Goal: Task Accomplishment & Management: Manage account settings

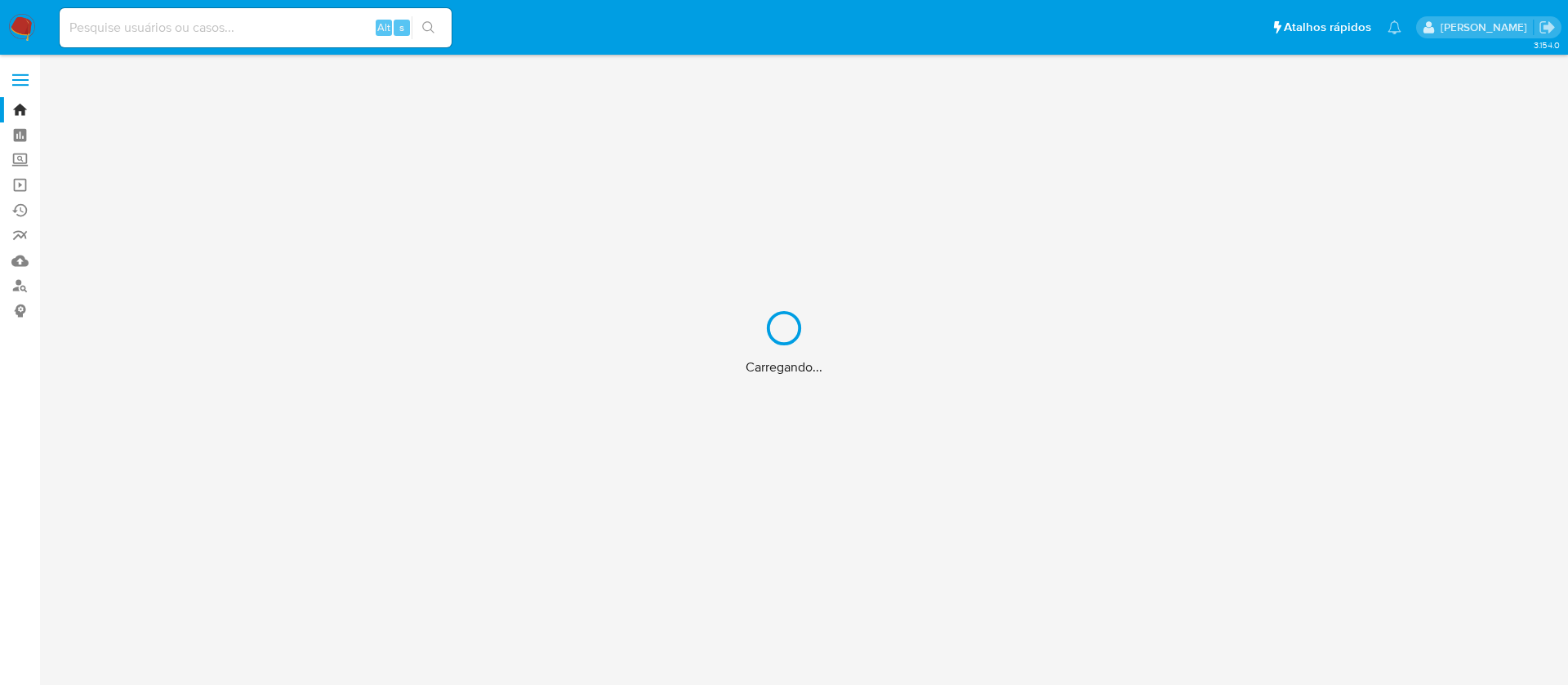
click at [988, 19] on div "Carregando..." at bounding box center [784, 342] width 1568 height 685
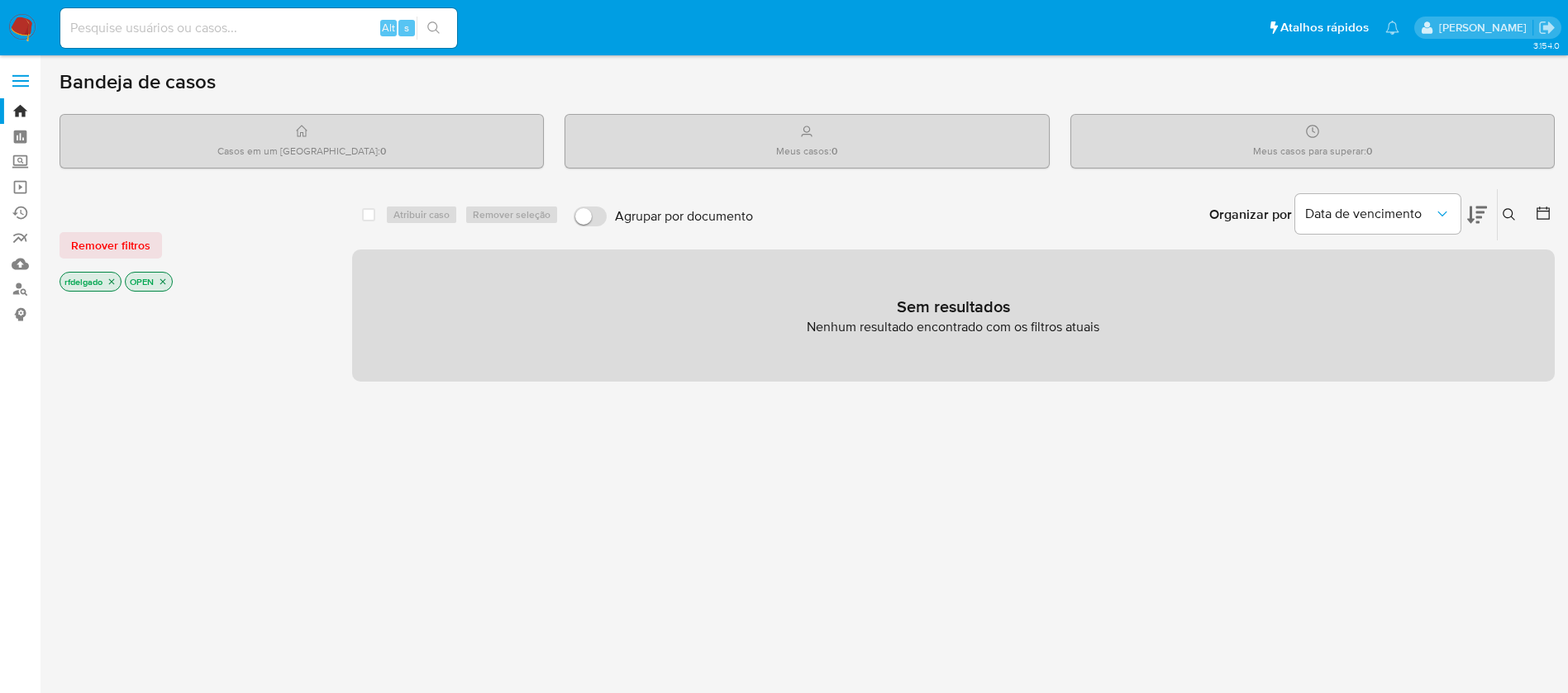
click at [292, 43] on div "Alt s" at bounding box center [258, 28] width 396 height 39
click at [364, 25] on input at bounding box center [258, 28] width 396 height 22
paste input "JFwEB6ee7YinpHl2nn5qEgop"
type input "JFwEB6ee7YinpHl2nn5qEgop"
click at [440, 26] on icon "search-icon" at bounding box center [433, 28] width 13 height 13
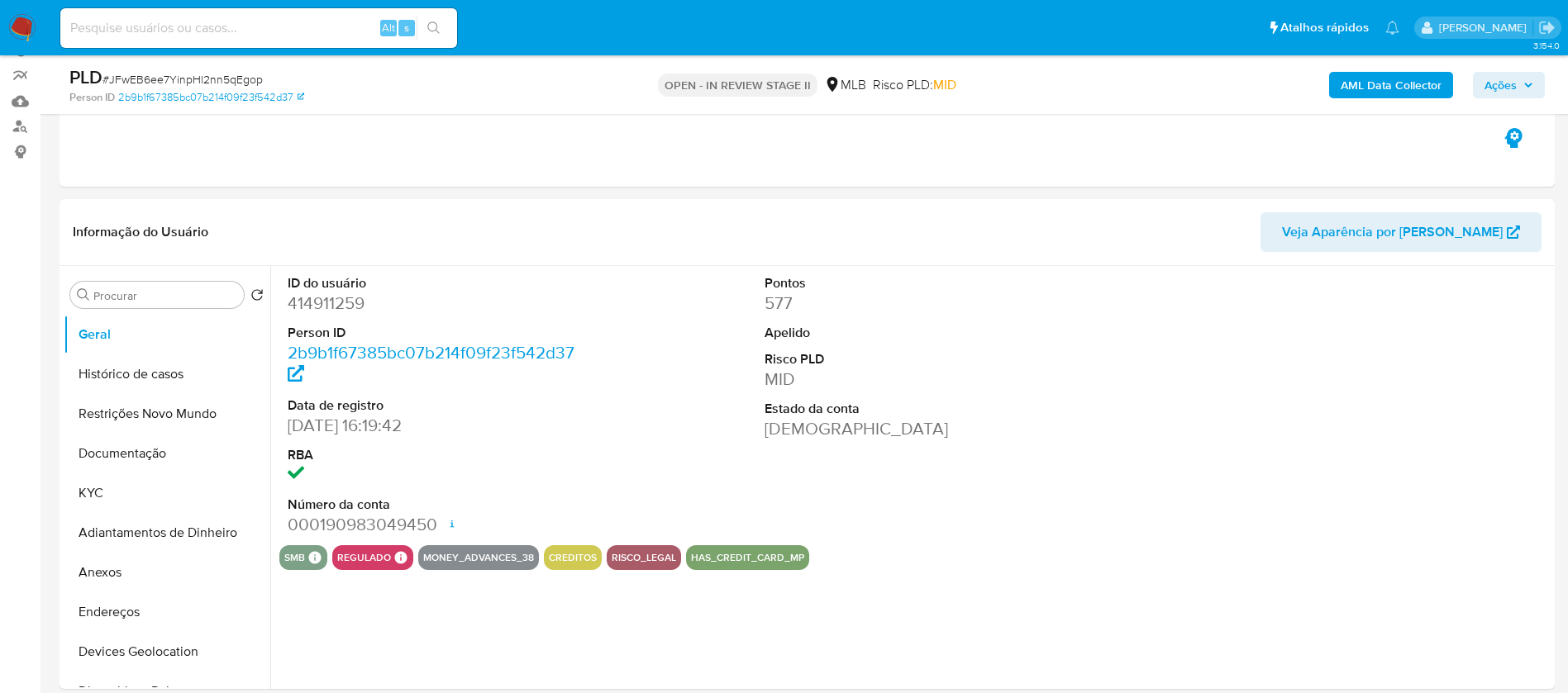
scroll to position [247, 0]
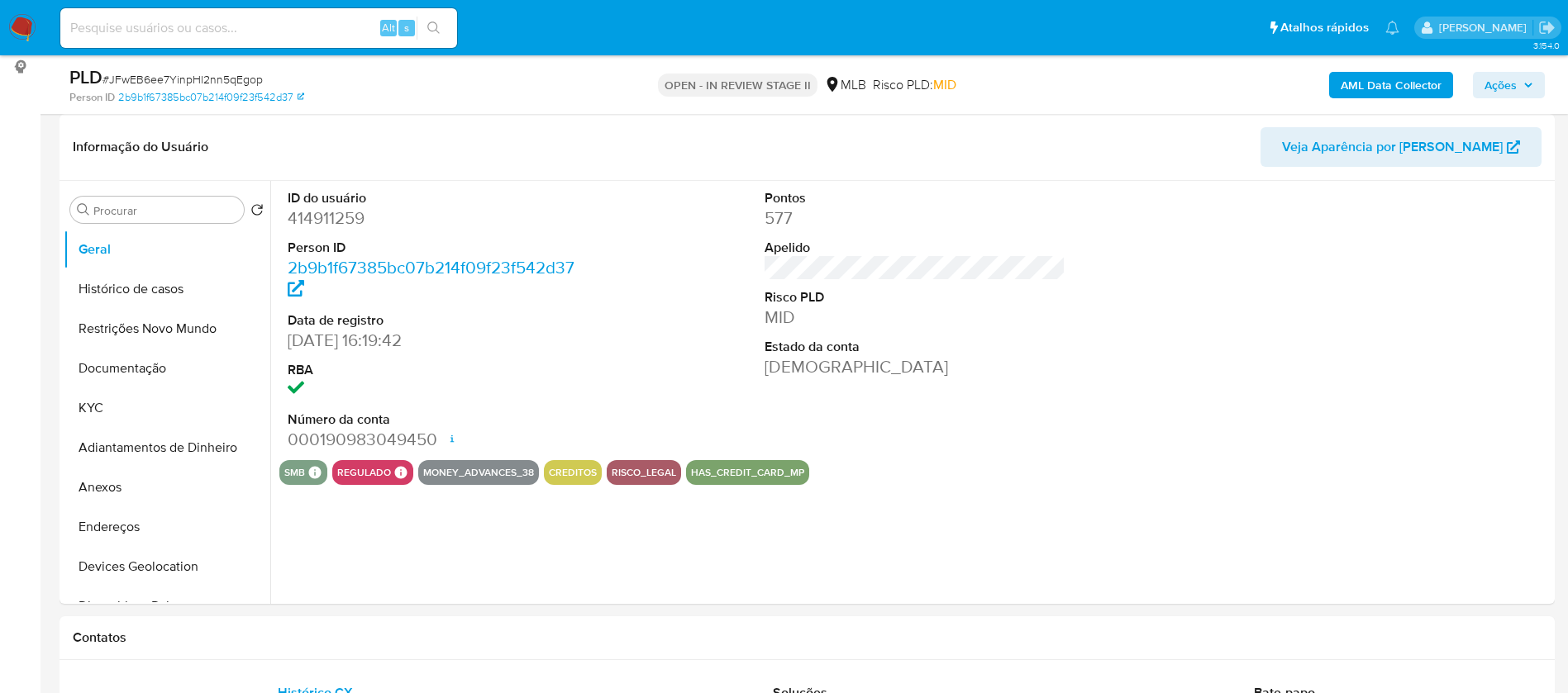
select select "10"
click at [145, 400] on button "KYC" at bounding box center [161, 408] width 194 height 39
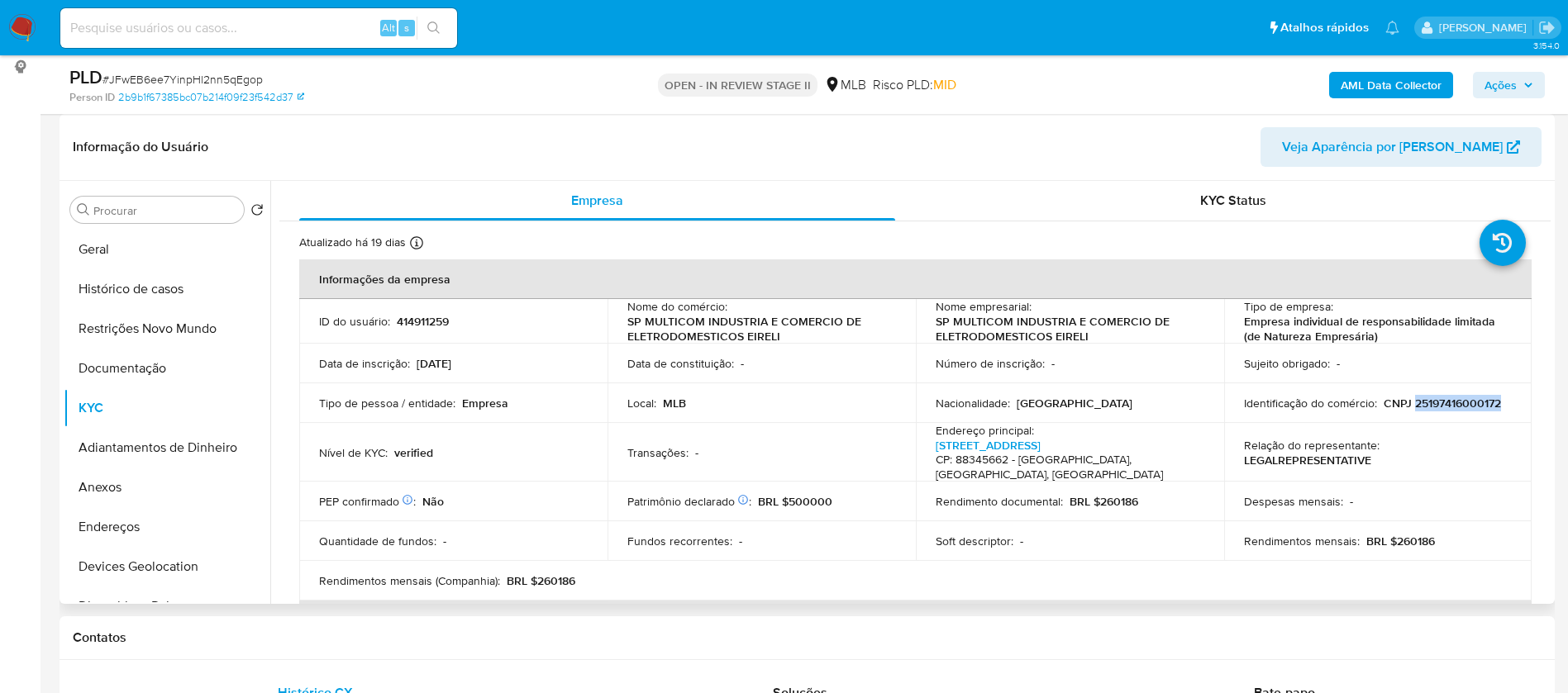
drag, startPoint x: 1495, startPoint y: 403, endPoint x: 1416, endPoint y: 420, distance: 80.8
click at [1407, 407] on p "CNPJ 25197416000172" at bounding box center [1442, 403] width 118 height 15
copy p "25197416000172"
click at [155, 375] on button "Documentação" at bounding box center [161, 368] width 194 height 39
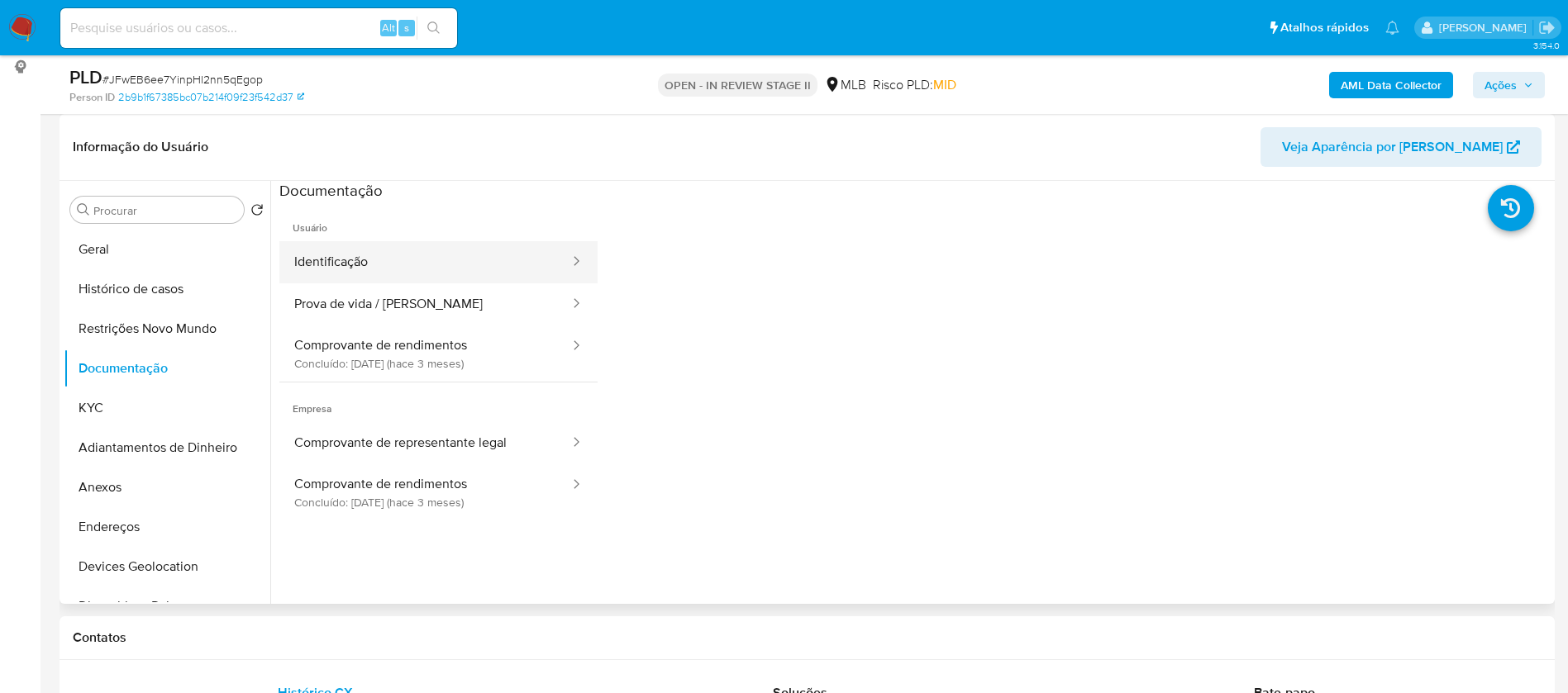
click at [447, 268] on button "Identificação" at bounding box center [424, 262] width 292 height 42
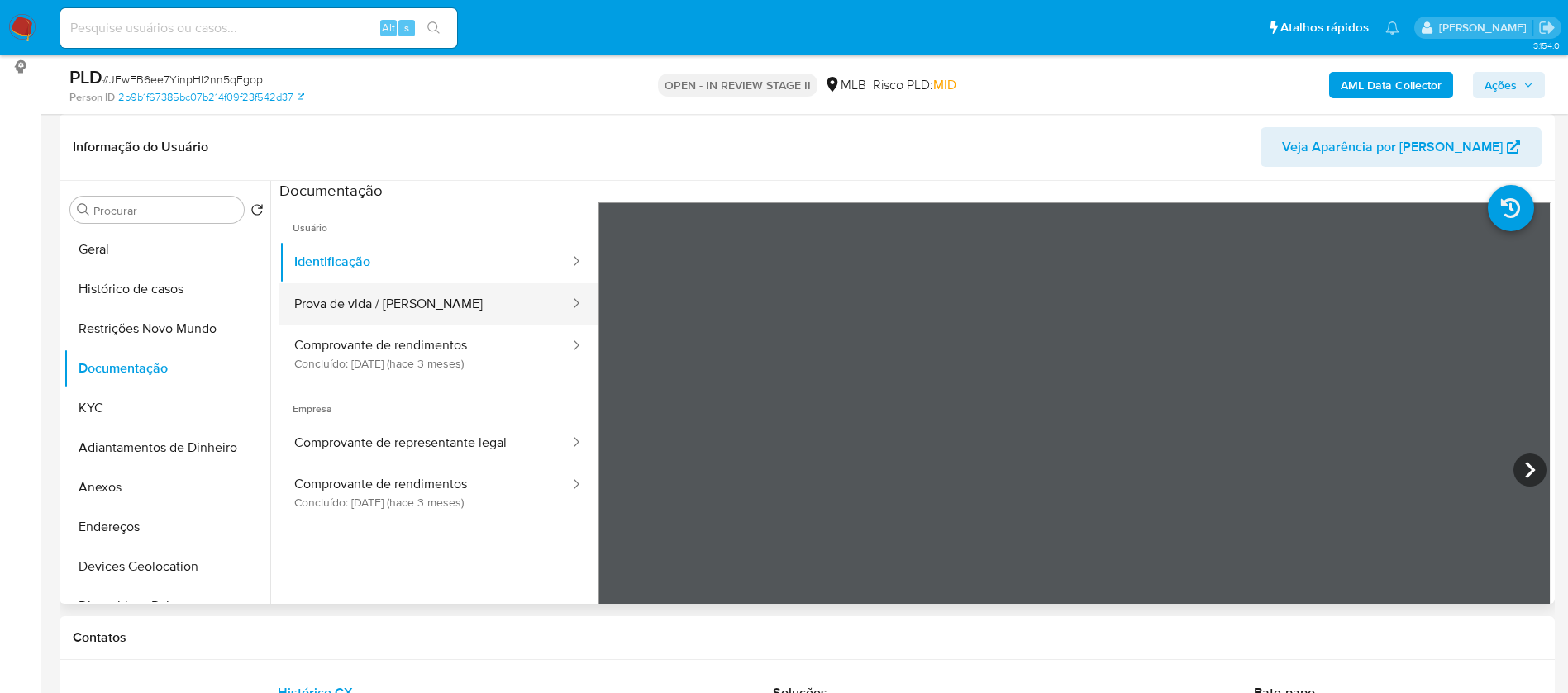
click at [475, 307] on button "Prova de vida / [PERSON_NAME]" at bounding box center [424, 304] width 292 height 42
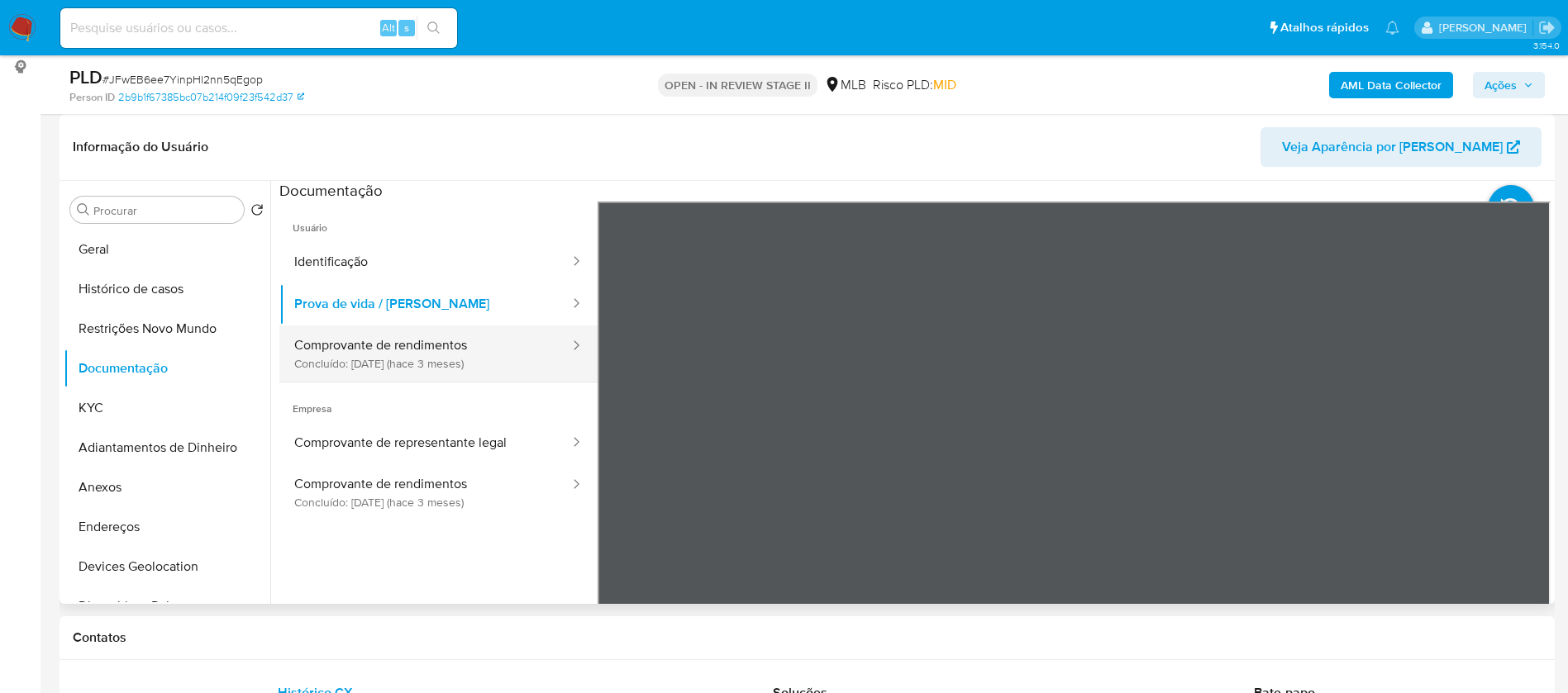
click at [358, 349] on button "Comprovante de rendimentos Concluído: 26/05/2025 (hace 3 meses)" at bounding box center [424, 353] width 292 height 56
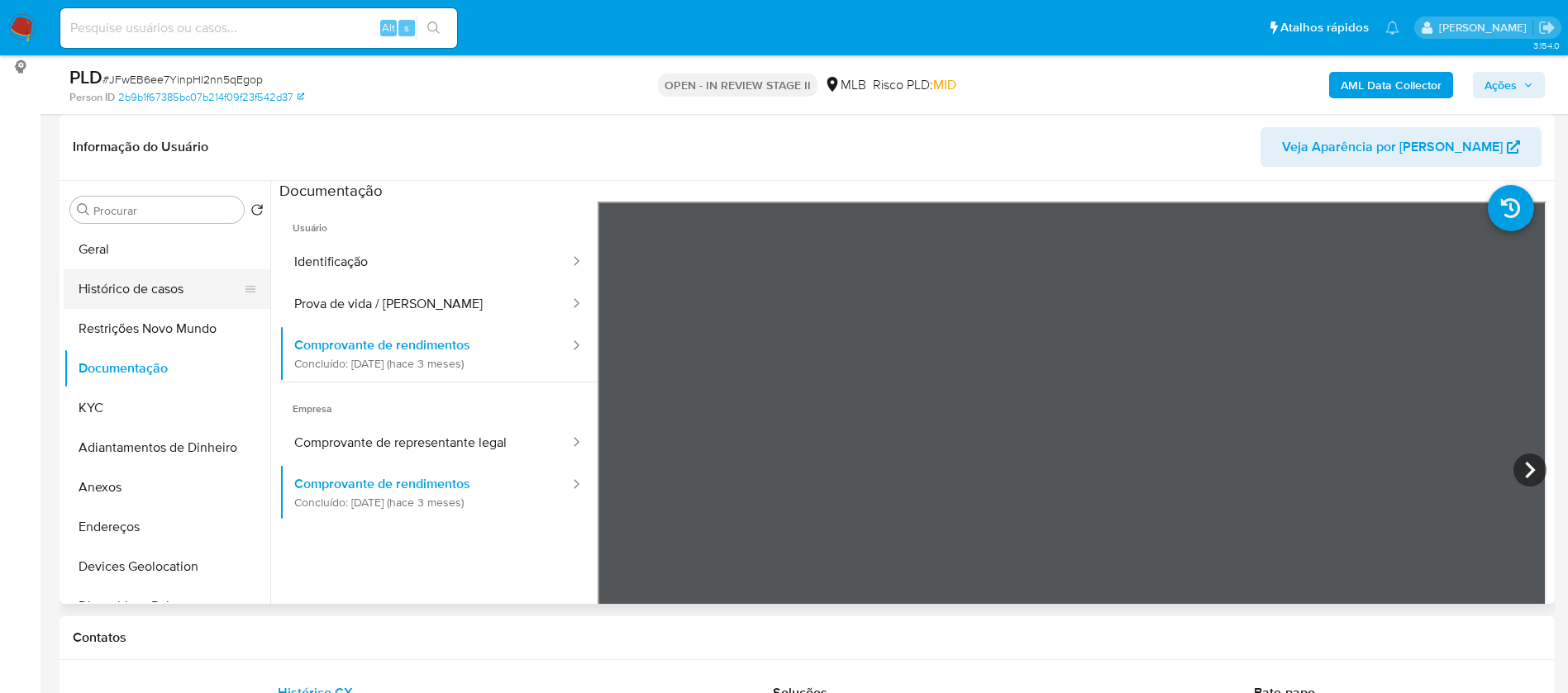
click at [165, 287] on button "Histórico de casos" at bounding box center [161, 289] width 194 height 39
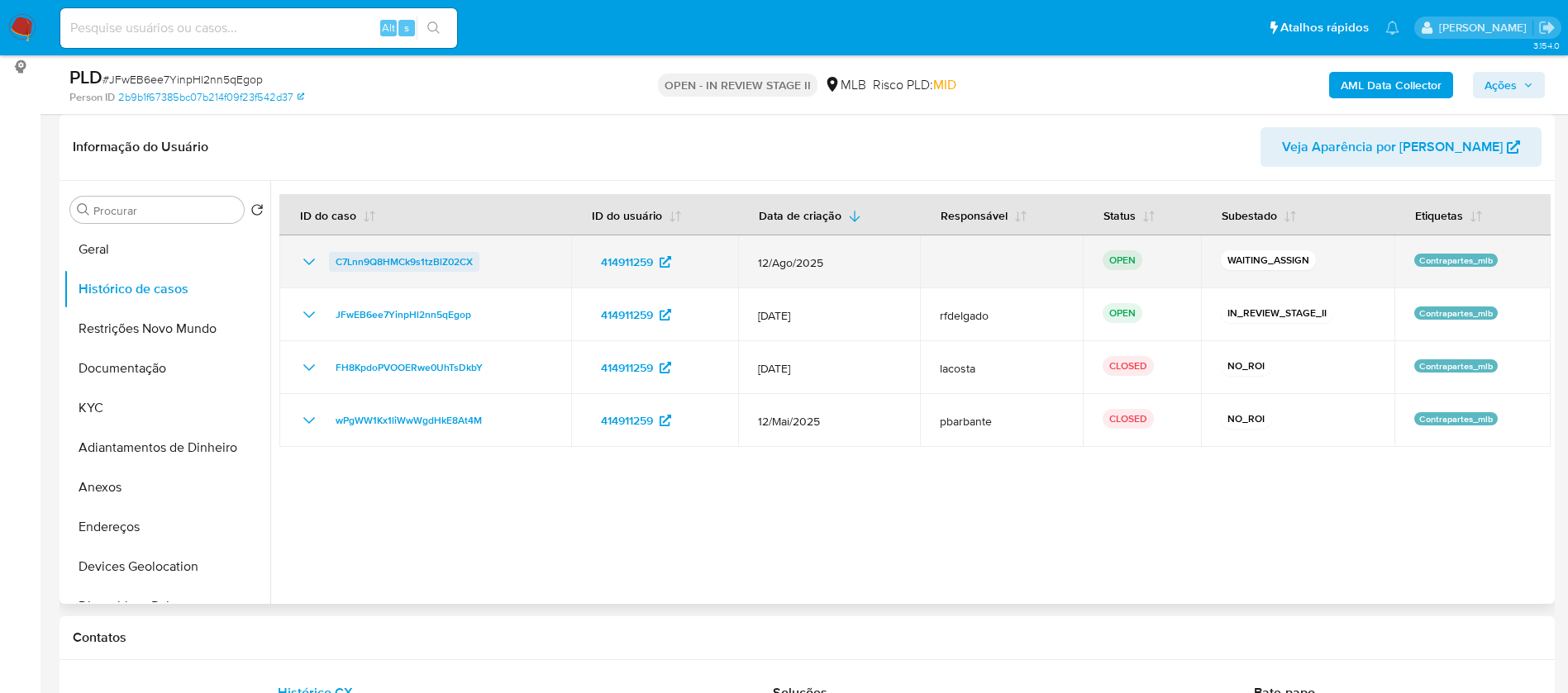
drag, startPoint x: 499, startPoint y: 264, endPoint x: 333, endPoint y: 261, distance: 166.0
click at [333, 261] on div "C7Lnn9Q8HMCk9s1tzBlZ02CX" at bounding box center [424, 262] width 252 height 20
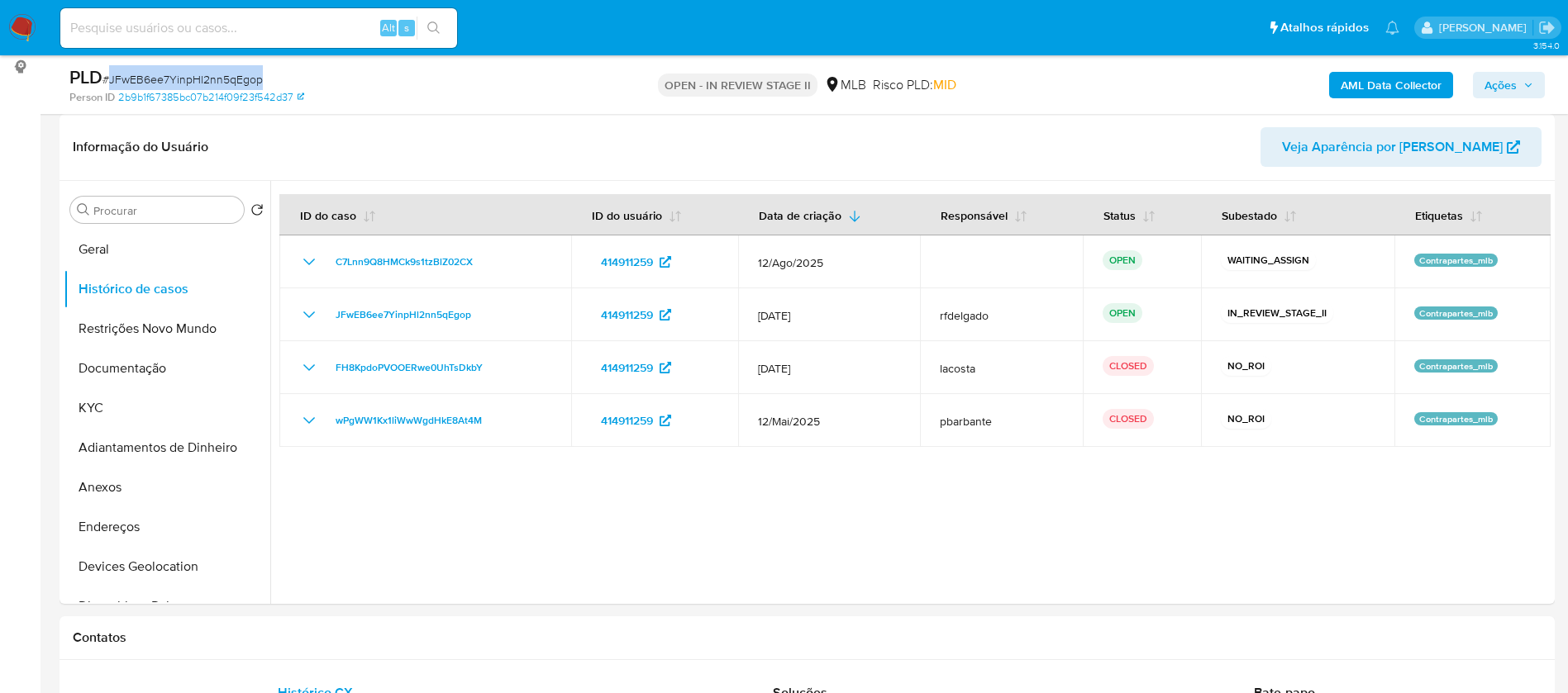
drag, startPoint x: 259, startPoint y: 79, endPoint x: 110, endPoint y: 79, distance: 149.0
click at [110, 79] on div "PLD # JFwEB6ee7YinpHl2nn5qEgop" at bounding box center [312, 78] width 486 height 25
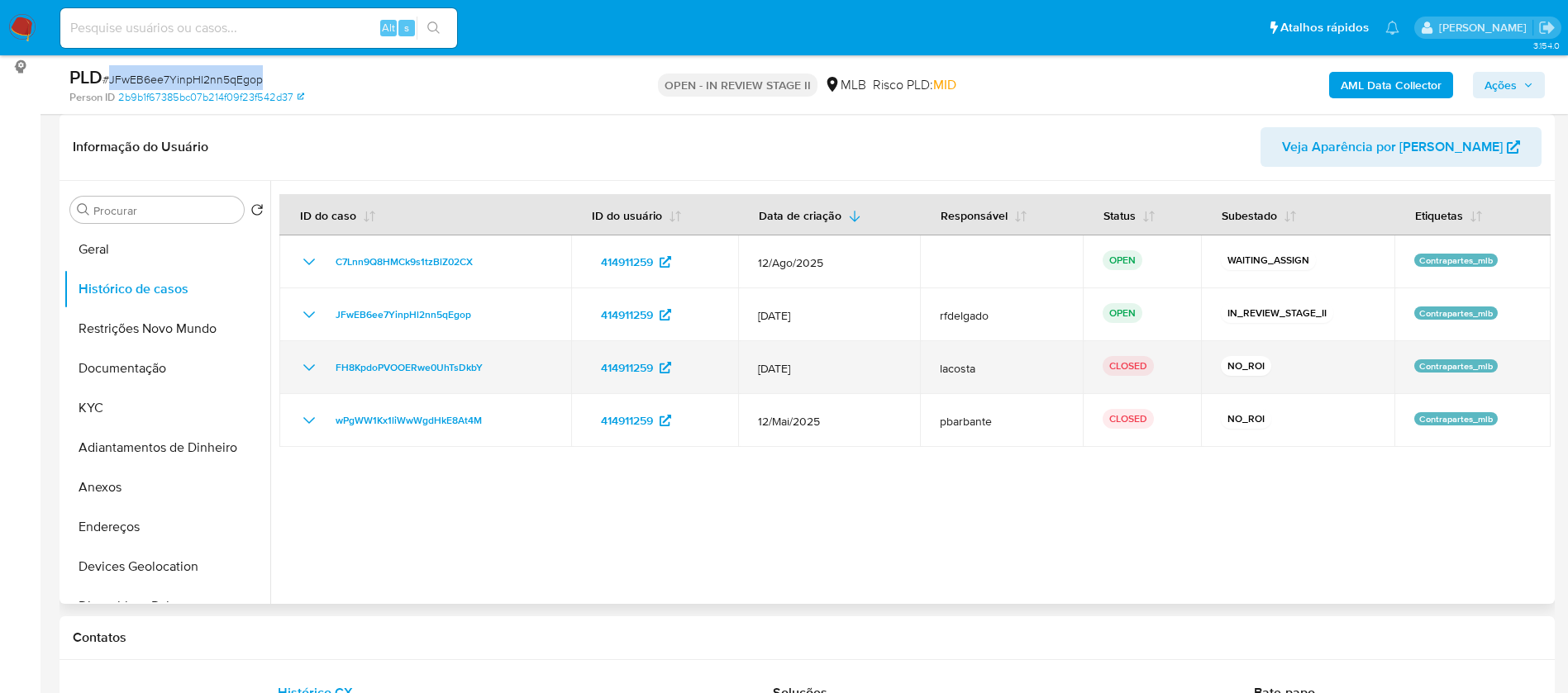
copy span "JFwEB6ee7YinpHl2nn5qEgop"
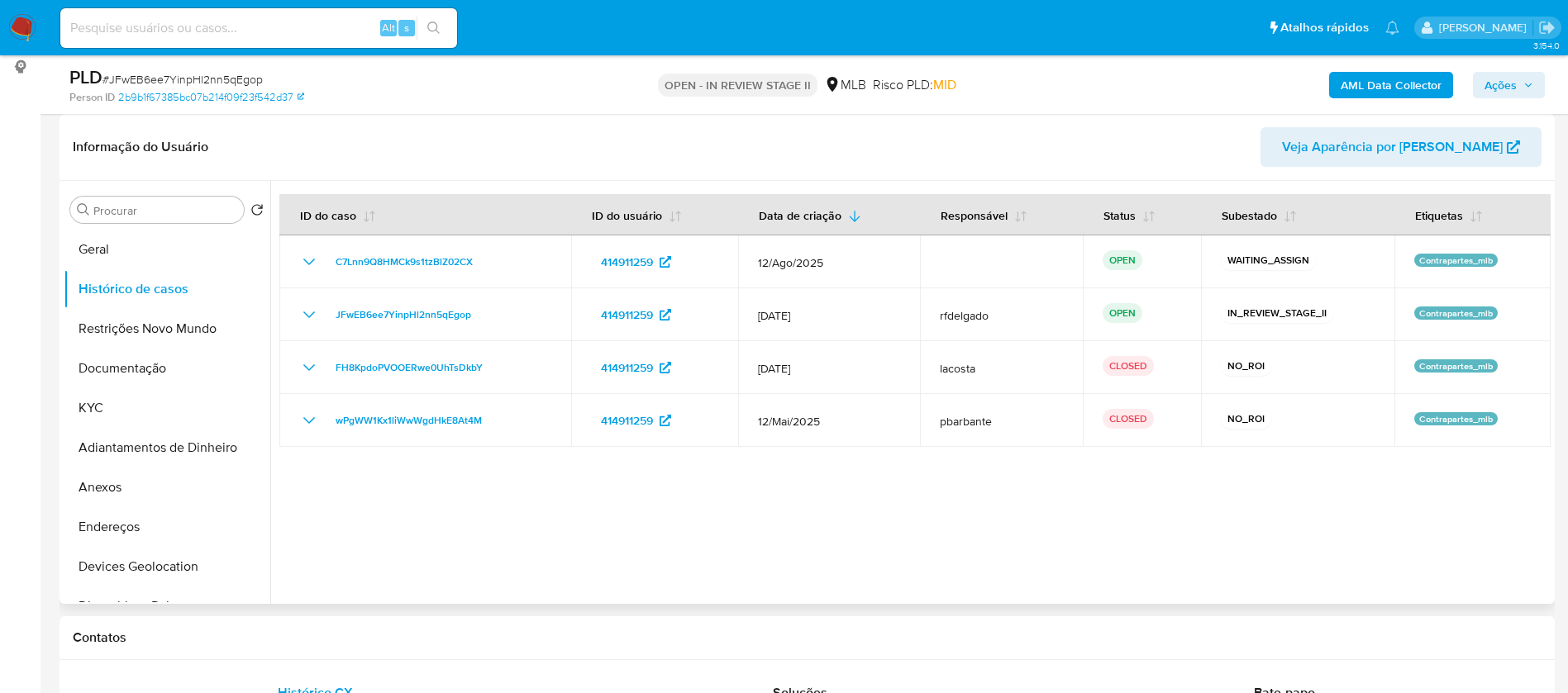
click at [728, 542] on div at bounding box center [910, 393] width 1280 height 423
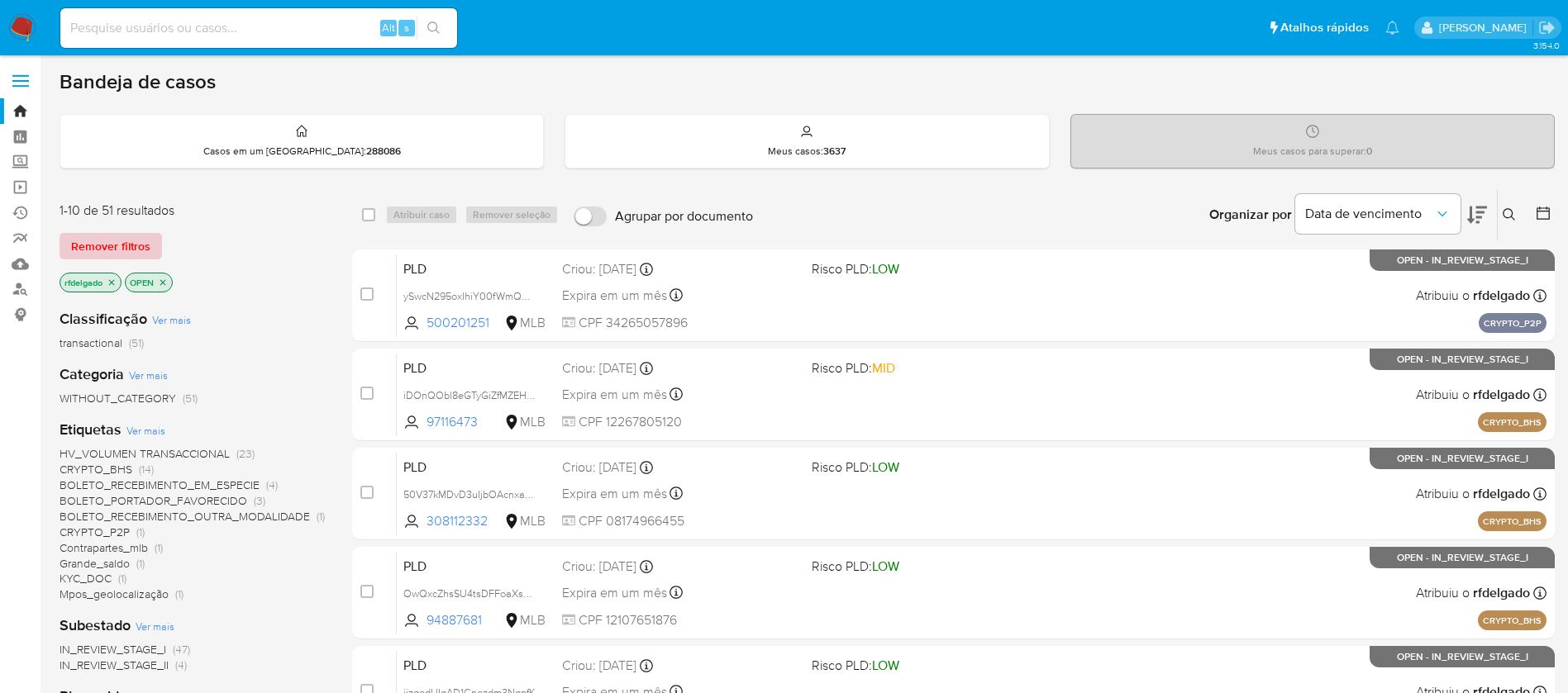
click at [140, 249] on span "Remover filtros" at bounding box center [110, 247] width 79 height 23
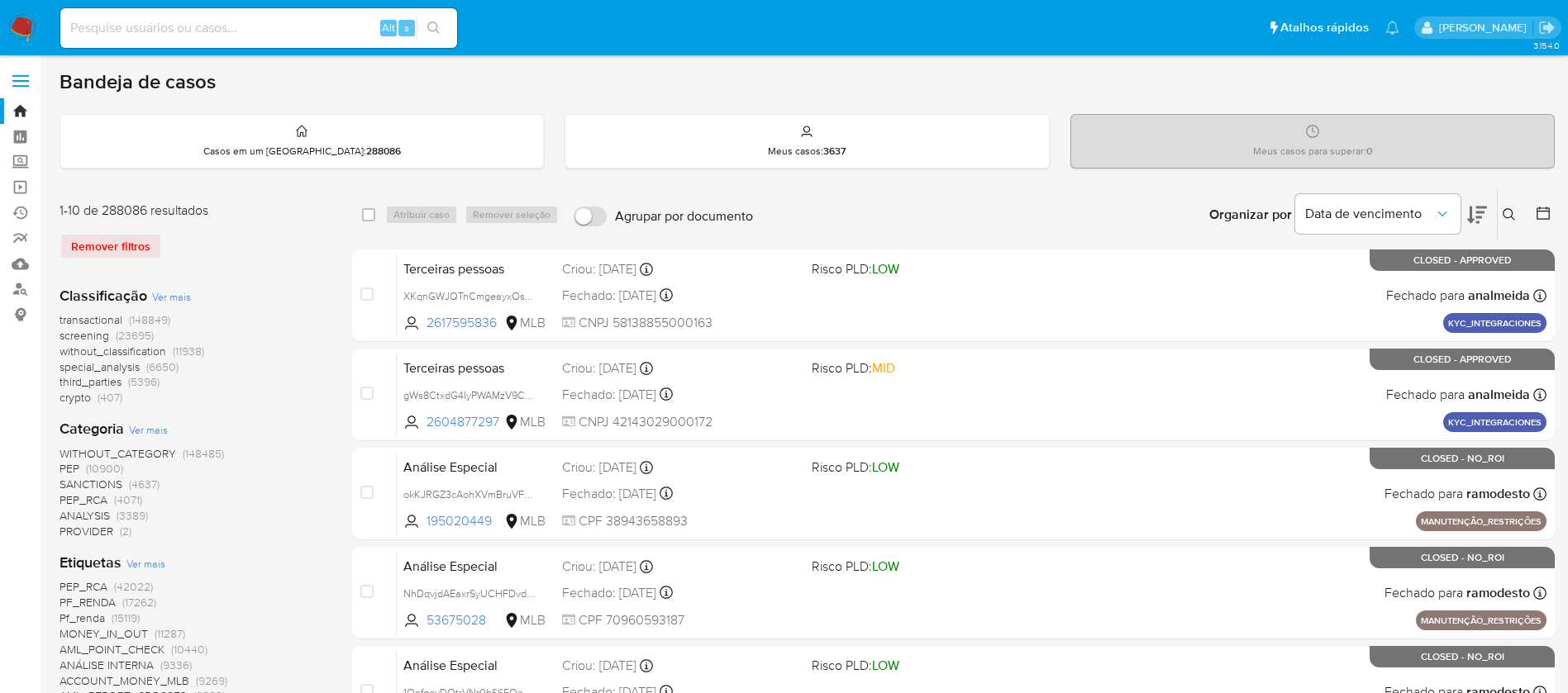
click at [1511, 212] on icon at bounding box center [1509, 214] width 13 height 13
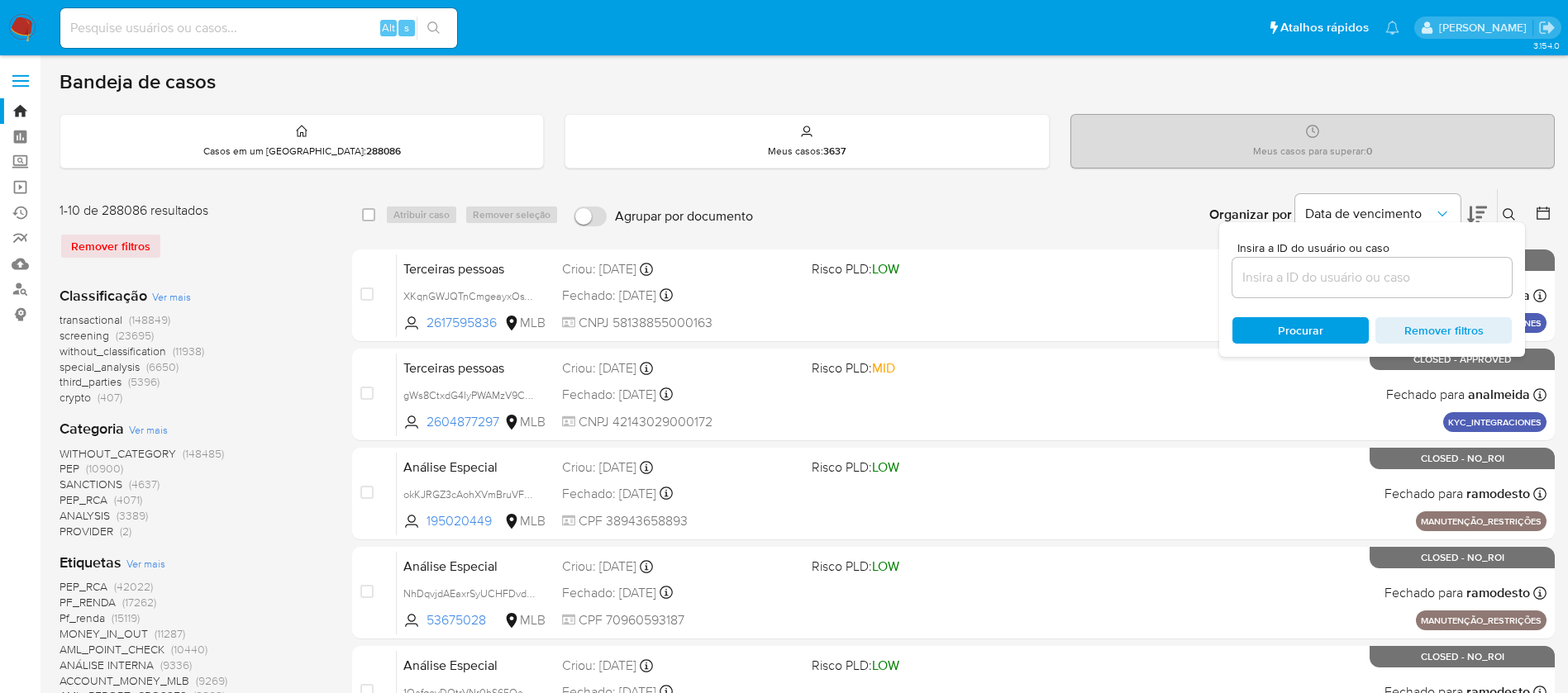
click at [1354, 278] on input at bounding box center [1372, 278] width 279 height 22
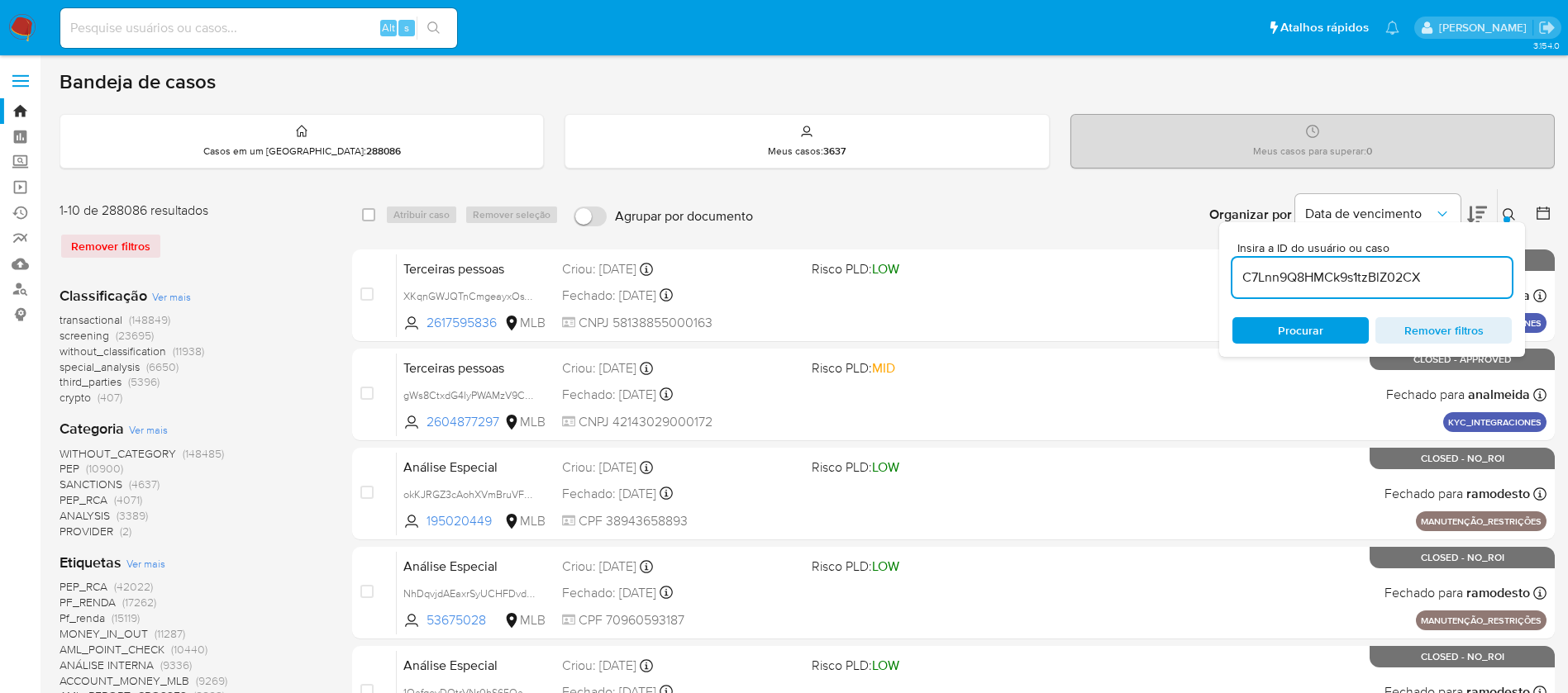
type input "C7Lnn9Q8HMCk9s1tzBlZ02CX"
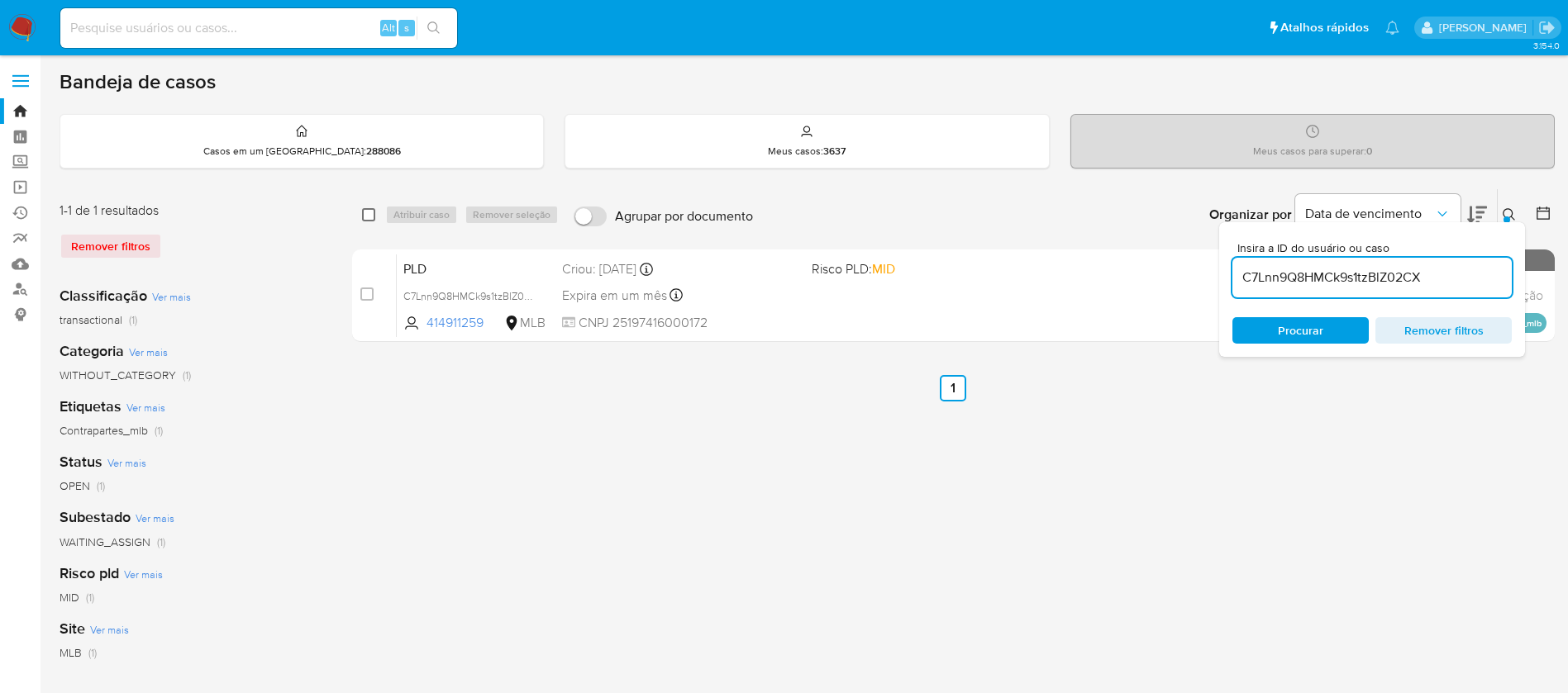
click at [366, 215] on input "checkbox" at bounding box center [369, 214] width 13 height 13
checkbox input "true"
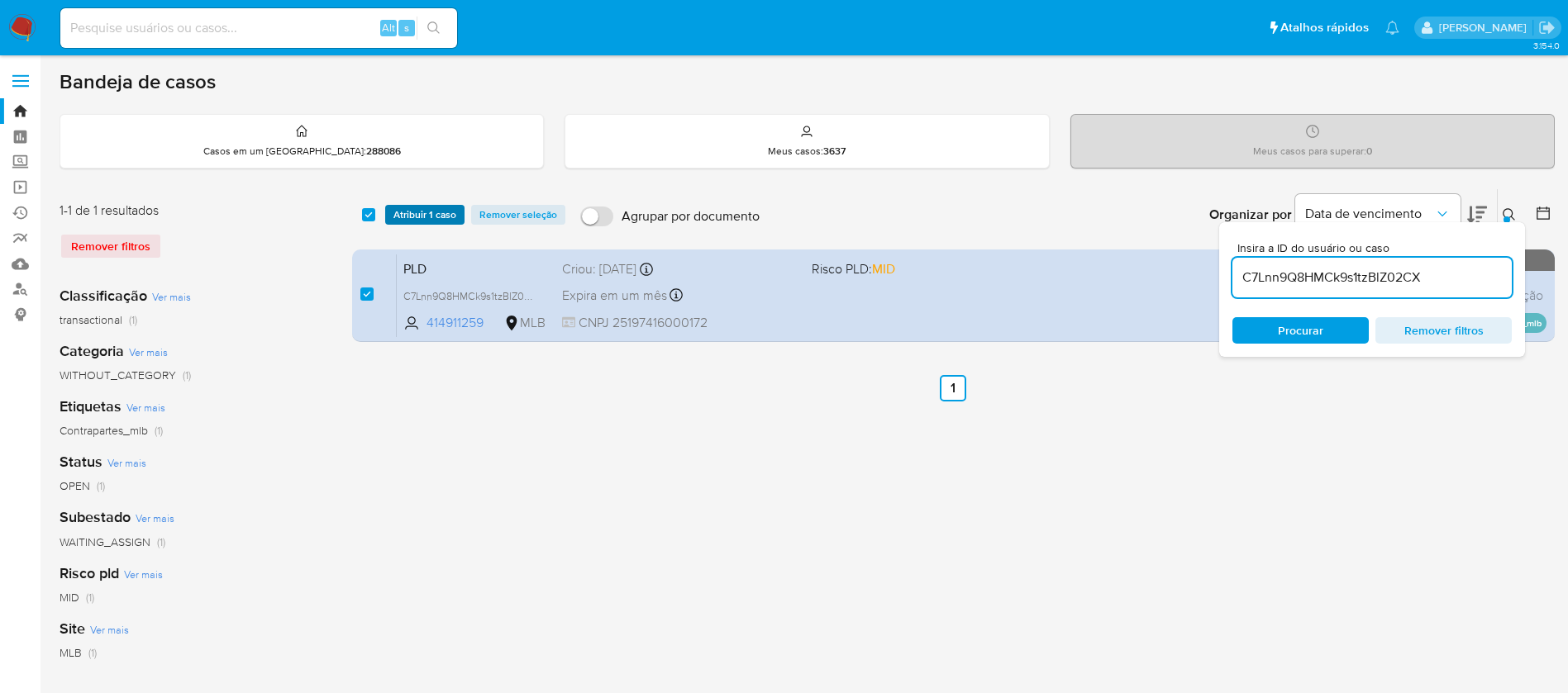
click at [428, 212] on span "Atribuir 1 caso" at bounding box center [425, 214] width 63 height 16
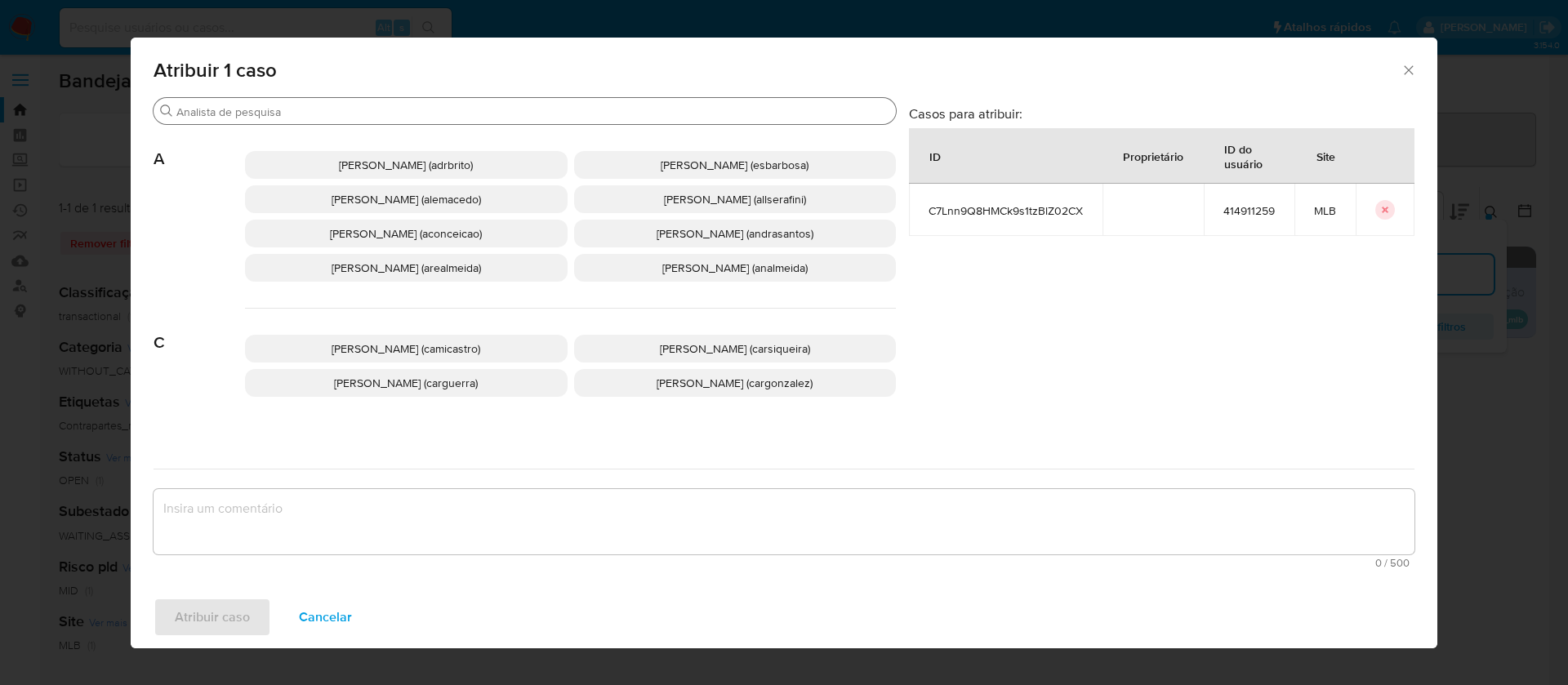
click at [518, 105] on input "Procurar" at bounding box center [533, 112] width 713 height 15
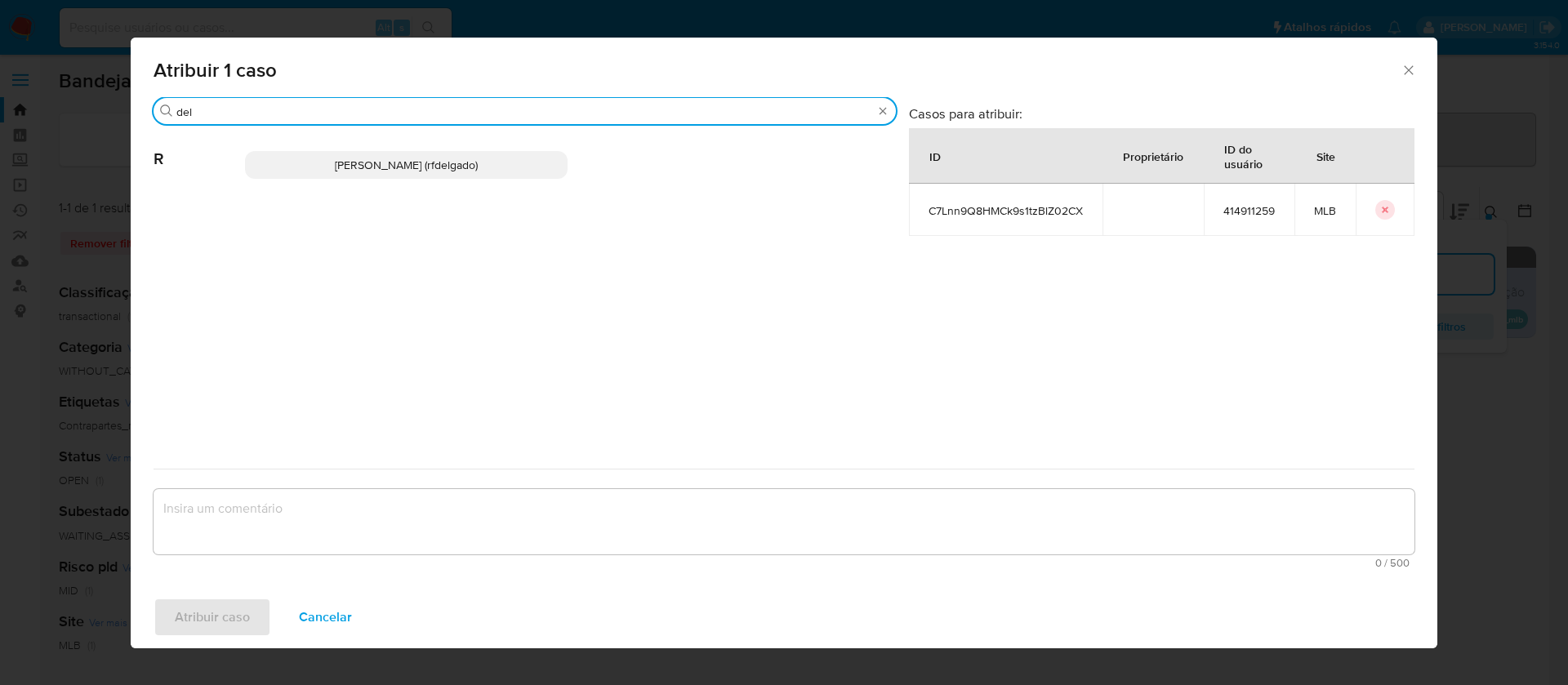
type input "del"
click at [478, 164] on span "Renata De Freitas Delgado (rfdelgado)" at bounding box center [406, 165] width 143 height 16
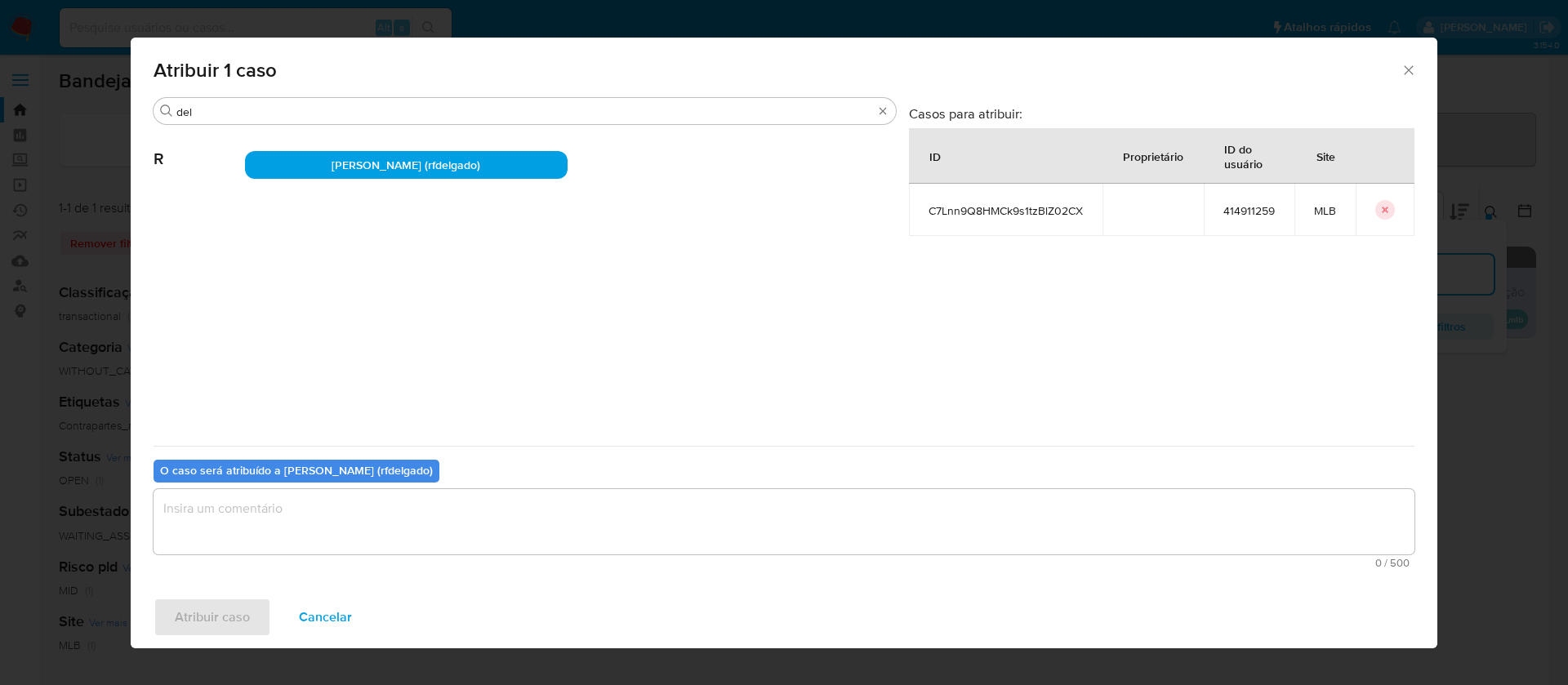
click at [710, 510] on textarea "assign-modal" at bounding box center [784, 522] width 1260 height 66
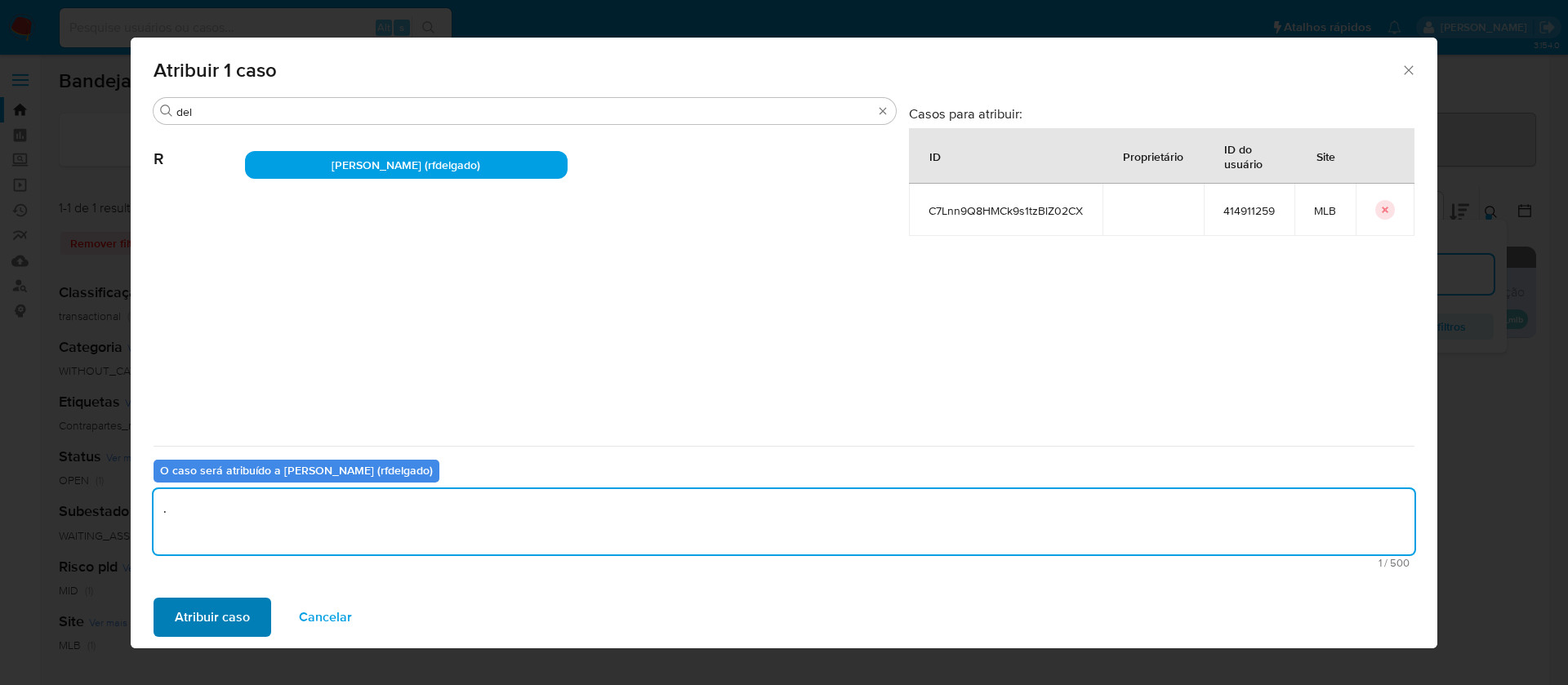
type textarea "."
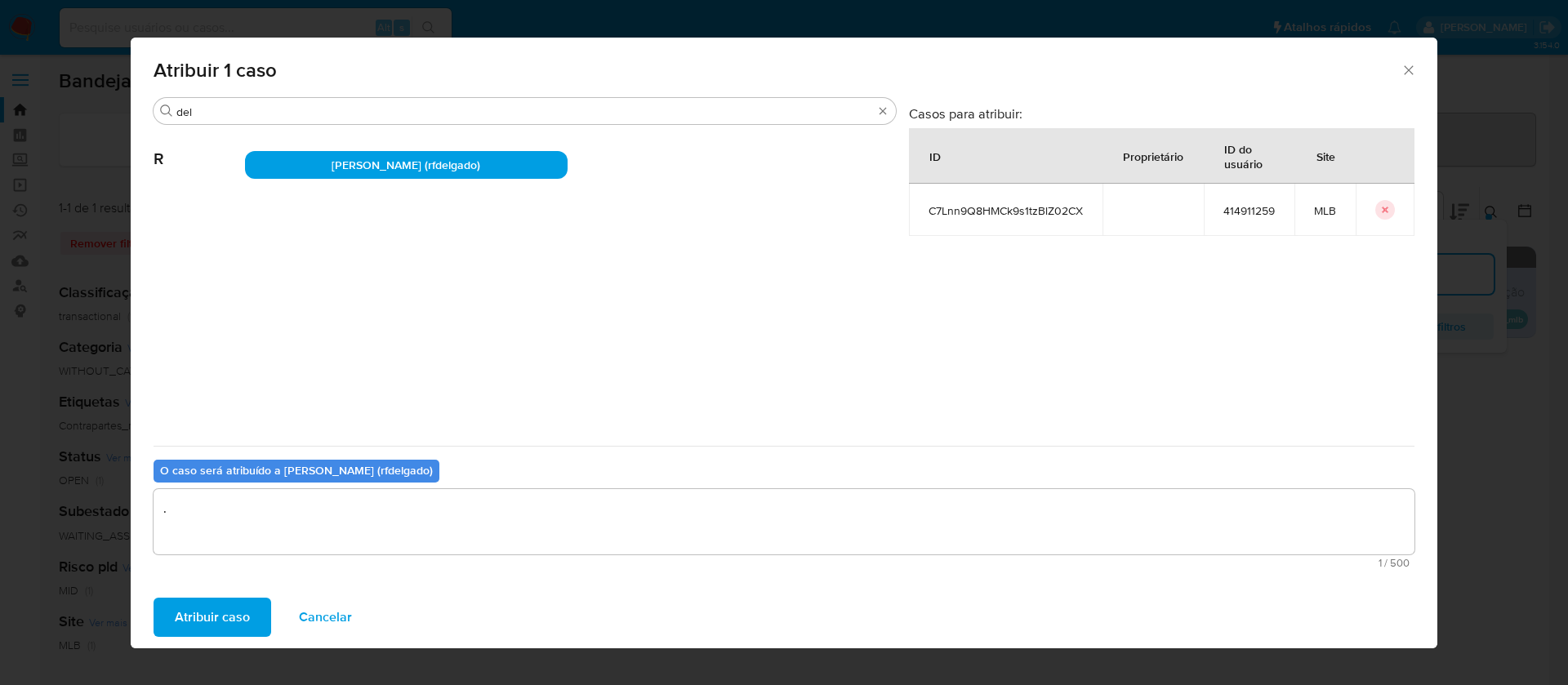
click at [231, 608] on span "Atribuir caso" at bounding box center [212, 617] width 75 height 36
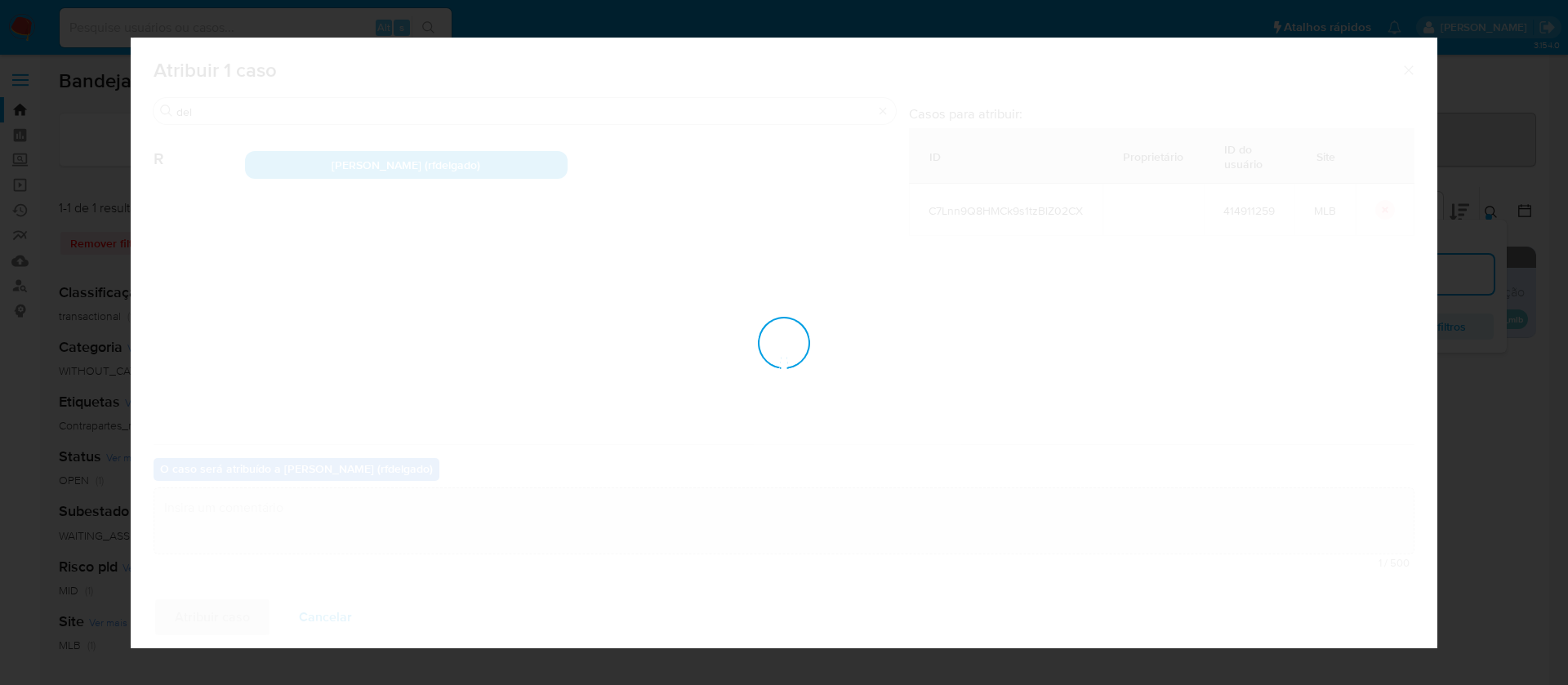
checkbox input "false"
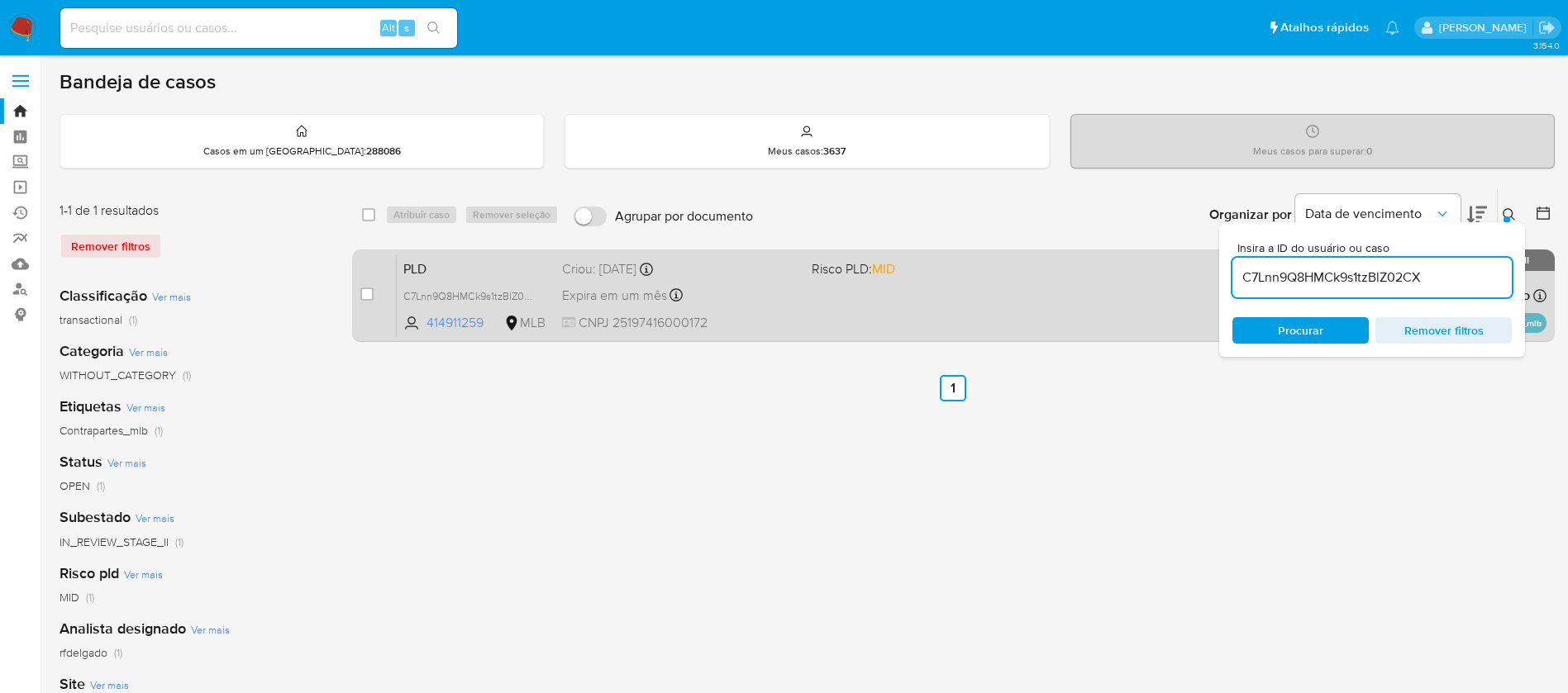
click at [908, 301] on div "PLD C7Lnn9Q8HMCk9s1tzBlZ02CX 414911259 MLB Risco PLD: MID Criou: 12/08/2025 Cri…" at bounding box center [971, 295] width 1149 height 83
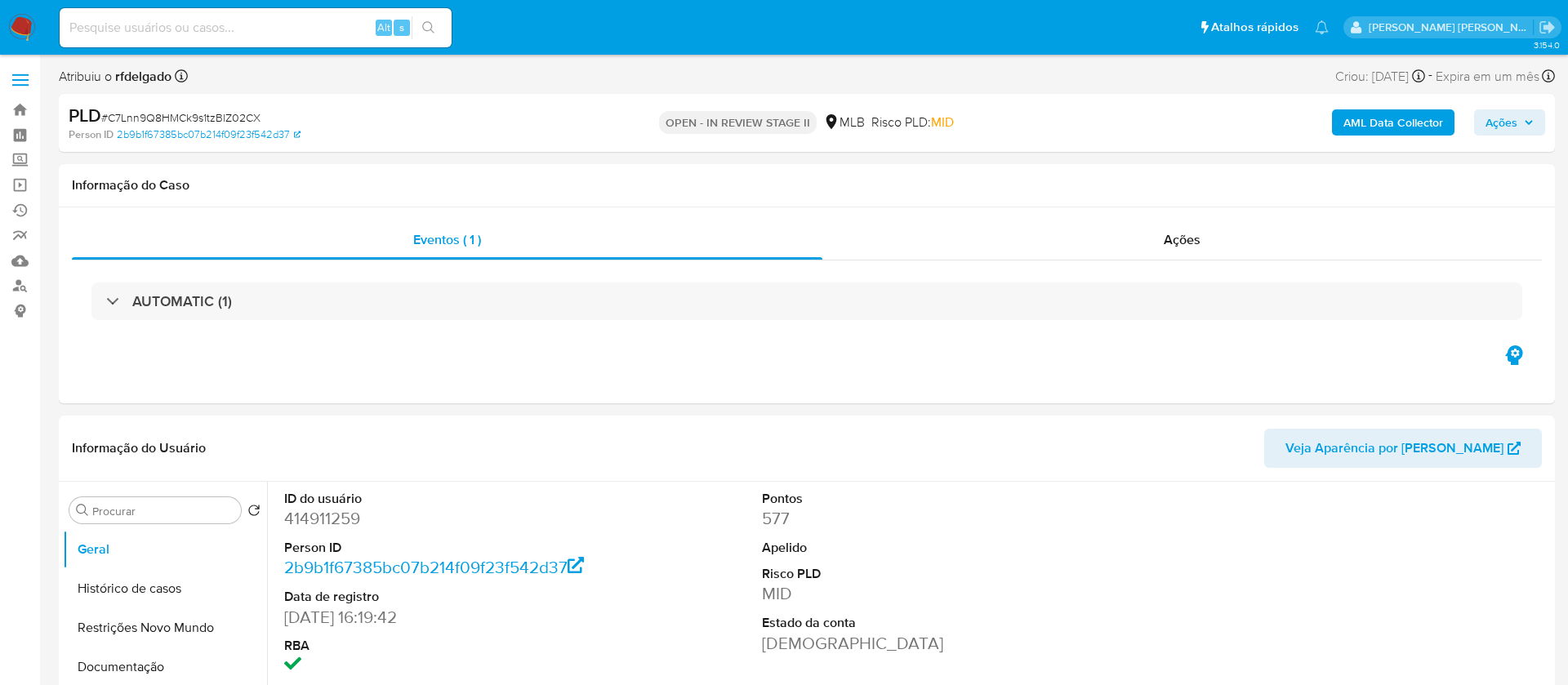
select select "10"
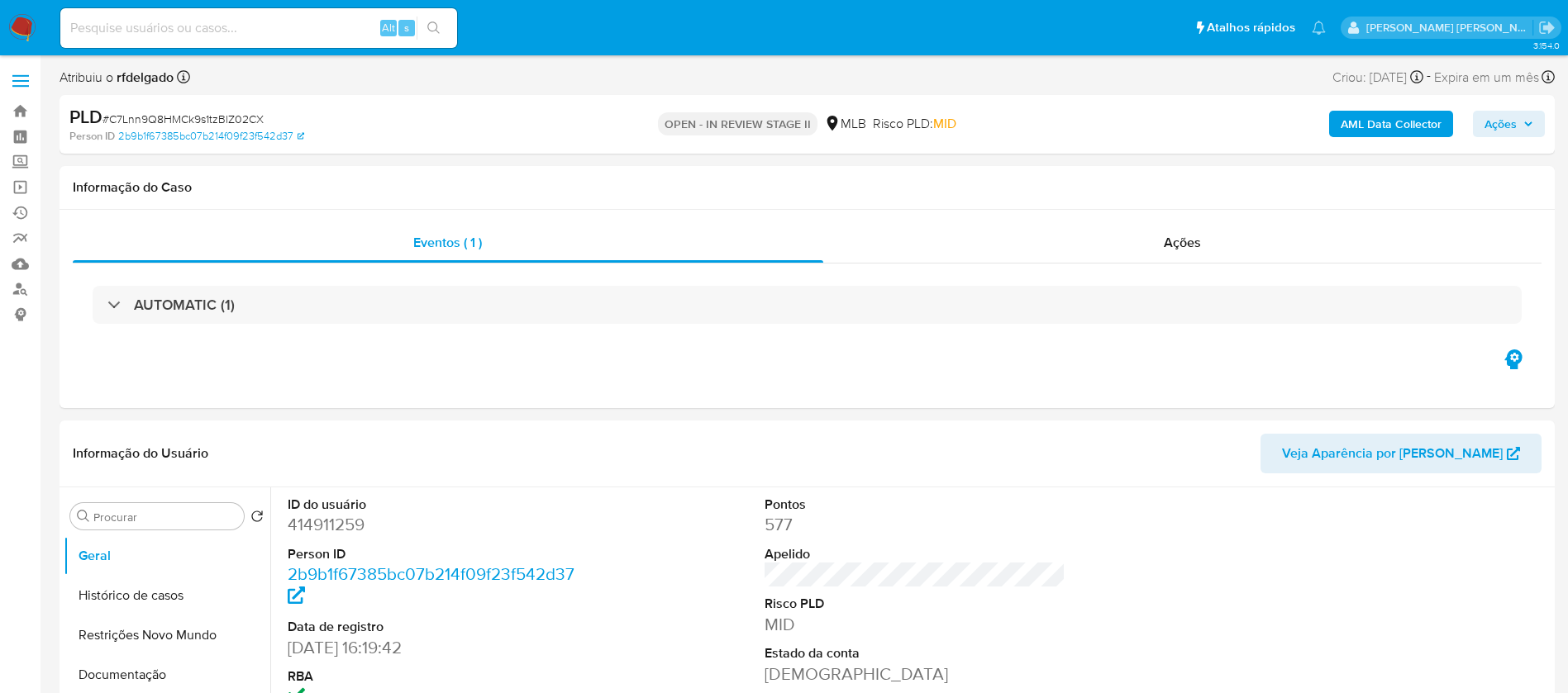
click at [1531, 110] on button "Ações" at bounding box center [1509, 123] width 72 height 26
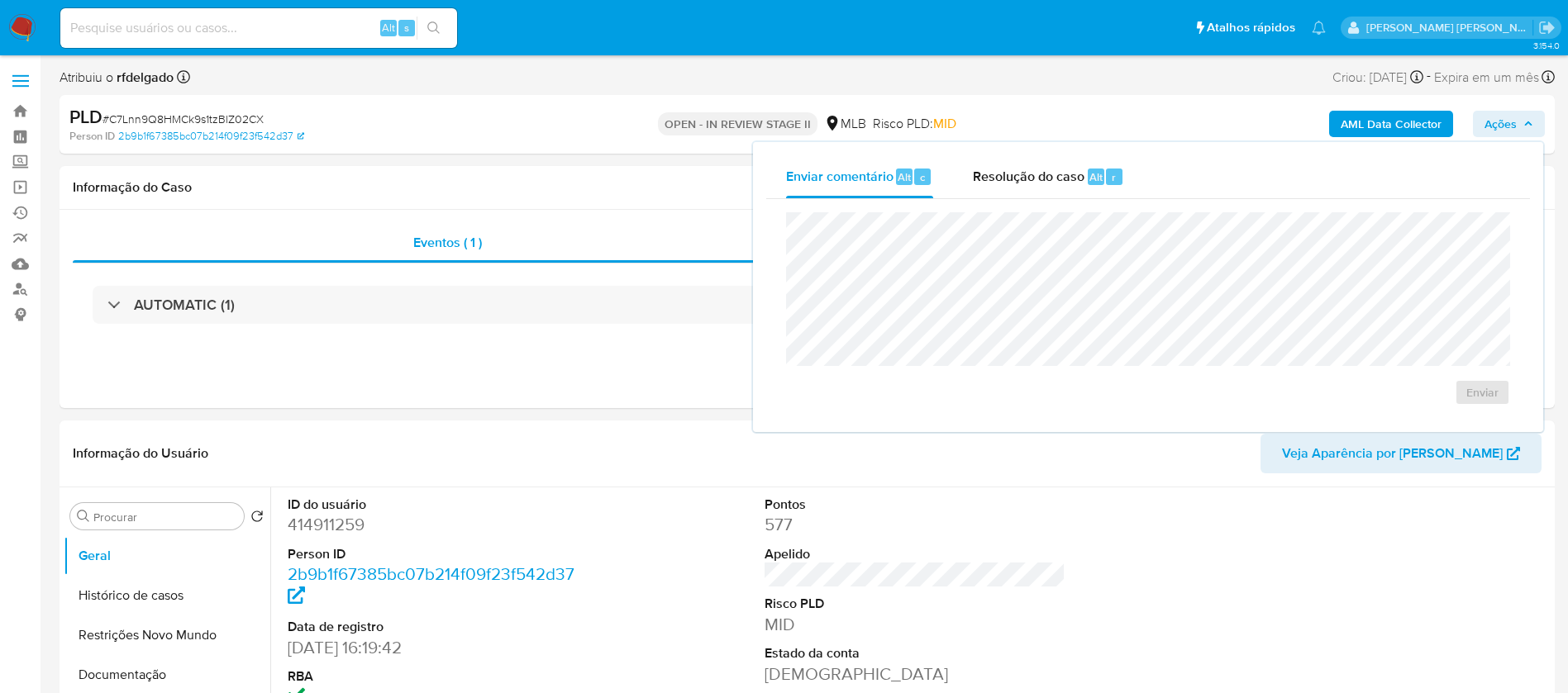
drag, startPoint x: 1034, startPoint y: 169, endPoint x: 1049, endPoint y: 200, distance: 34.4
click at [1032, 169] on span "Resolução do caso" at bounding box center [1028, 176] width 111 height 19
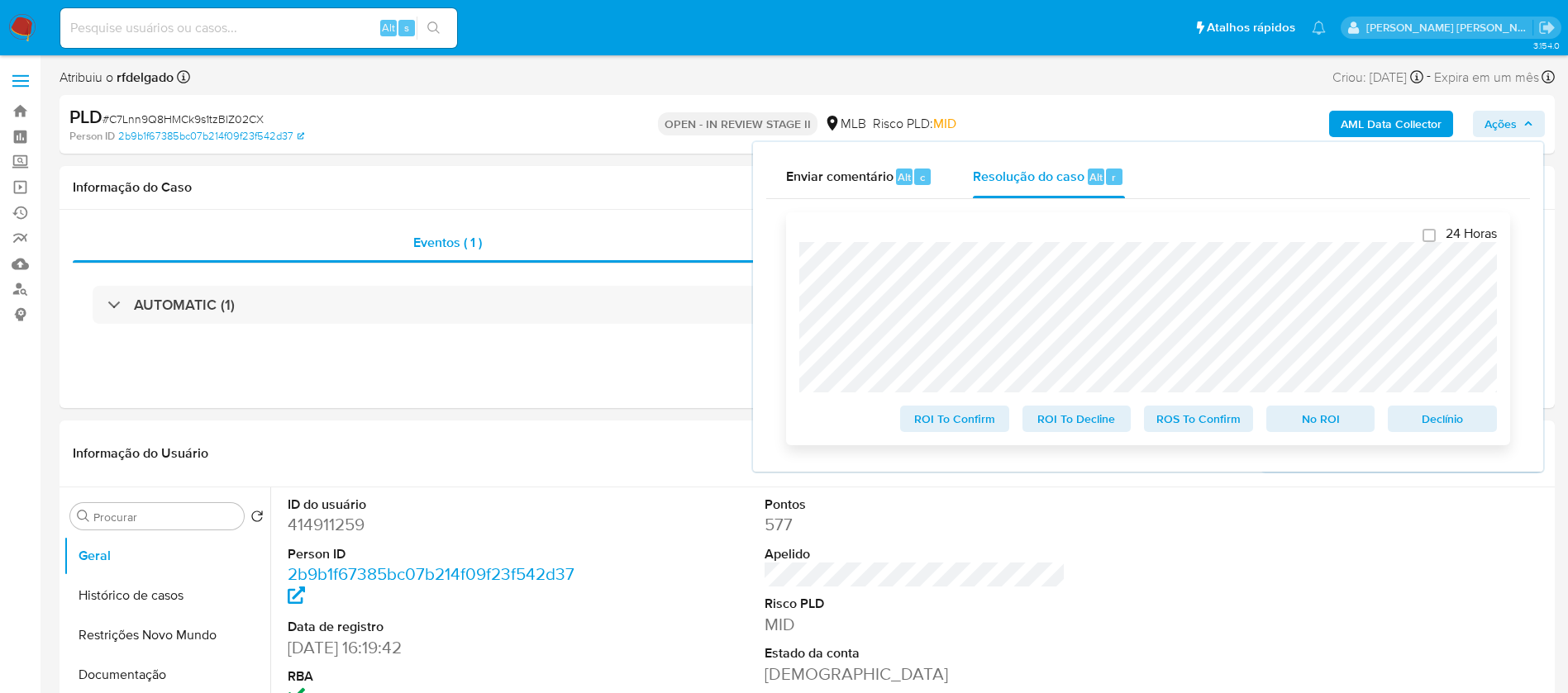
click at [1331, 423] on span "No ROI" at bounding box center [1320, 419] width 86 height 23
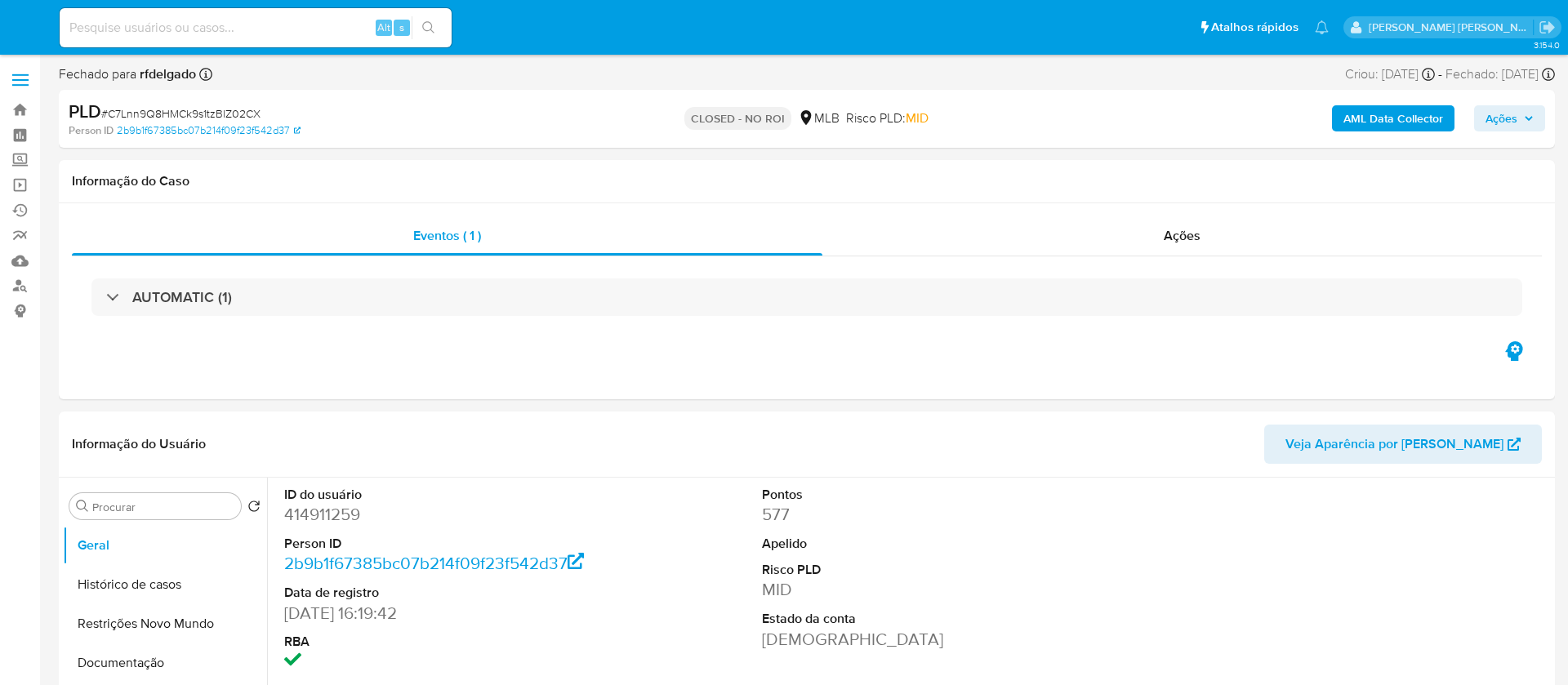
select select "10"
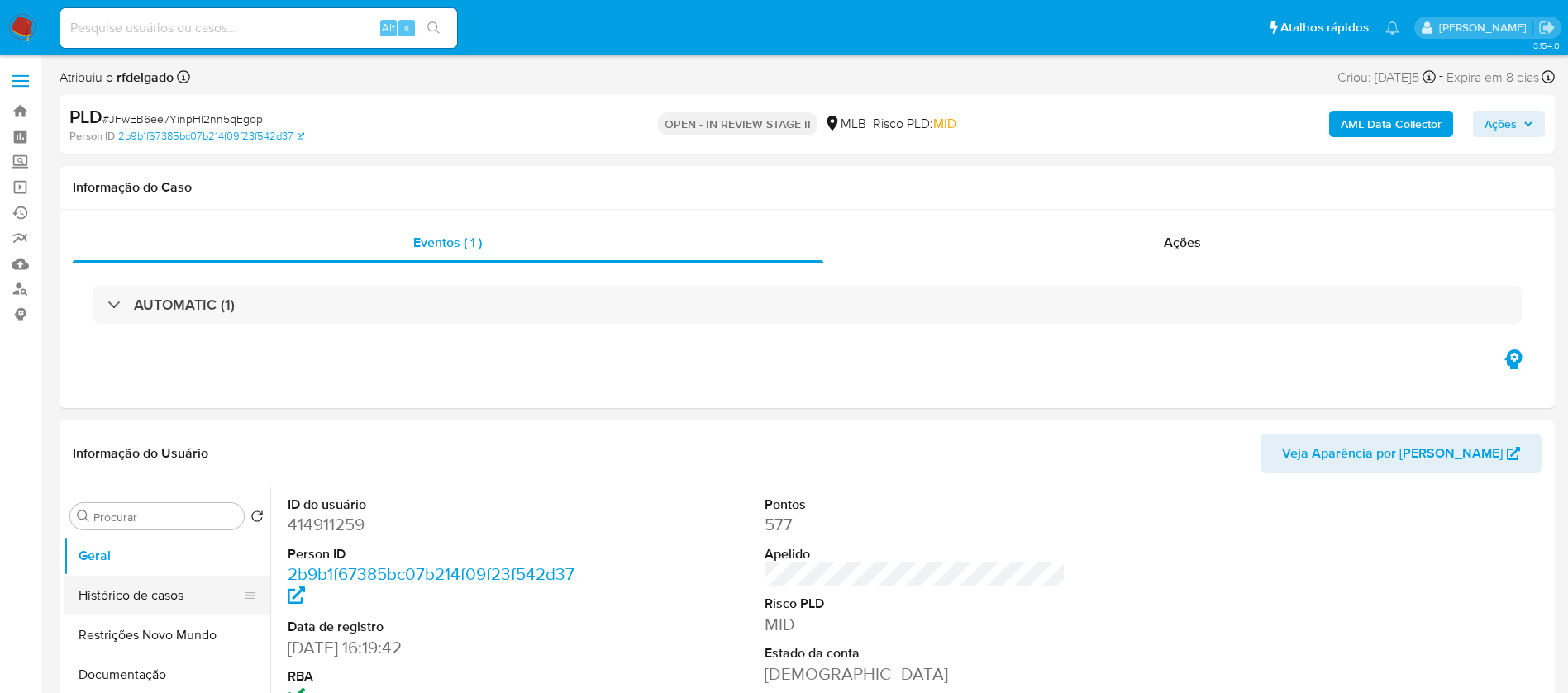
click at [91, 601] on button "Histórico de casos" at bounding box center [161, 595] width 194 height 39
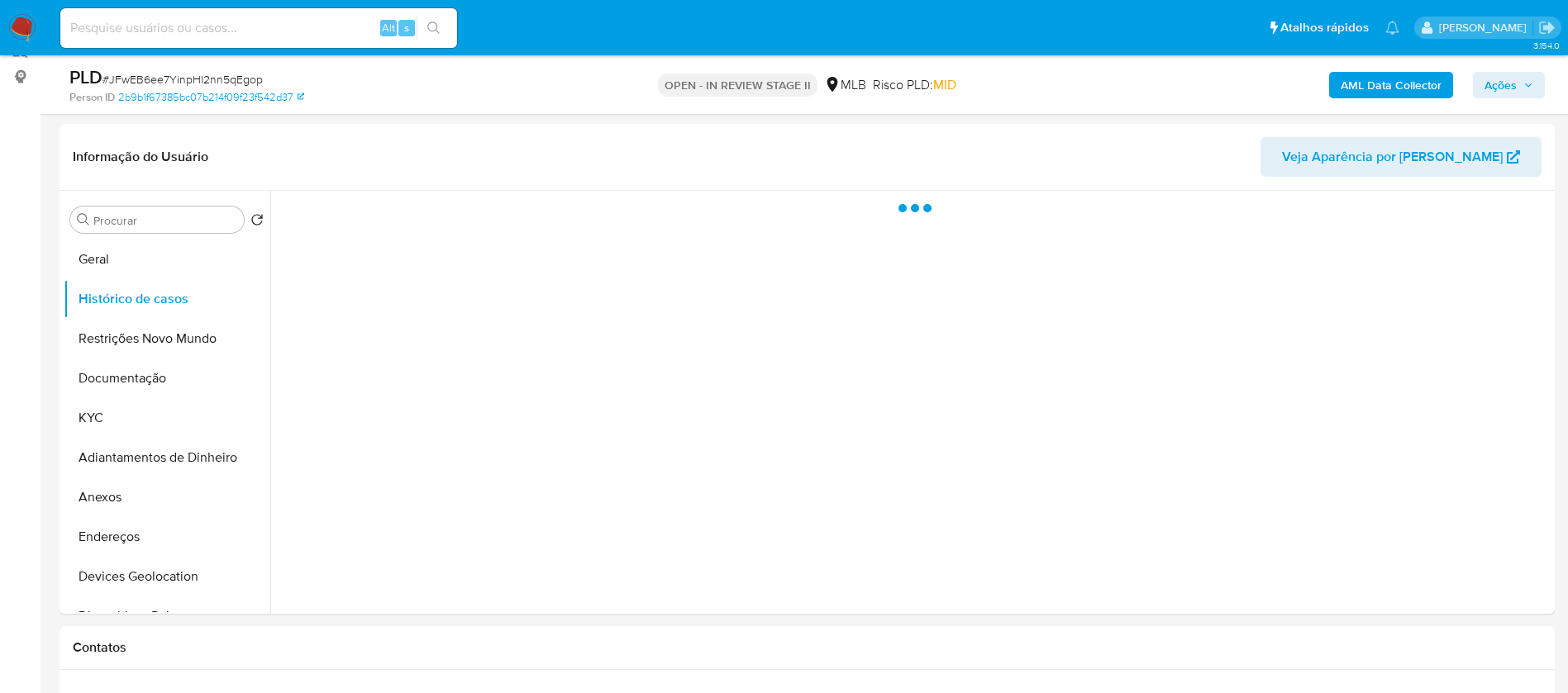
scroll to position [247, 0]
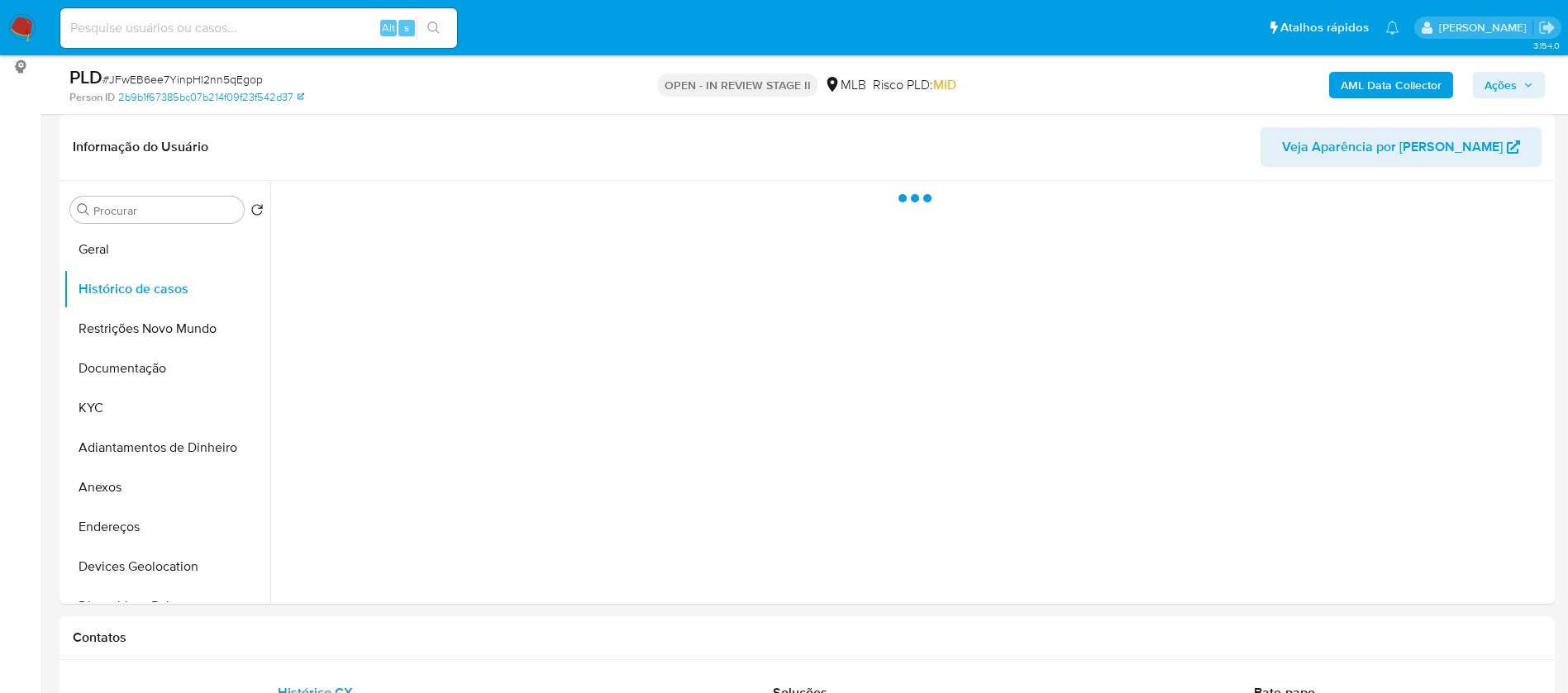
select select "10"
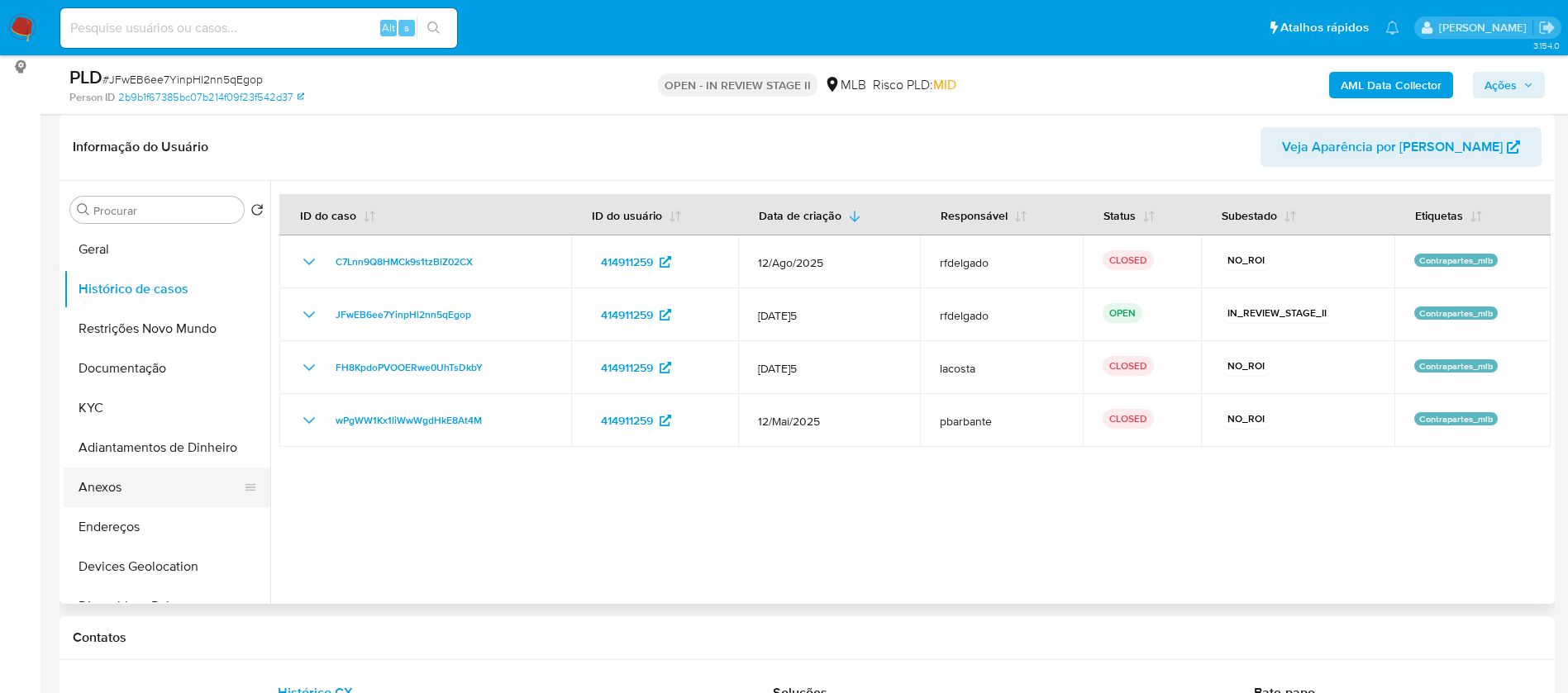
click at [100, 488] on button "Anexos" at bounding box center [161, 487] width 194 height 39
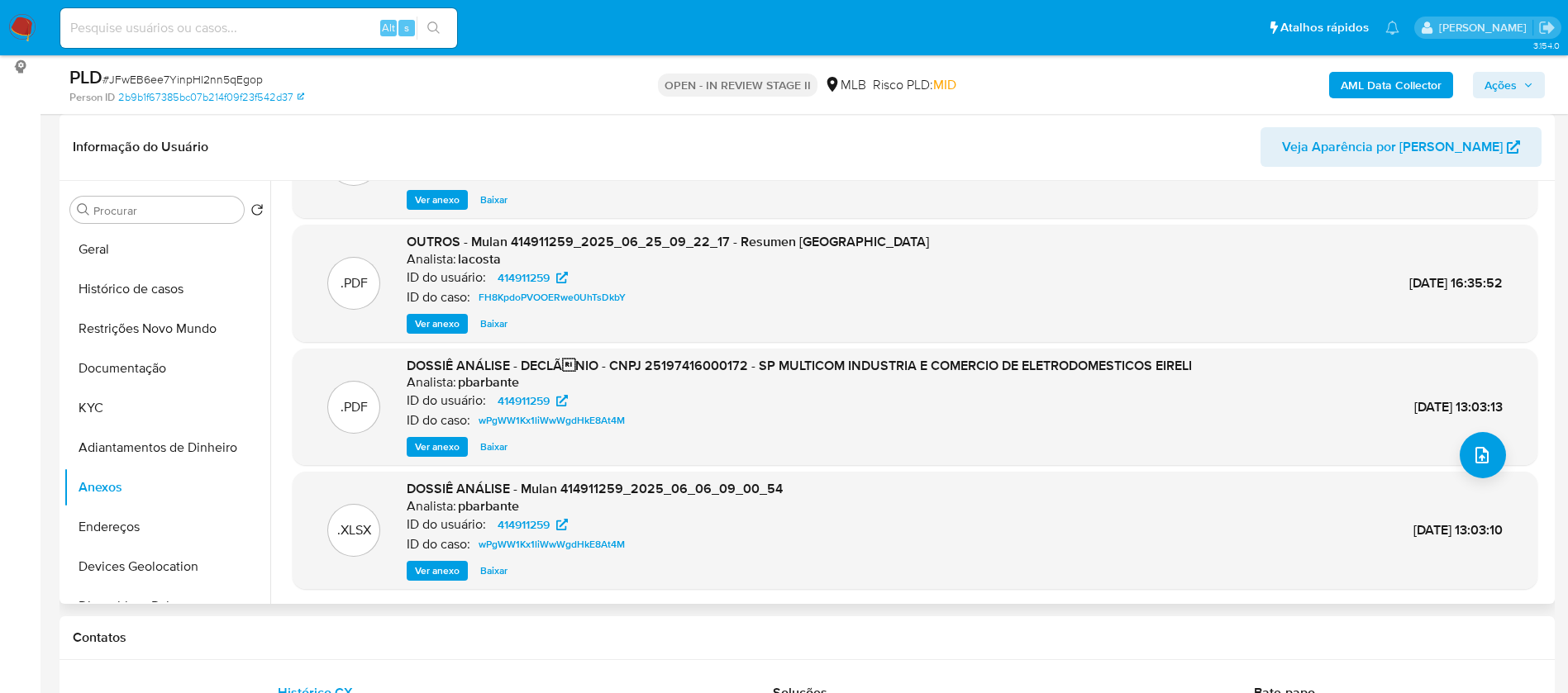
scroll to position [0, 0]
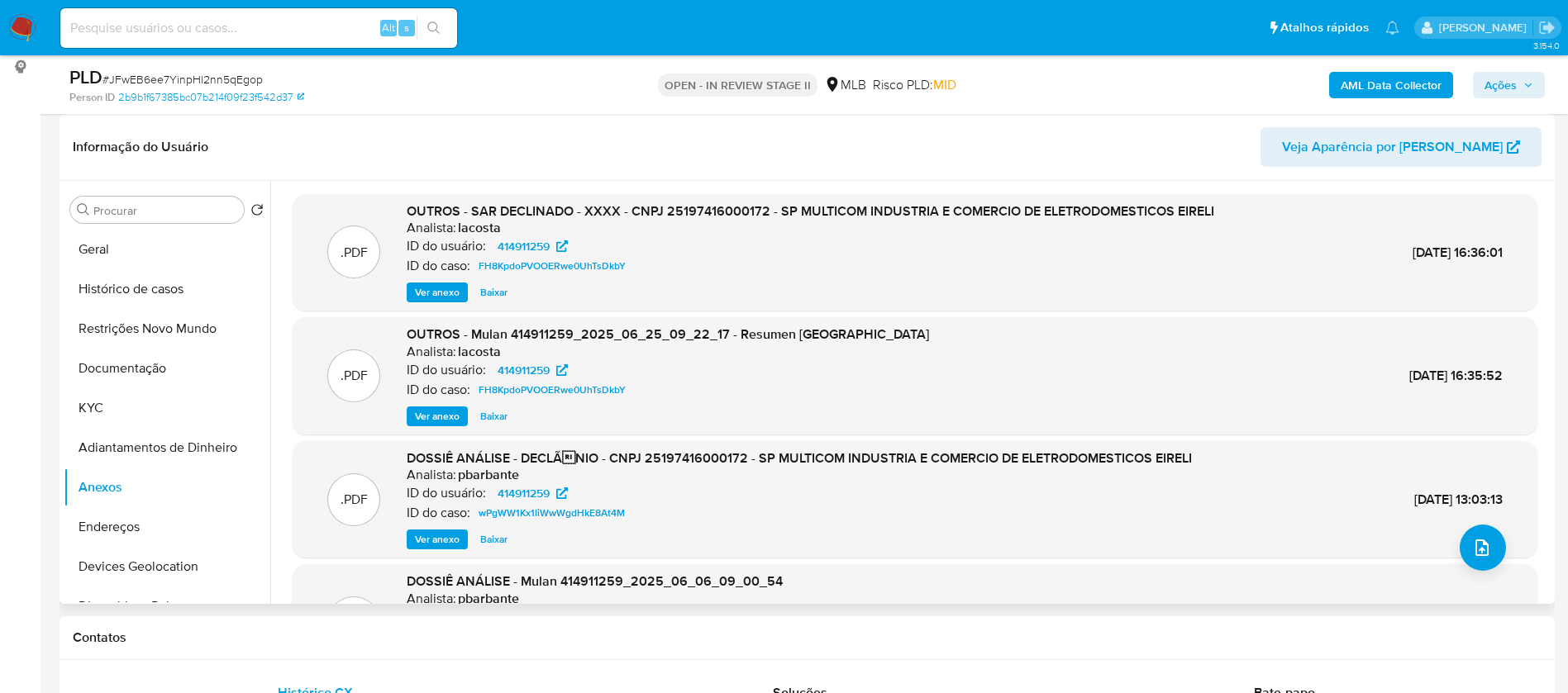
click at [455, 298] on span "Ver anexo" at bounding box center [437, 292] width 45 height 16
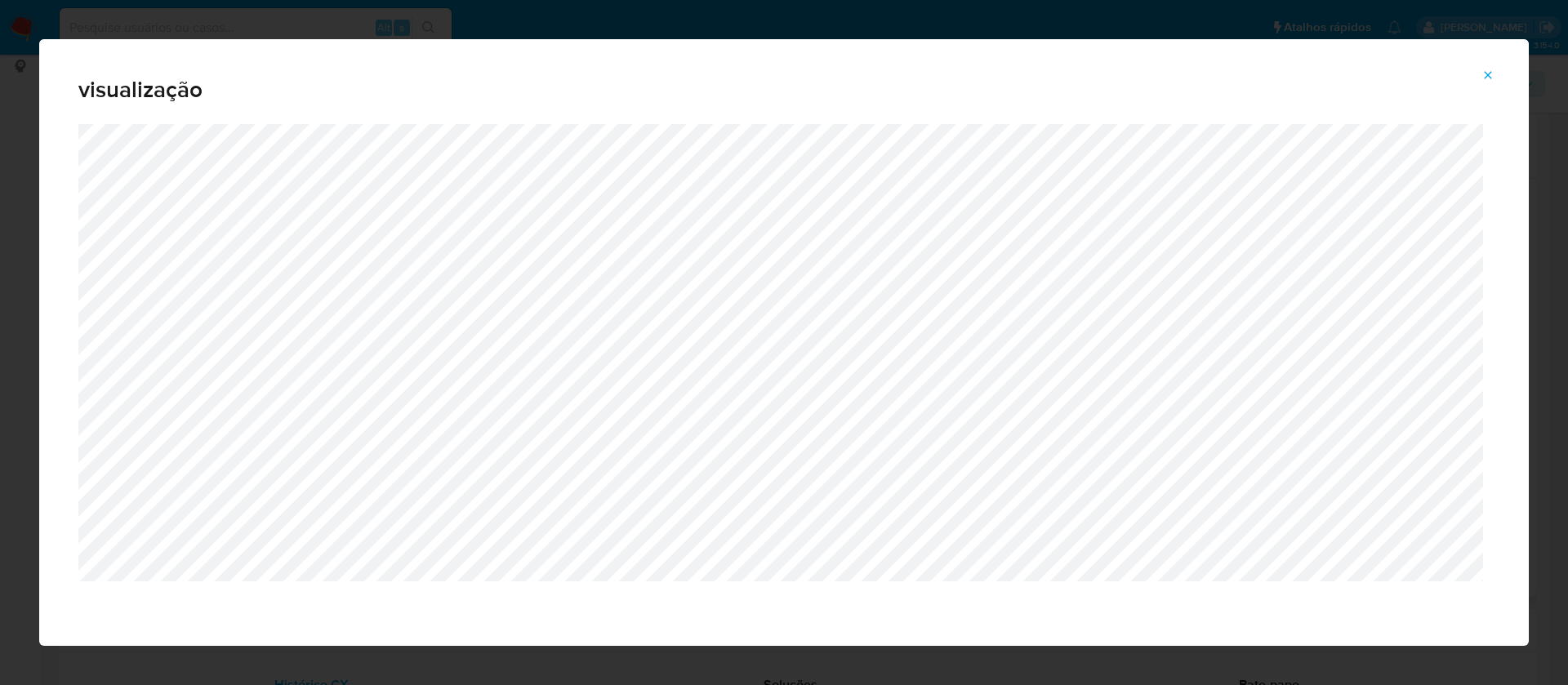
click at [1484, 71] on icon "Attachment preview" at bounding box center [1487, 74] width 13 height 13
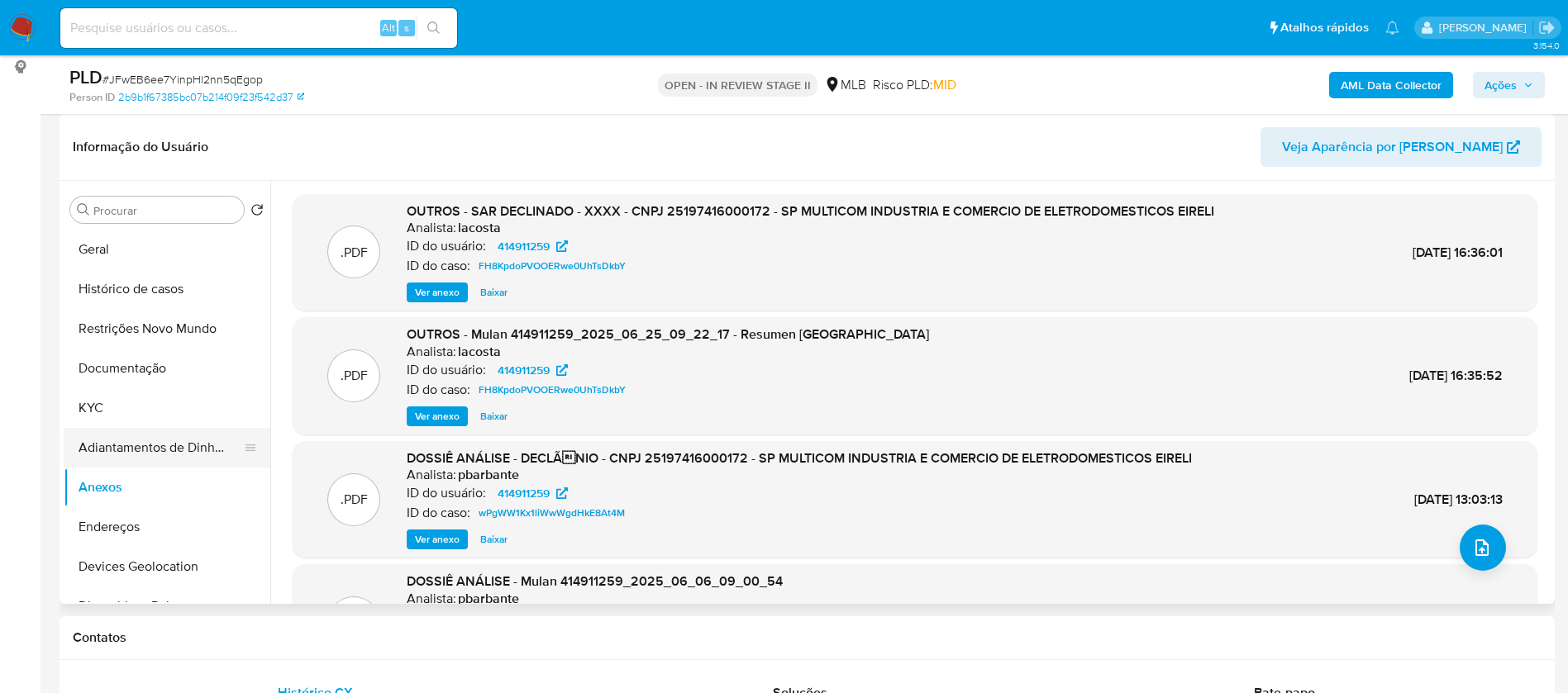
click at [172, 432] on button "Adiantamentos de Dinheiro" at bounding box center [161, 447] width 194 height 39
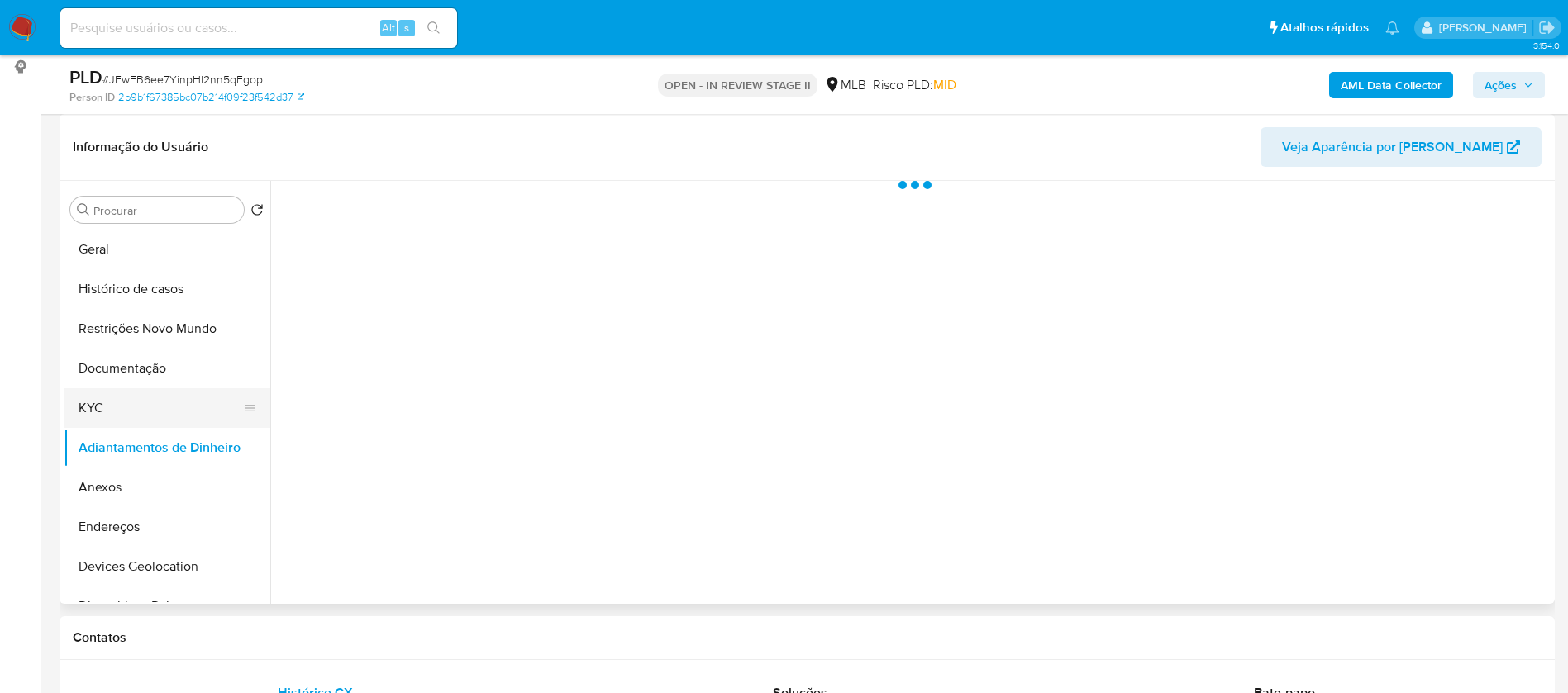
click at [176, 394] on button "KYC" at bounding box center [161, 408] width 194 height 39
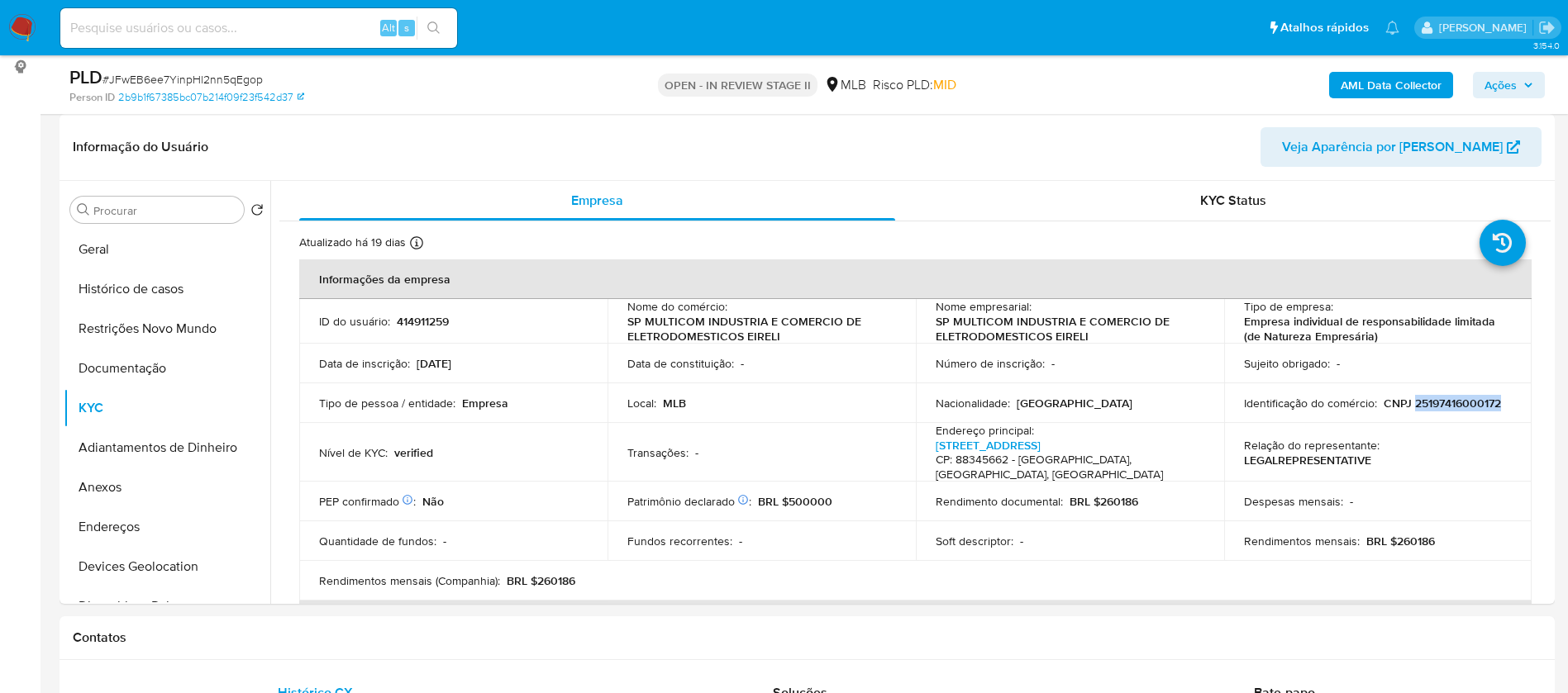
drag, startPoint x: 1498, startPoint y: 404, endPoint x: 1411, endPoint y: 403, distance: 87.0
click at [1411, 403] on div "Identificação do comércio : CNPJ 25197416000172" at bounding box center [1377, 403] width 268 height 15
copy p "25197416000172"
click at [423, 317] on p "414911259" at bounding box center [422, 321] width 52 height 15
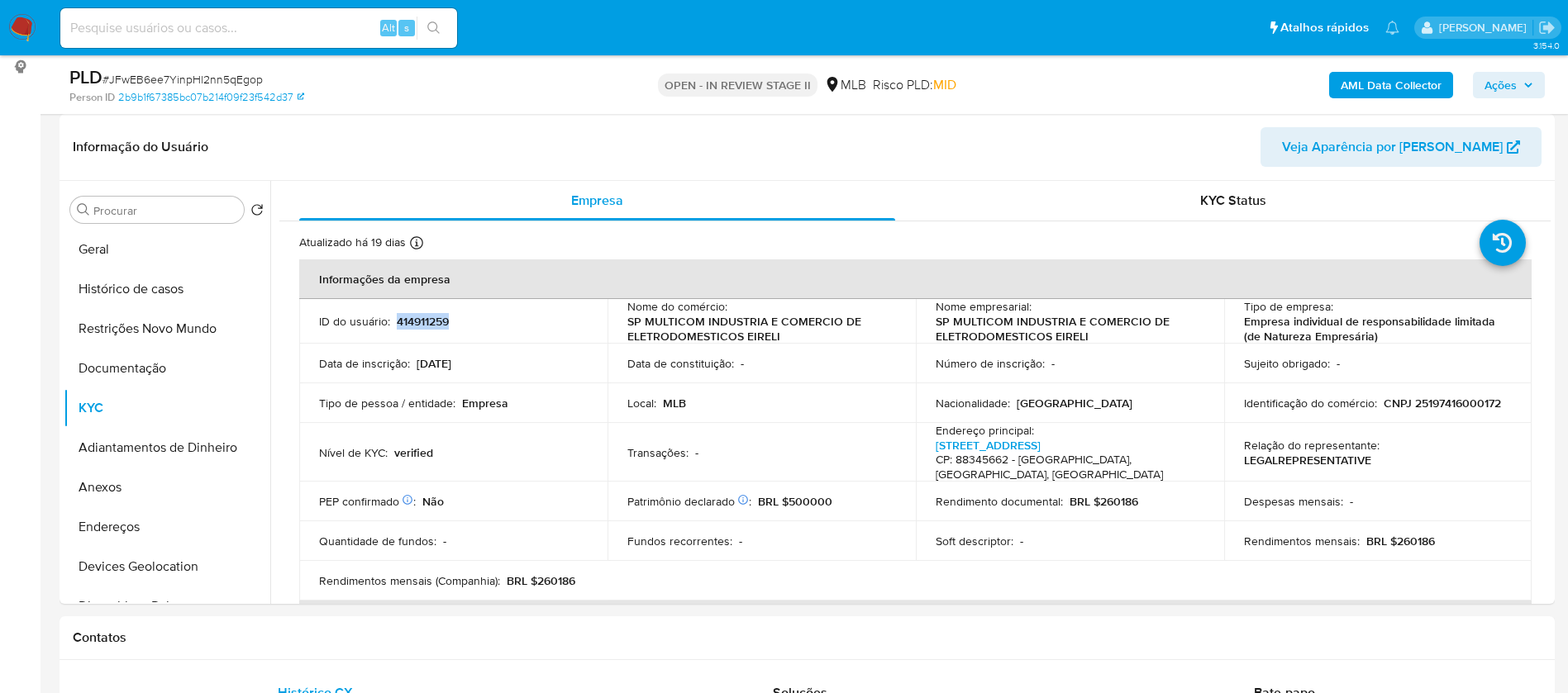
copy p "414911259"
click at [151, 239] on button "Geral" at bounding box center [161, 249] width 194 height 39
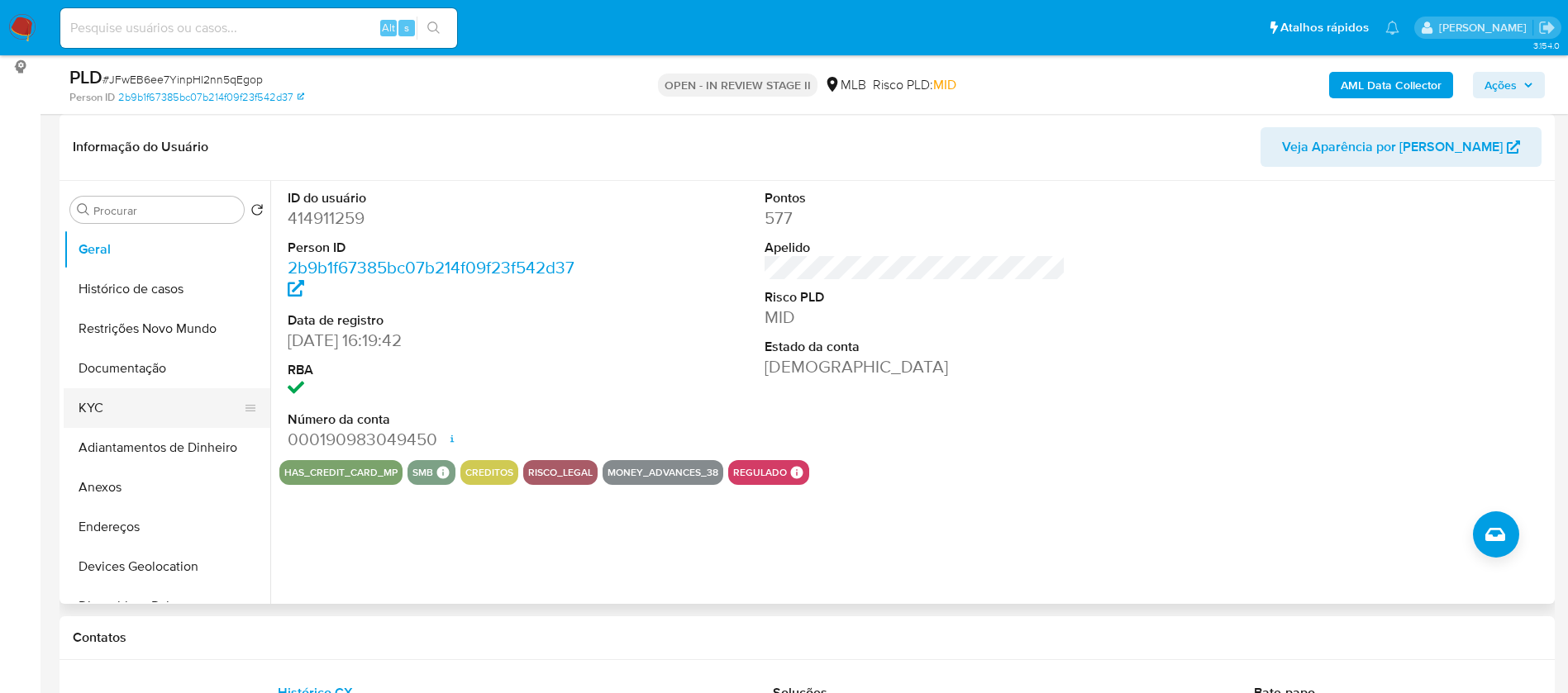
click at [118, 412] on button "KYC" at bounding box center [161, 408] width 194 height 39
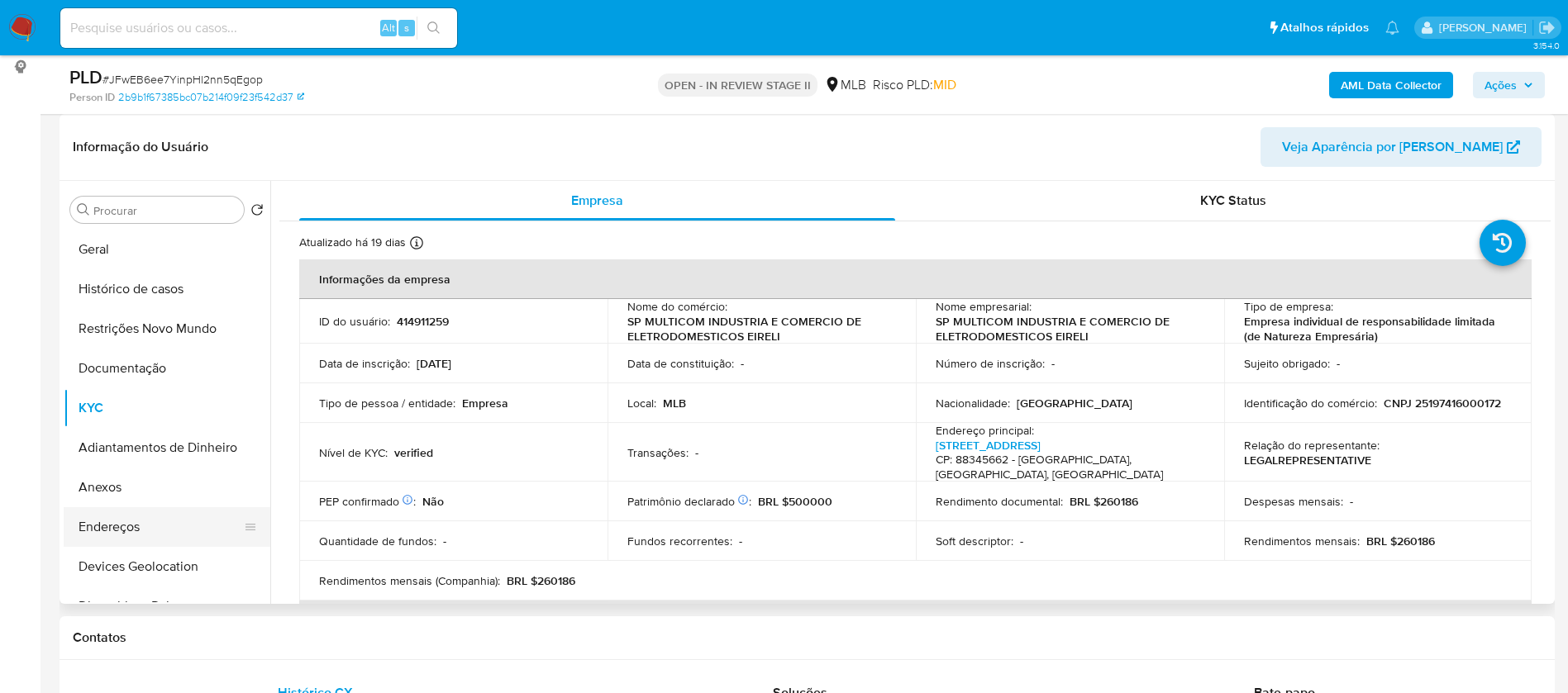
click at [145, 529] on button "Endereços" at bounding box center [161, 527] width 194 height 39
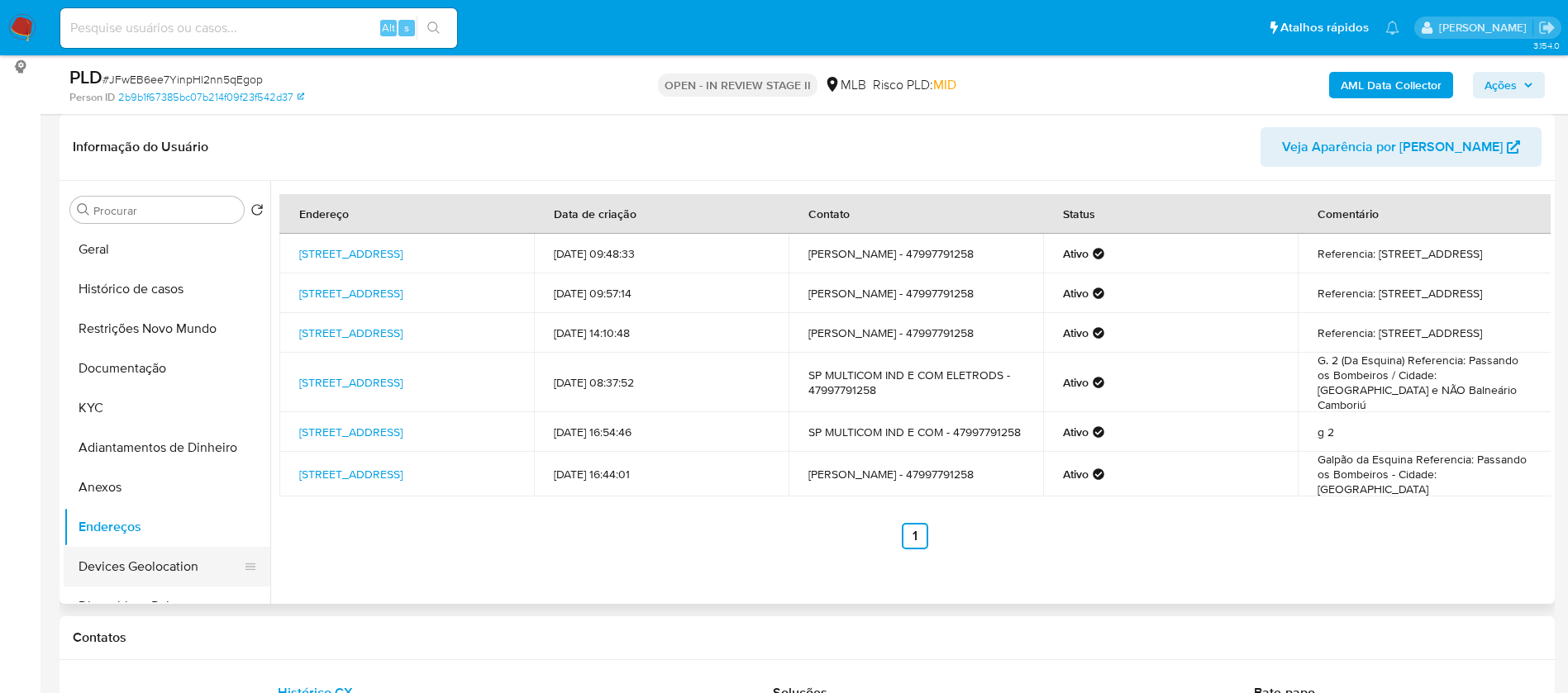
click at [173, 565] on button "Devices Geolocation" at bounding box center [161, 567] width 194 height 39
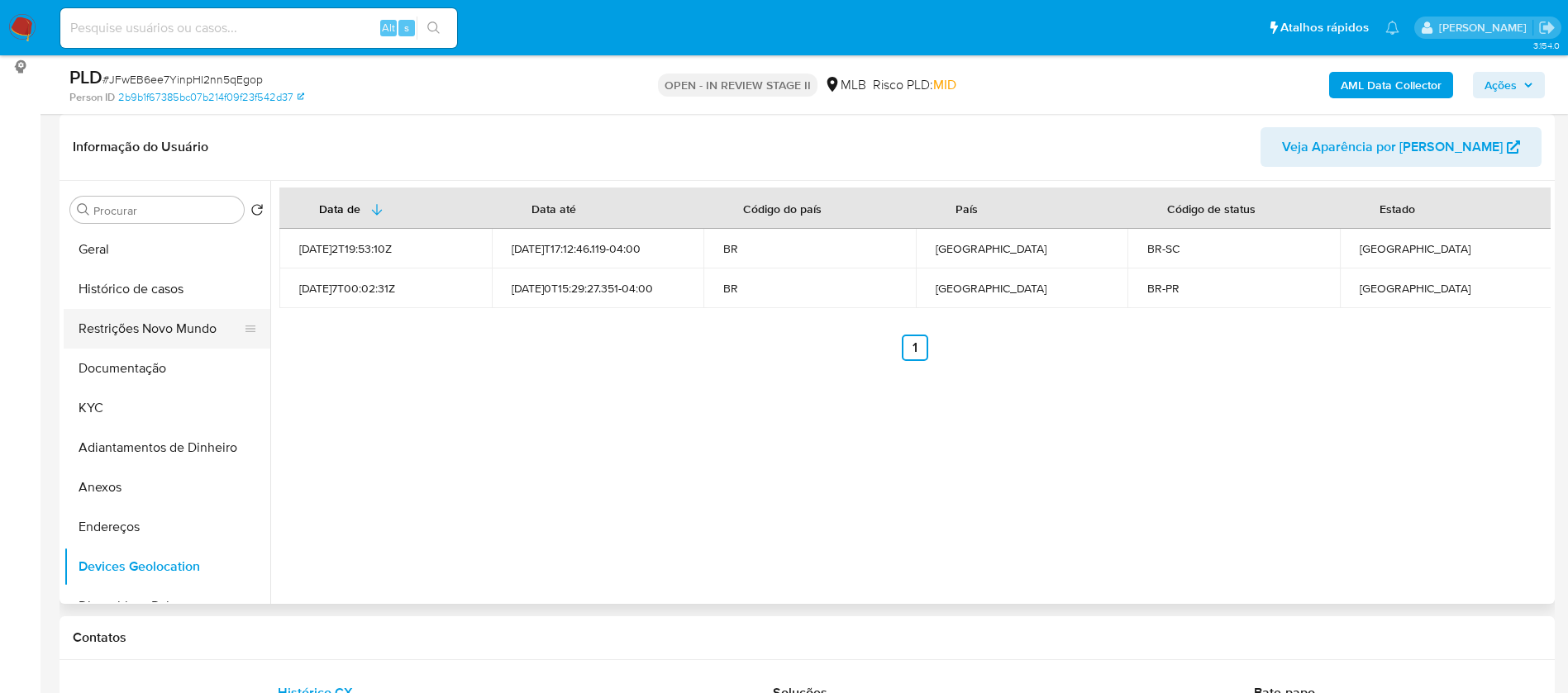
click at [152, 328] on button "Restrições Novo Mundo" at bounding box center [161, 329] width 194 height 39
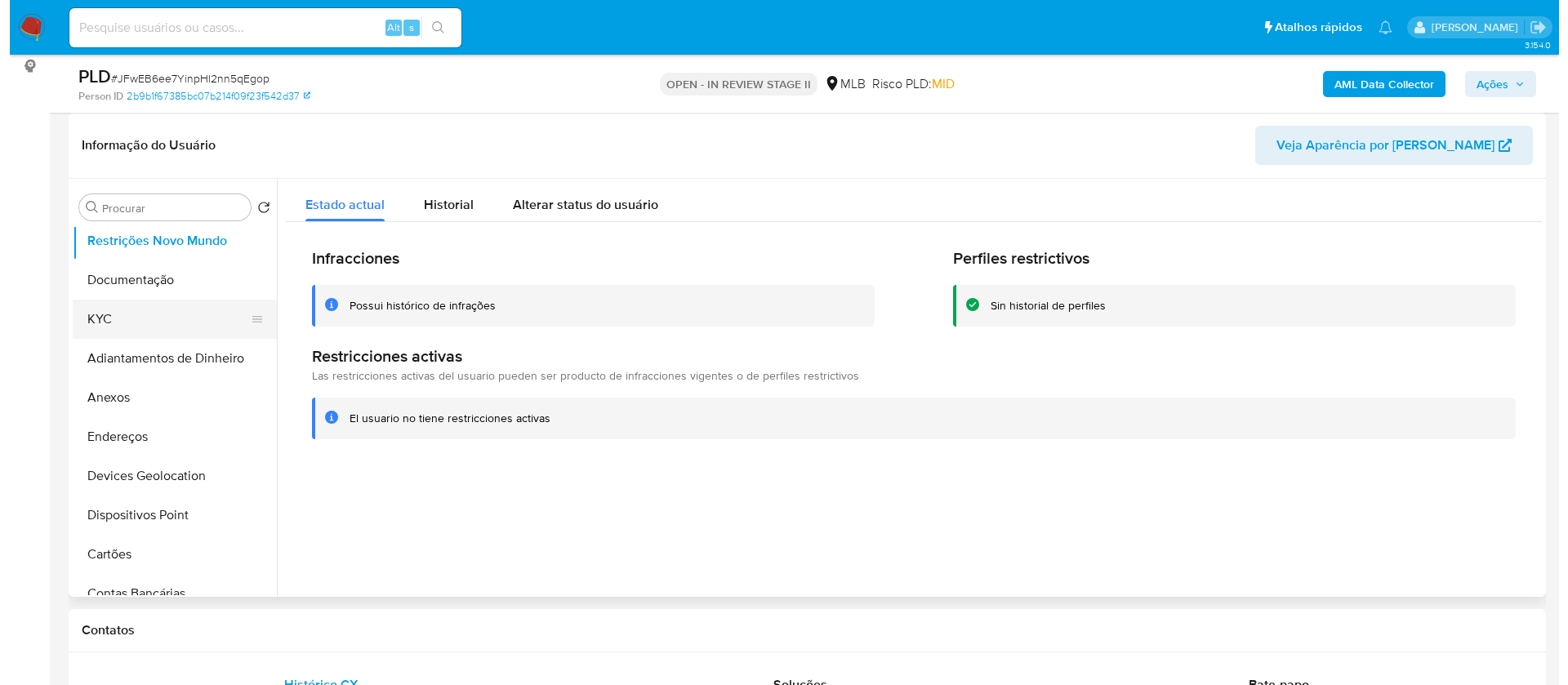
scroll to position [122, 0]
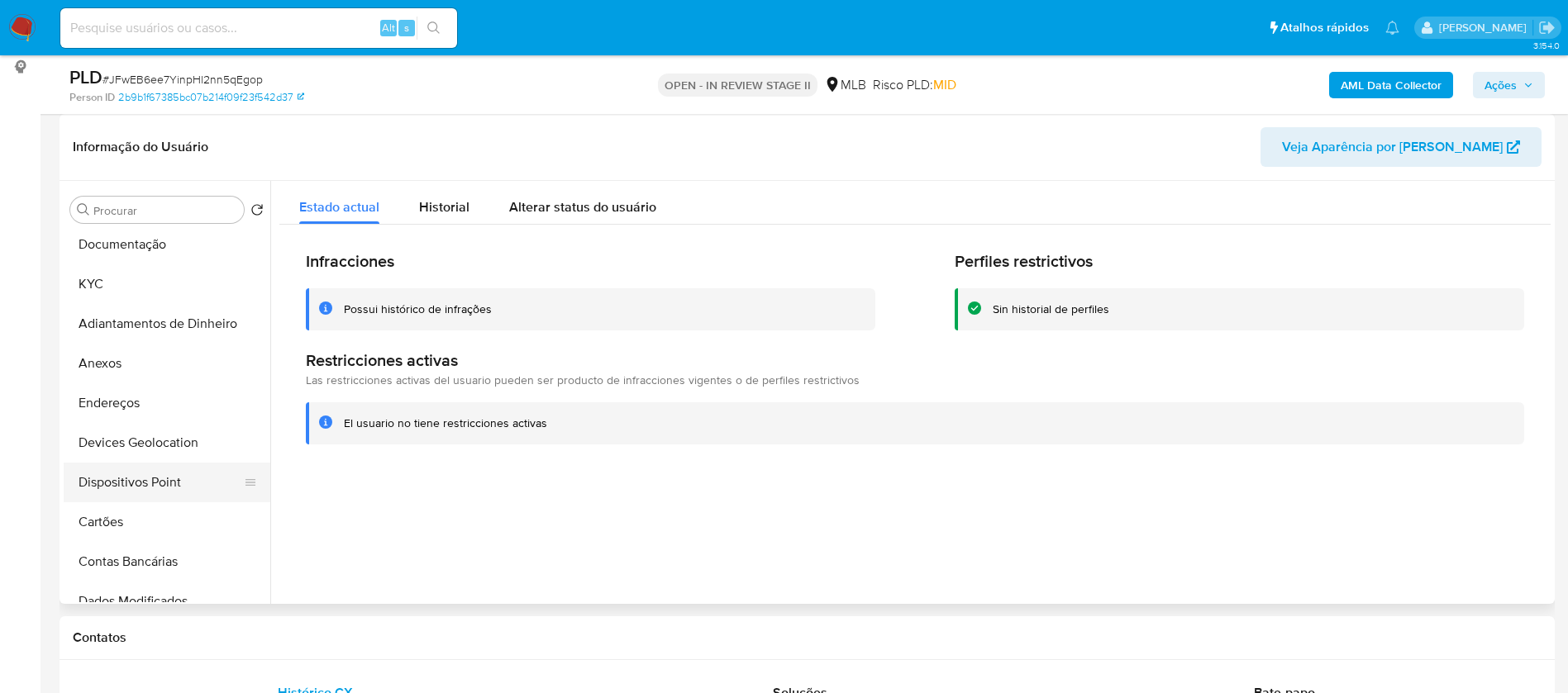
click at [153, 478] on button "Dispositivos Point" at bounding box center [161, 482] width 194 height 39
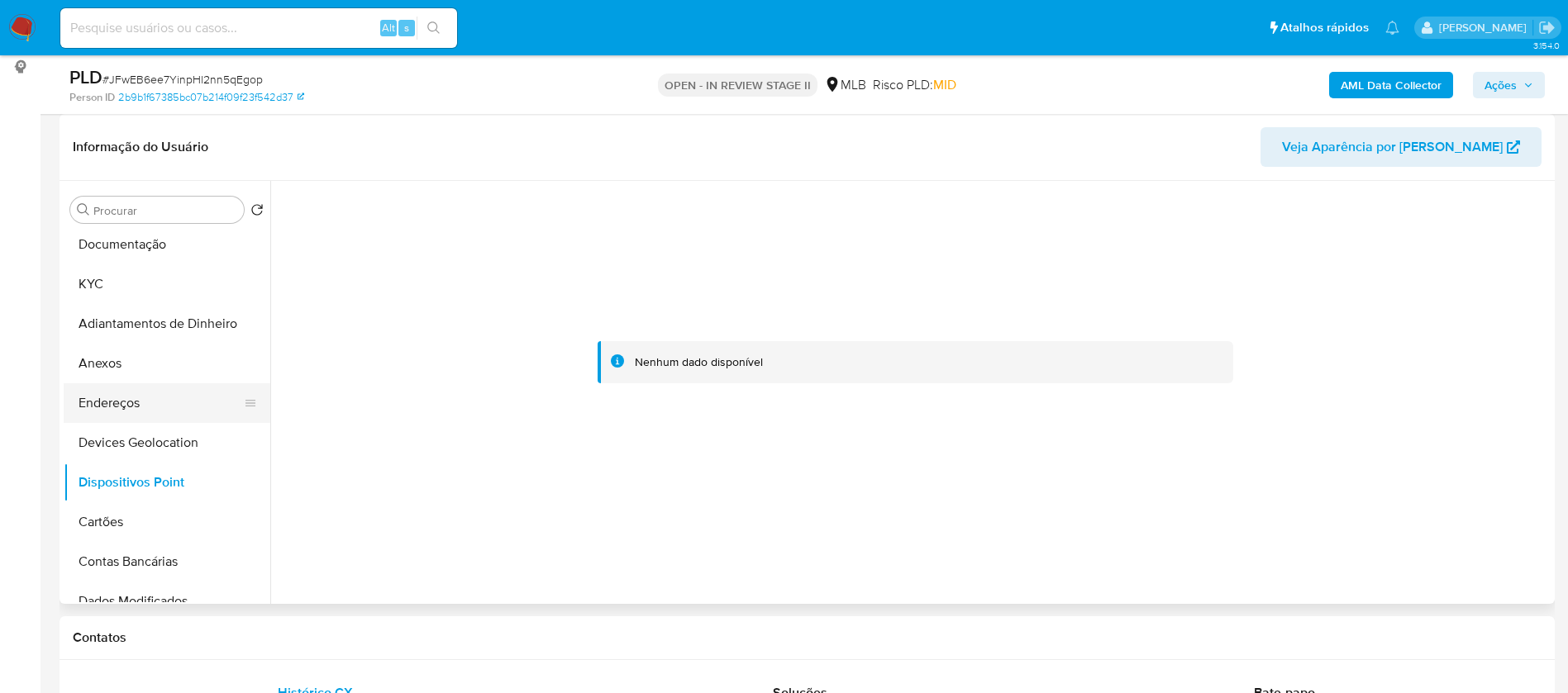
click at [135, 394] on button "Endereços" at bounding box center [161, 403] width 194 height 39
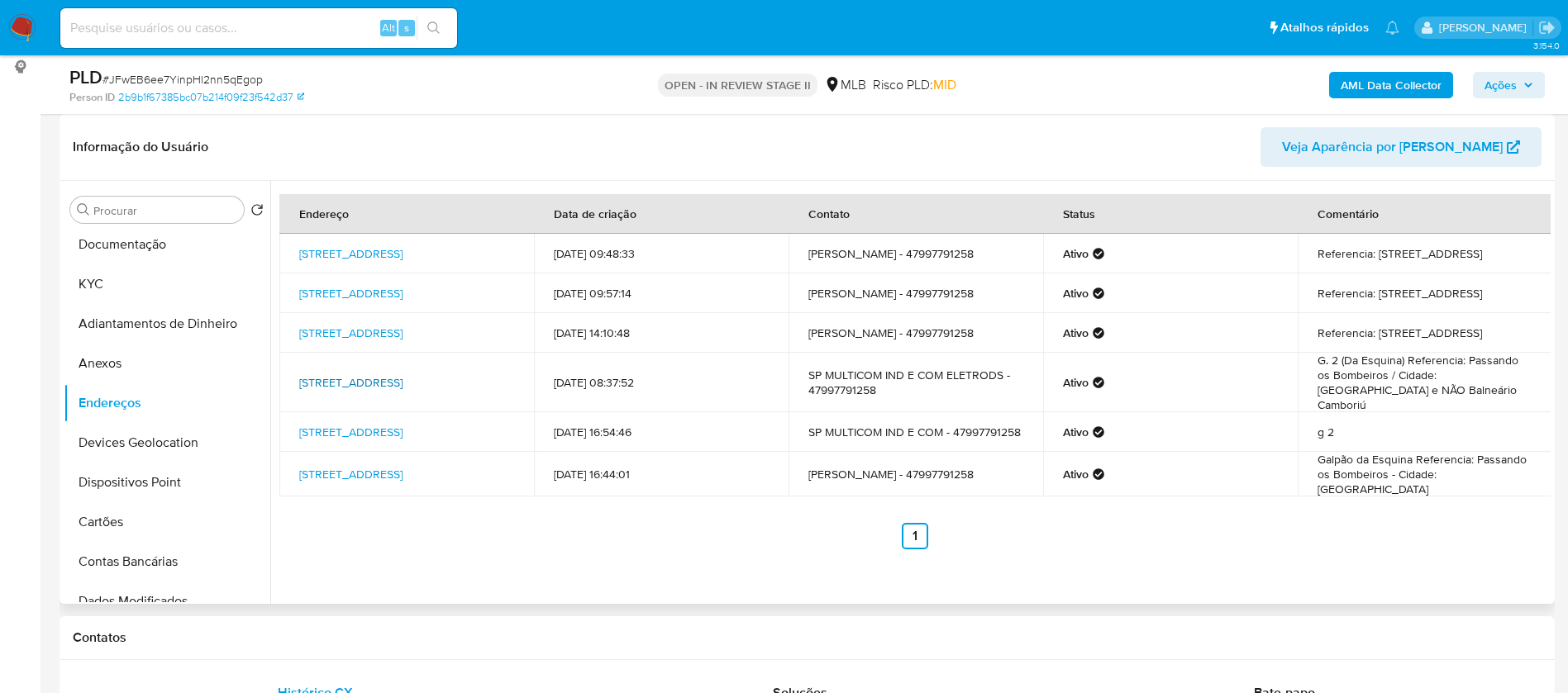
click at [403, 374] on link "Rua São Paulo 1005, Camboriú, Santa Catarina, 88345662, Brasil 1005" at bounding box center [350, 382] width 103 height 16
click at [144, 373] on button "Anexos" at bounding box center [161, 363] width 194 height 39
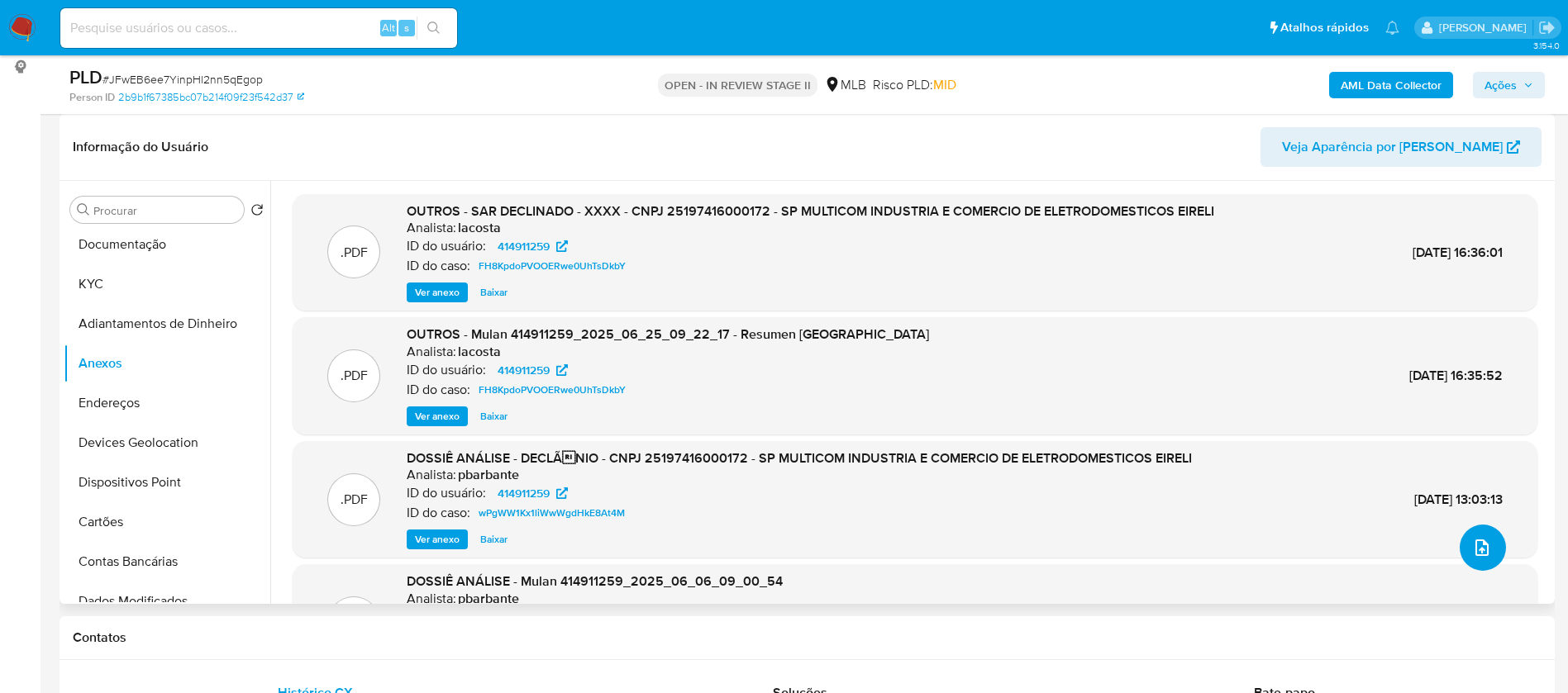
click at [1483, 549] on icon "upload-file" at bounding box center [1482, 548] width 20 height 20
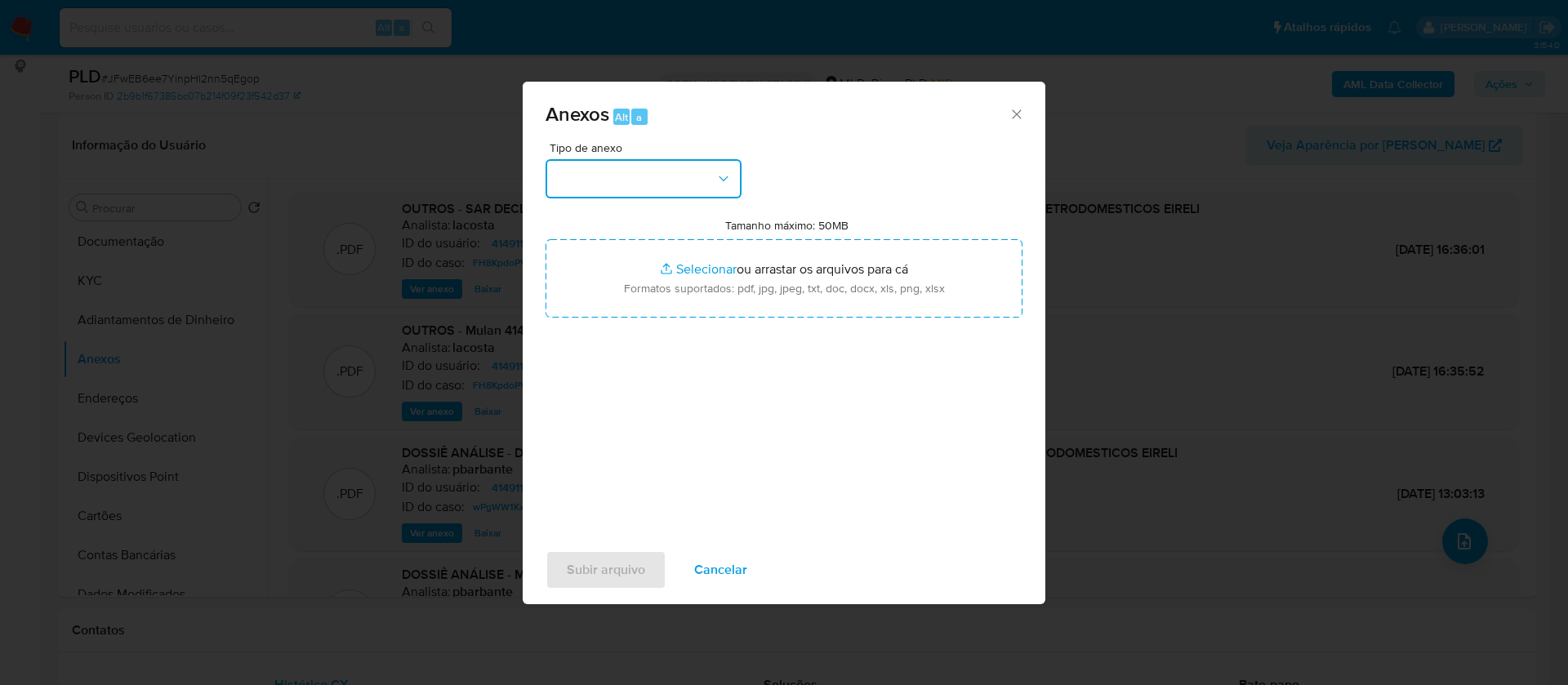
click at [700, 177] on button "button" at bounding box center [643, 179] width 196 height 39
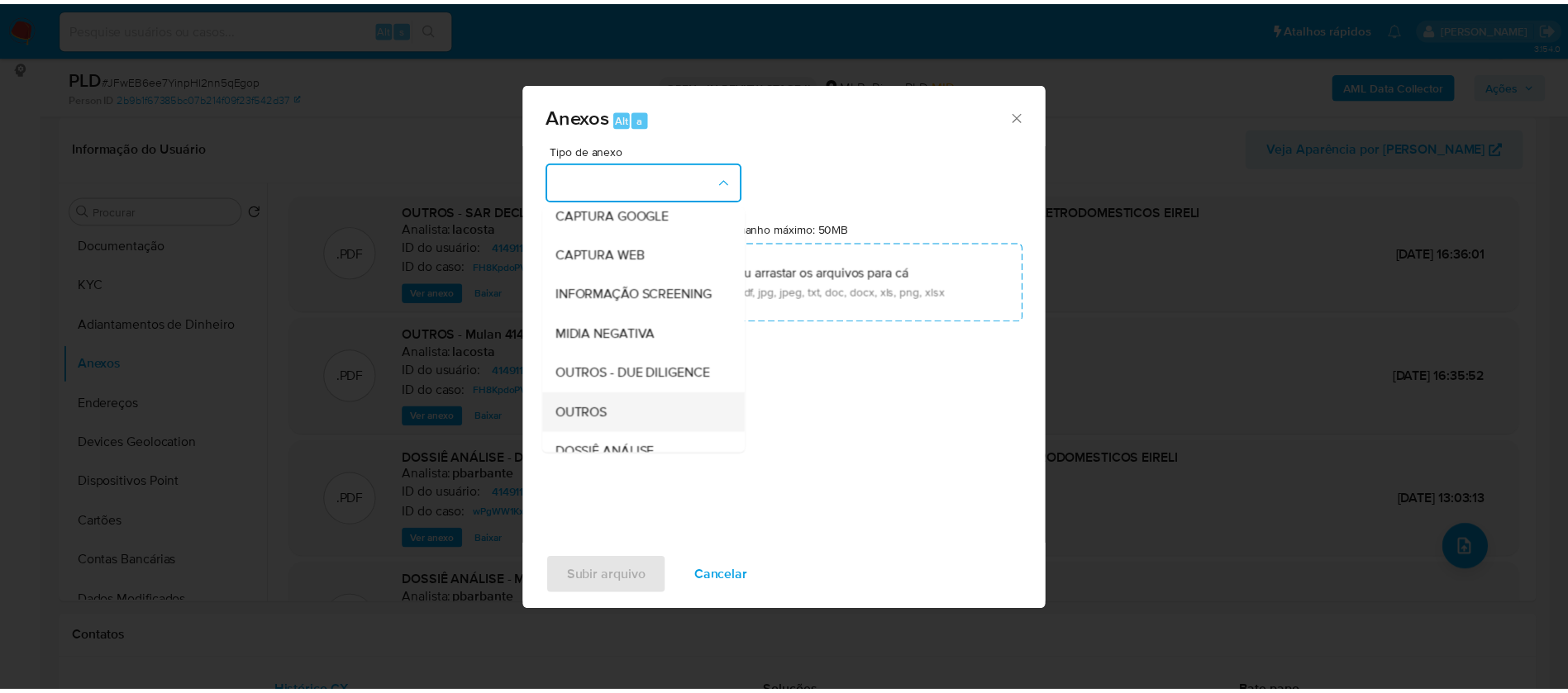
scroll to position [247, 0]
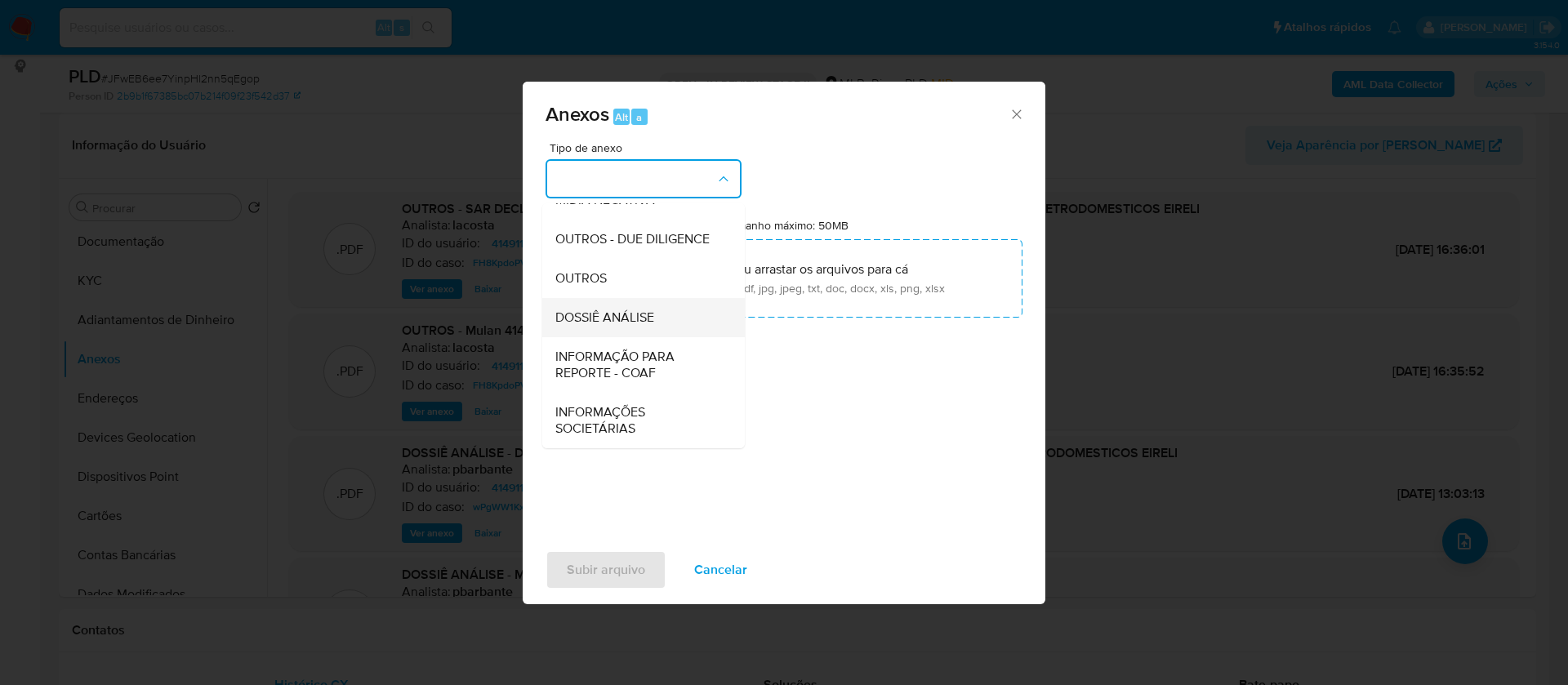
click at [646, 326] on span "DOSSIÊ ANÁLISE" at bounding box center [604, 317] width 98 height 16
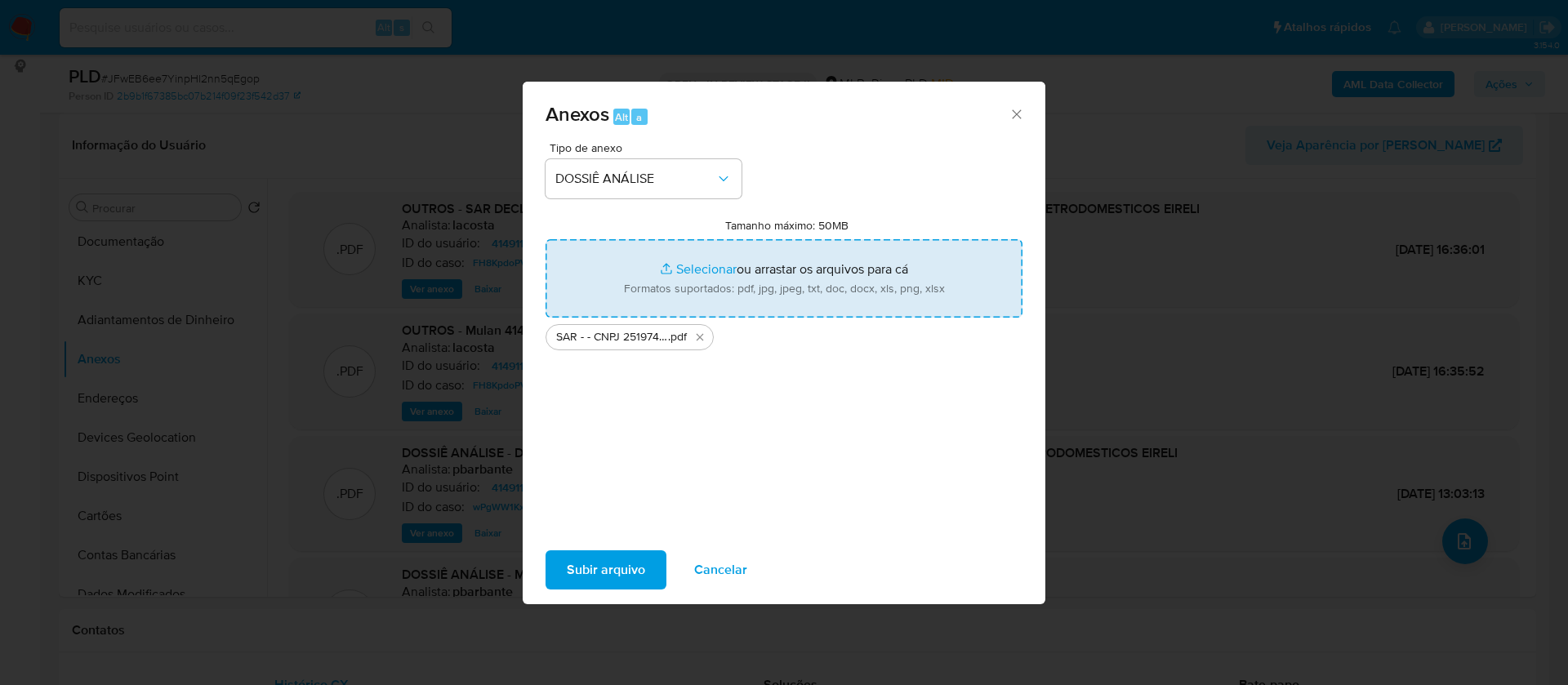
type input "C:\fakepath\Mulan 414911259_2025_08_15_14_27_55.xlsx"
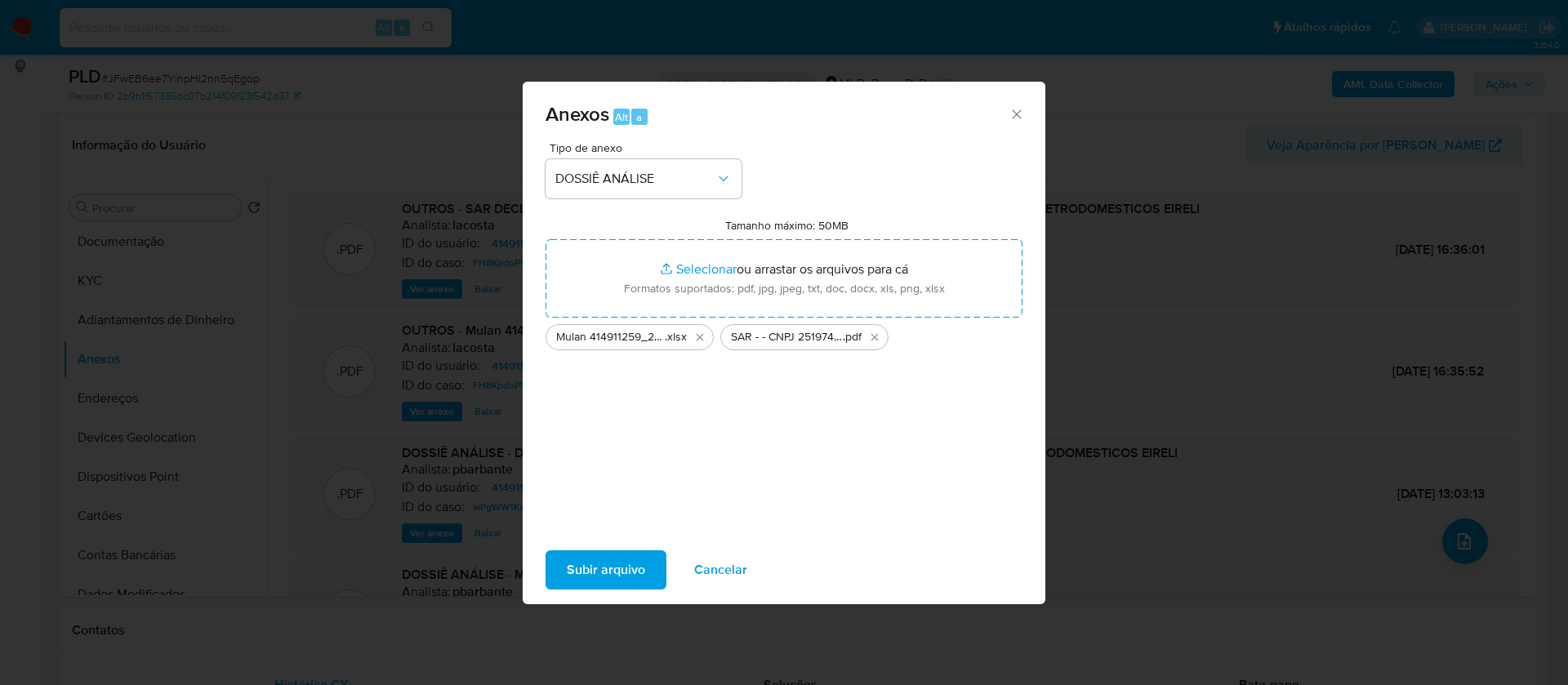
click at [606, 571] on span "Subir arquivo" at bounding box center [605, 570] width 78 height 36
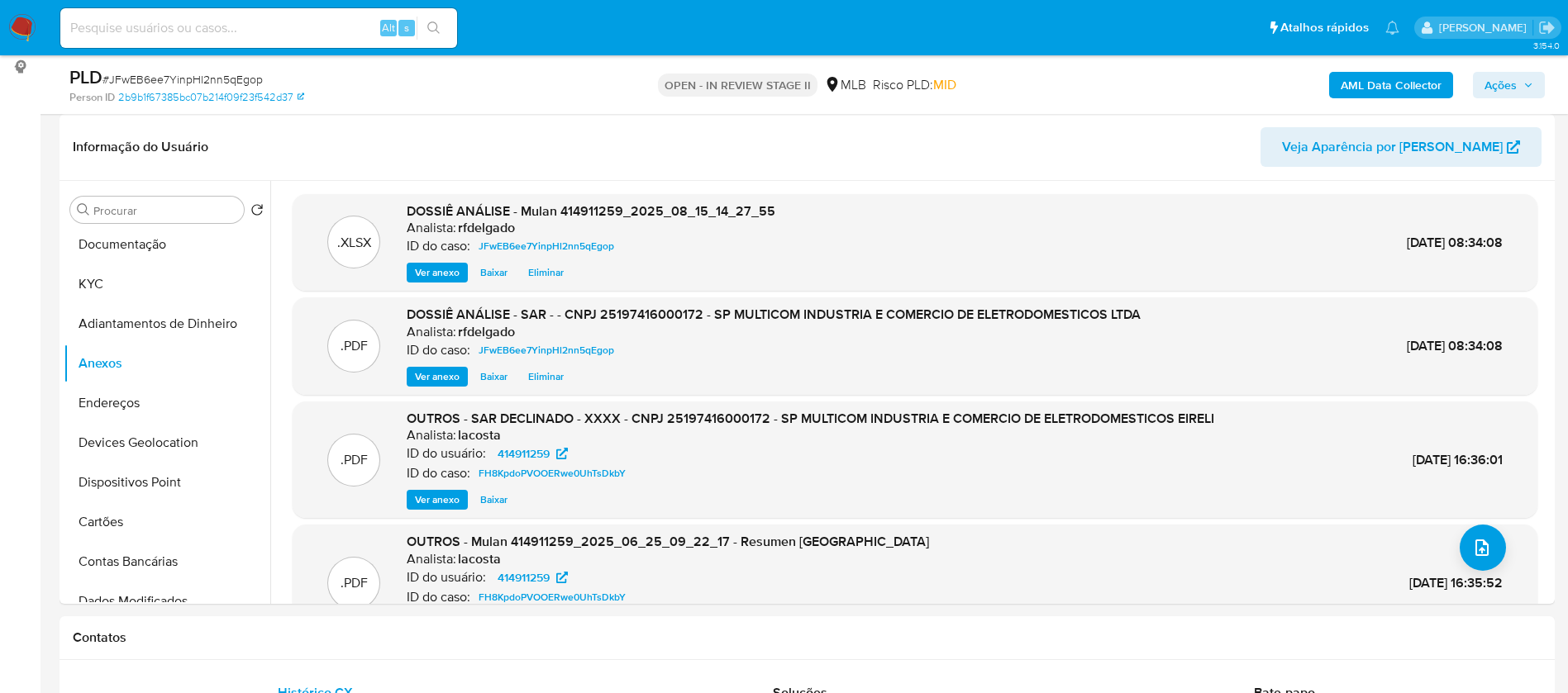
click at [1536, 79] on button "Ações" at bounding box center [1509, 84] width 72 height 26
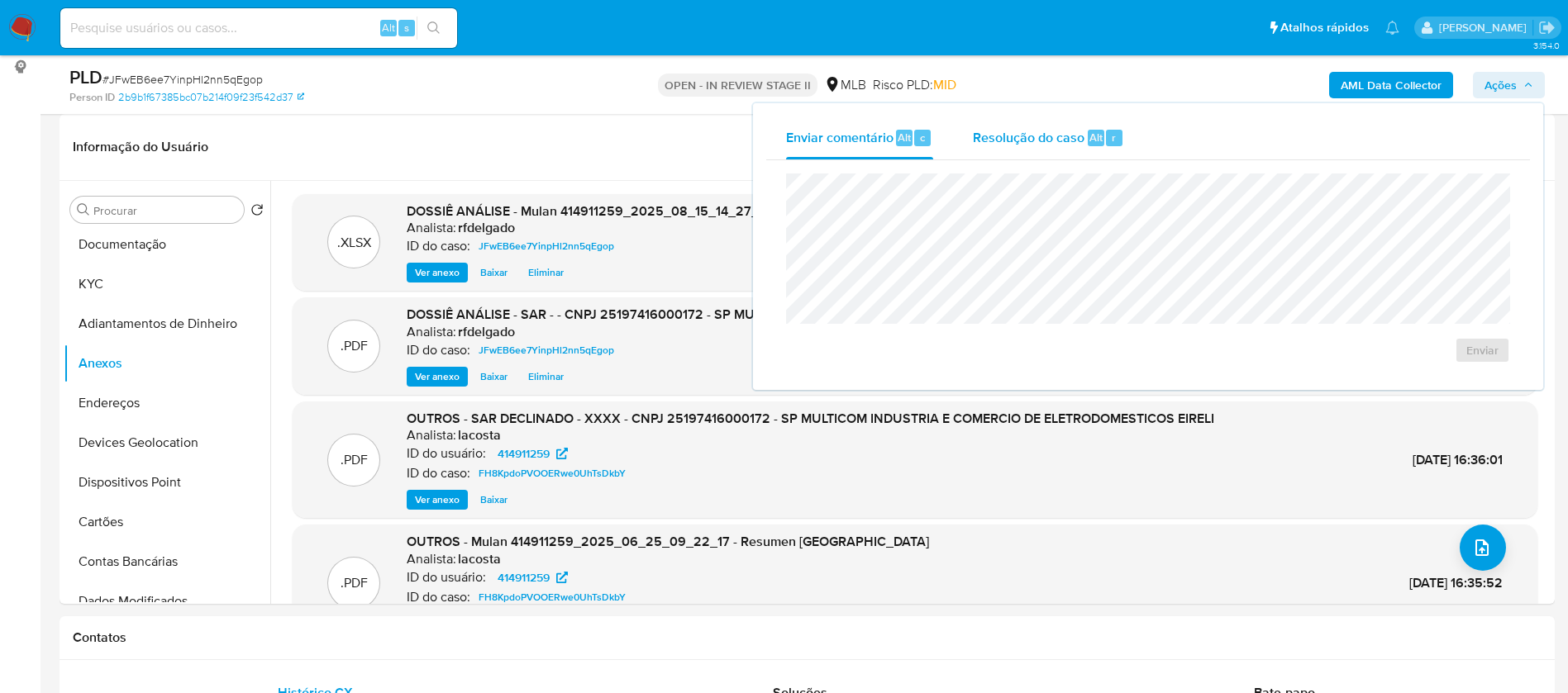
click at [1032, 131] on span "Resolução do caso" at bounding box center [1028, 136] width 111 height 19
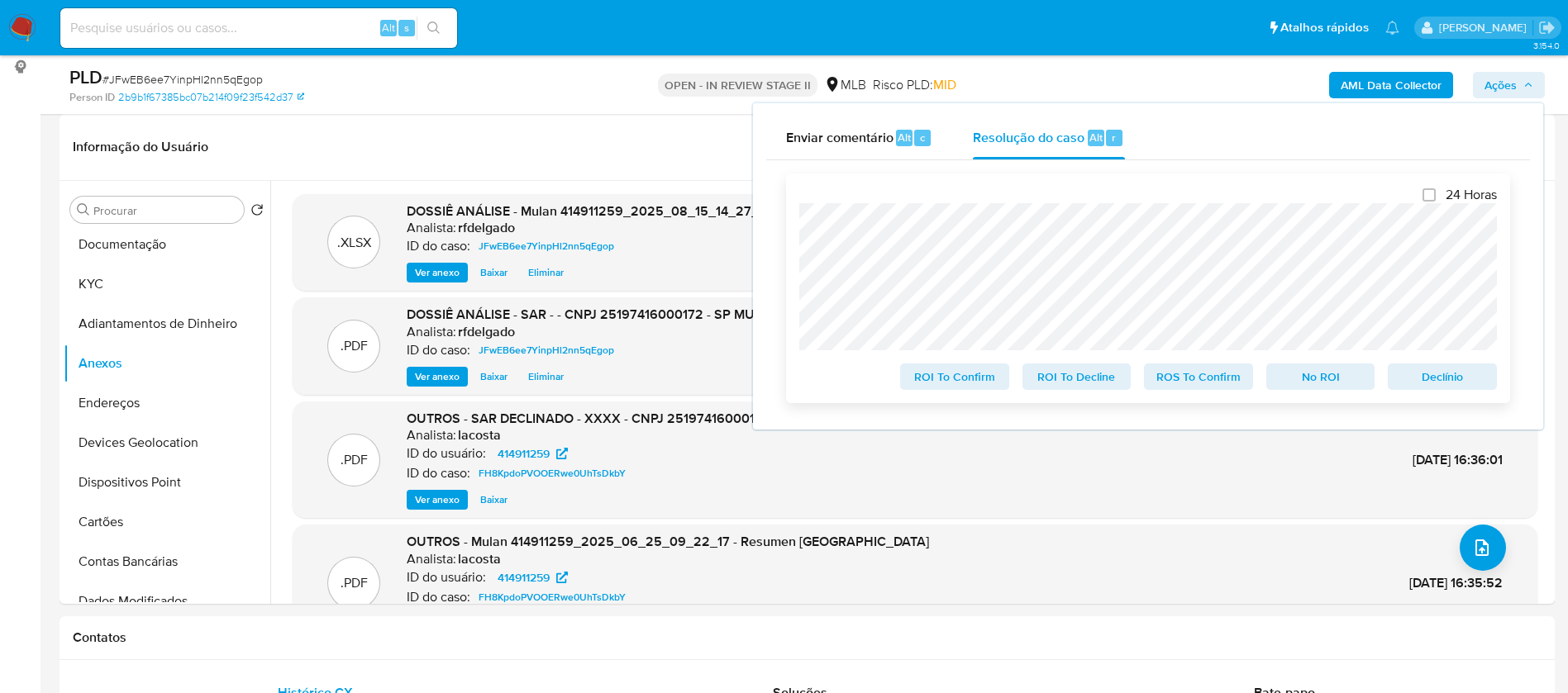
click at [1309, 375] on span "No ROI" at bounding box center [1320, 377] width 86 height 23
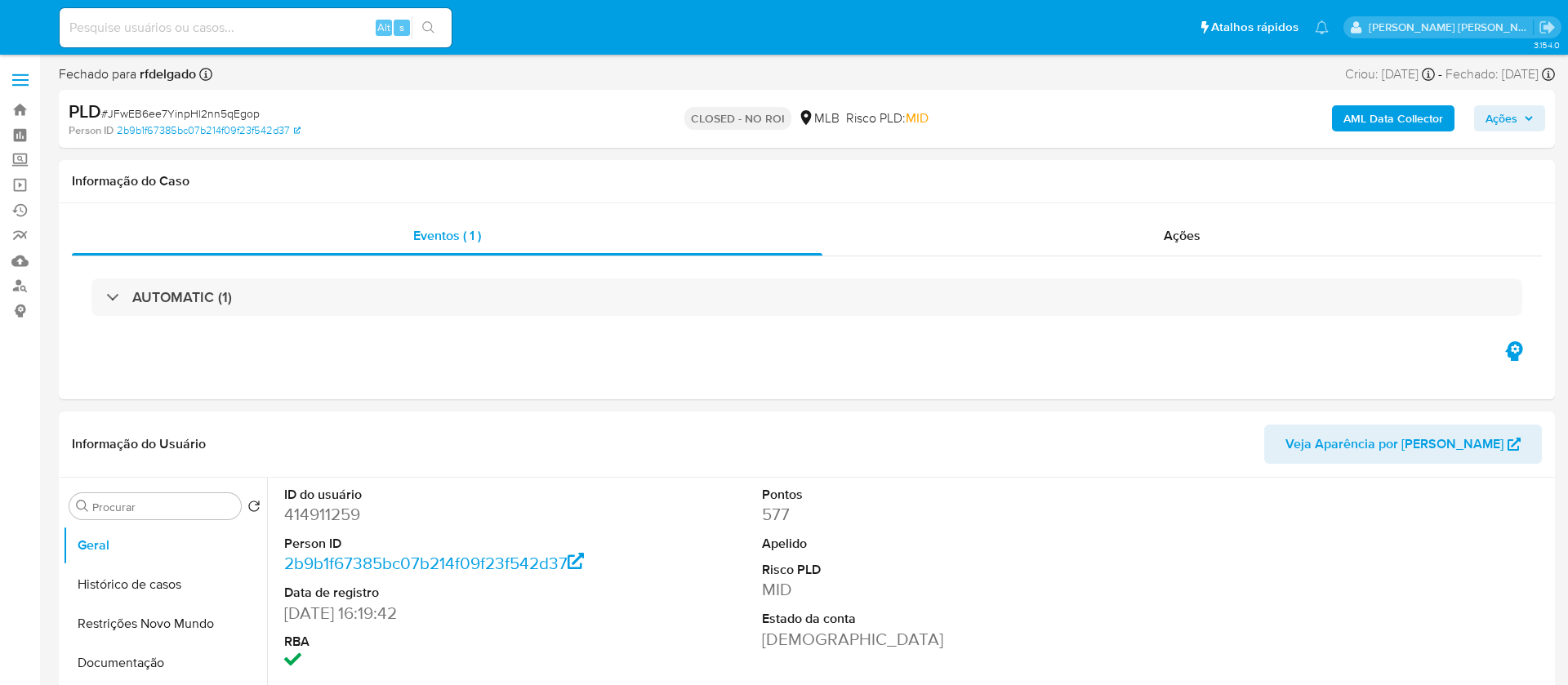
select select "10"
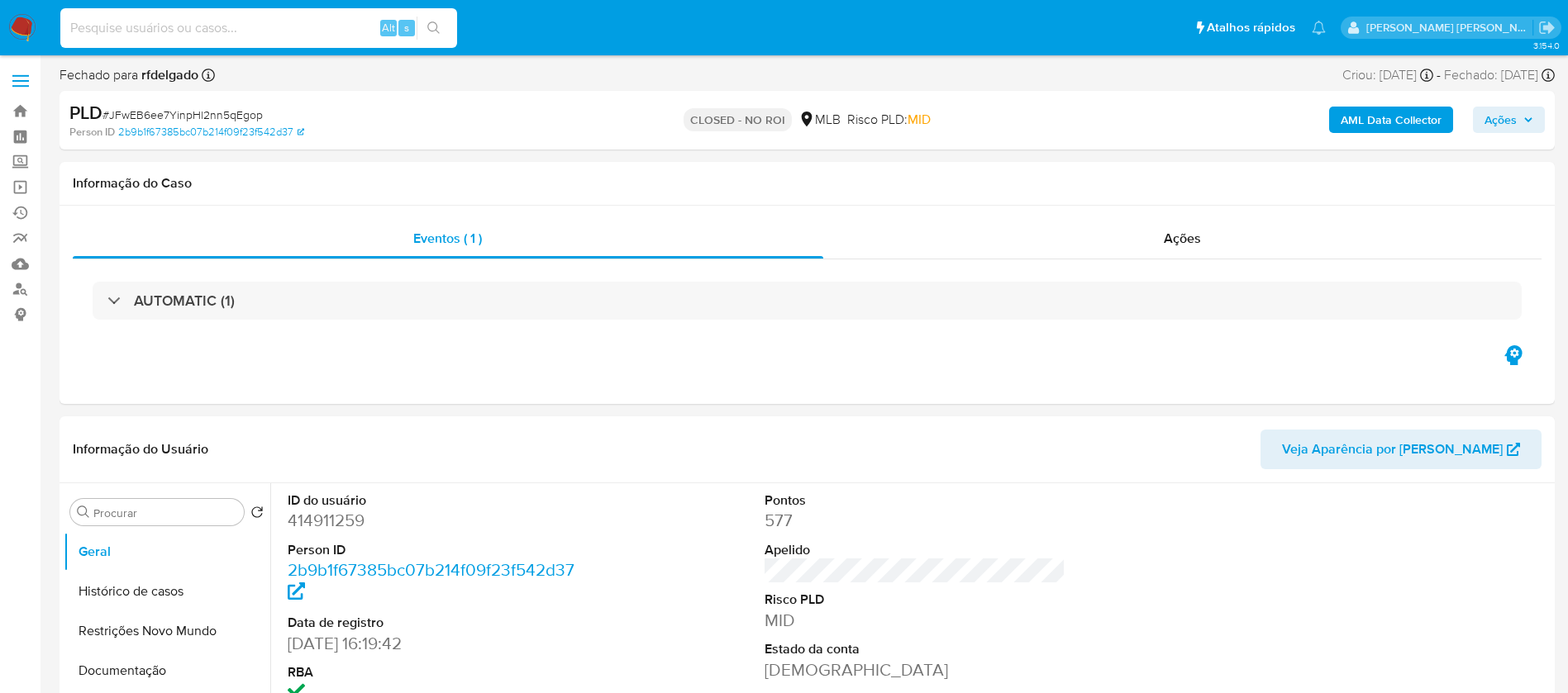
click at [240, 31] on input at bounding box center [258, 28] width 396 height 22
paste input "tip7VyPUYVsk5fwqTe6S2qdZ"
type input "tip7VyPUYVsk5fwqTe6S2qdZ"
click at [435, 29] on icon "search-icon" at bounding box center [433, 28] width 13 height 13
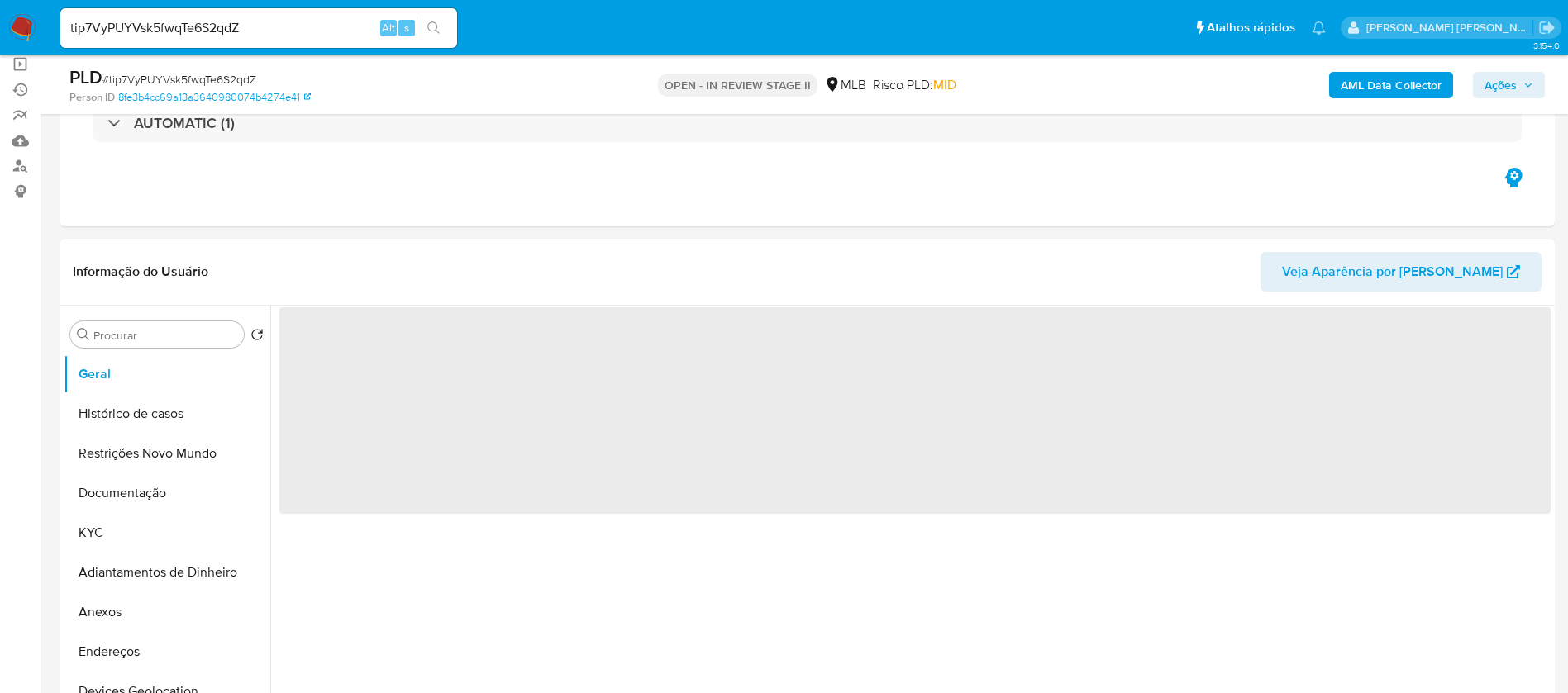
scroll to position [247, 0]
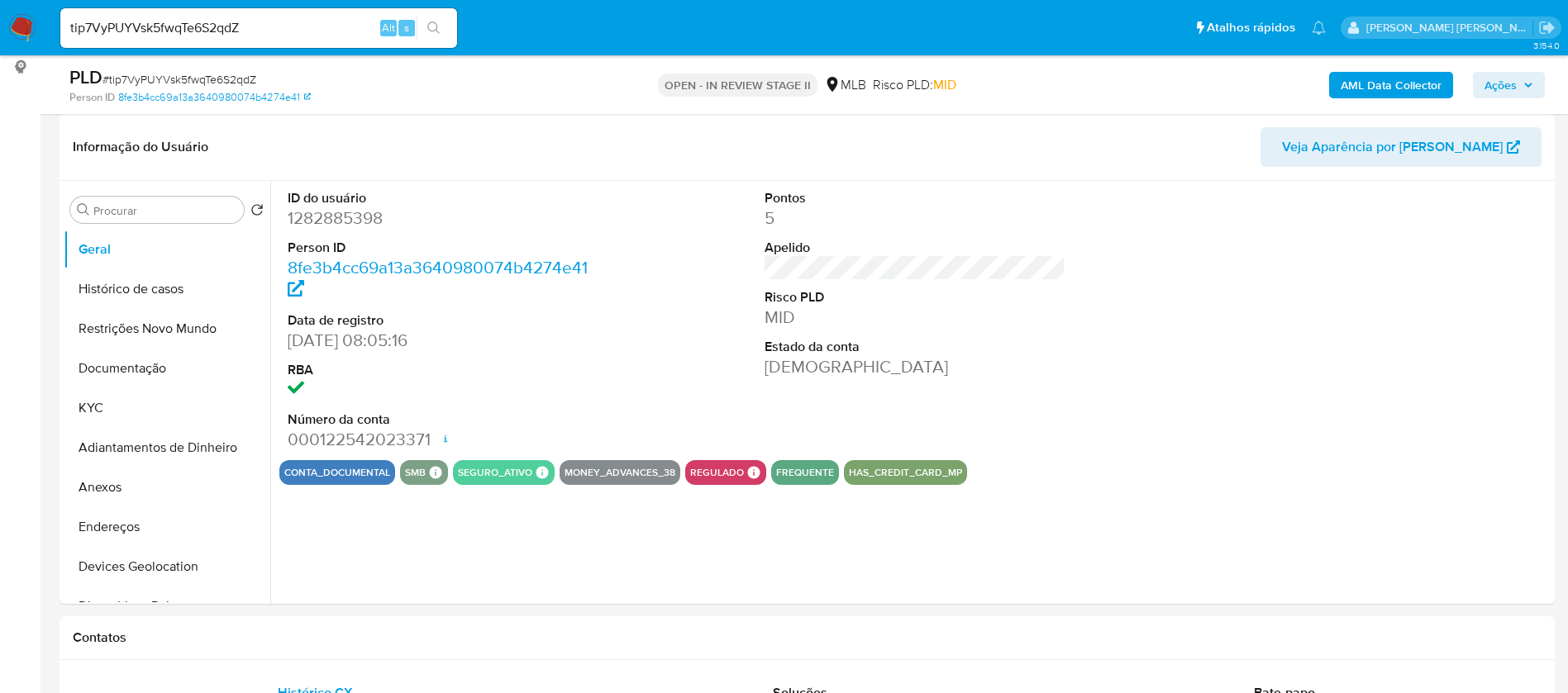
select select "10"
click at [149, 403] on button "KYC" at bounding box center [161, 408] width 194 height 39
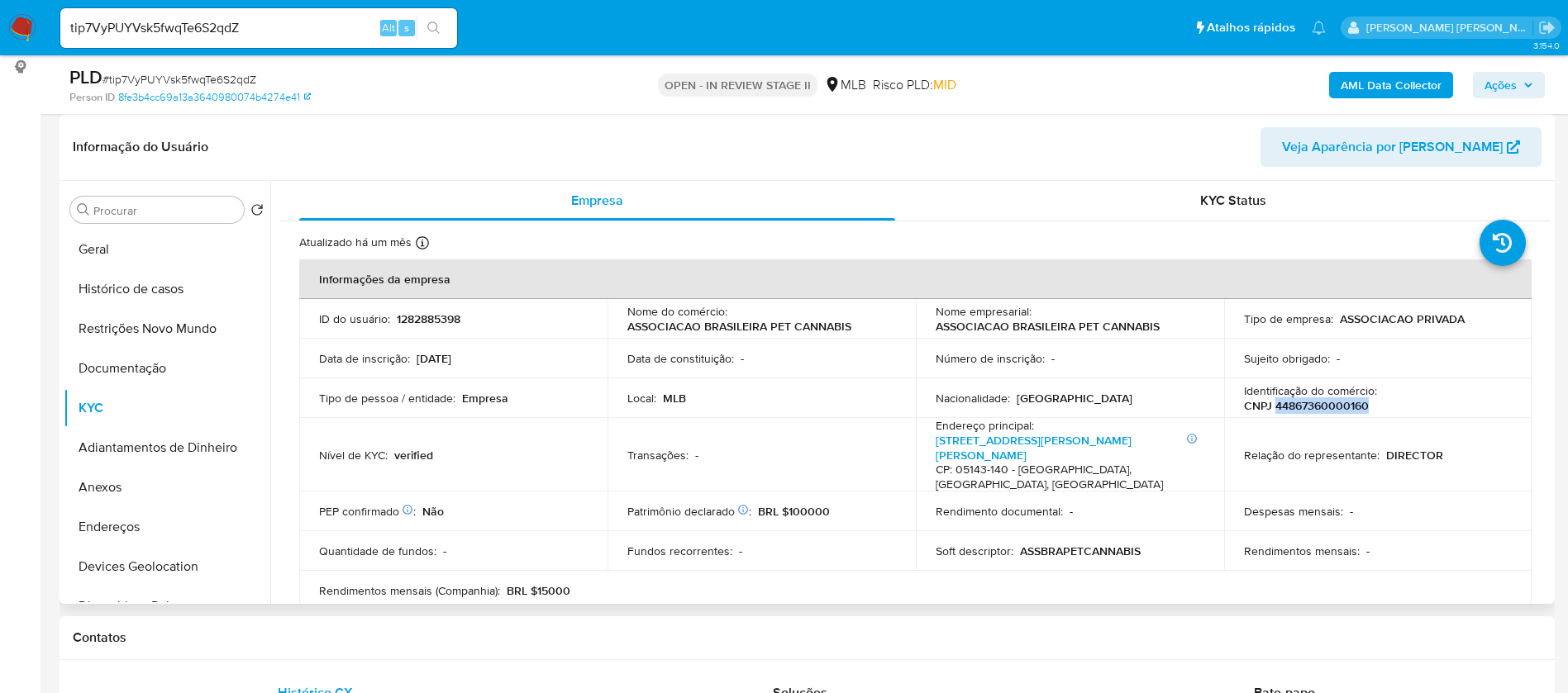
drag, startPoint x: 1367, startPoint y: 403, endPoint x: 1270, endPoint y: 403, distance: 97.0
click at [1270, 403] on div "Identificação do comércio : CNPJ 44867360000160" at bounding box center [1377, 397] width 268 height 30
copy p "44867360000160"
click at [122, 362] on button "Documentação" at bounding box center [161, 368] width 194 height 39
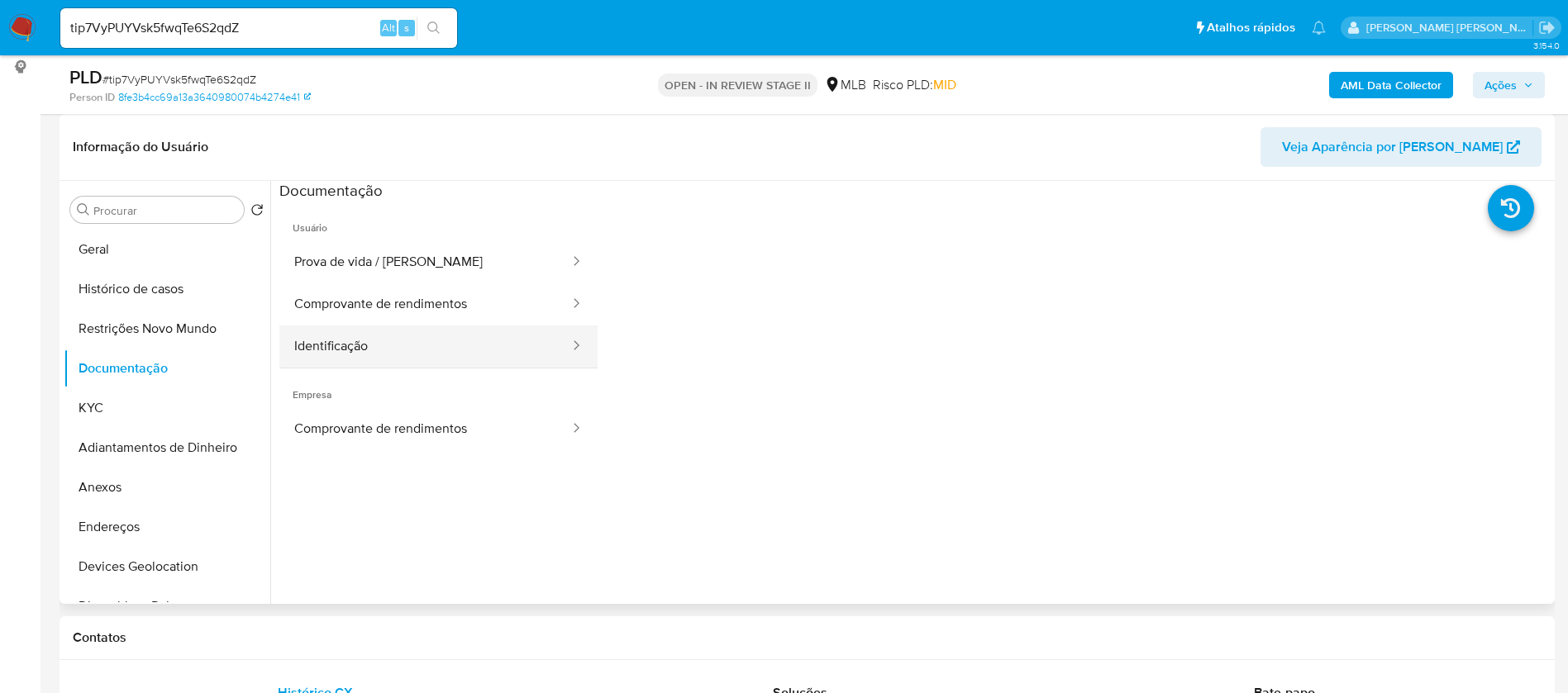
click at [325, 344] on button "Identificação" at bounding box center [424, 346] width 292 height 42
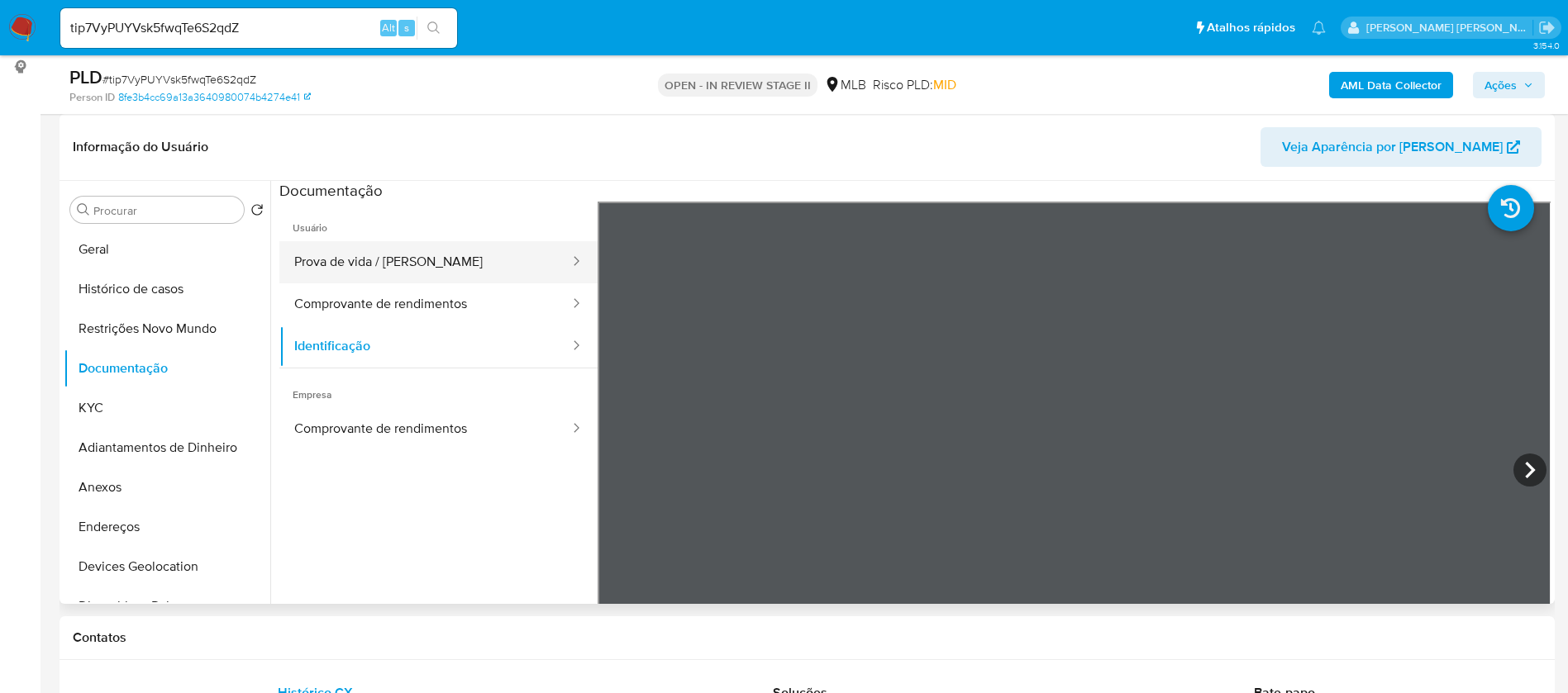
click at [382, 246] on button "Prova de vida / Selfie" at bounding box center [424, 262] width 292 height 42
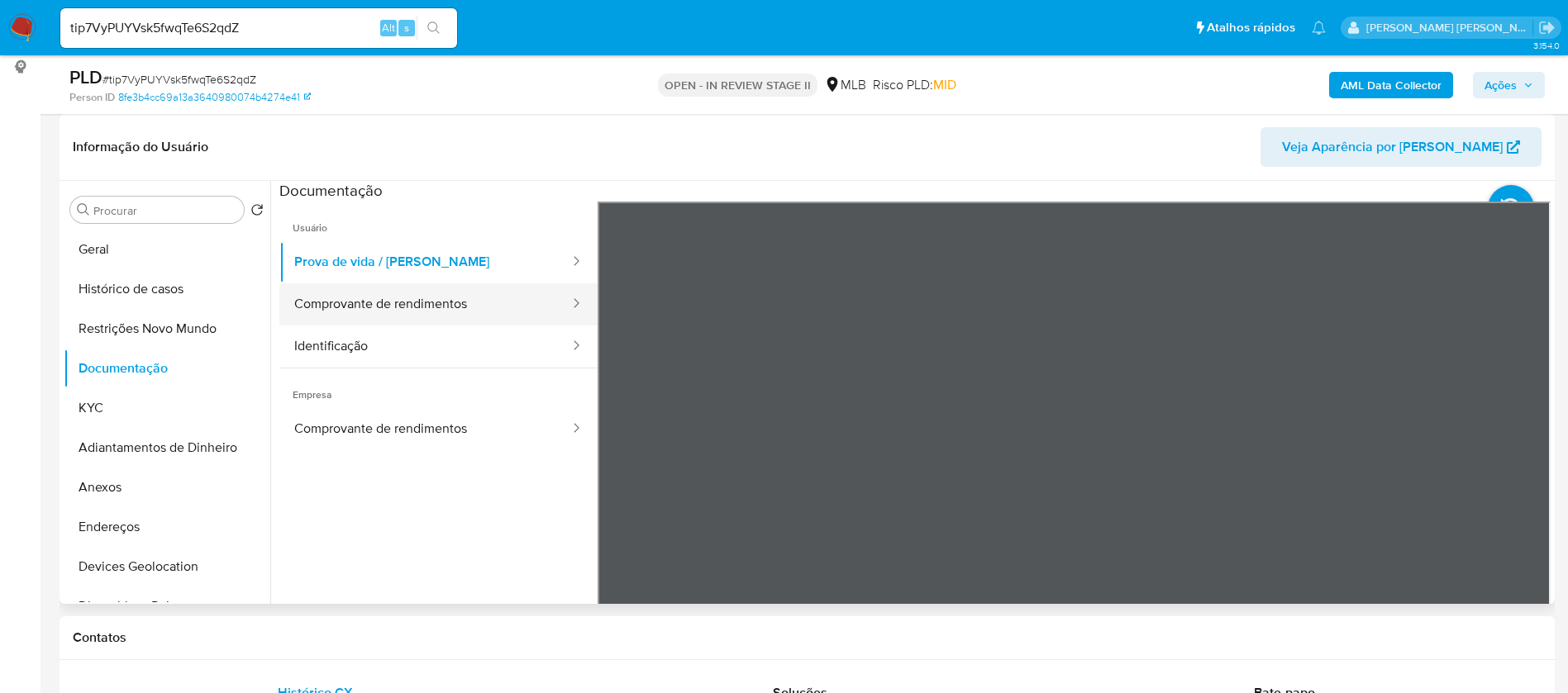
click at [424, 295] on button "Comprovante de rendimentos" at bounding box center [424, 304] width 292 height 42
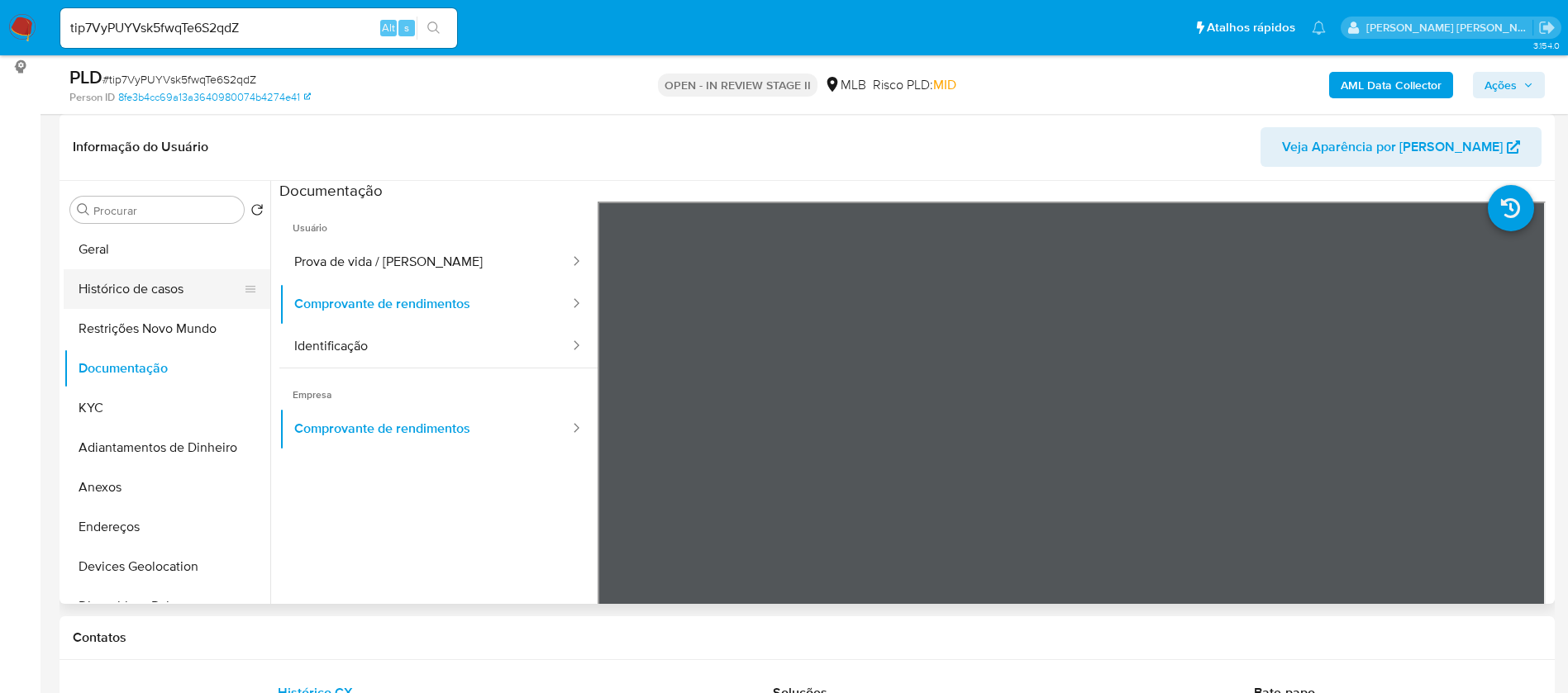
click at [120, 289] on button "Histórico de casos" at bounding box center [161, 289] width 194 height 39
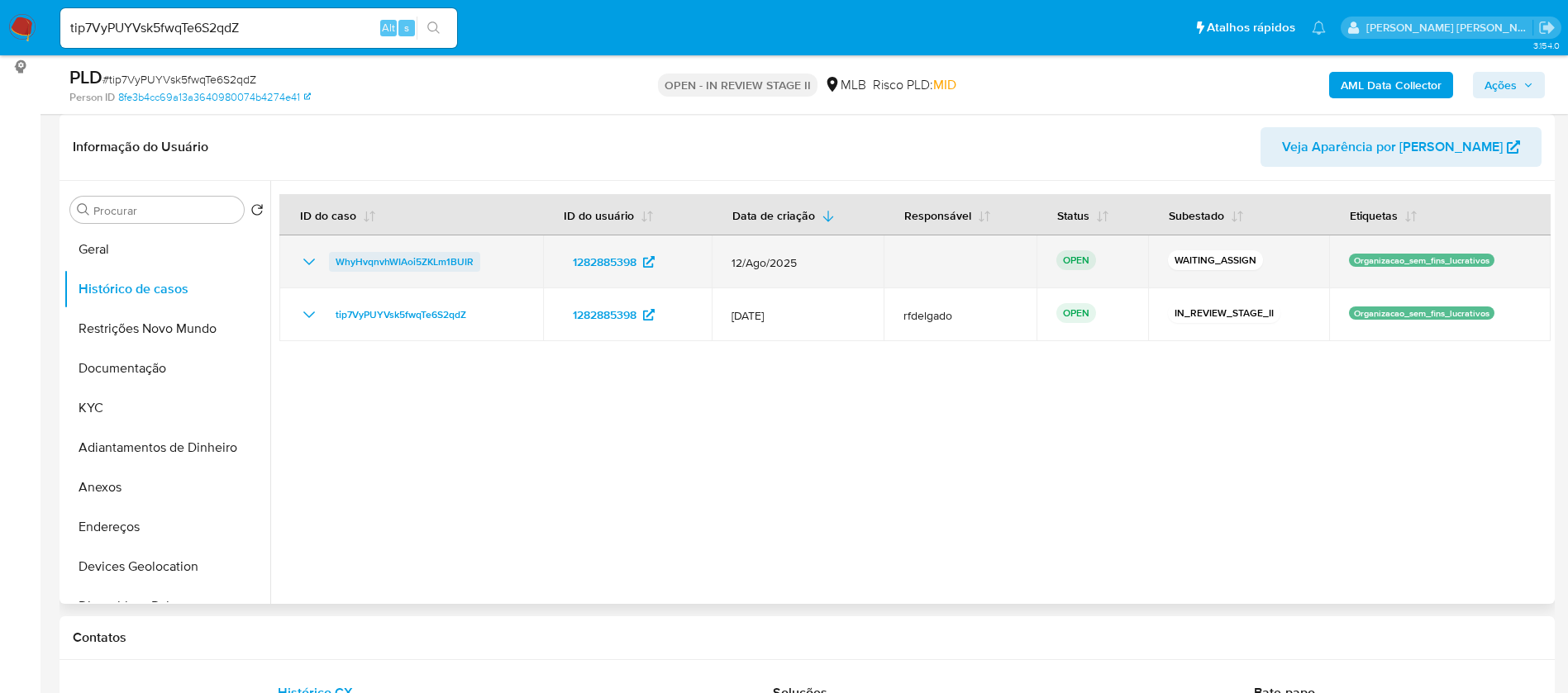
drag, startPoint x: 483, startPoint y: 260, endPoint x: 335, endPoint y: 260, distance: 148.0
click at [335, 260] on div "WhyHvqnvhWIAoi5ZKLm1BUIR" at bounding box center [411, 262] width 224 height 20
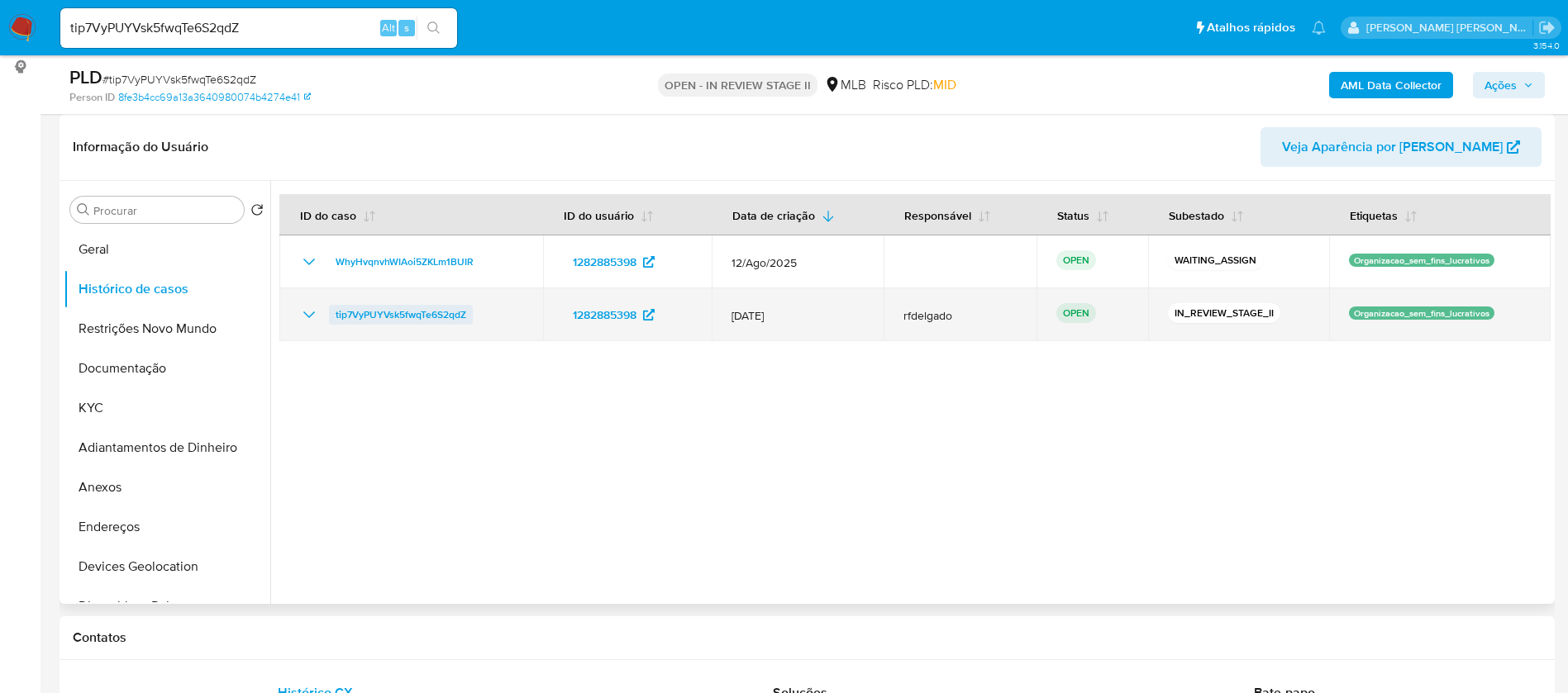
drag, startPoint x: 480, startPoint y: 309, endPoint x: 332, endPoint y: 315, distance: 148.1
click at [331, 315] on div "tip7VyPUYVsk5fwqTe6S2qdZ" at bounding box center [411, 315] width 224 height 20
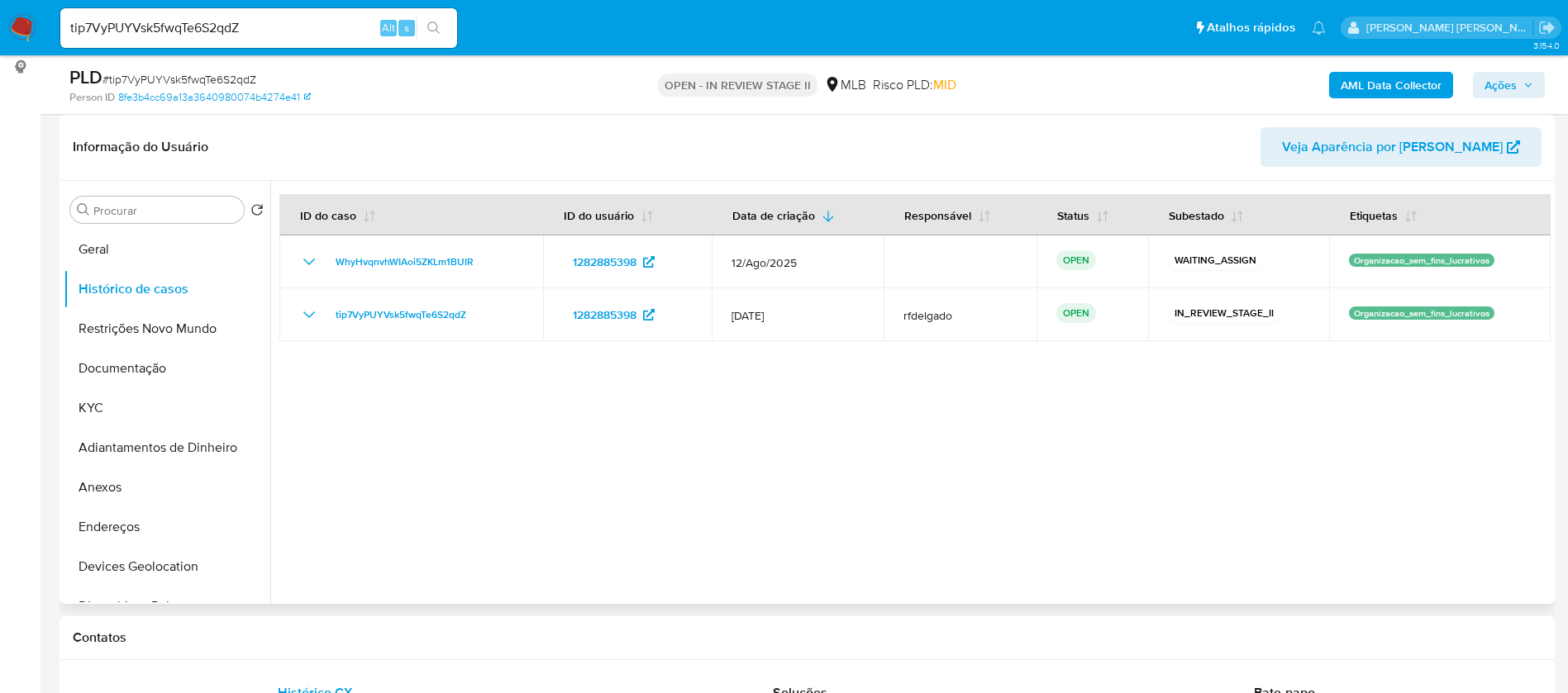
drag, startPoint x: 633, startPoint y: 542, endPoint x: 685, endPoint y: 490, distance: 73.5
click at [633, 541] on div at bounding box center [910, 393] width 1280 height 423
click at [121, 403] on button "KYC" at bounding box center [161, 408] width 194 height 39
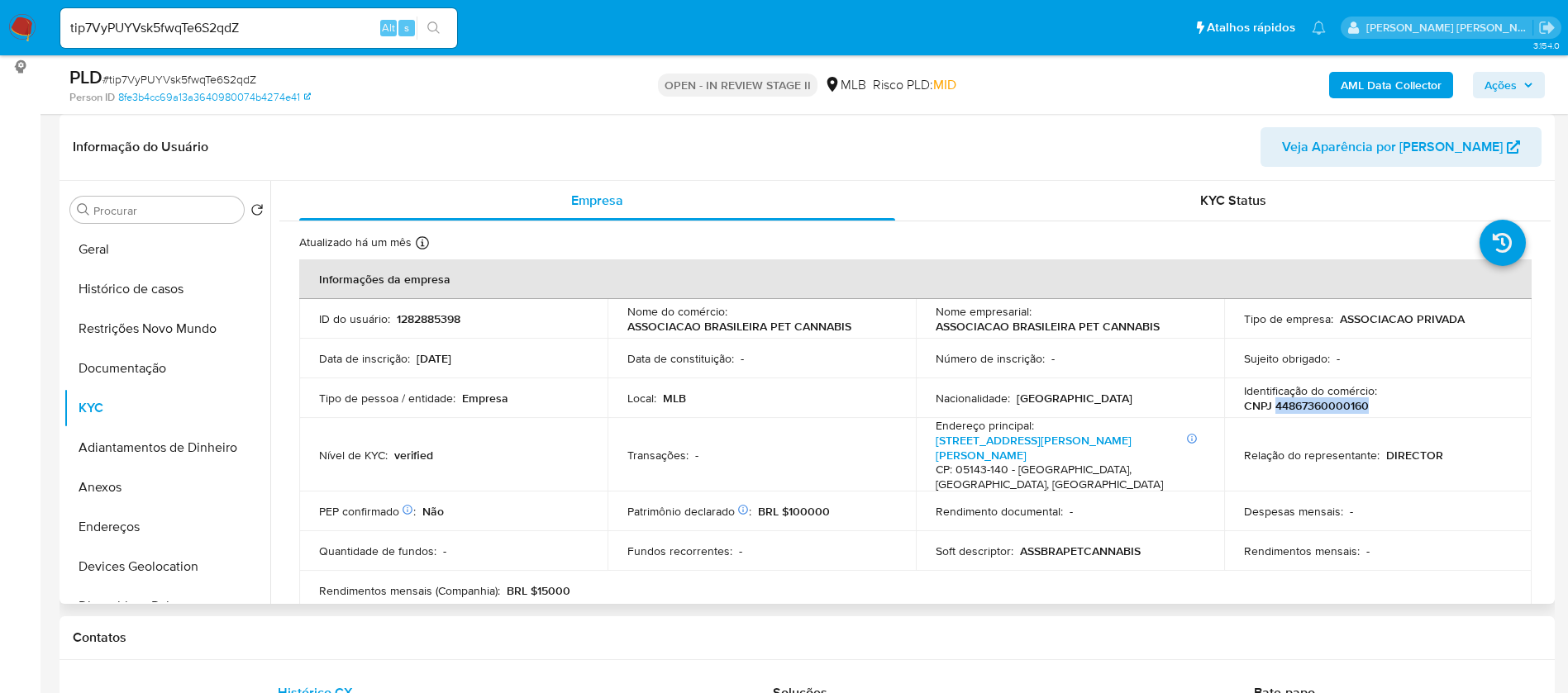
drag, startPoint x: 1368, startPoint y: 408, endPoint x: 1272, endPoint y: 403, distance: 96.1
click at [1272, 403] on div "Identificação do comércio : CNPJ 44867360000160" at bounding box center [1377, 397] width 268 height 30
copy p "44867360000160"
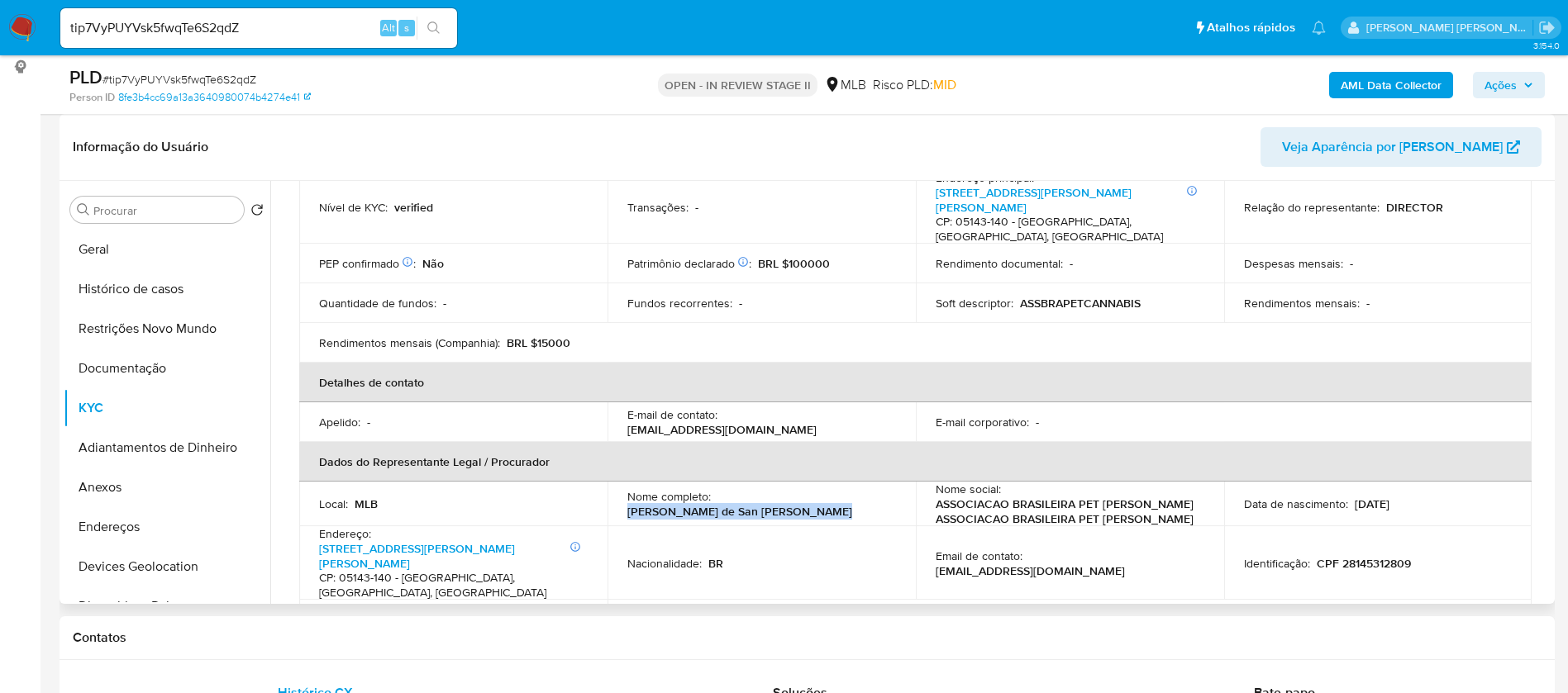
drag, startPoint x: 625, startPoint y: 496, endPoint x: 841, endPoint y: 496, distance: 216.0
click at [841, 496] on div "Nome completo : Paulo Roberto Mercante de San Juan" at bounding box center [761, 503] width 268 height 30
copy p "Paulo Roberto Mercante de San Juan"
drag, startPoint x: 1416, startPoint y: 536, endPoint x: 1311, endPoint y: 539, distance: 105.0
click at [1311, 556] on div "Identificação : CPF 28145312809" at bounding box center [1377, 563] width 268 height 15
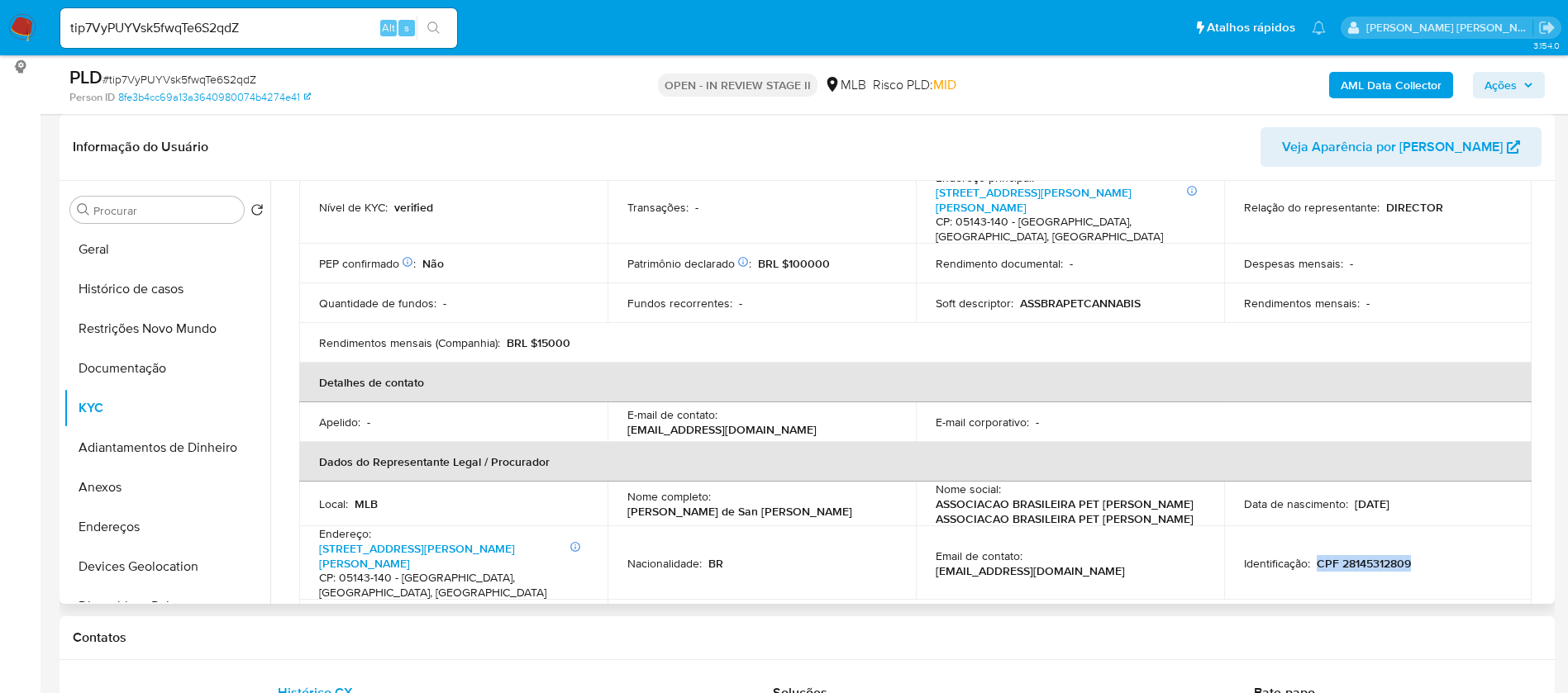
copy p "CPF 28145312809"
drag, startPoint x: 372, startPoint y: 448, endPoint x: 478, endPoint y: 448, distance: 106.0
click at [478, 448] on th "Dados do Representante Legal / Procurador" at bounding box center [915, 462] width 1233 height 39
copy th "Representante Legal"
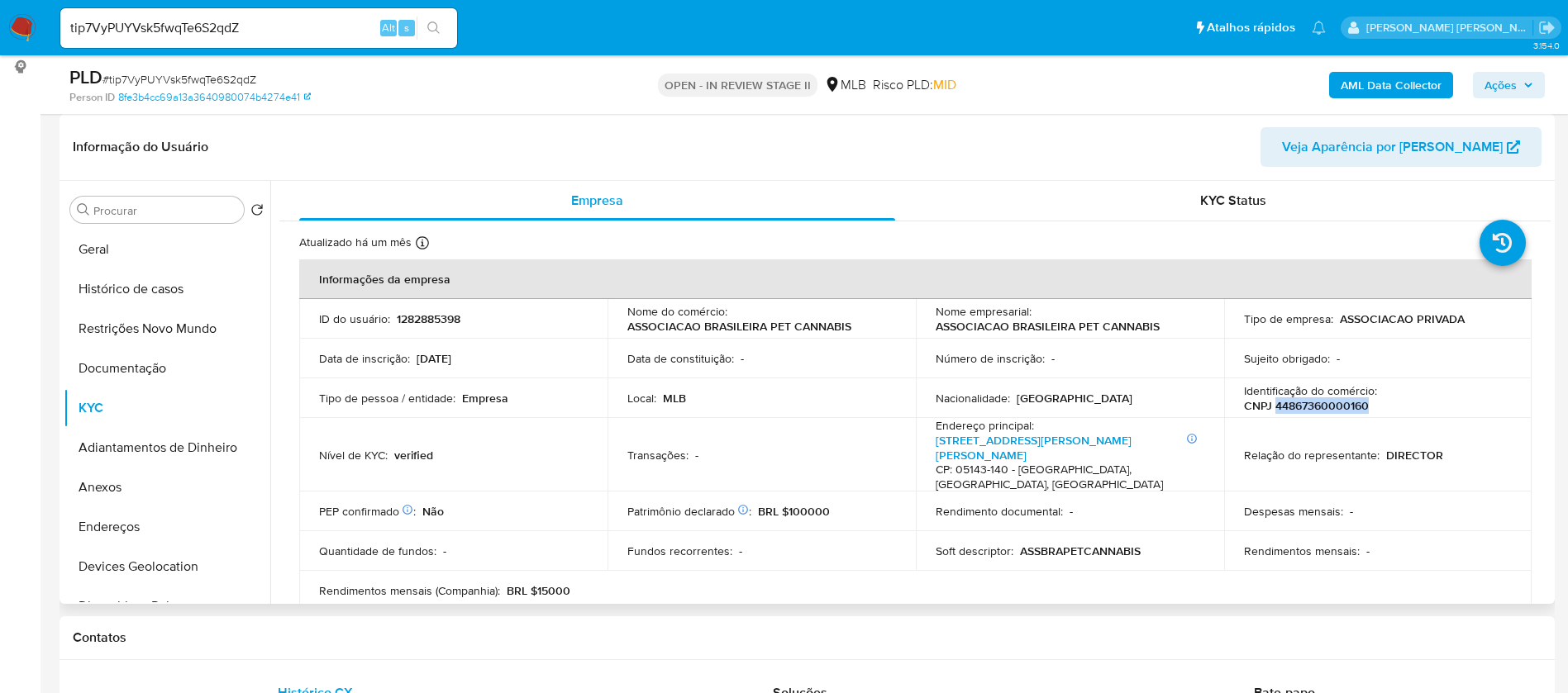
drag, startPoint x: 1373, startPoint y: 403, endPoint x: 1271, endPoint y: 401, distance: 102.0
click at [1271, 401] on div "Identificação do comércio : CNPJ 44867360000160" at bounding box center [1377, 397] width 268 height 30
copy p "44867360000160"
click at [441, 321] on p "1282885398" at bounding box center [428, 318] width 64 height 15
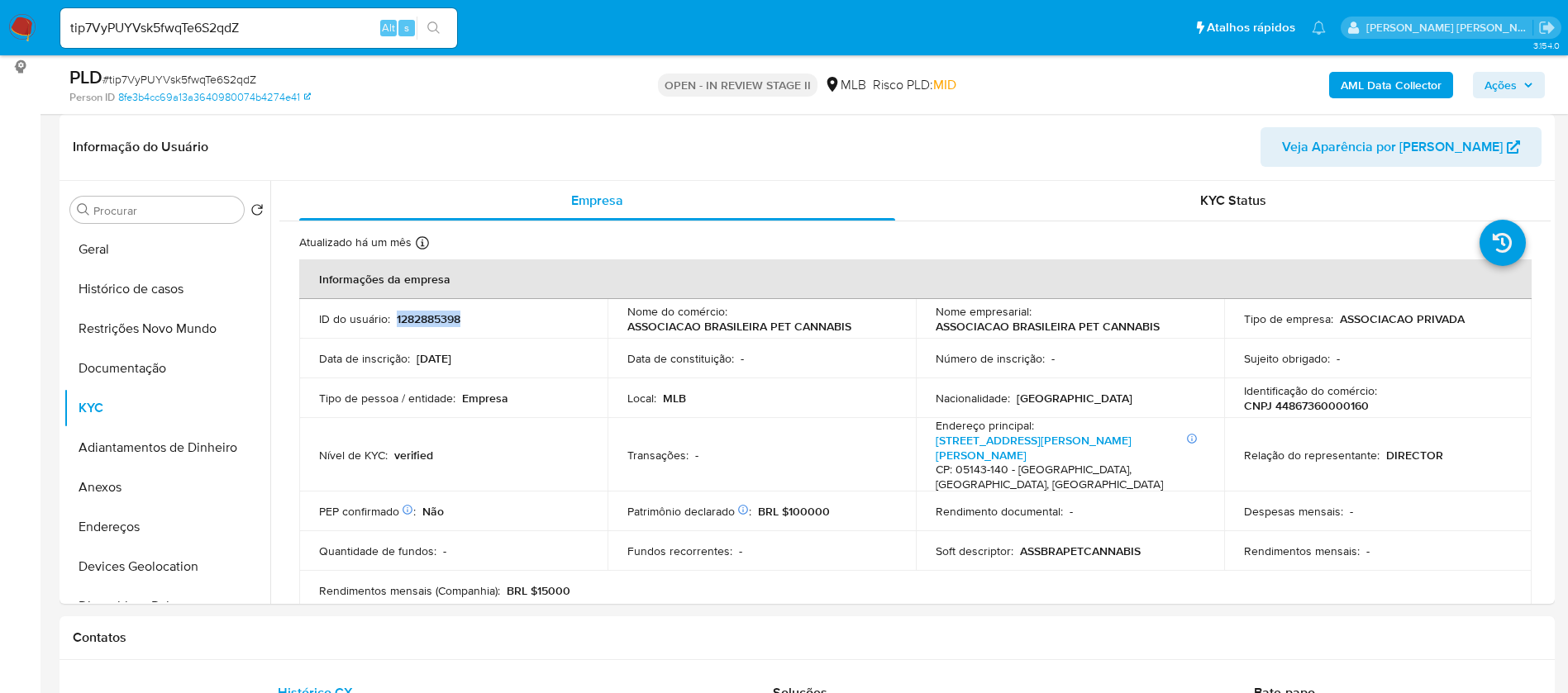
copy p "1282885398"
click at [96, 257] on button "Geral" at bounding box center [161, 249] width 194 height 39
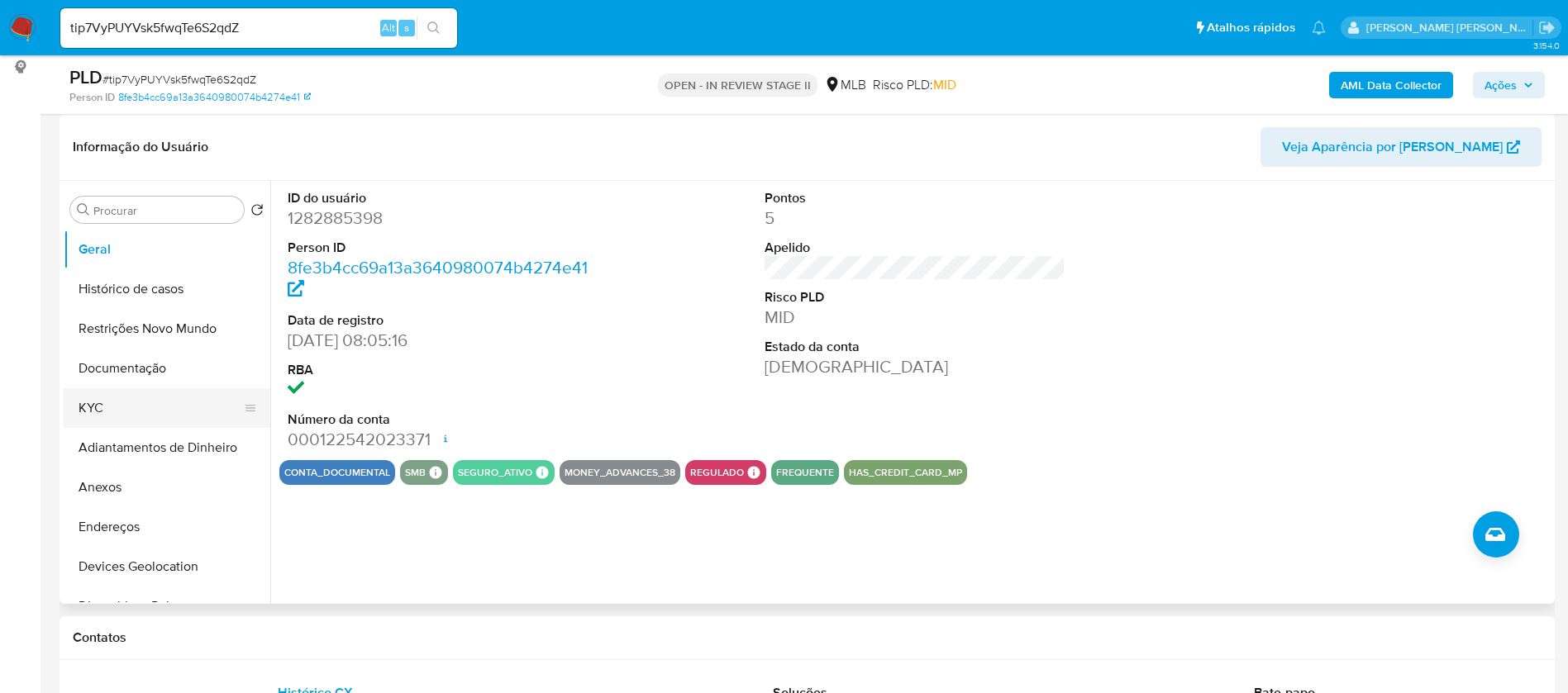
click at [156, 403] on button "KYC" at bounding box center [161, 408] width 194 height 39
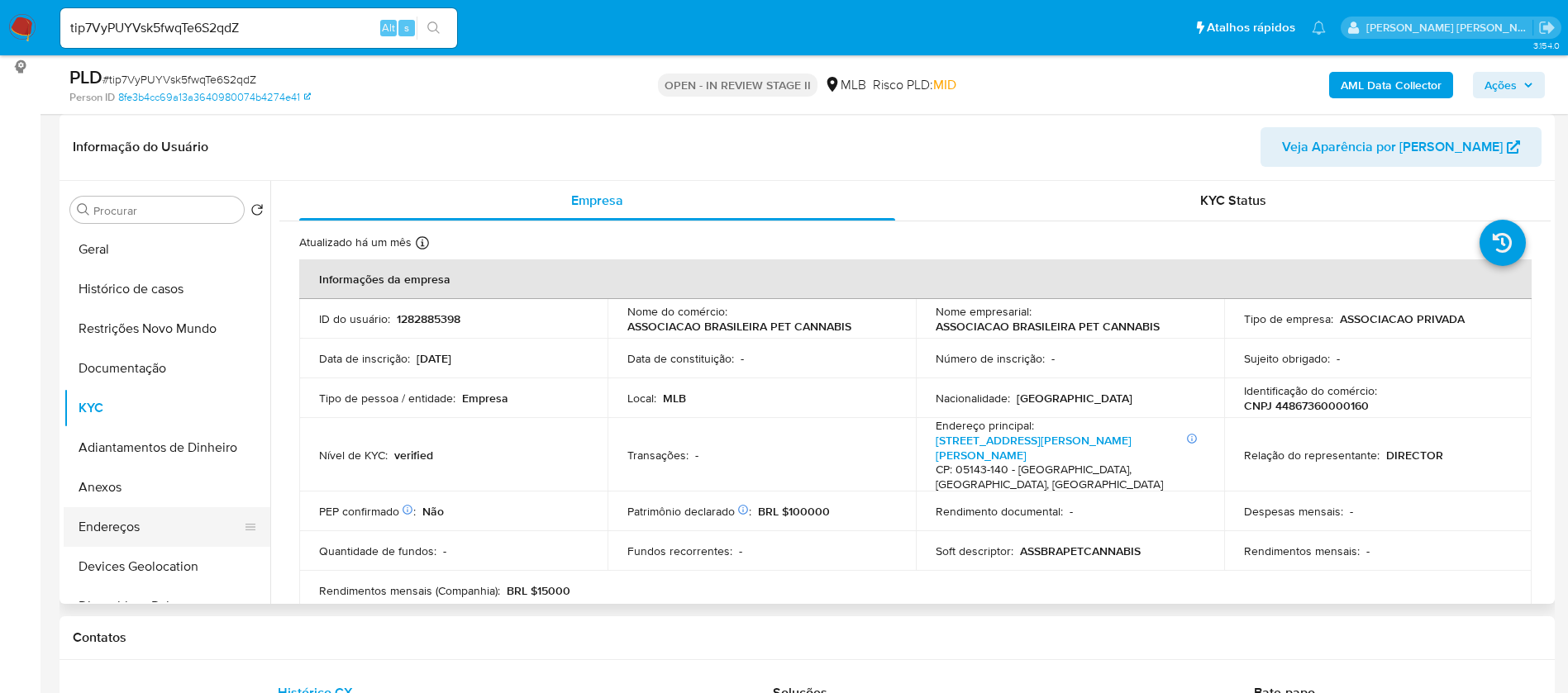
click at [150, 512] on button "Endereços" at bounding box center [161, 527] width 194 height 39
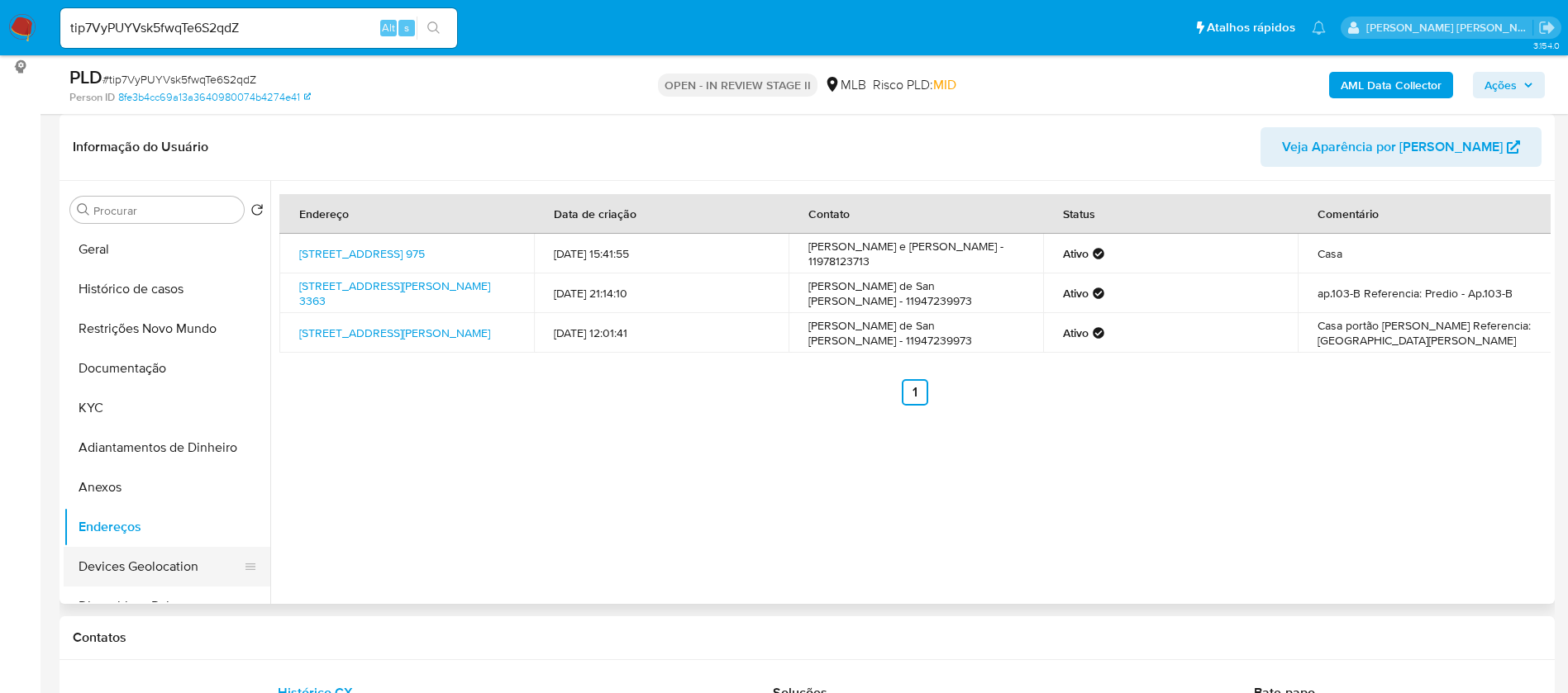
click at [182, 559] on button "Devices Geolocation" at bounding box center [161, 567] width 194 height 39
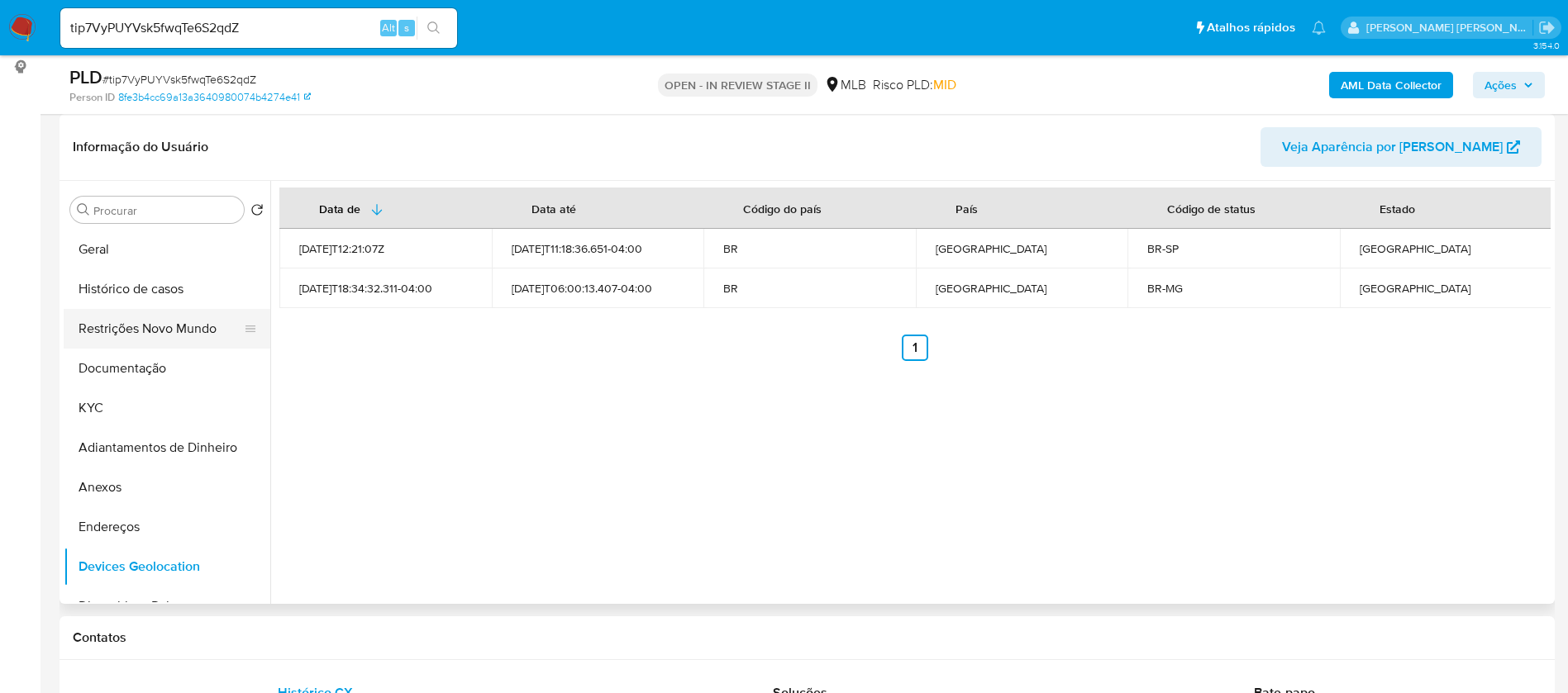
click at [141, 331] on button "Restrições Novo Mundo" at bounding box center [161, 329] width 194 height 39
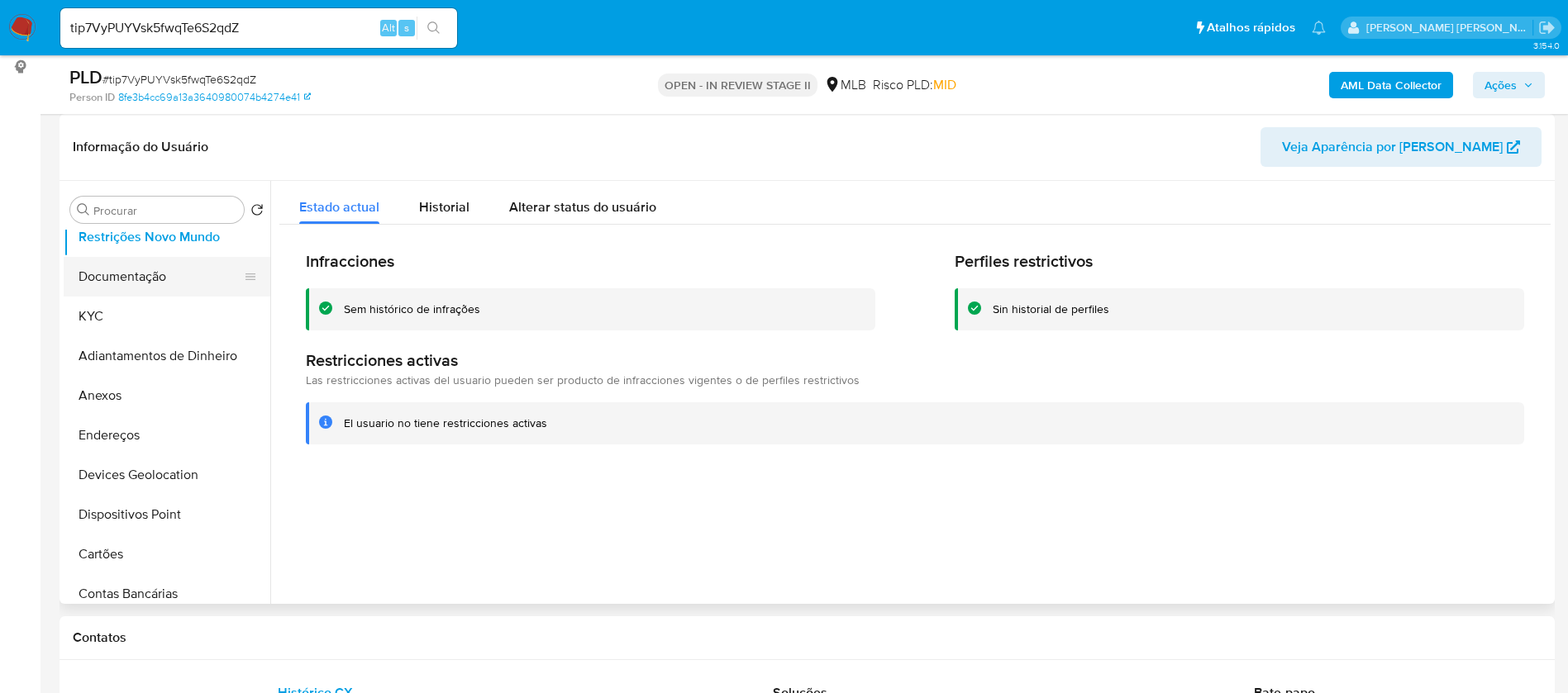
scroll to position [124, 0]
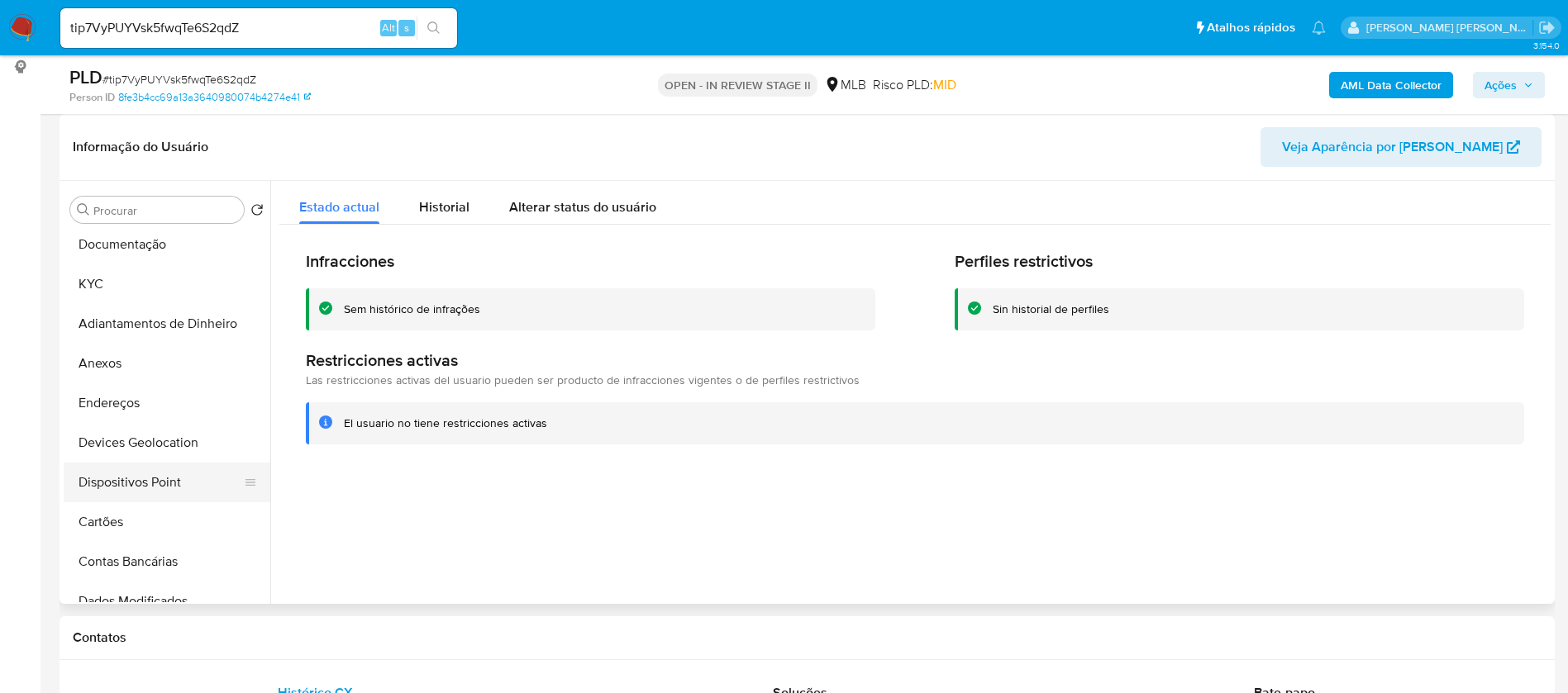
click at [168, 486] on button "Dispositivos Point" at bounding box center [161, 482] width 194 height 39
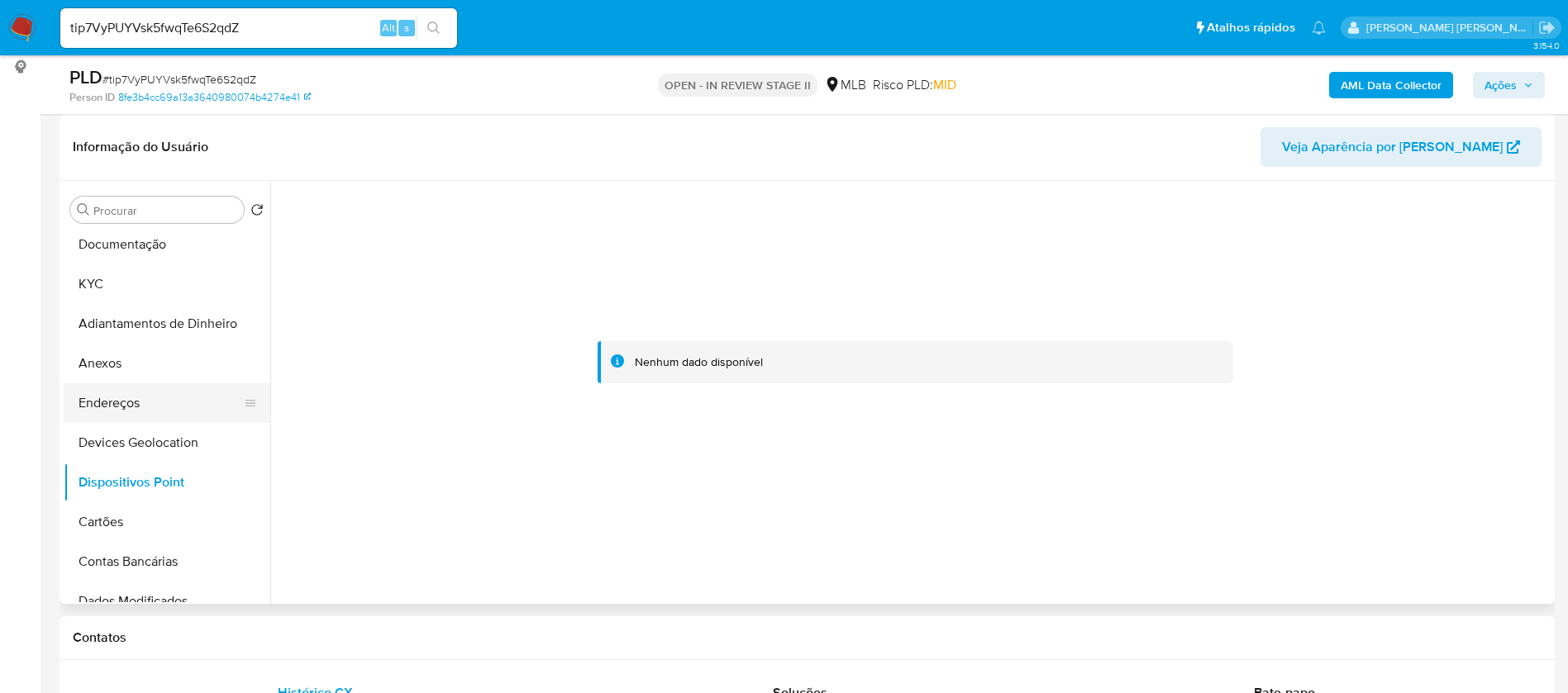
click at [118, 407] on button "Endereços" at bounding box center [161, 403] width 194 height 39
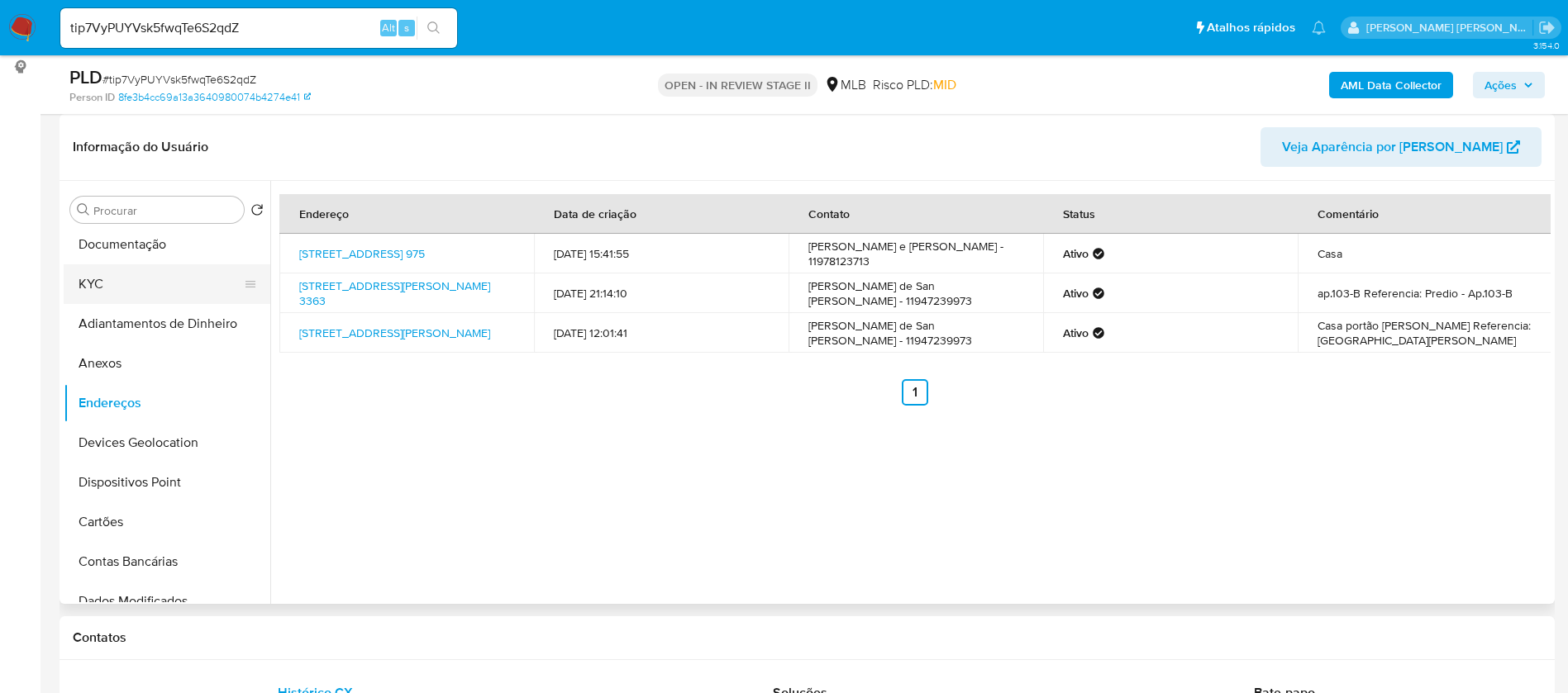
click at [131, 289] on button "KYC" at bounding box center [161, 284] width 194 height 39
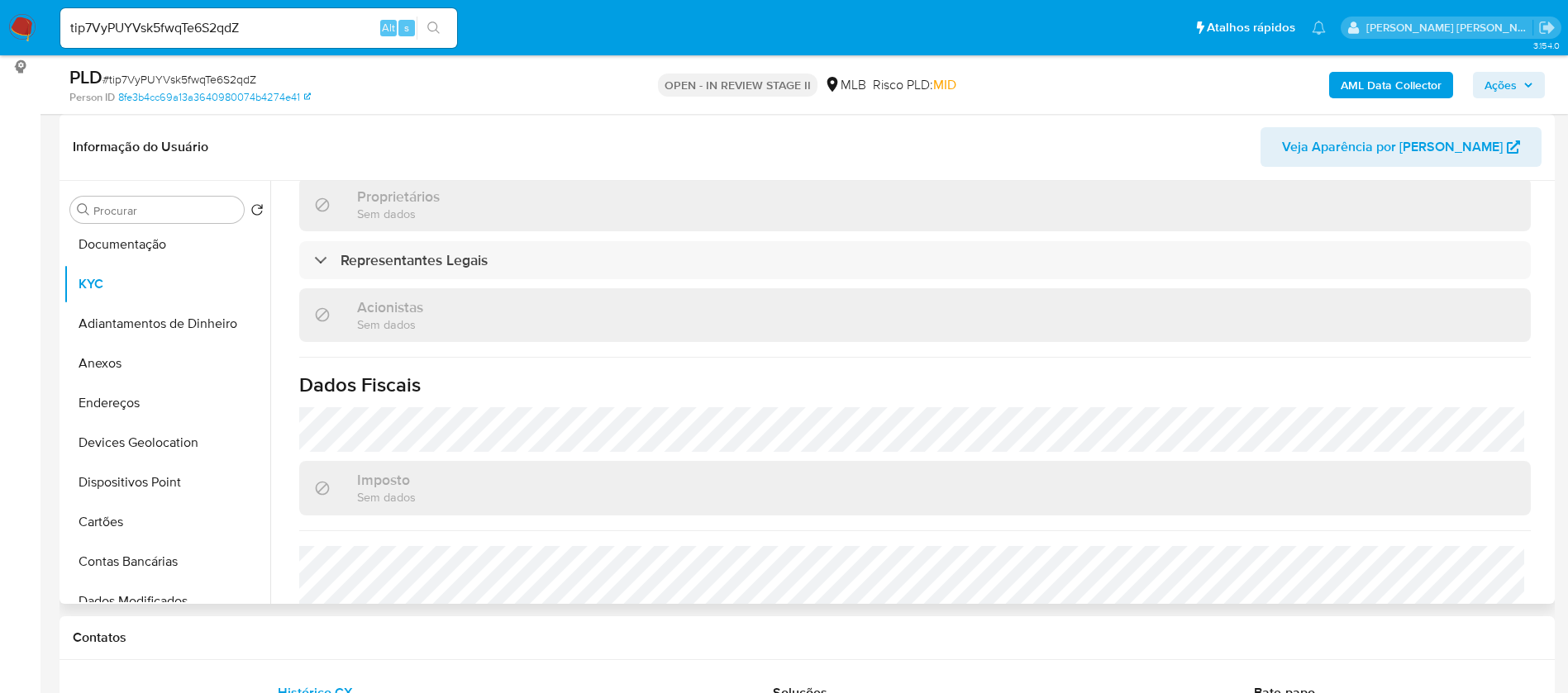
scroll to position [372, 0]
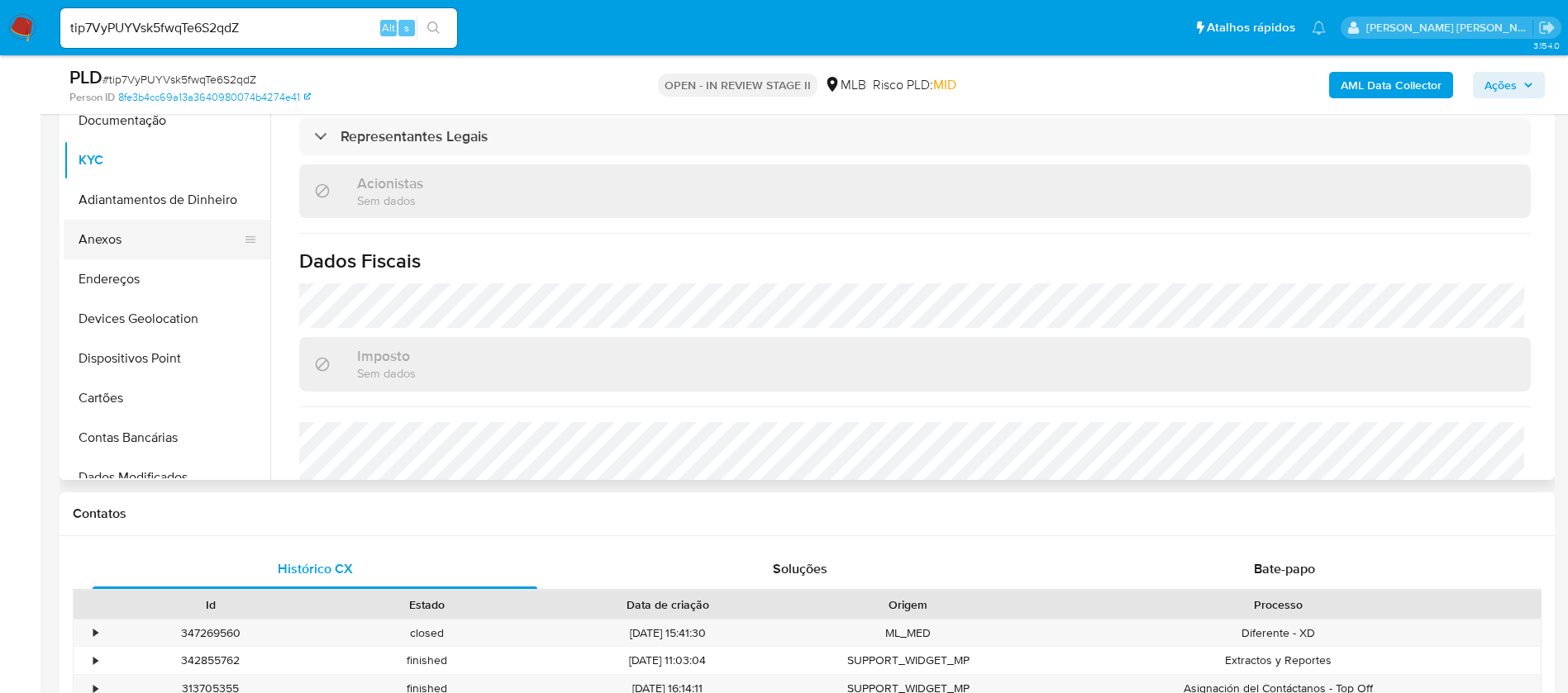
click at [136, 231] on button "Anexos" at bounding box center [161, 239] width 194 height 39
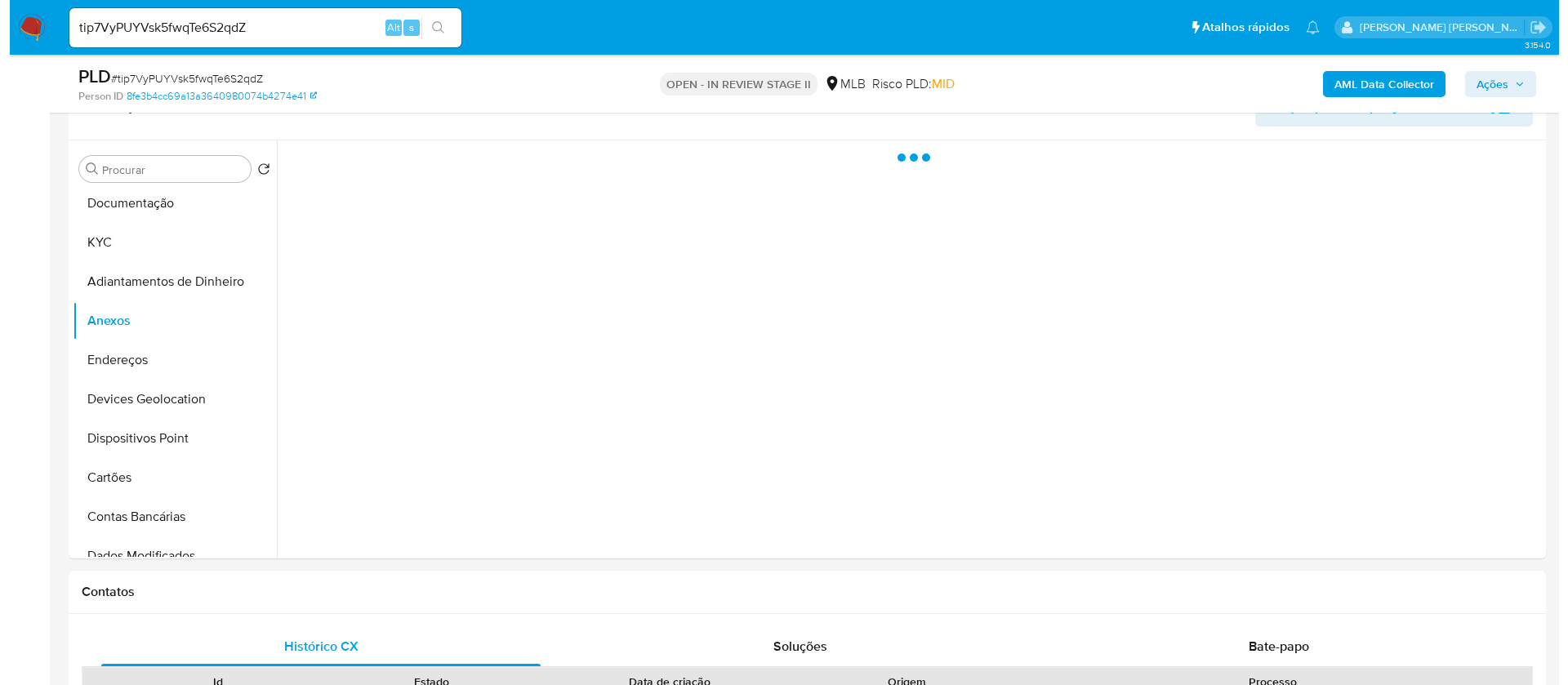
scroll to position [245, 0]
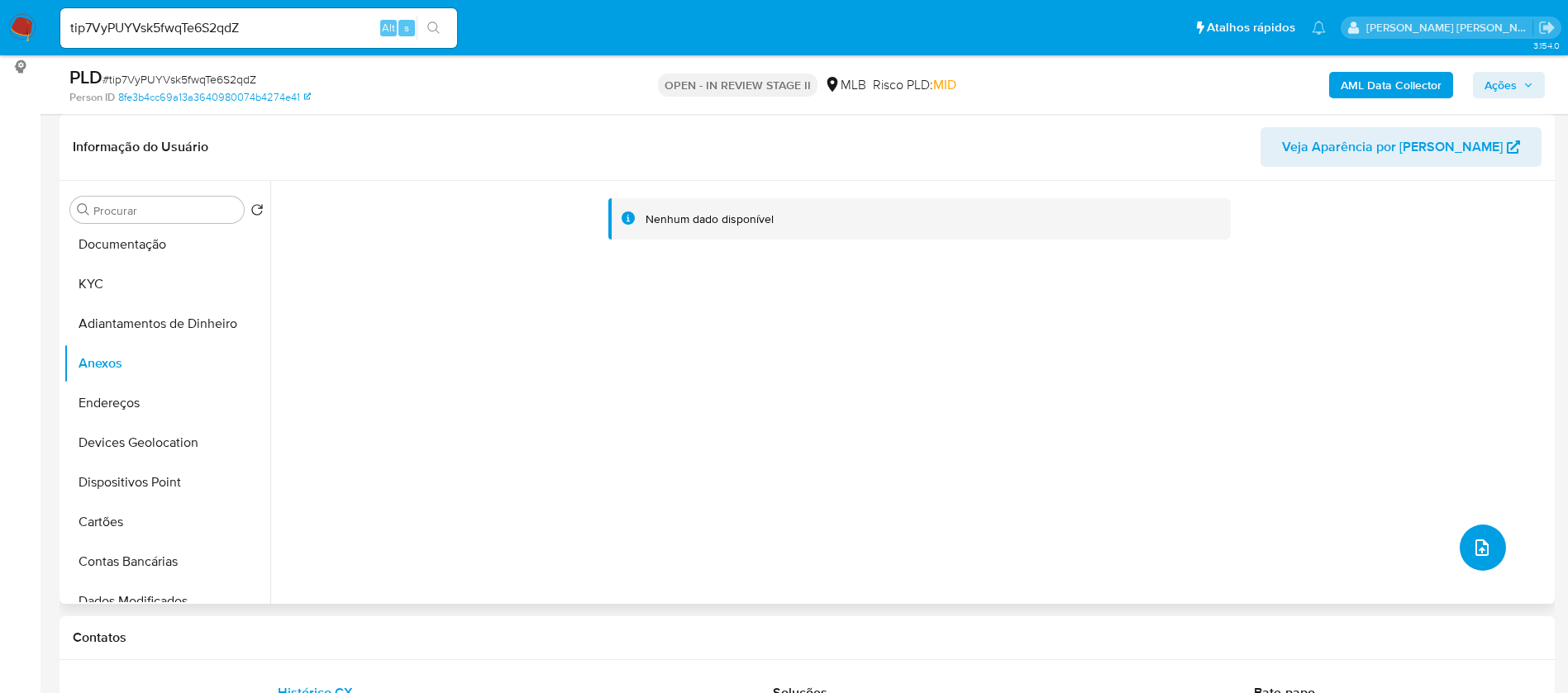
click at [1480, 544] on icon "upload-file" at bounding box center [1482, 548] width 20 height 20
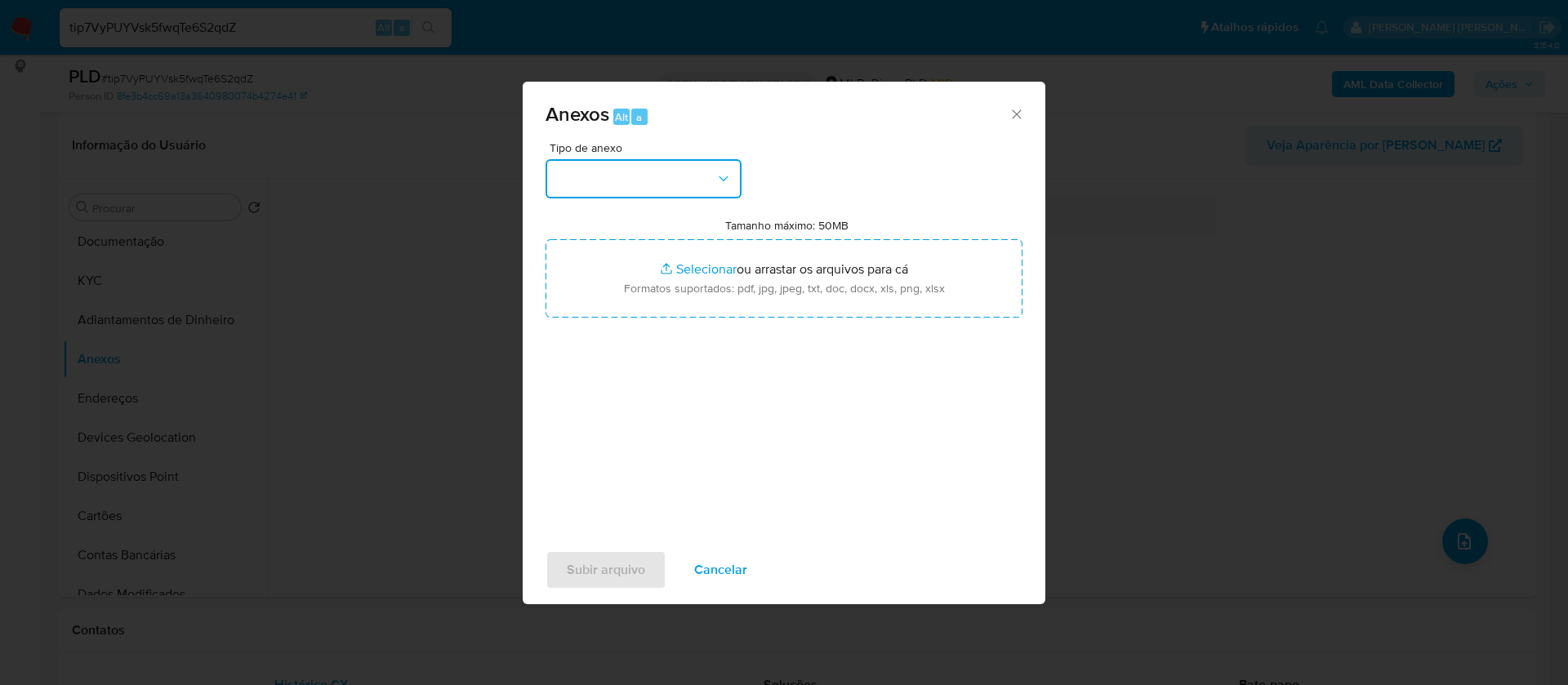
click at [679, 180] on button "button" at bounding box center [643, 179] width 196 height 39
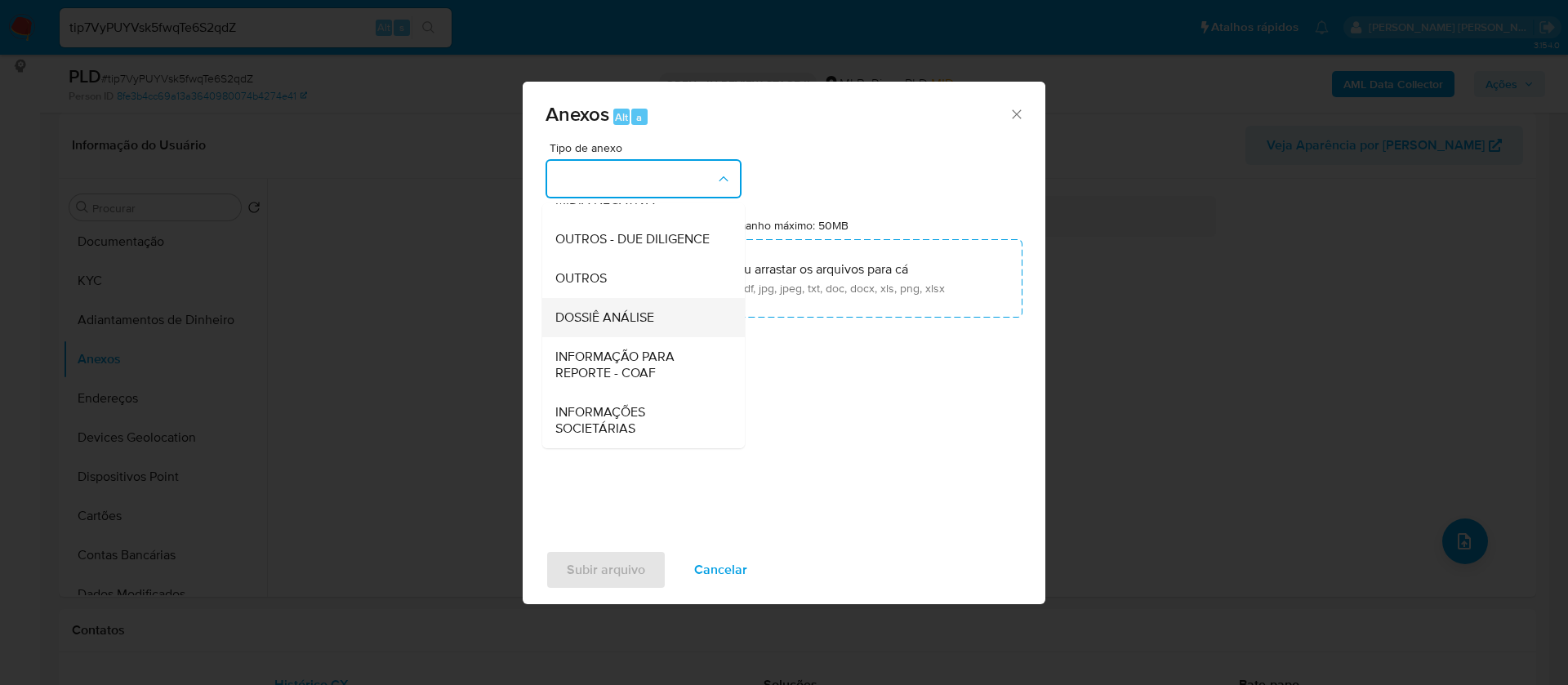
click at [628, 320] on span "DOSSIÊ ANÁLISE" at bounding box center [604, 317] width 98 height 16
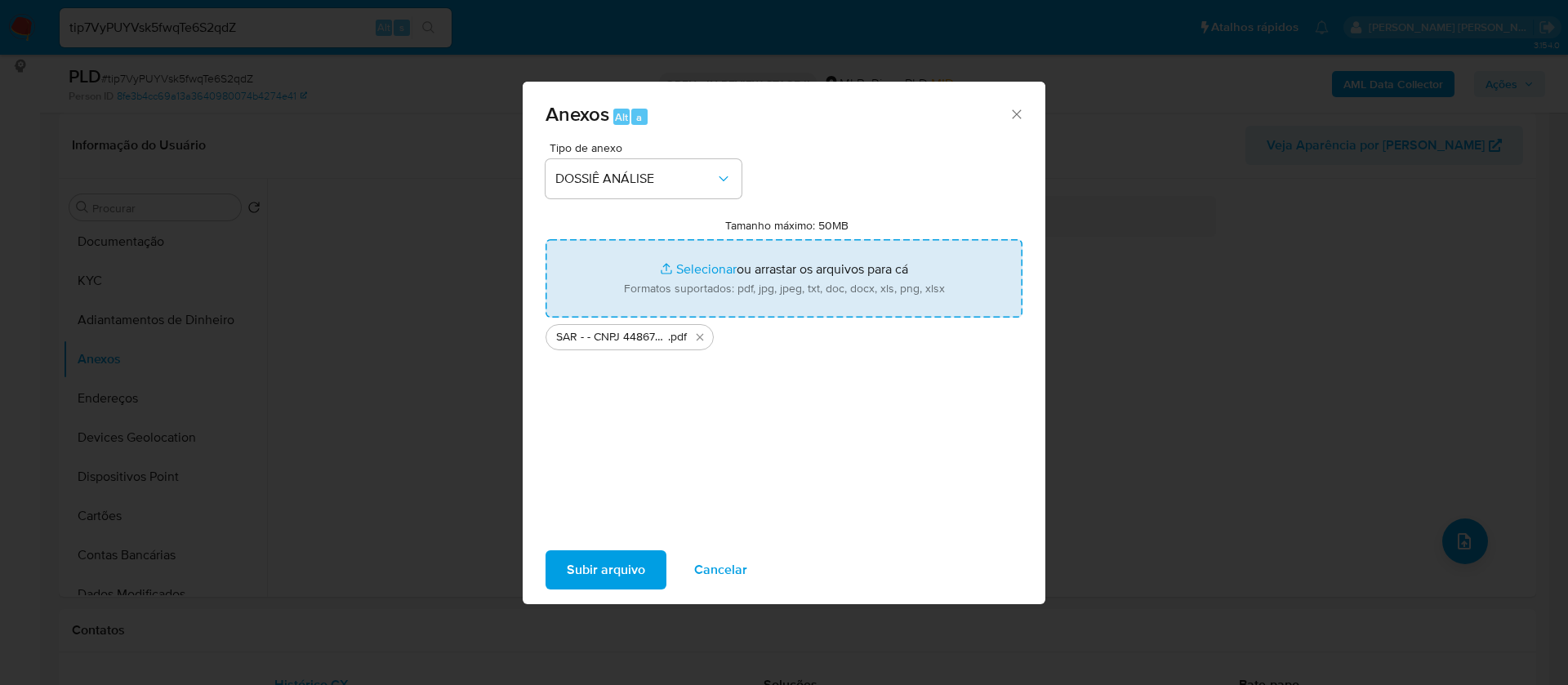
type input "C:\fakepath\Mulan 1282885398_2025_08_15_14_29_10.xlsx"
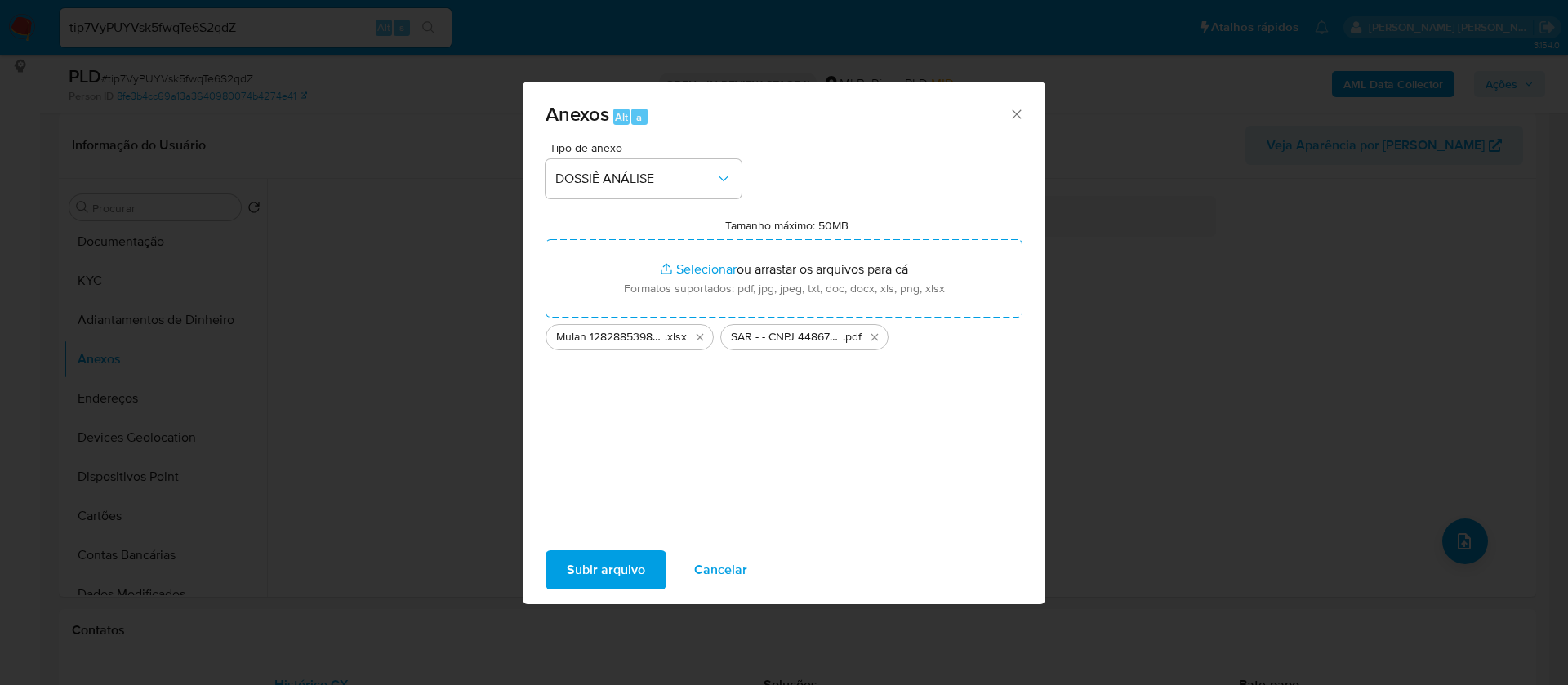
click at [621, 568] on span "Subir arquivo" at bounding box center [605, 570] width 78 height 36
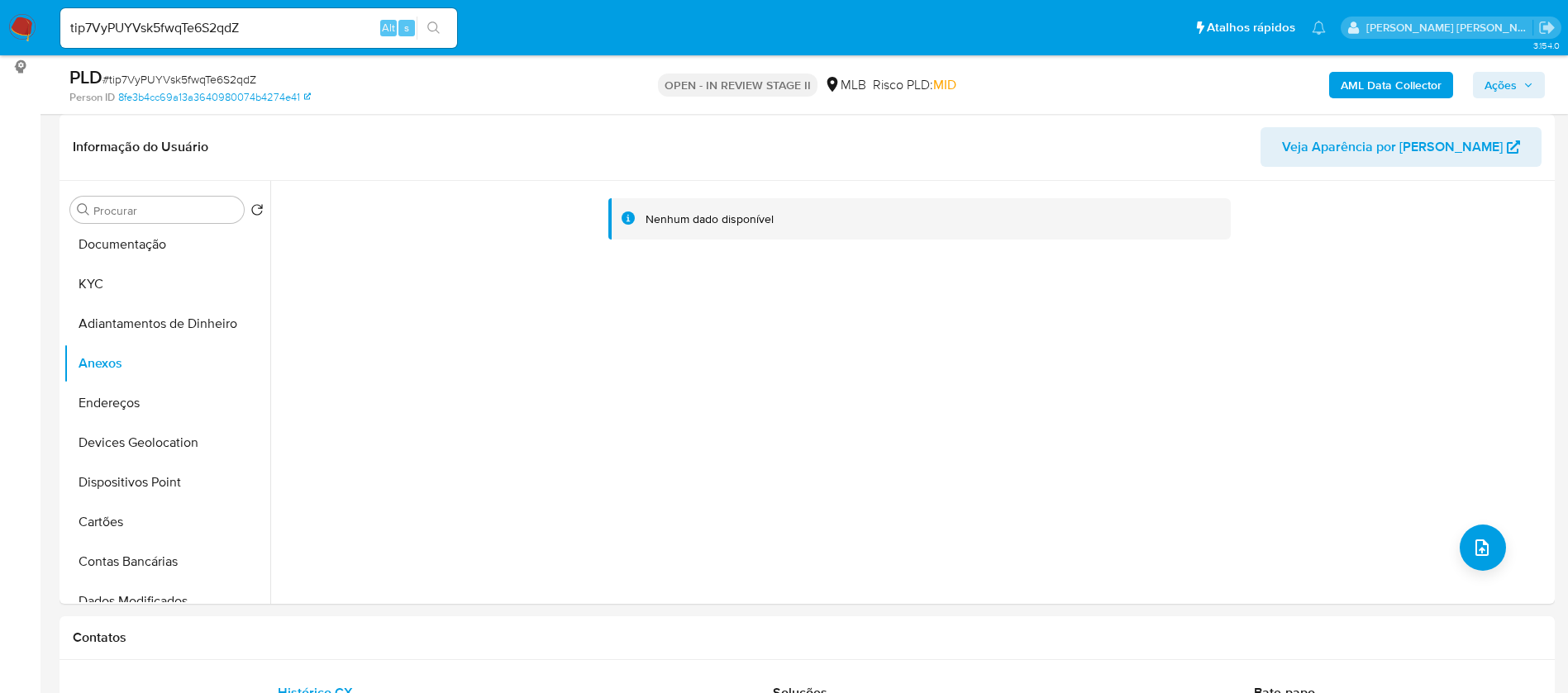
click at [1514, 87] on span "Ações" at bounding box center [1501, 84] width 32 height 26
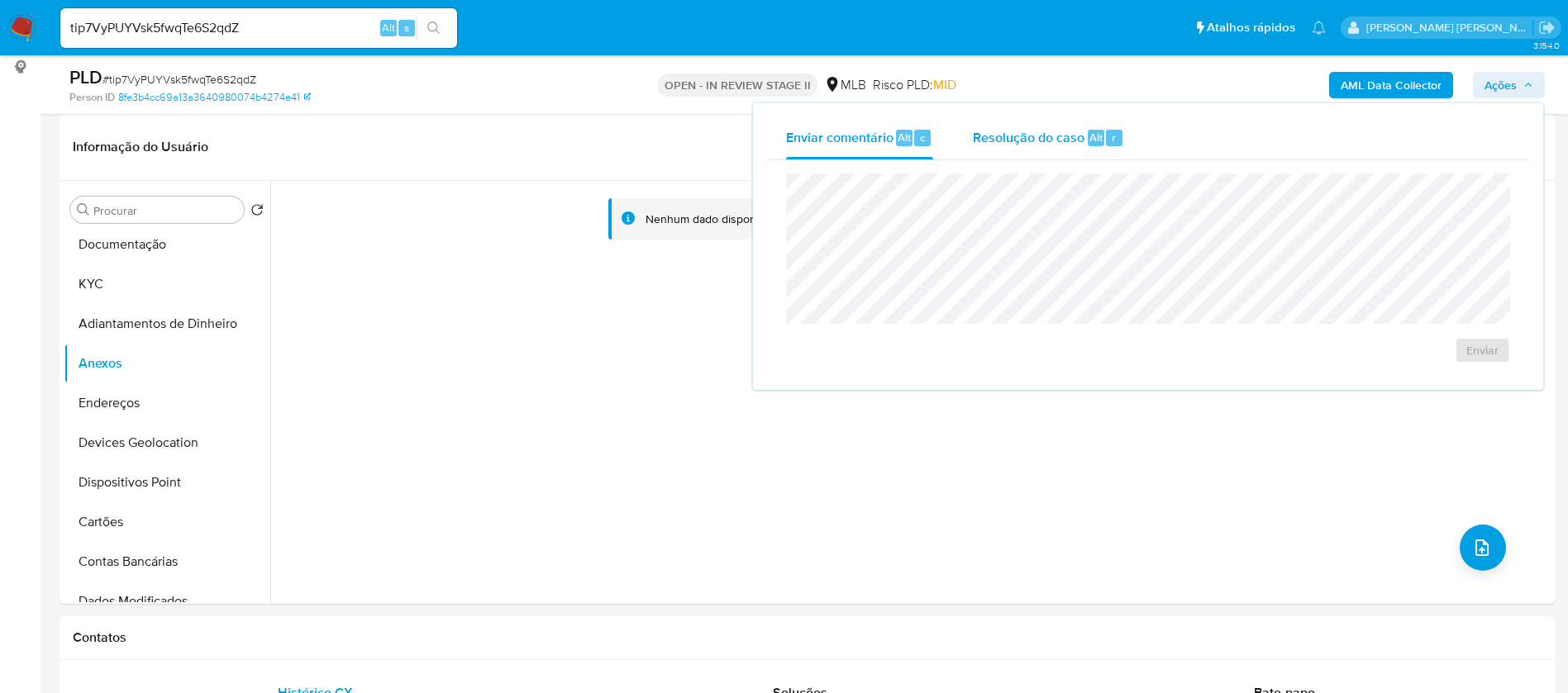
click at [1034, 138] on span "Resolução do caso" at bounding box center [1028, 136] width 111 height 19
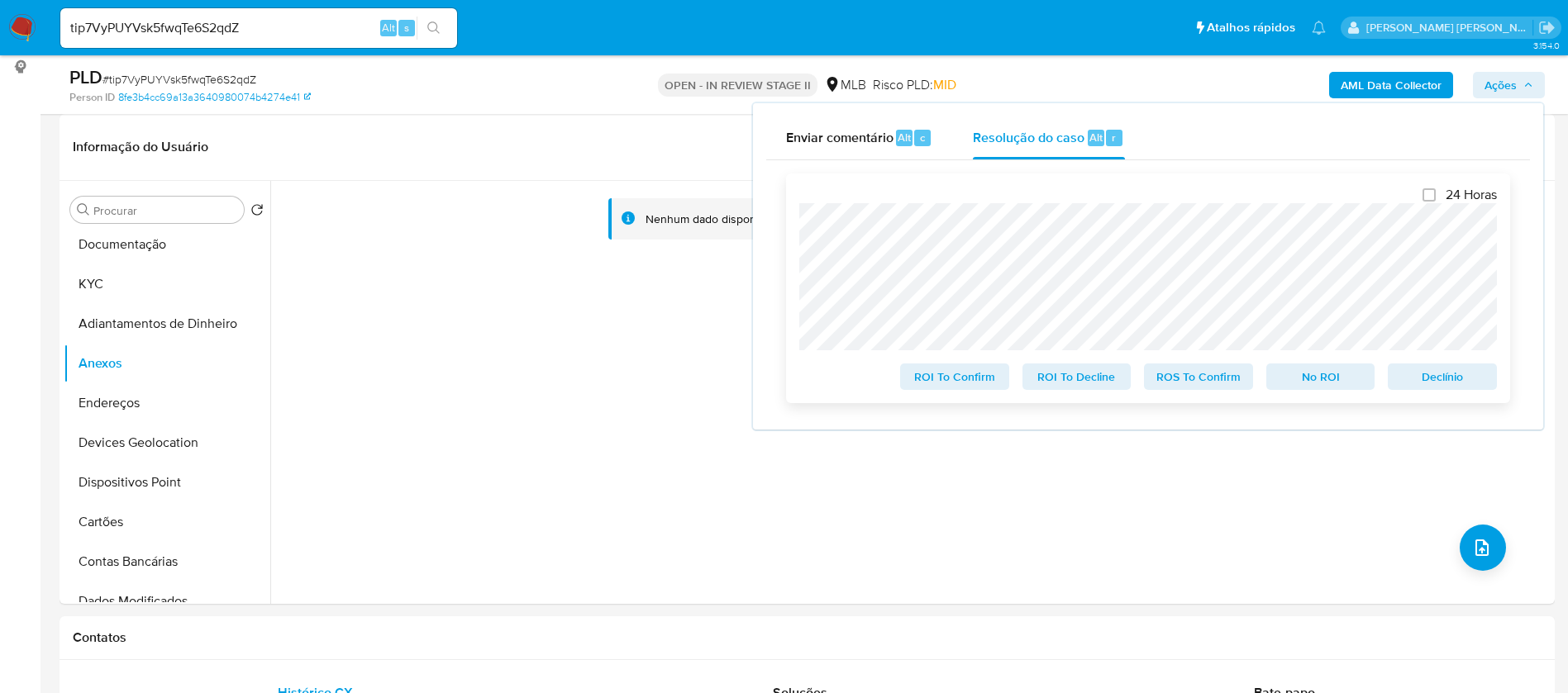
click at [1458, 372] on span "Declínio" at bounding box center [1442, 377] width 86 height 23
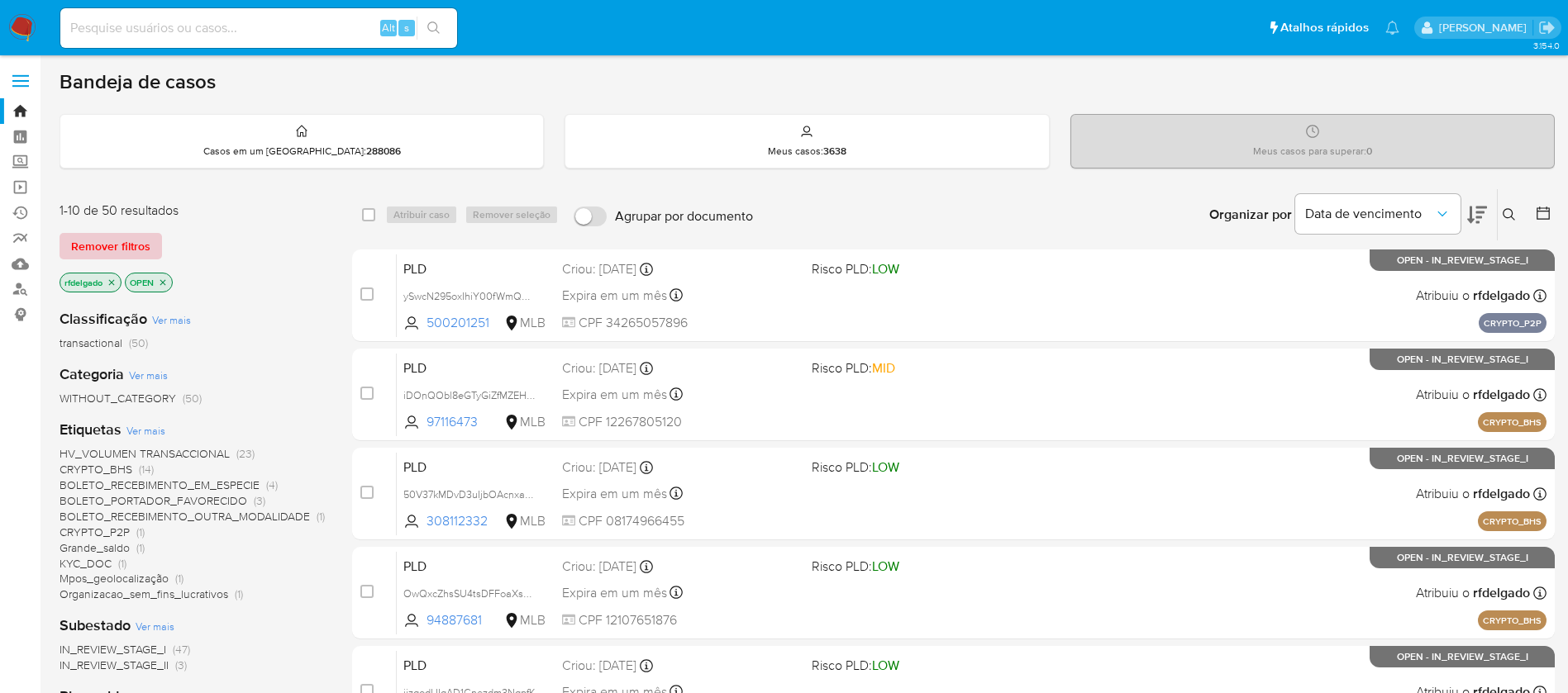
click at [123, 247] on span "Remover filtros" at bounding box center [110, 247] width 79 height 23
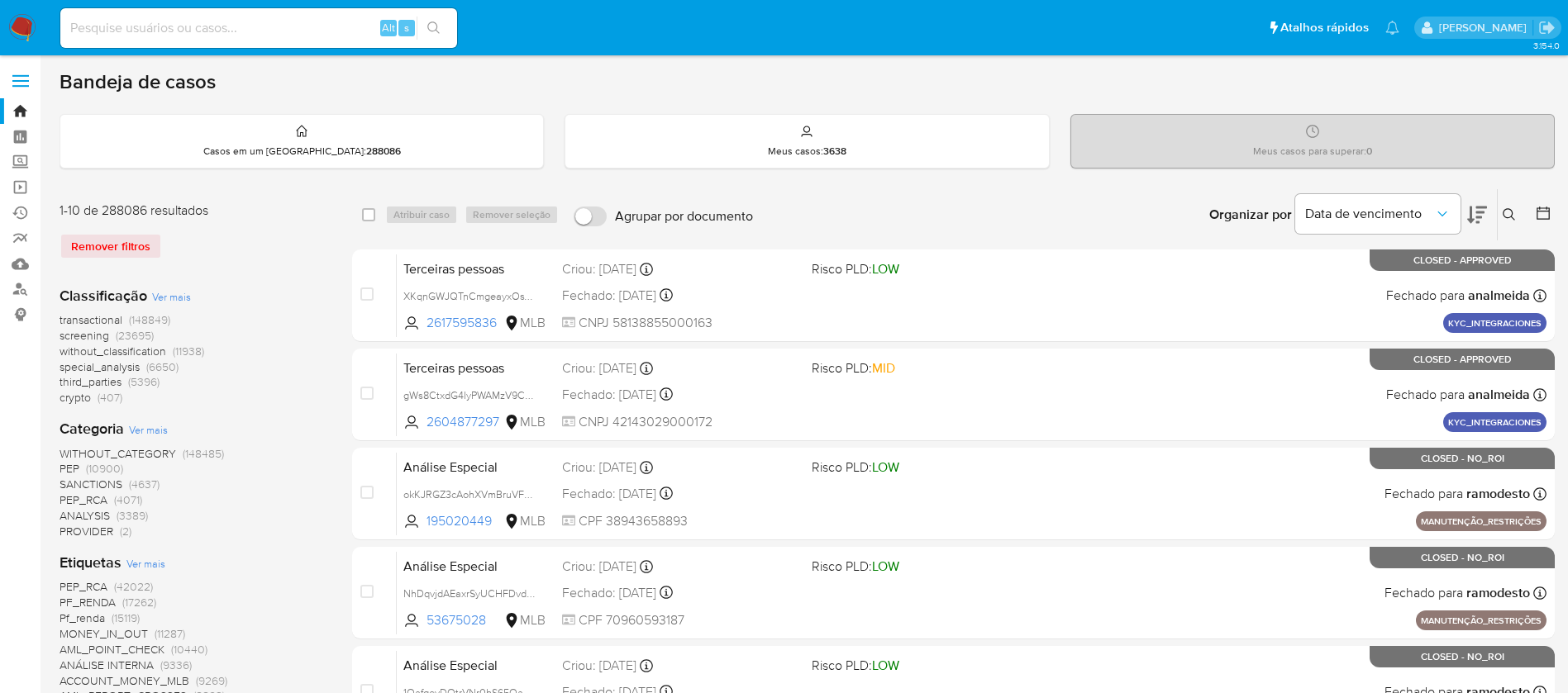
click at [1508, 215] on icon at bounding box center [1509, 214] width 13 height 13
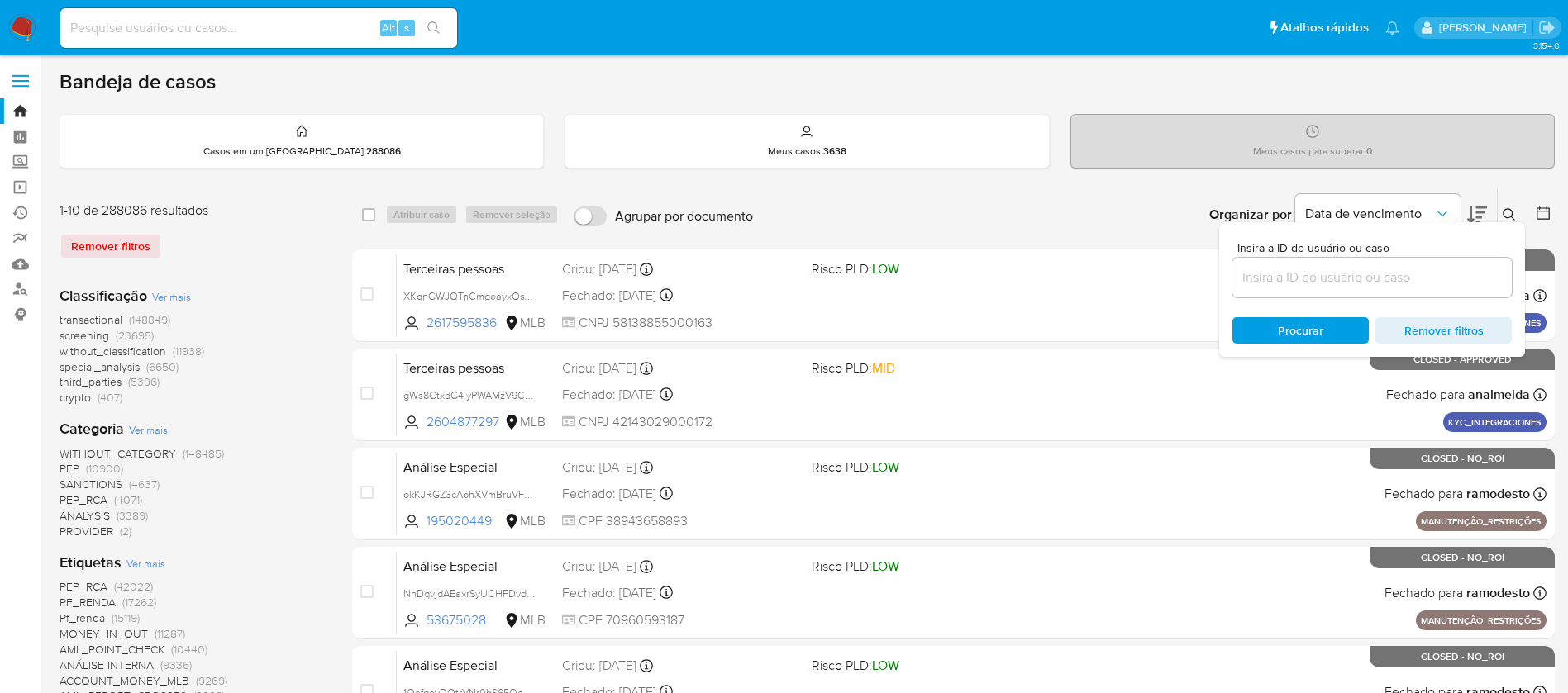
click at [1318, 274] on input at bounding box center [1372, 278] width 279 height 22
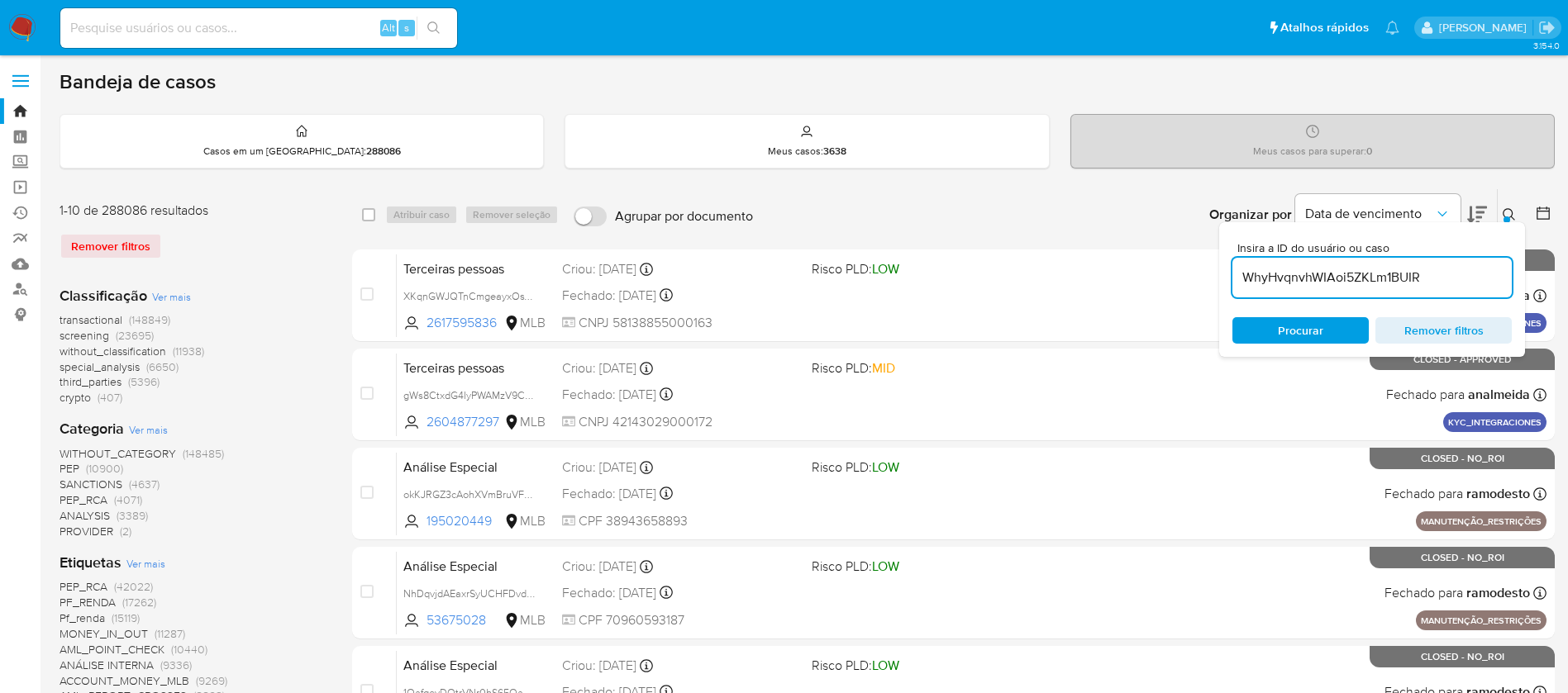
type input "WhyHvqnvhWIAoi5ZKLm1BUIR"
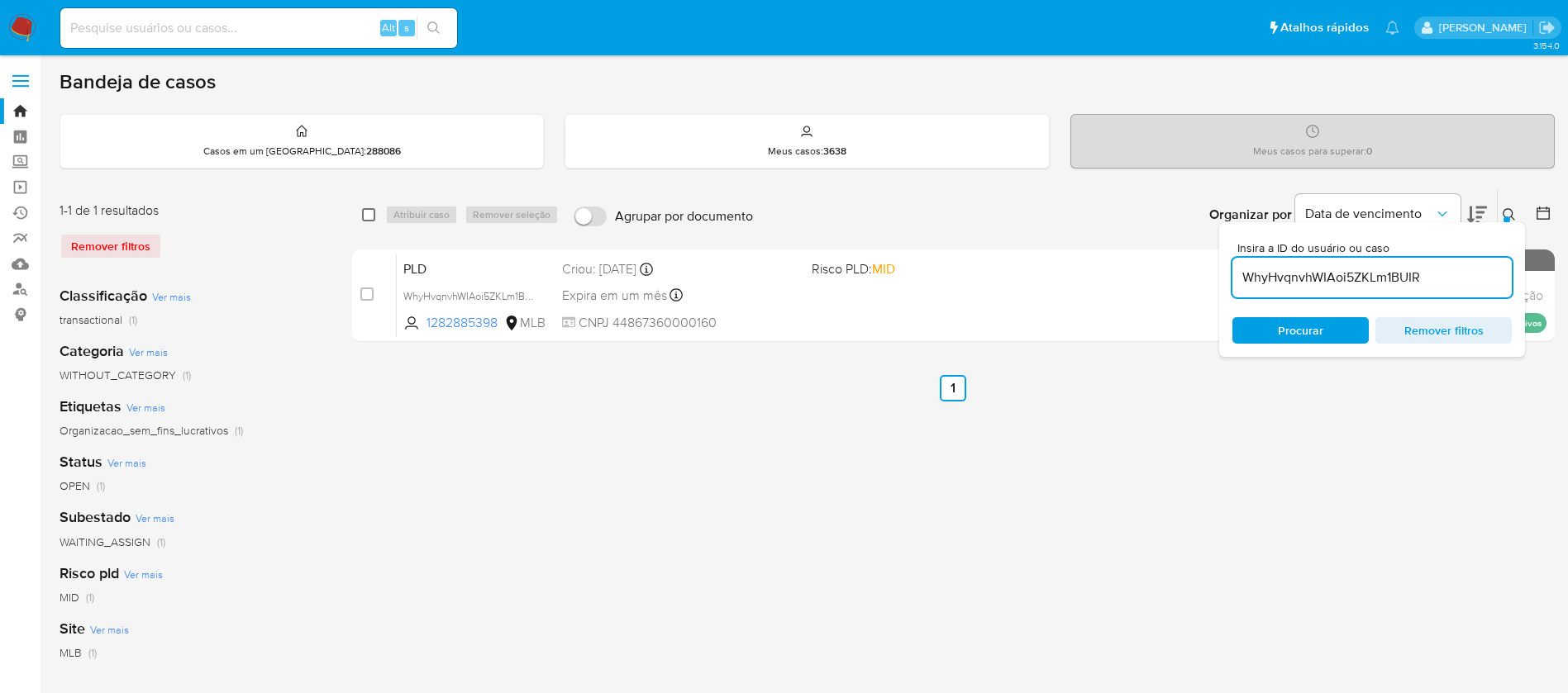
click at [370, 216] on input "checkbox" at bounding box center [369, 214] width 13 height 13
checkbox input "true"
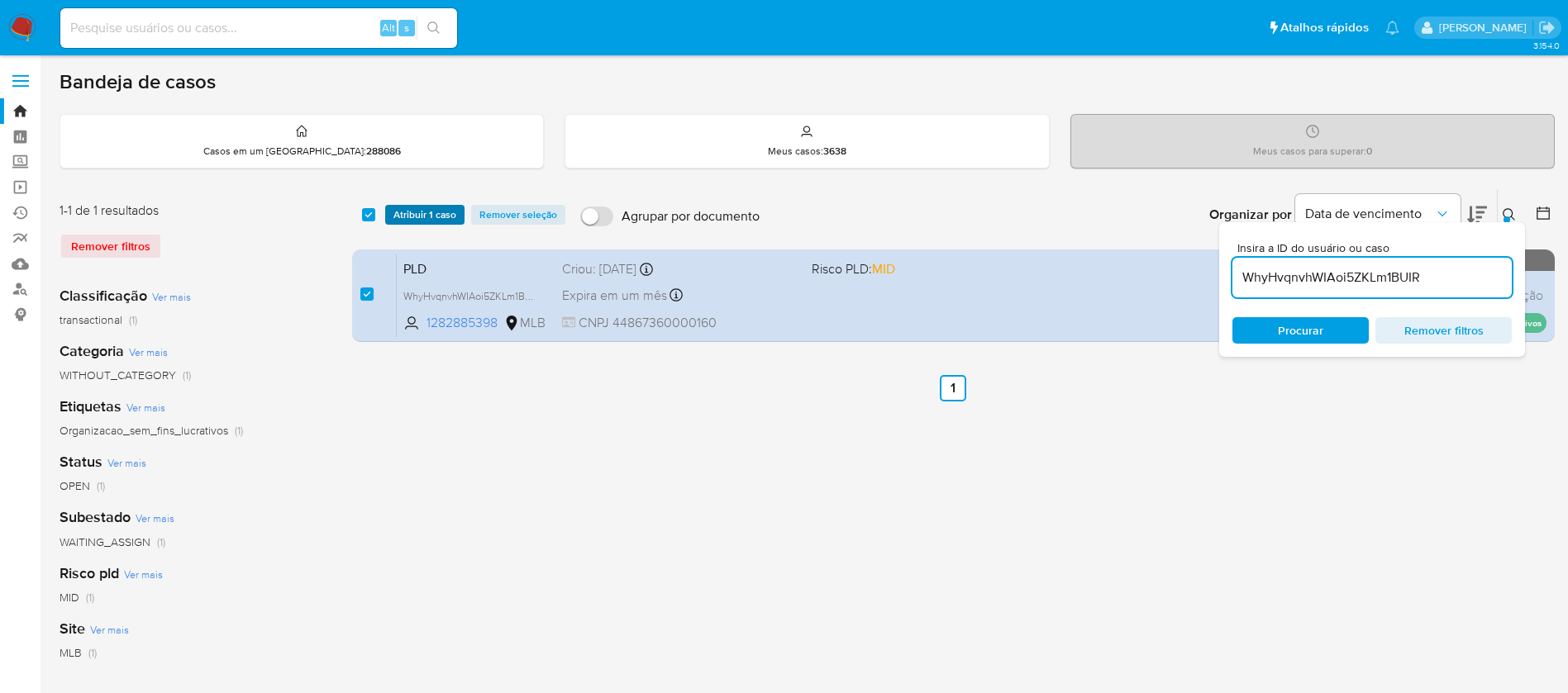
click at [413, 215] on span "Atribuir 1 caso" at bounding box center [425, 214] width 63 height 16
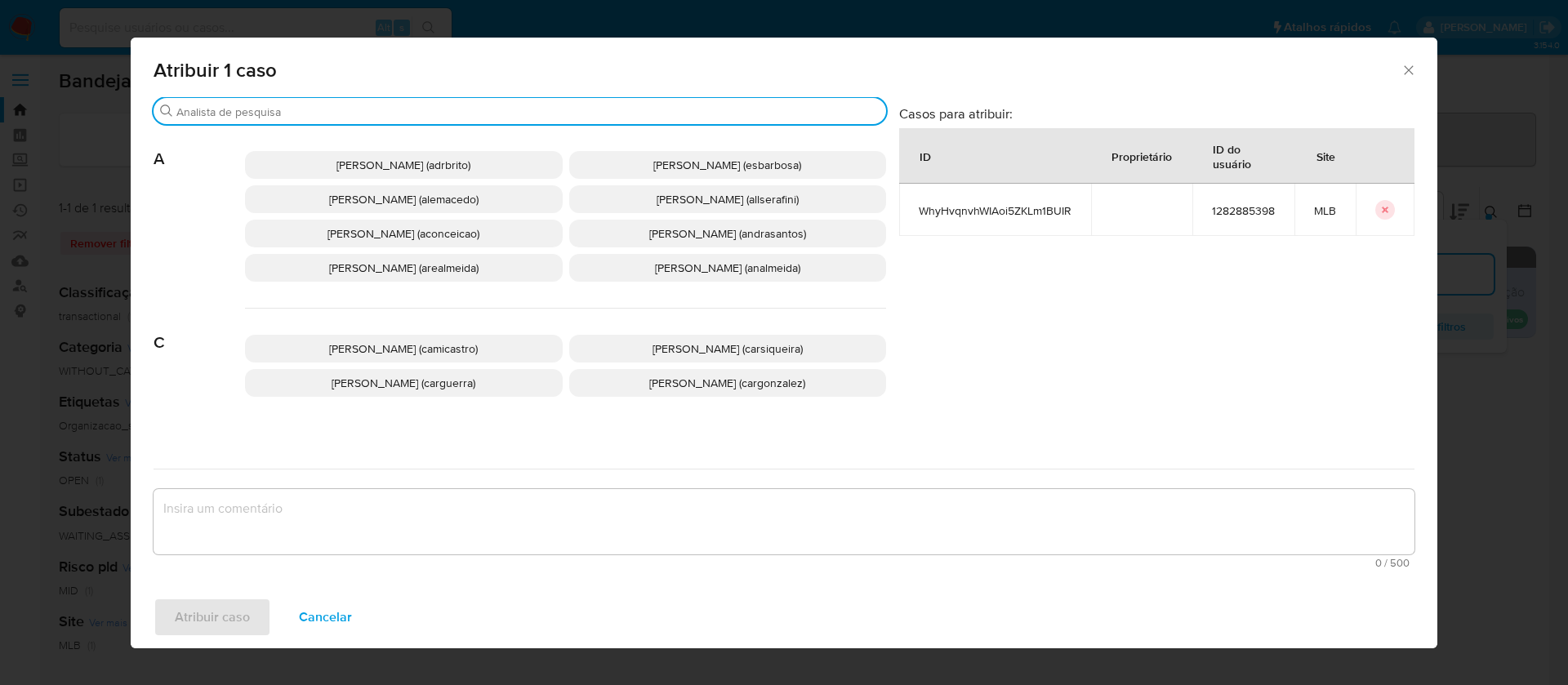
click at [461, 116] on input "Procurar" at bounding box center [527, 112] width 703 height 15
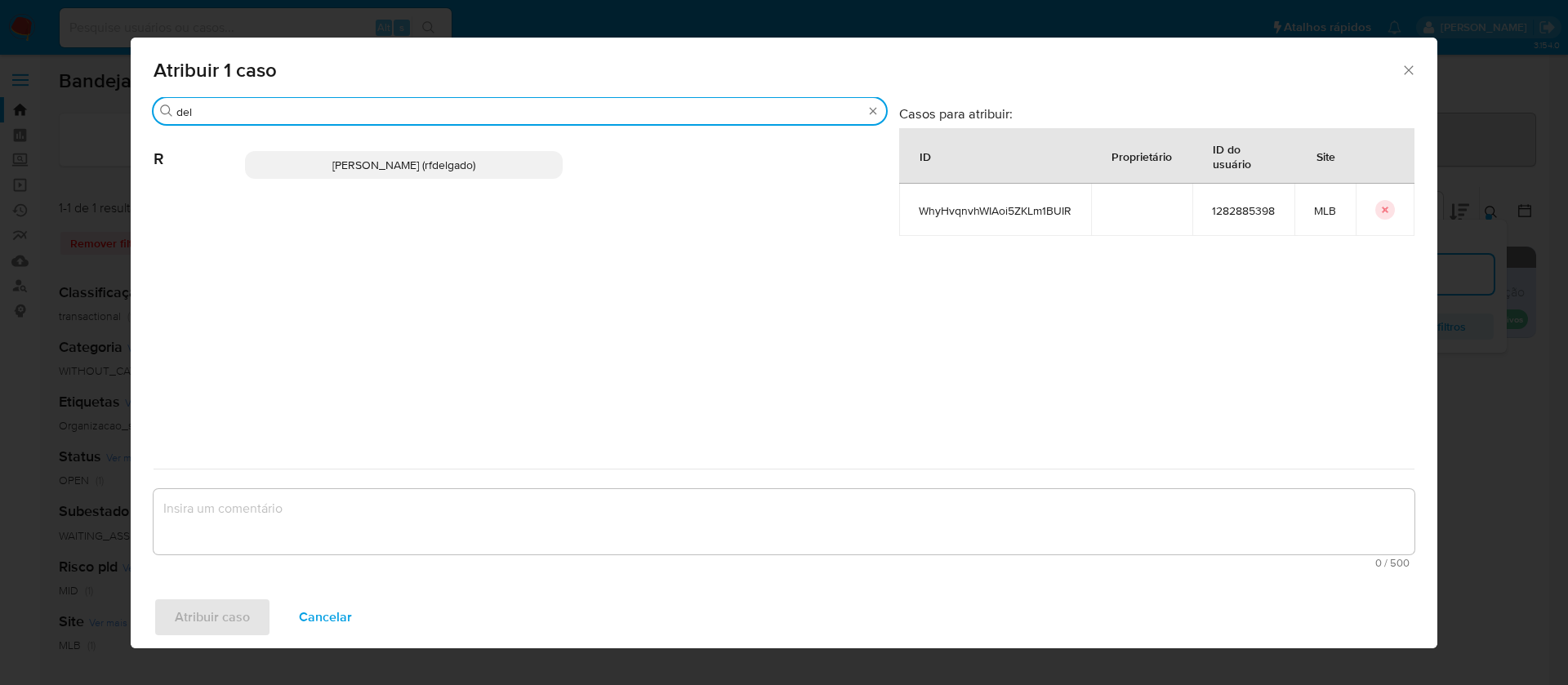
type input "del"
click at [503, 166] on p "[PERSON_NAME] (rfdelgado)" at bounding box center [403, 164] width 317 height 27
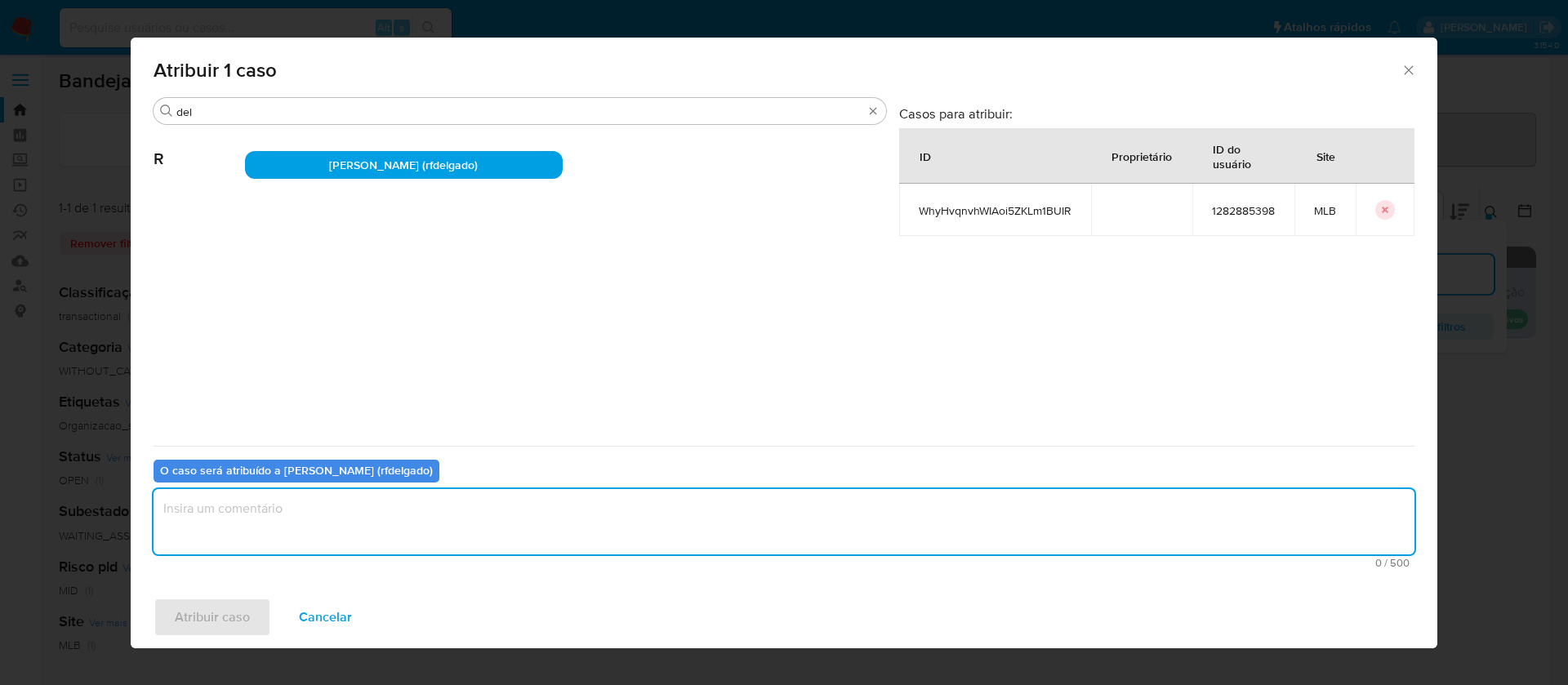
click at [814, 525] on textarea "assign-modal" at bounding box center [784, 522] width 1260 height 66
type textarea "."
click at [218, 599] on span "Atribuir caso" at bounding box center [212, 617] width 75 height 36
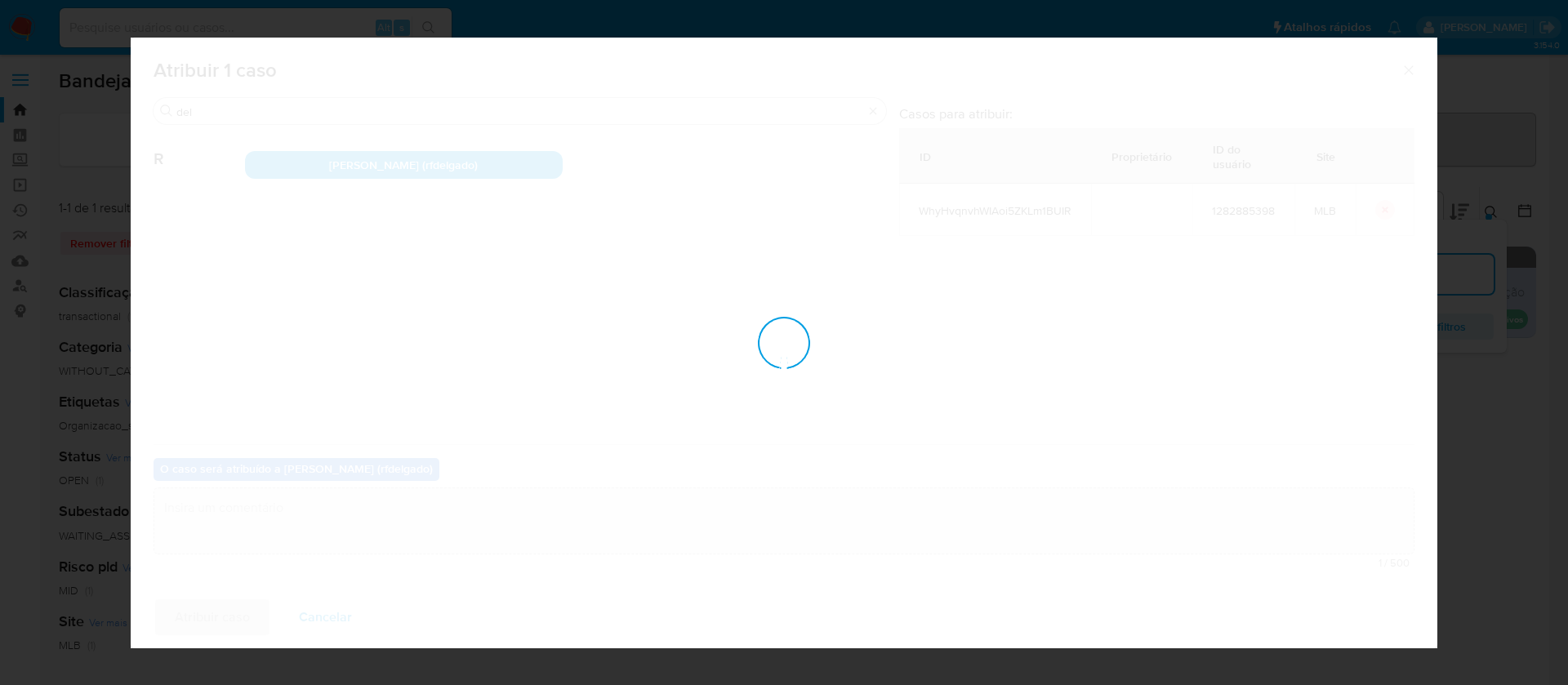
checkbox input "false"
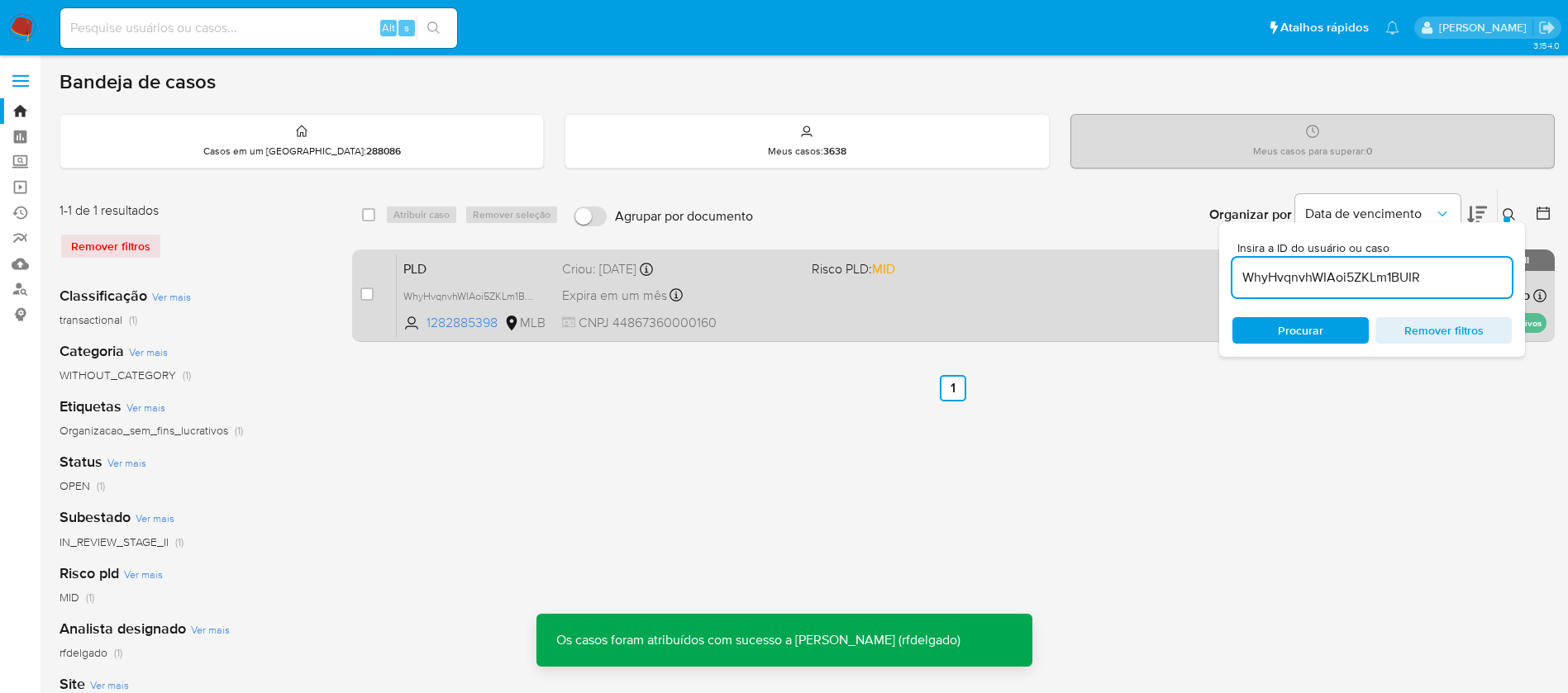
click at [881, 281] on div "PLD WhyHvqnvhWIAoi5ZKLm1BUIR 1282885398 MLB Risco PLD: MID Criou: 12/08/2025 Cr…" at bounding box center [971, 295] width 1149 height 83
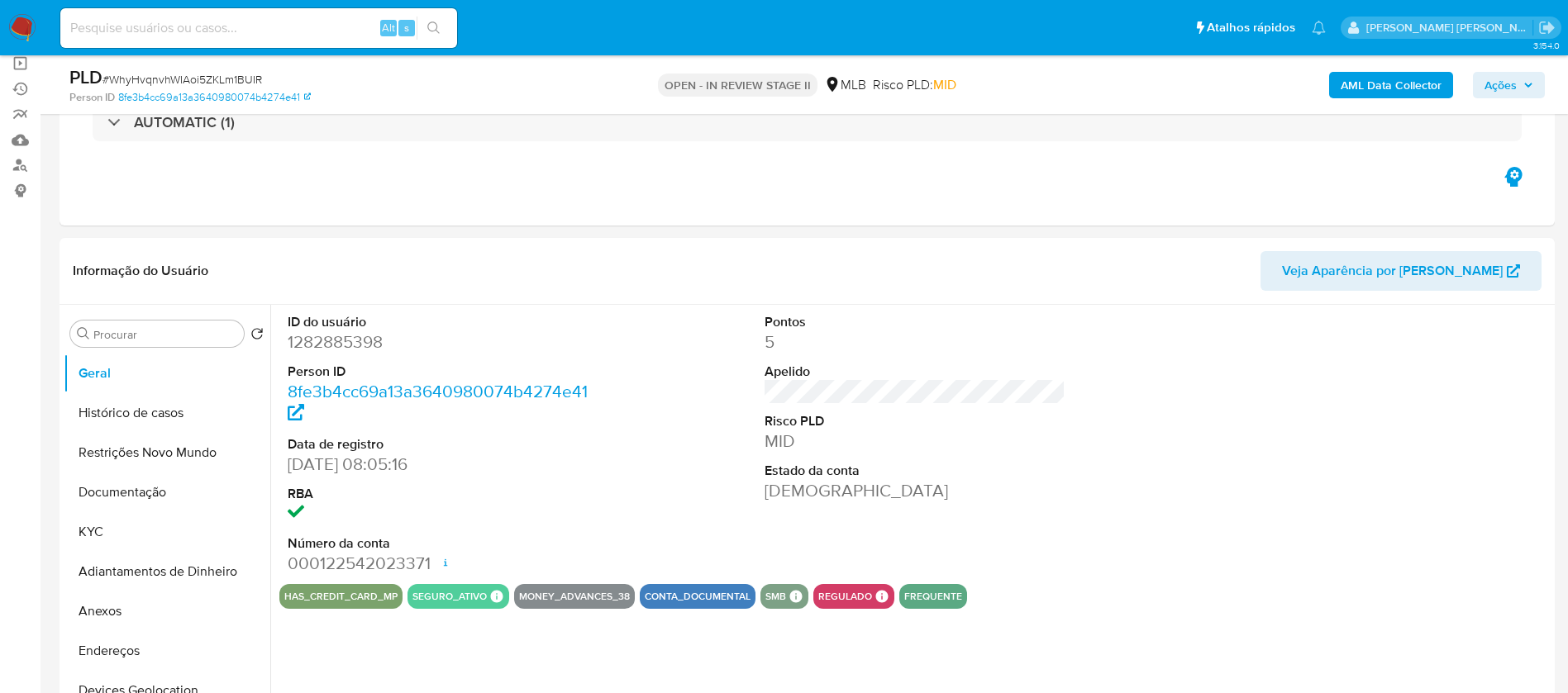
scroll to position [247, 0]
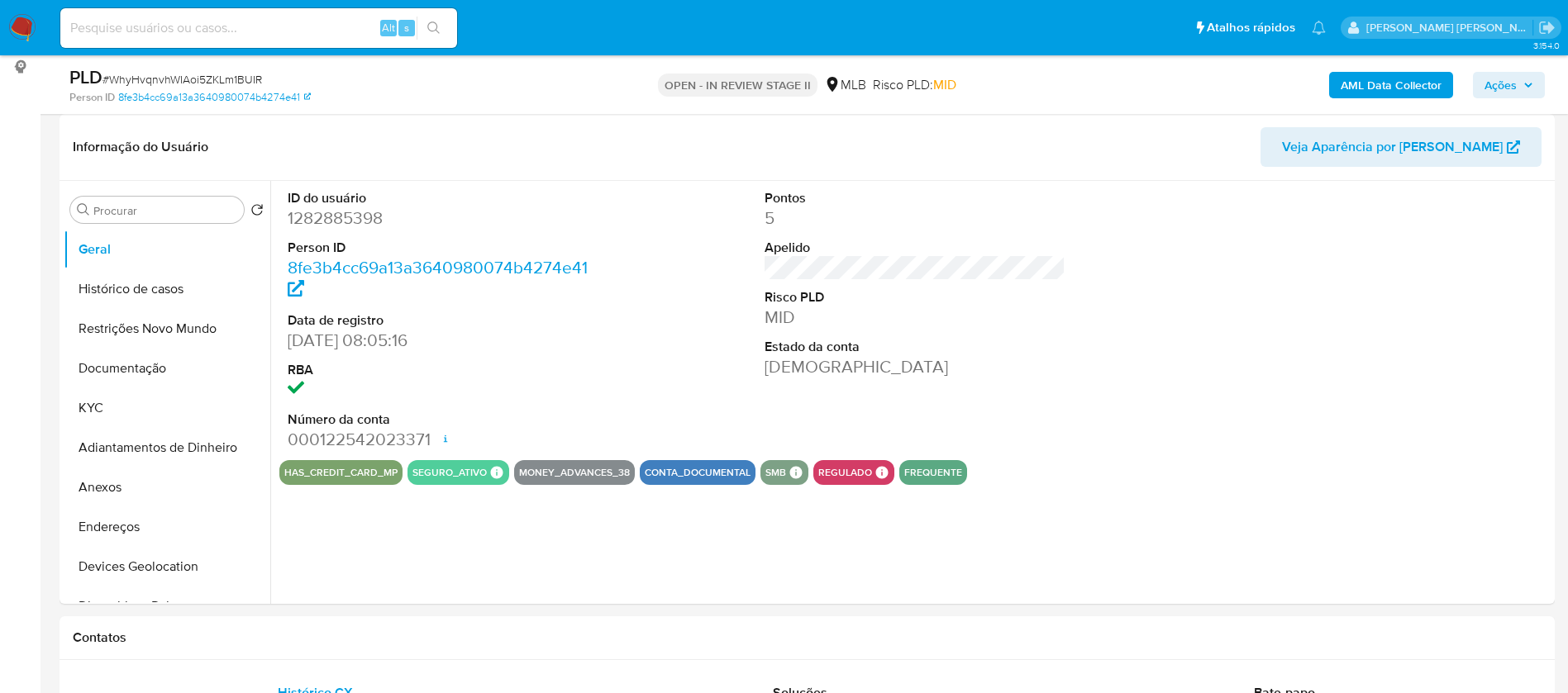
select select "10"
click at [1503, 88] on span "Ações" at bounding box center [1501, 84] width 32 height 26
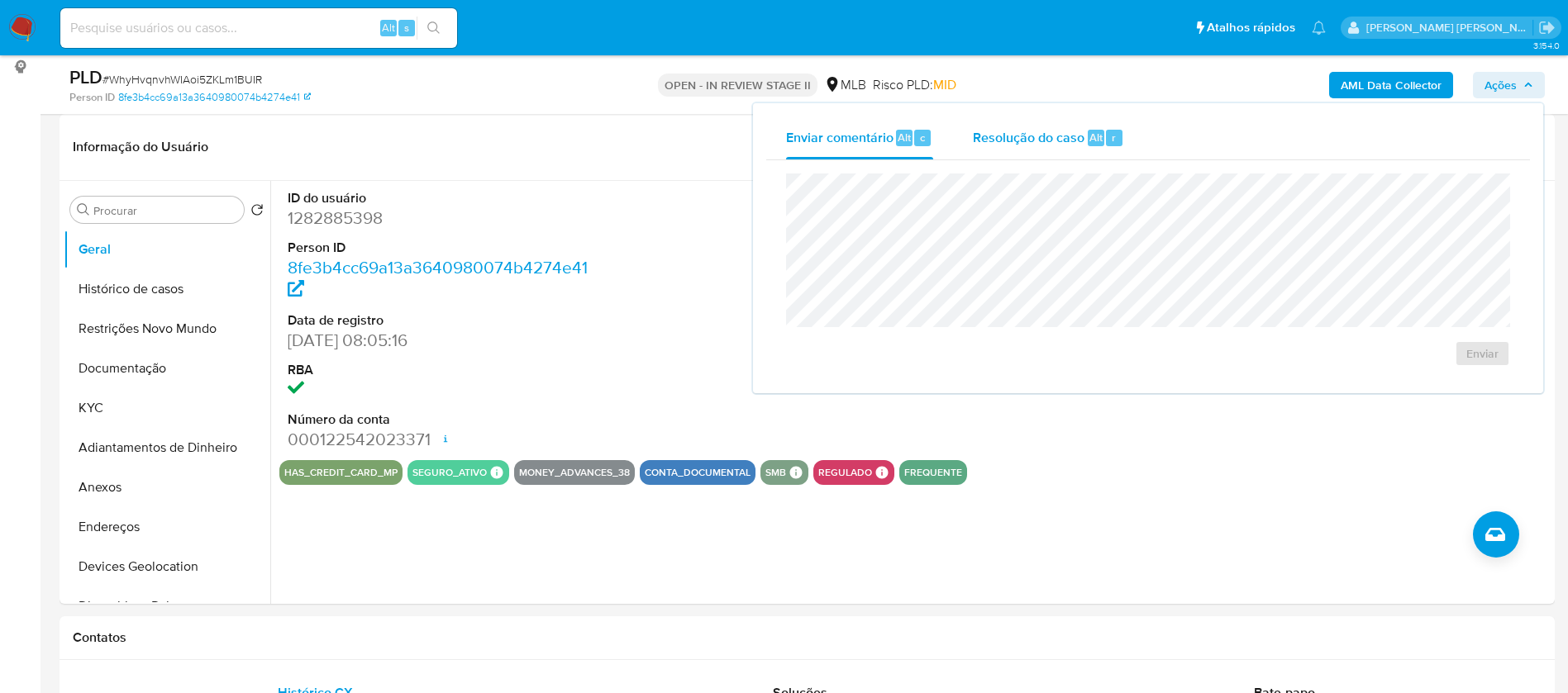
click at [1076, 140] on span "Resolução do caso" at bounding box center [1028, 136] width 111 height 19
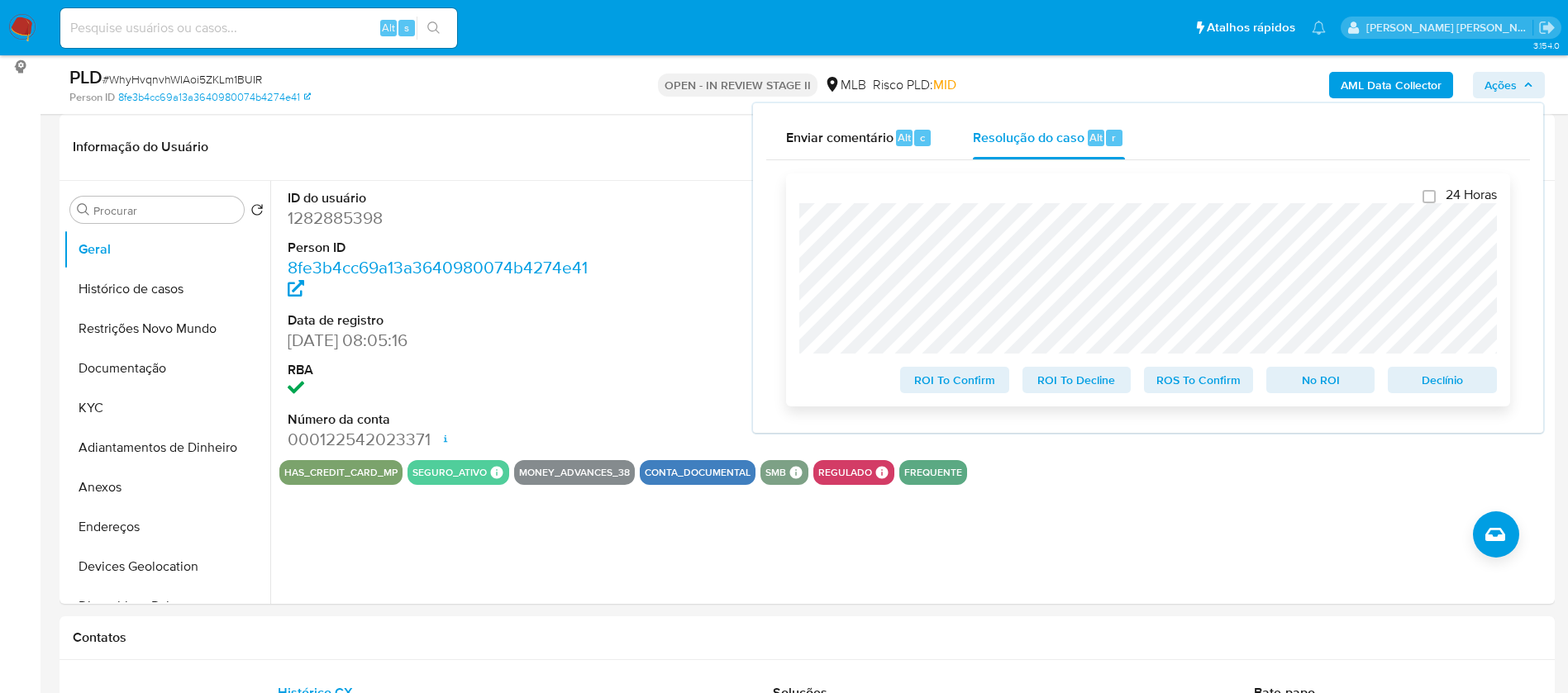
click at [1329, 383] on span "No ROI" at bounding box center [1320, 380] width 86 height 23
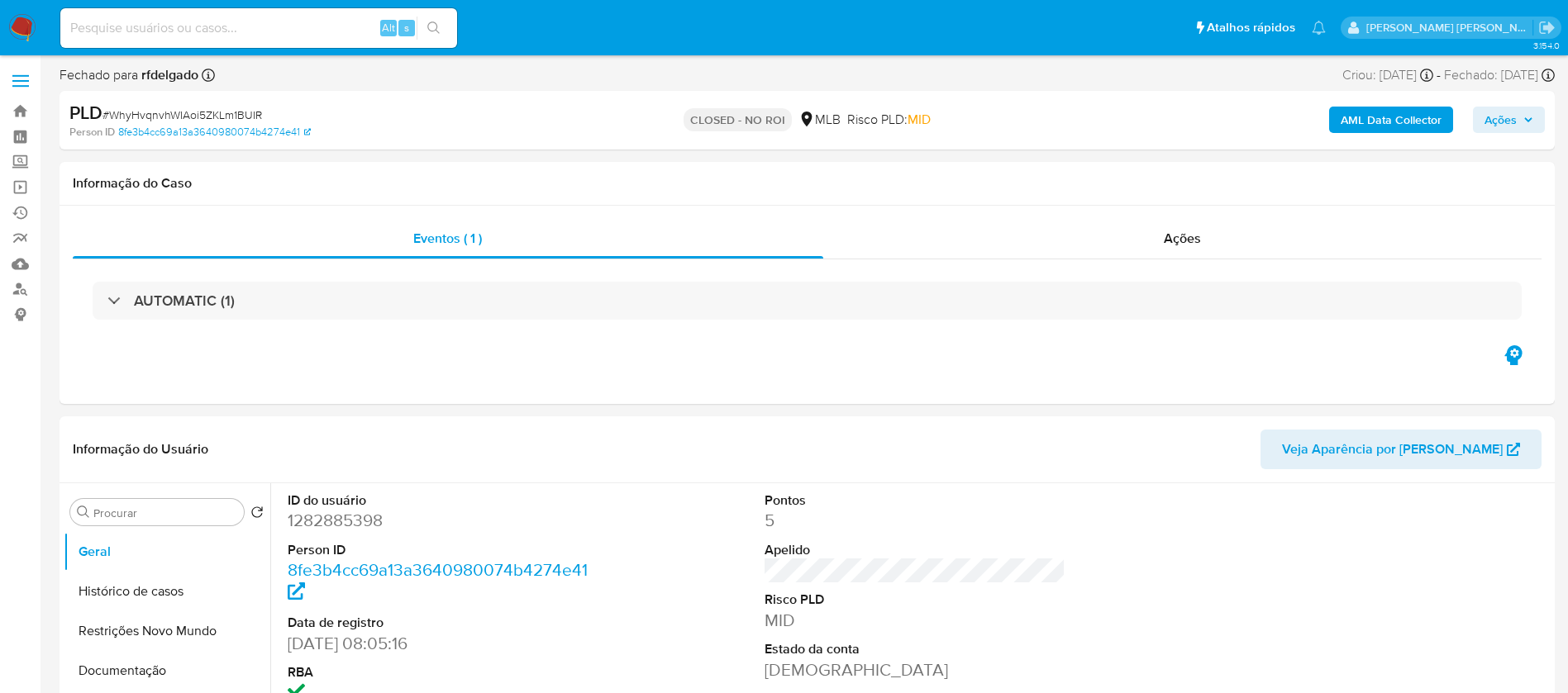
select select "10"
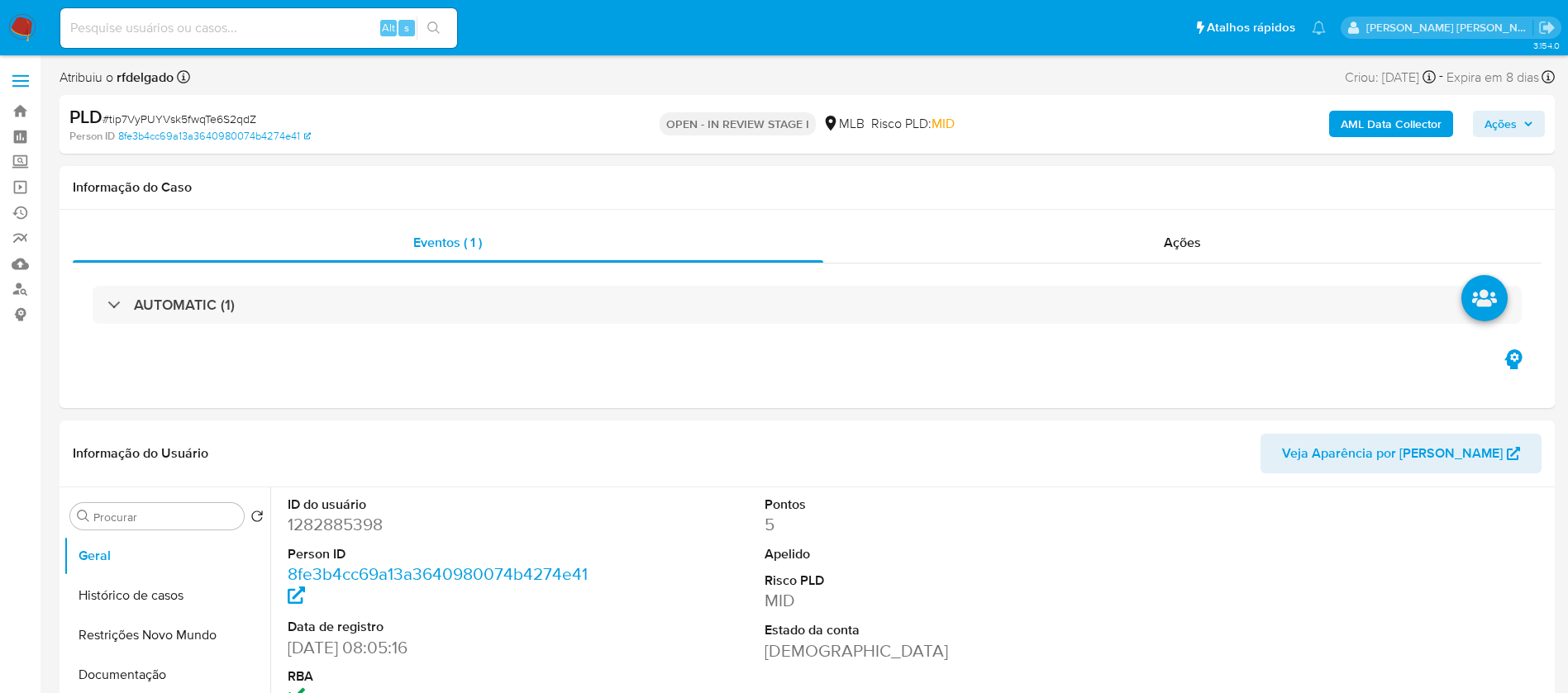
select select "10"
click at [1524, 128] on icon "button" at bounding box center [1528, 124] width 10 height 10
click at [1503, 126] on span "Ações" at bounding box center [1501, 123] width 32 height 26
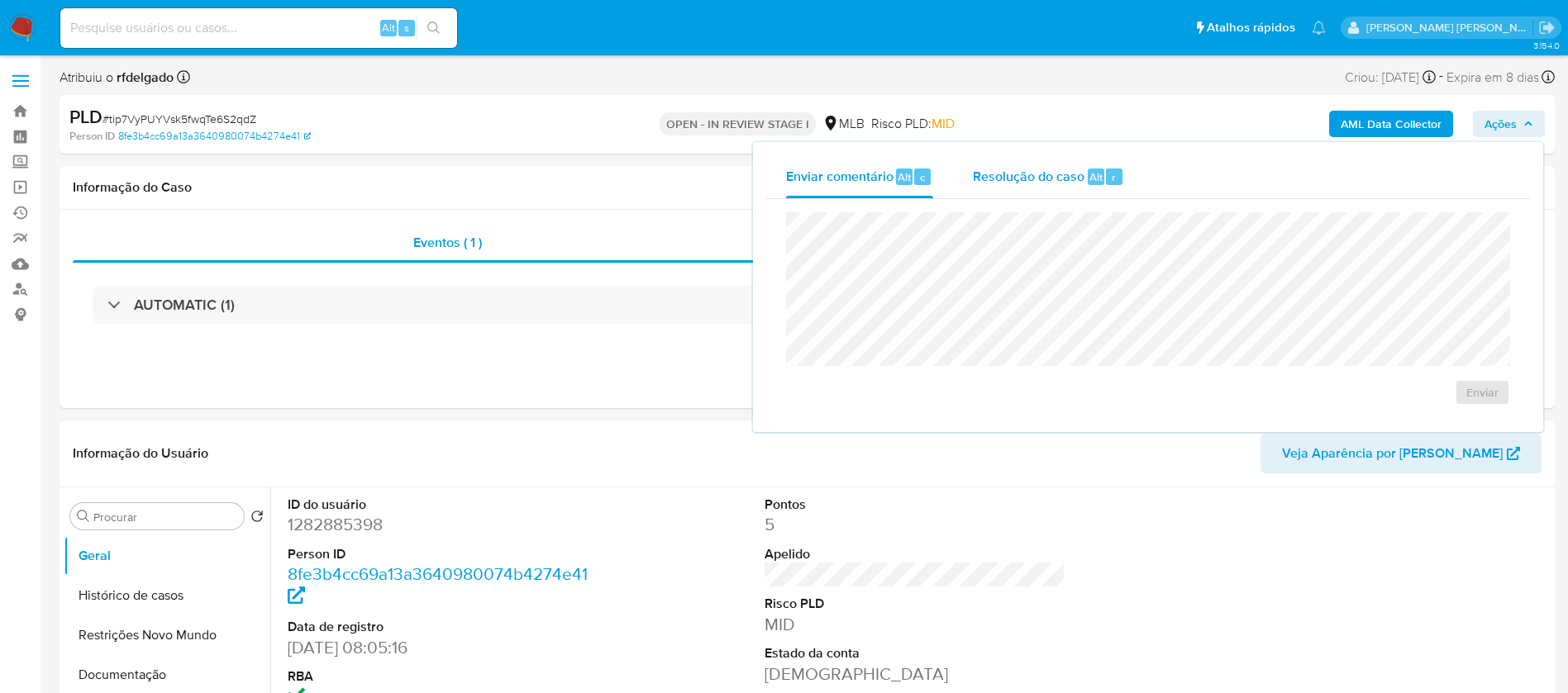
click at [1053, 183] on span "Resolução do caso" at bounding box center [1028, 176] width 111 height 19
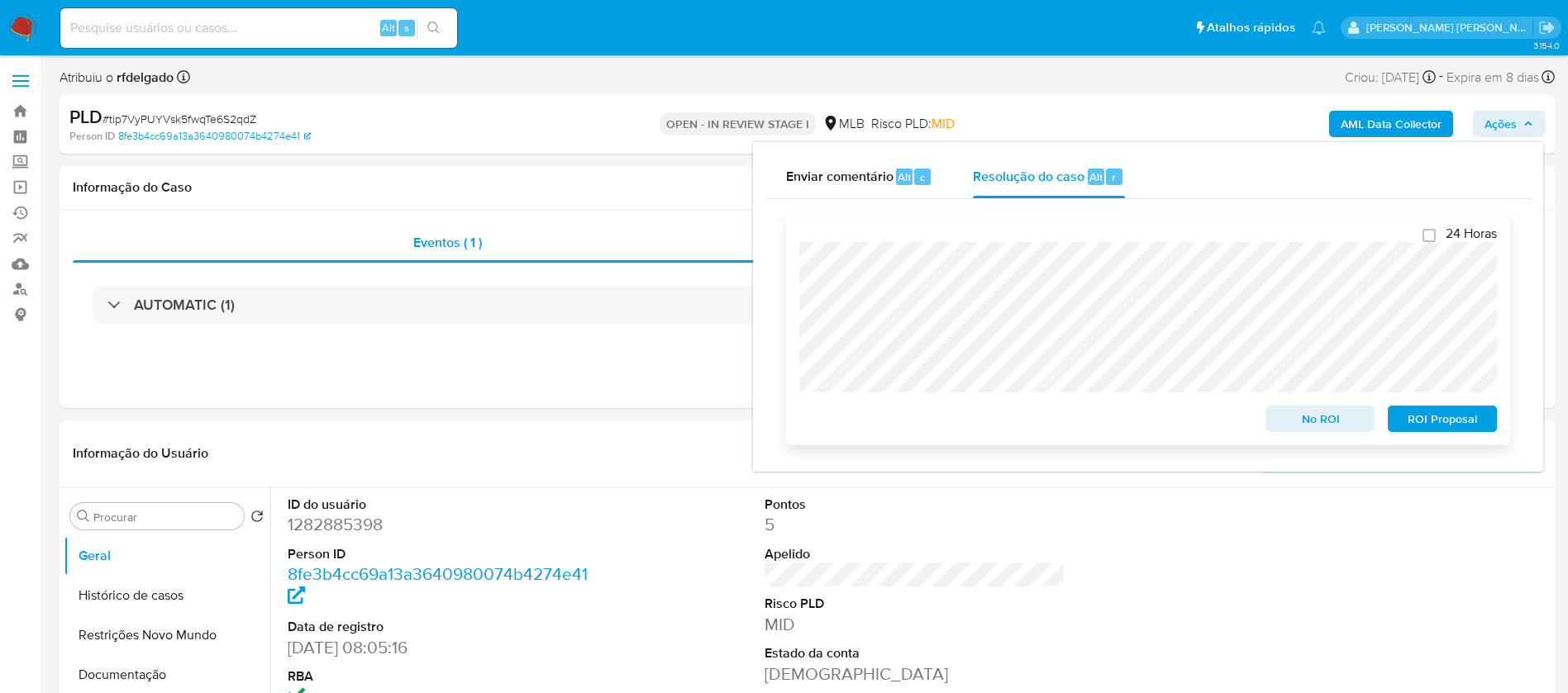
click at [1479, 414] on span "ROI Proposal" at bounding box center [1442, 419] width 86 height 23
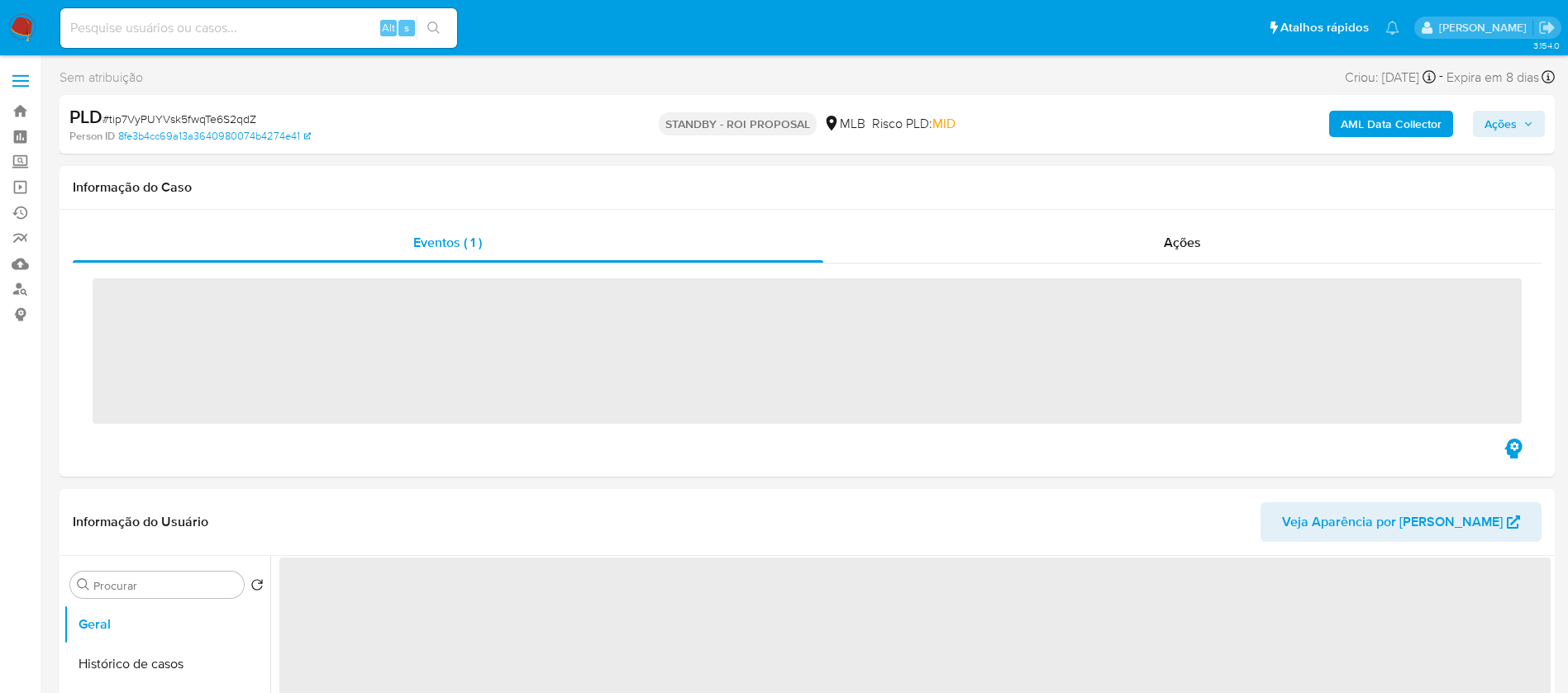
click at [16, 26] on img at bounding box center [22, 28] width 28 height 28
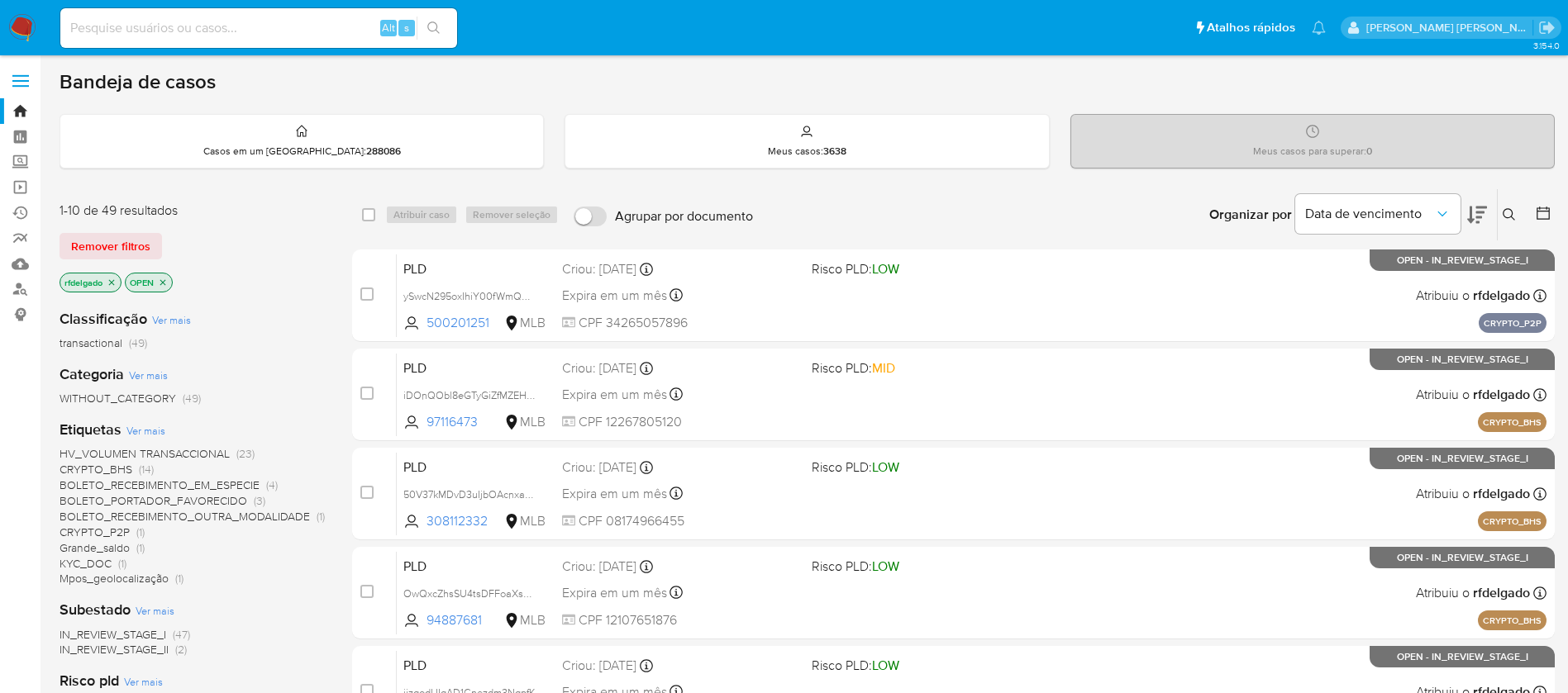
click at [1474, 208] on icon at bounding box center [1477, 214] width 20 height 20
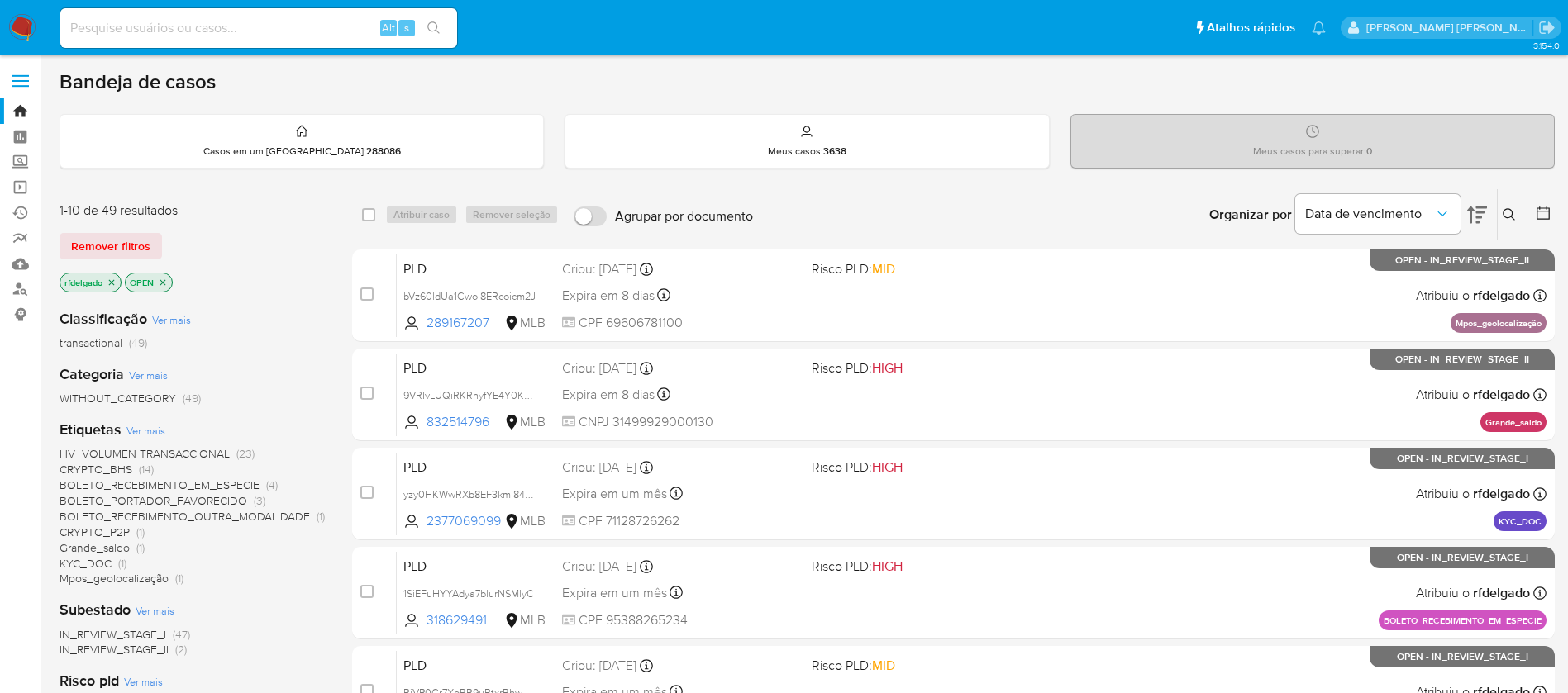
drag, startPoint x: 330, startPoint y: 37, endPoint x: 353, endPoint y: 35, distance: 23.1
click at [330, 35] on input at bounding box center [258, 28] width 396 height 22
paste input "bVz60ldUa1Cwol8ERcoicm2J"
type input "bVz60ldUa1Cwol8ERcoicm2J"
click at [440, 37] on button "search-icon" at bounding box center [433, 28] width 34 height 23
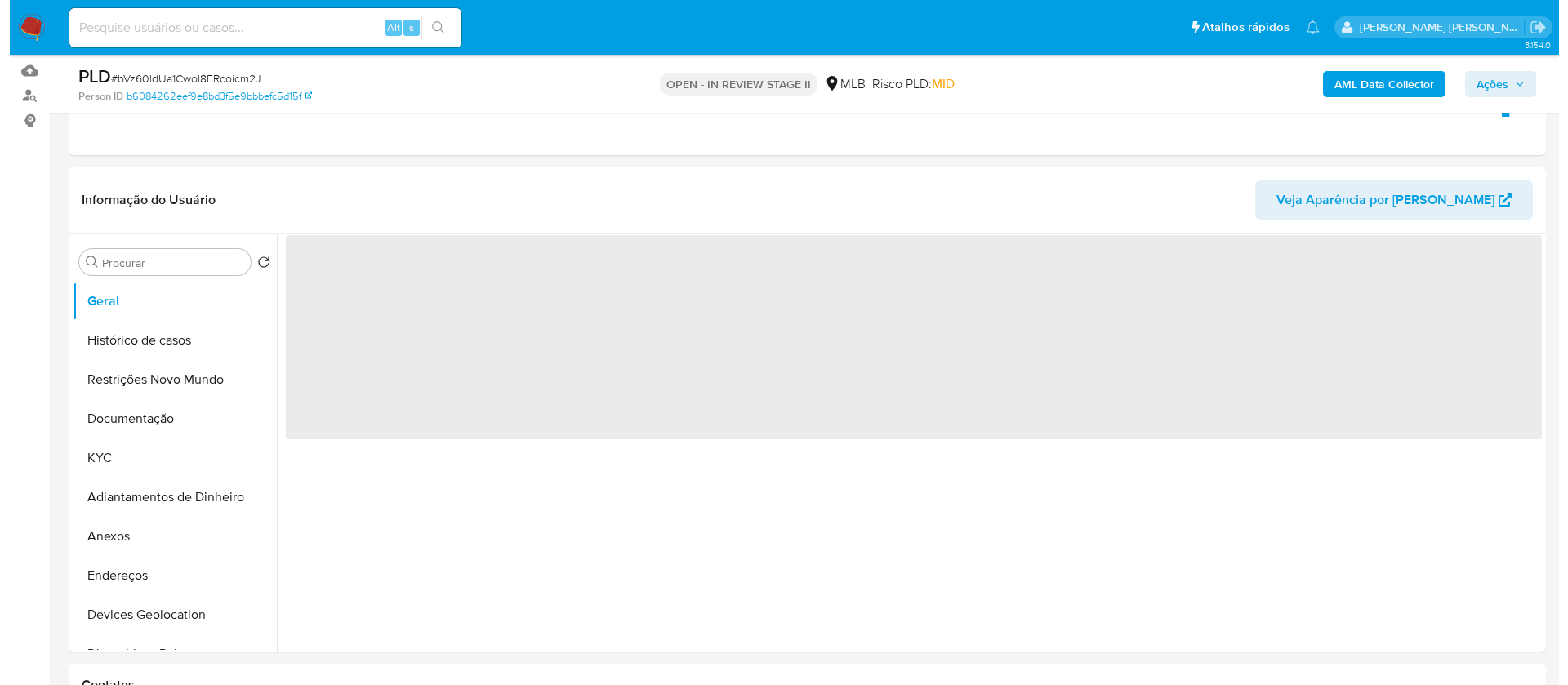
scroll to position [245, 0]
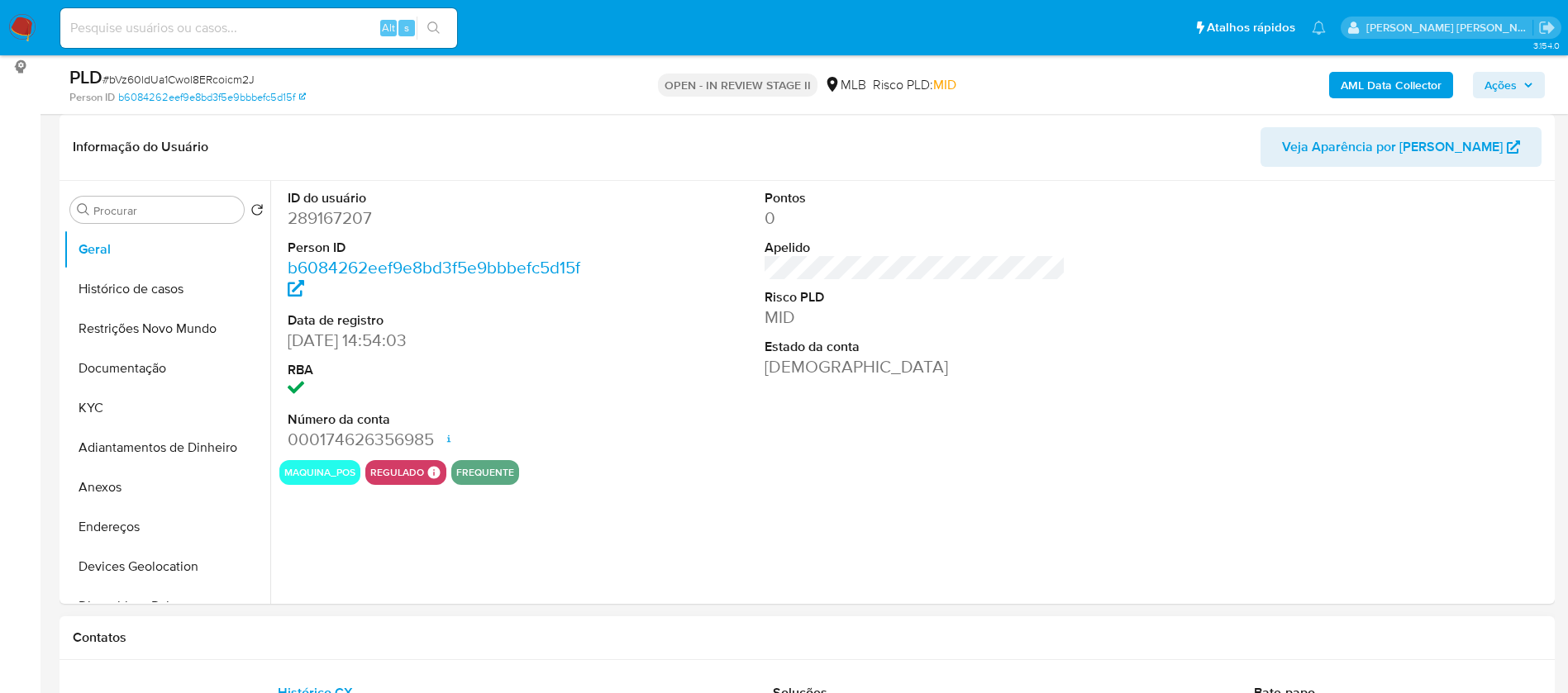
select select "10"
click at [121, 390] on button "KYC" at bounding box center [161, 408] width 194 height 39
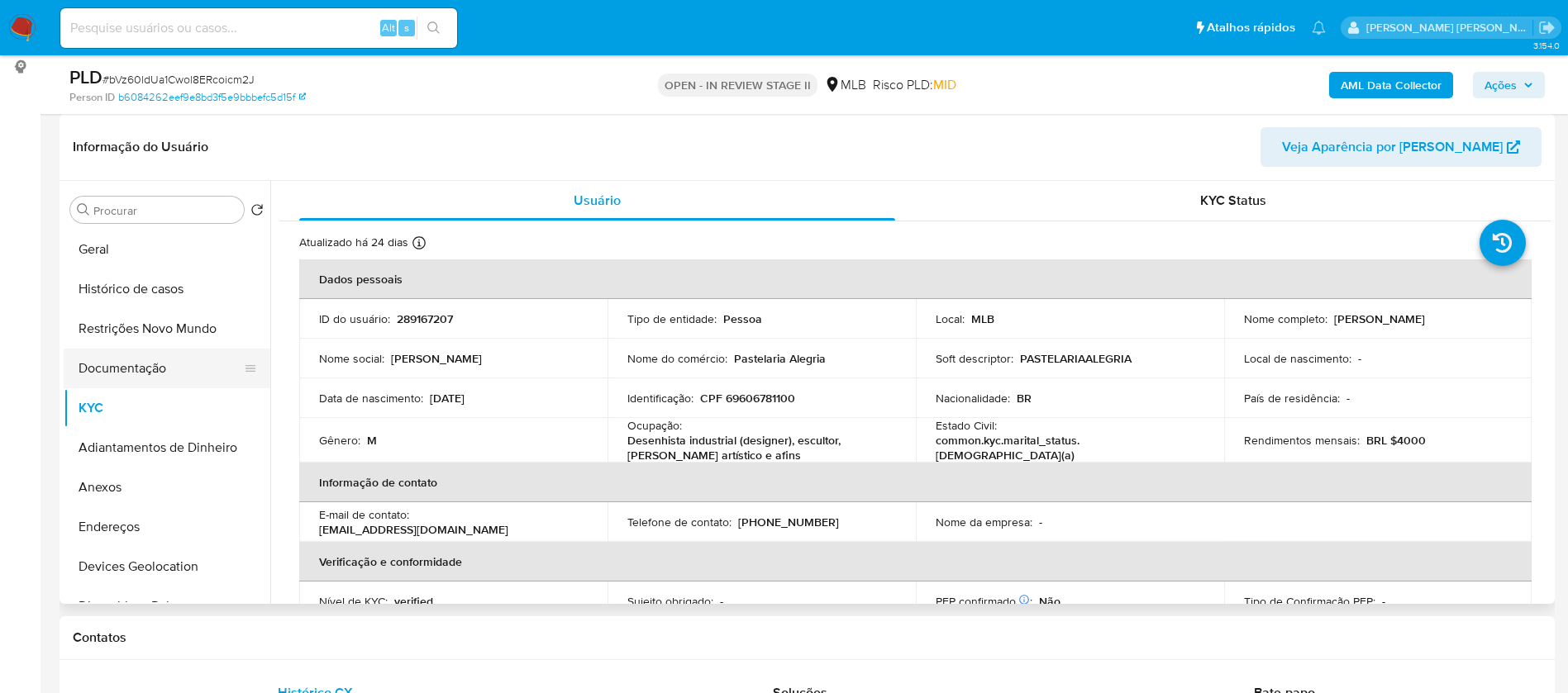
click at [143, 356] on button "Documentação" at bounding box center [161, 368] width 194 height 39
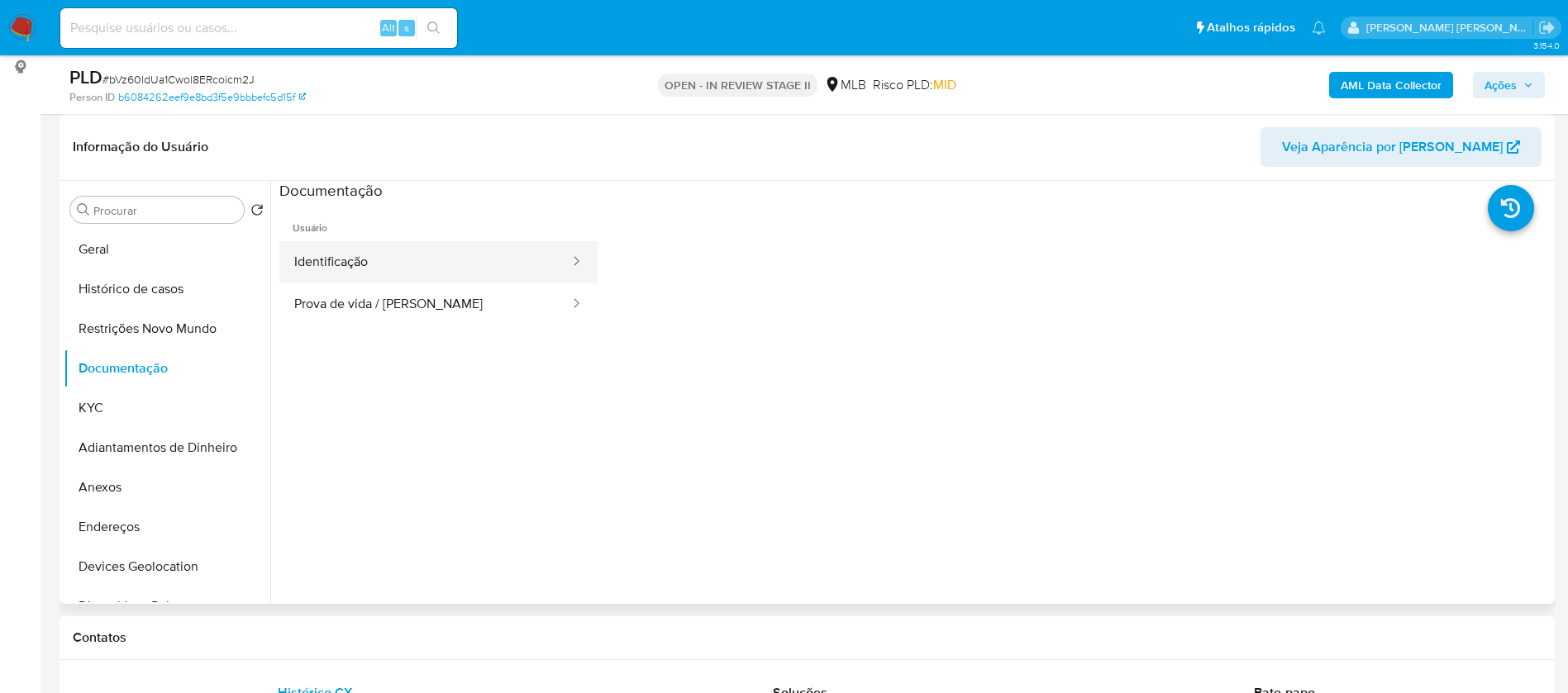
click at [459, 279] on button "Identificação" at bounding box center [424, 262] width 292 height 42
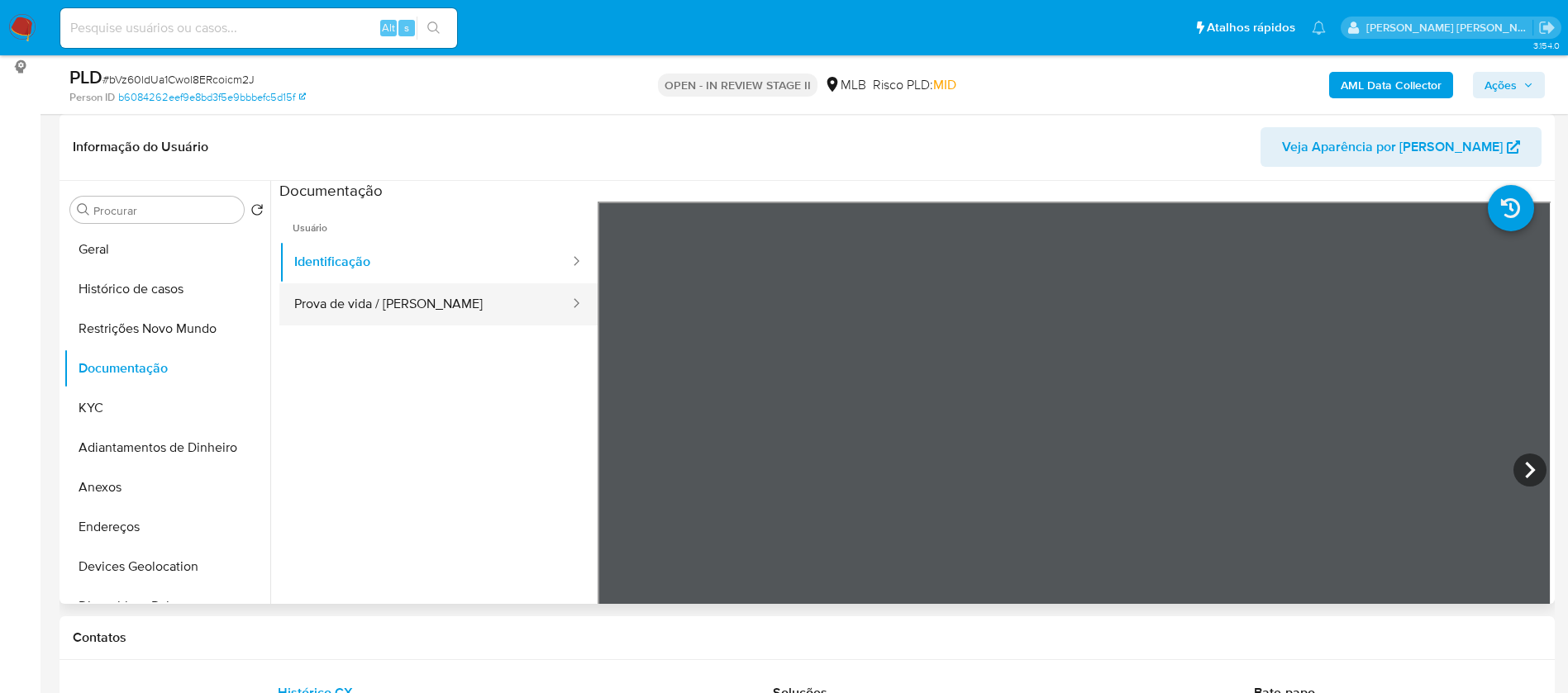
click at [428, 309] on button "Prova de vida / Selfie" at bounding box center [424, 304] width 292 height 42
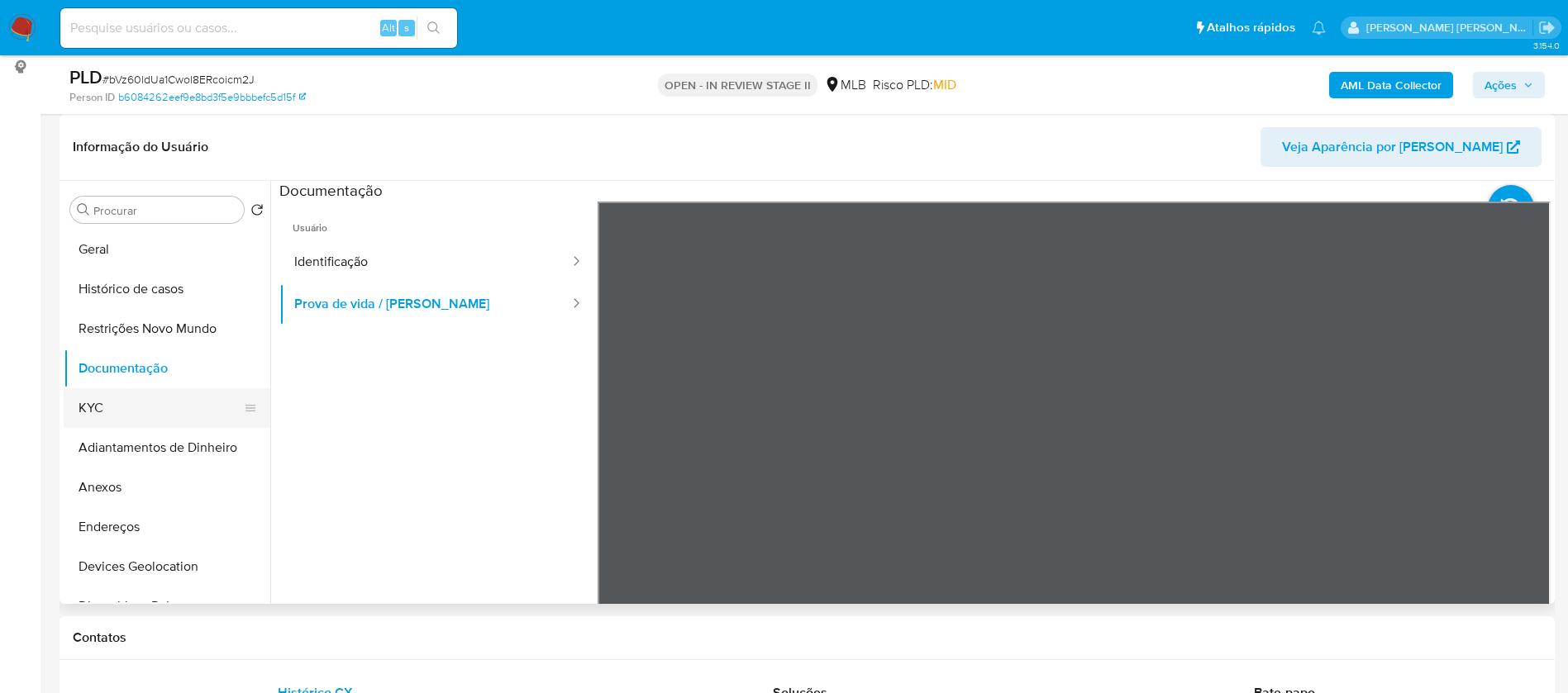
click at [135, 406] on button "KYC" at bounding box center [161, 408] width 194 height 39
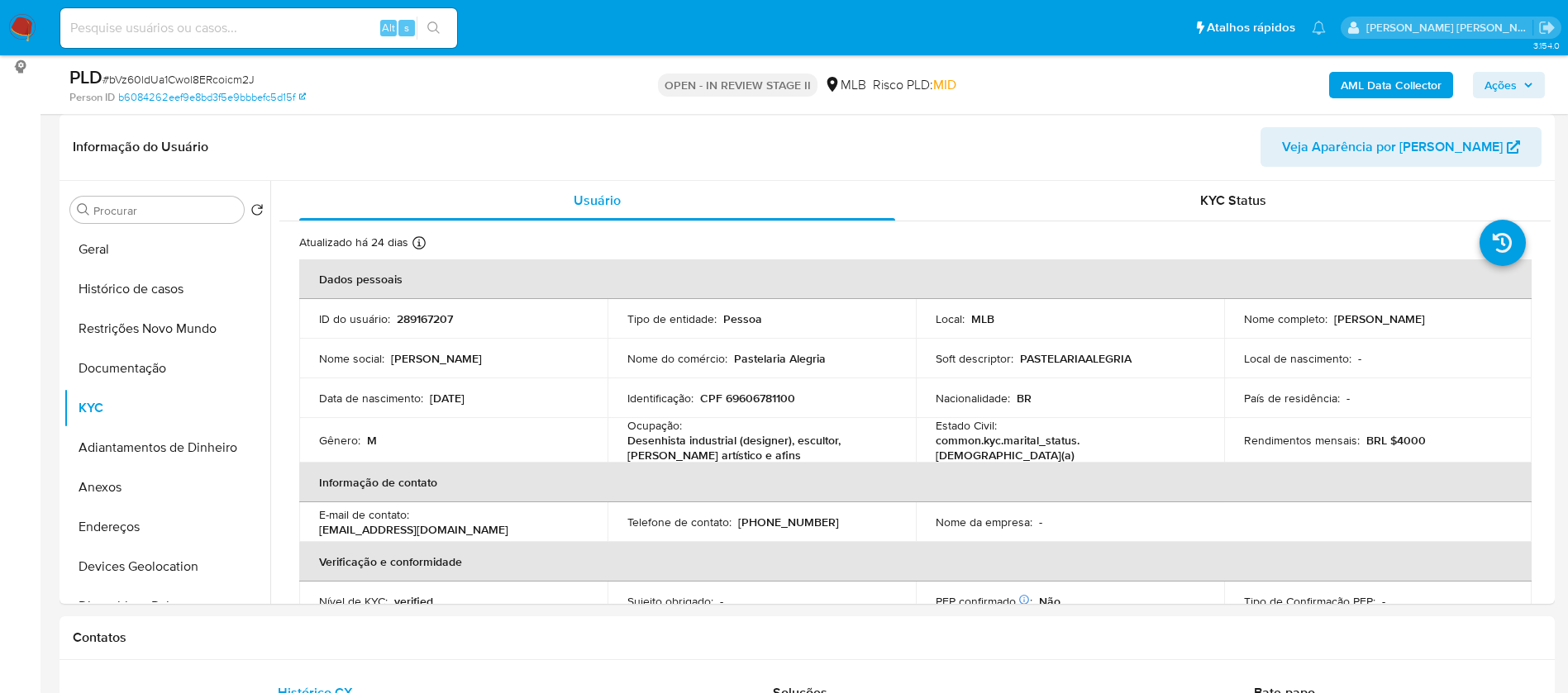
click at [1393, 85] on b "AML Data Collector" at bounding box center [1390, 84] width 100 height 26
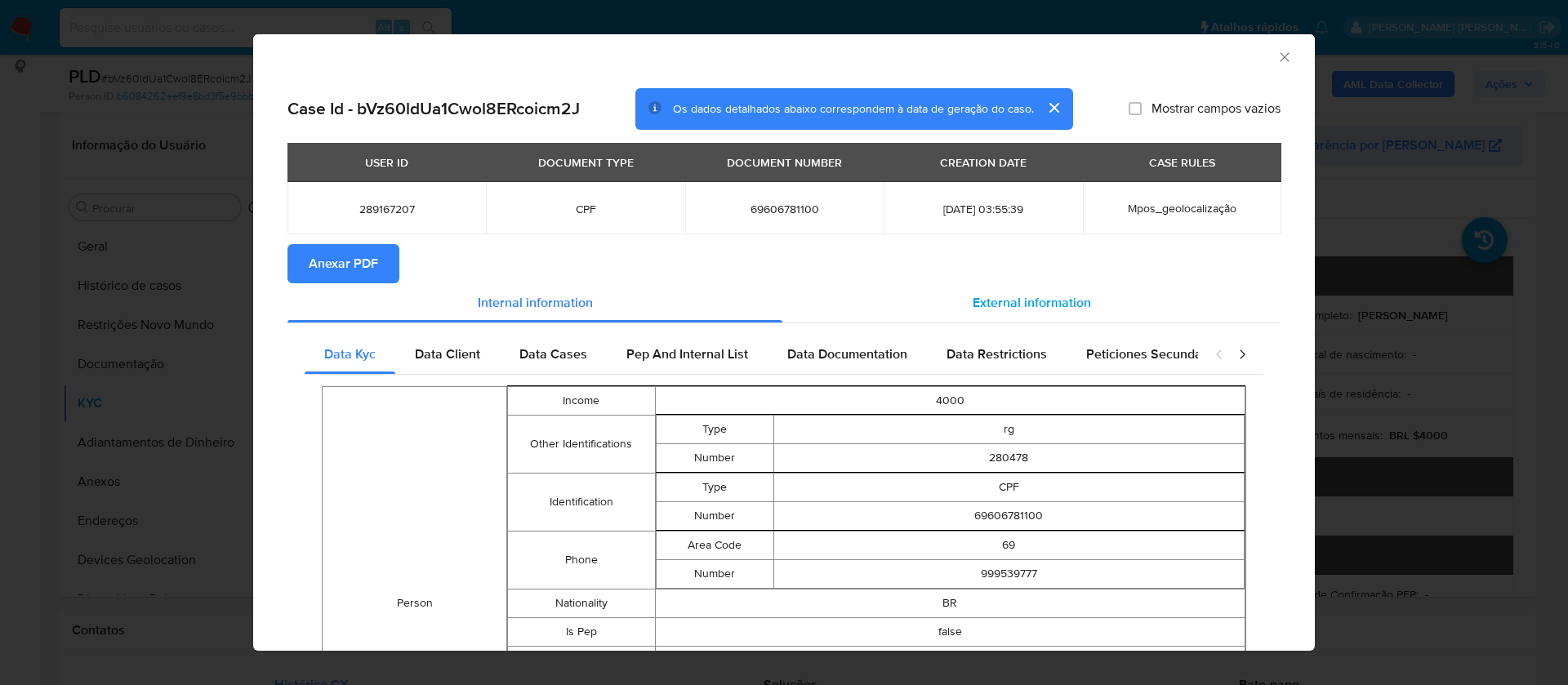
click at [1018, 298] on span "External information" at bounding box center [1032, 302] width 119 height 19
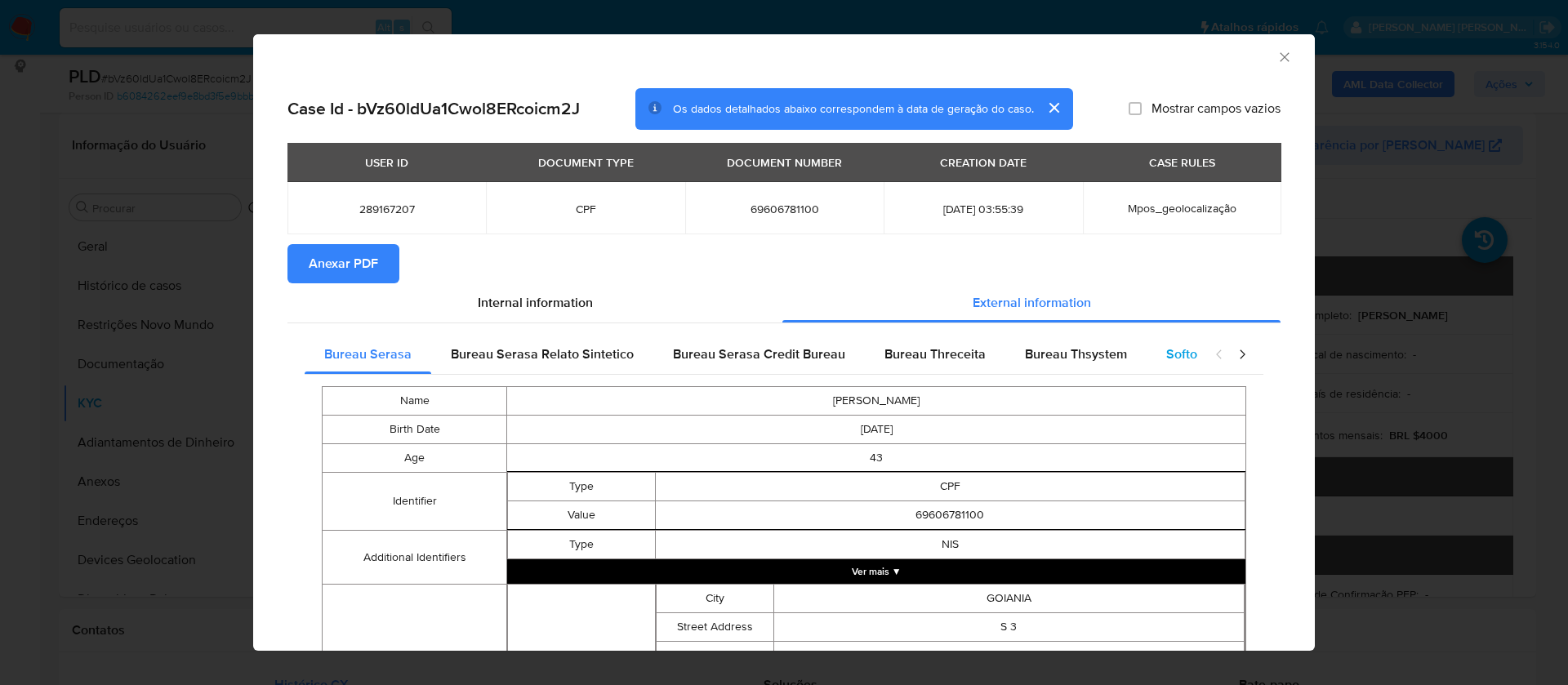
click at [1171, 352] on span "Softon" at bounding box center [1185, 354] width 38 height 19
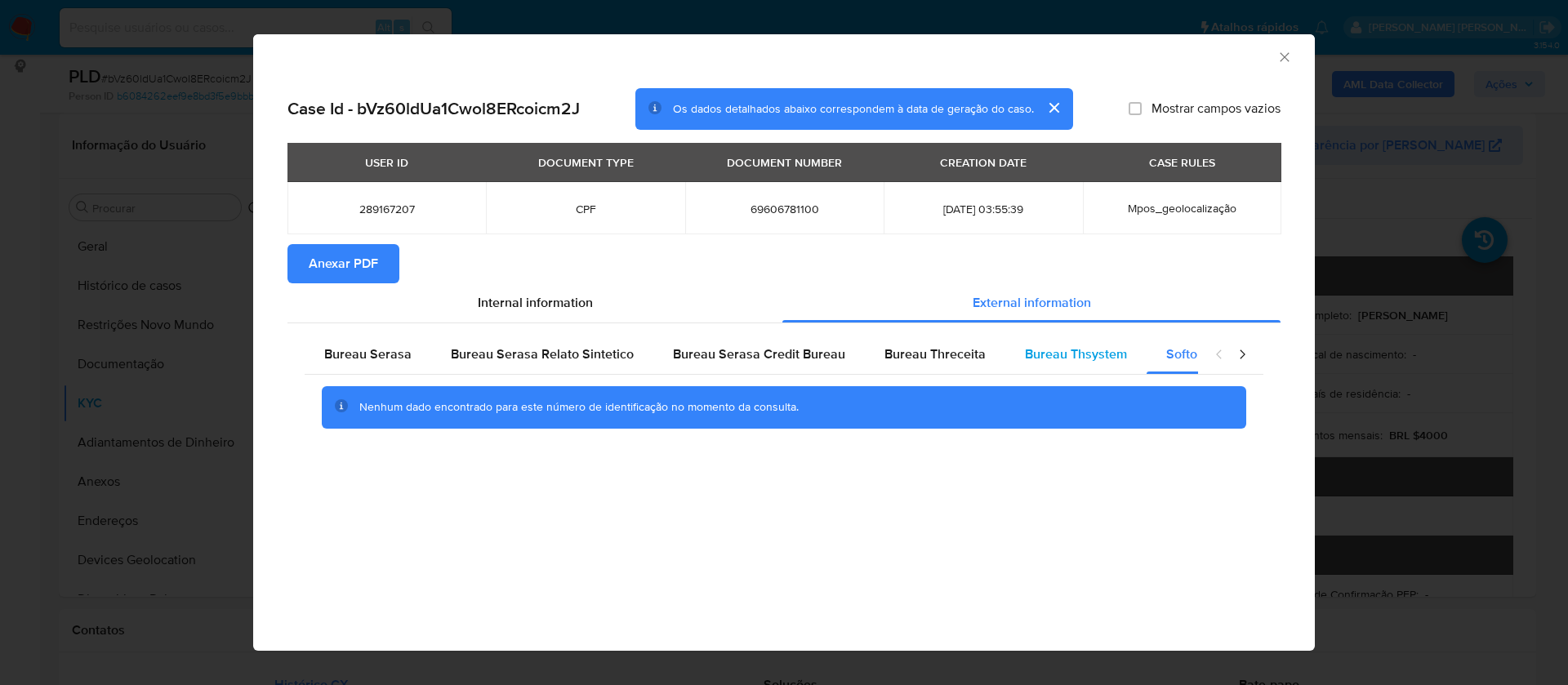
click at [1058, 356] on span "Bureau Thsystem" at bounding box center [1075, 354] width 102 height 19
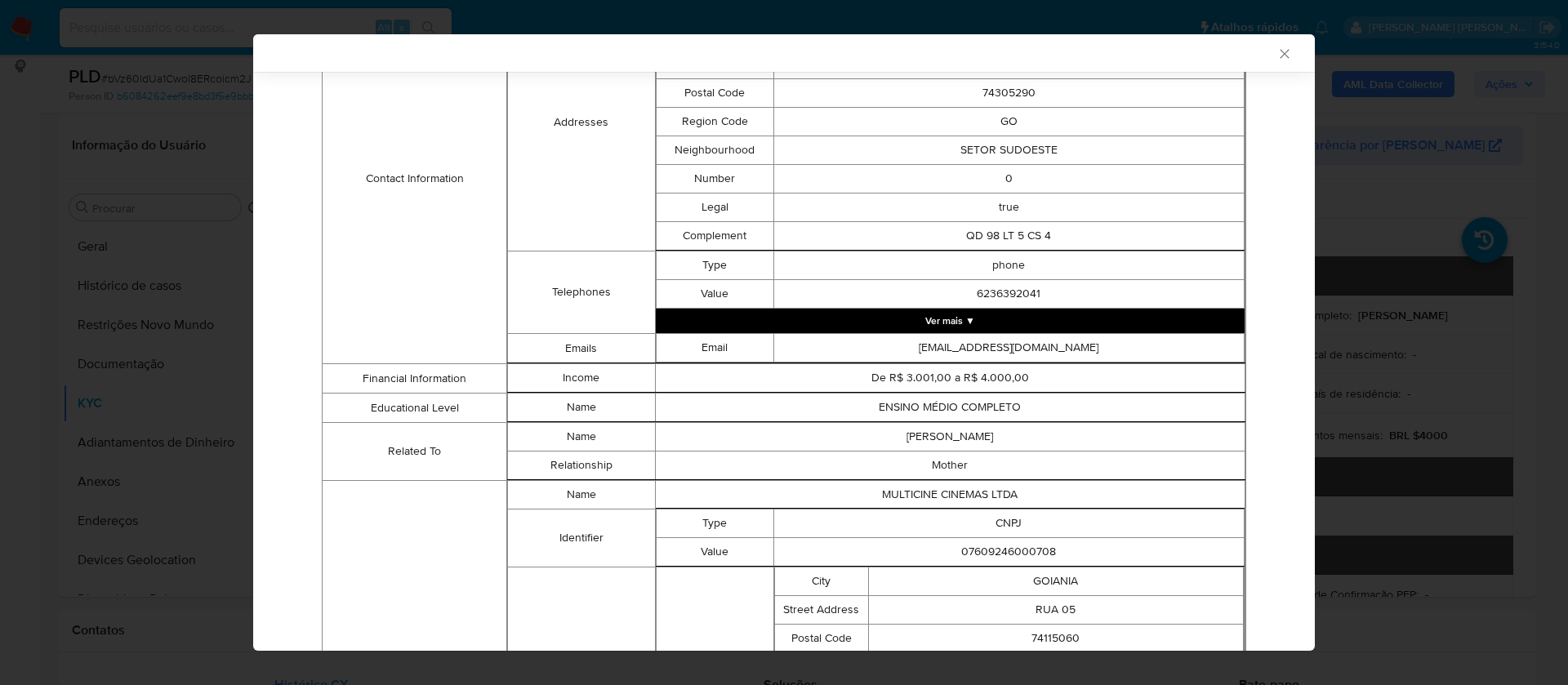
scroll to position [1173, 0]
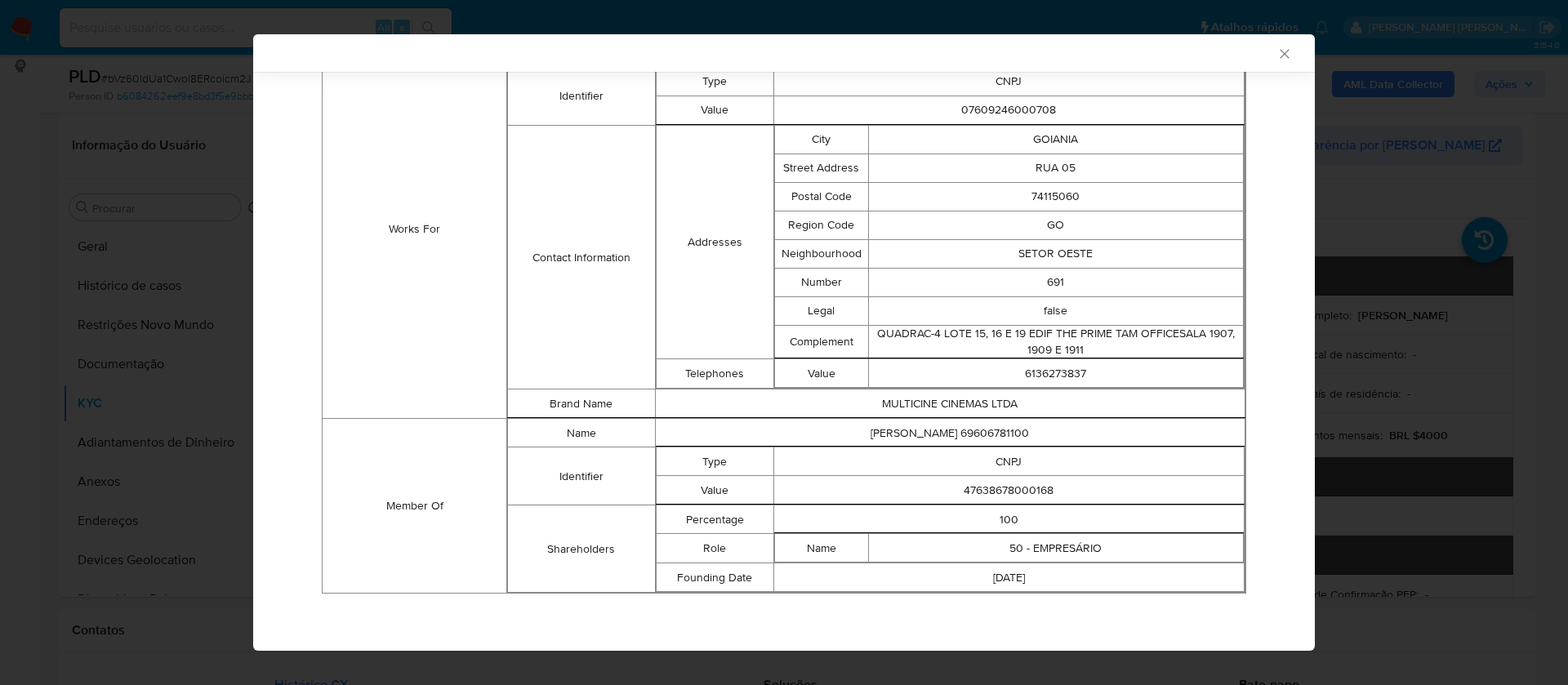
click at [1024, 487] on td "47638678000168" at bounding box center [1008, 490] width 471 height 28
copy td "47638678000168"
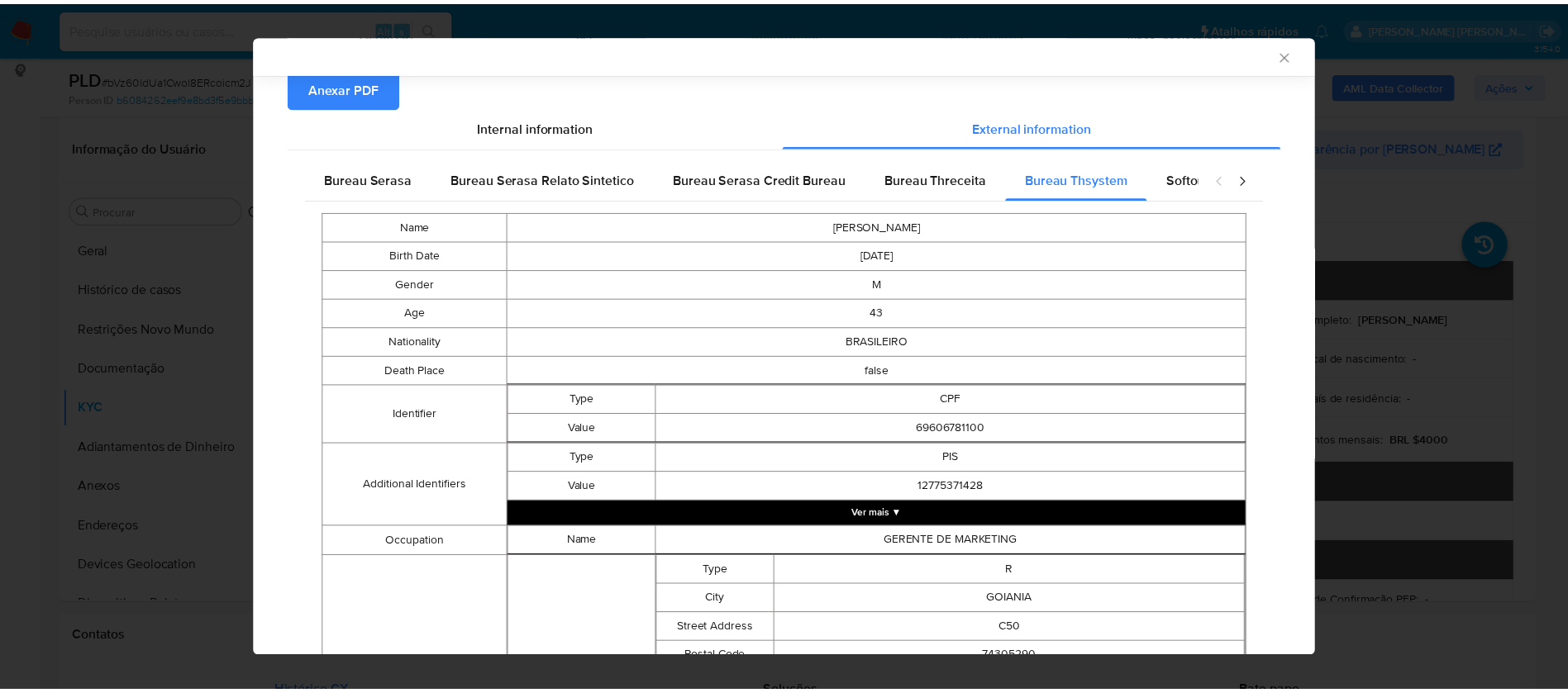
scroll to position [0, 0]
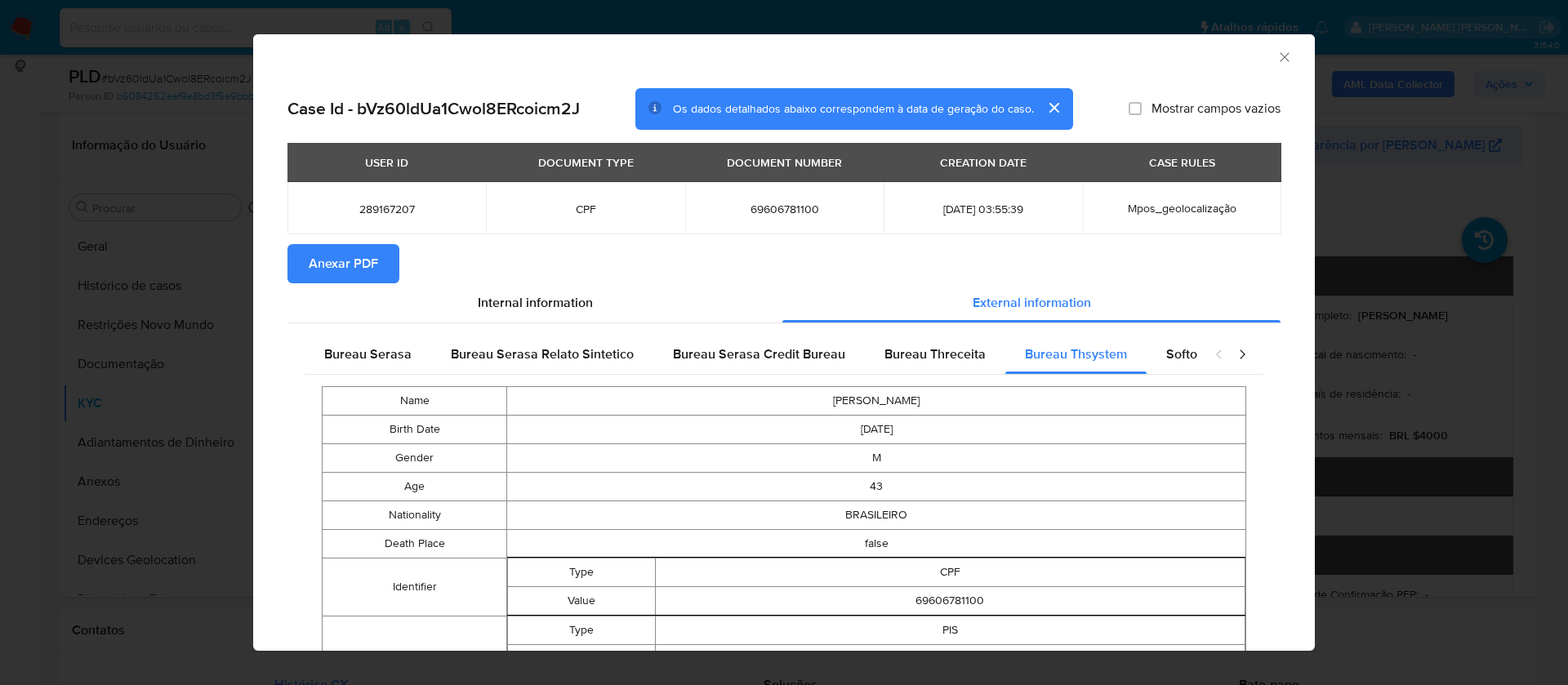
click at [320, 258] on span "Anexar PDF" at bounding box center [343, 263] width 69 height 36
click at [1276, 58] on icon "Fechar a janela" at bounding box center [1284, 57] width 16 height 16
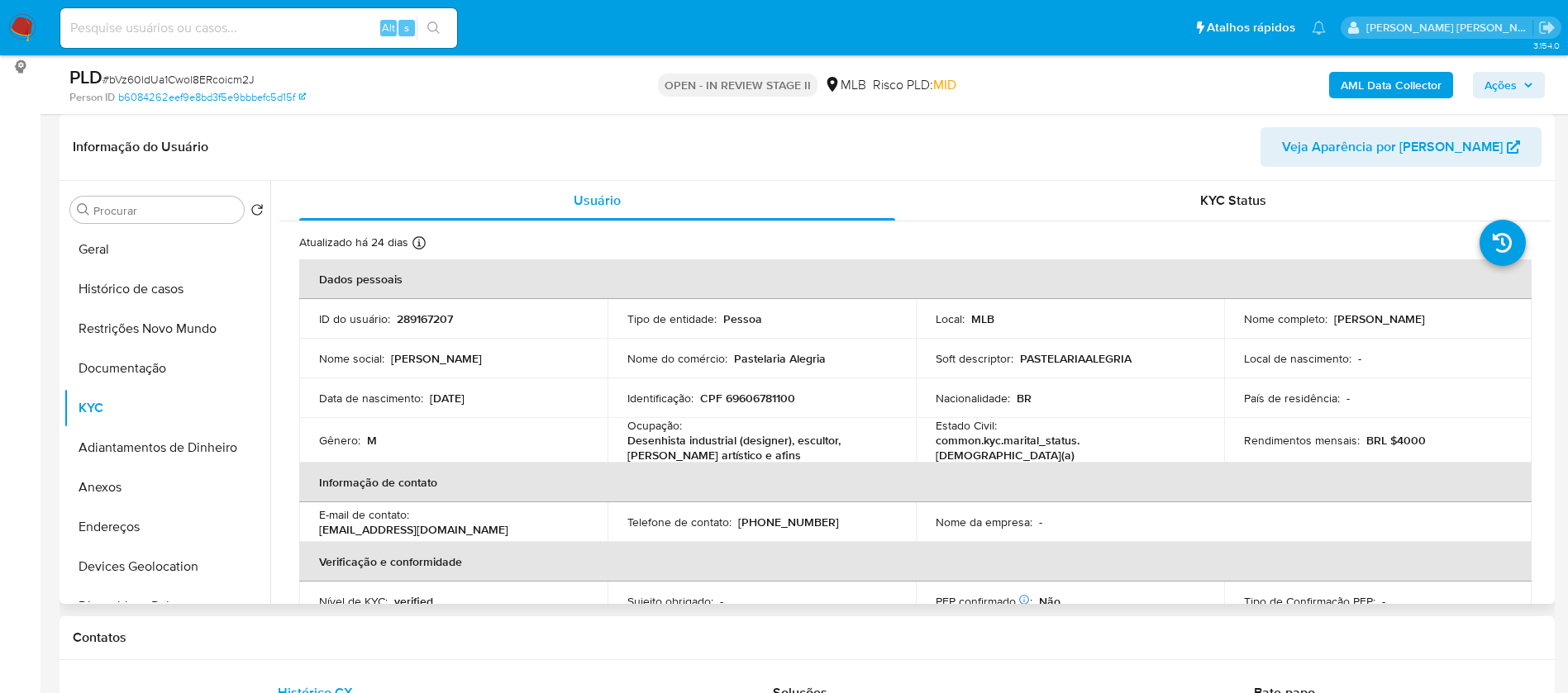
drag, startPoint x: 1419, startPoint y: 326, endPoint x: 1240, endPoint y: 325, distance: 179.0
click at [1243, 325] on div "Nome completo : Hellbert MacMillan Afonso Frasao" at bounding box center [1377, 318] width 268 height 15
copy p "Hellbert MacMillan Afonso Frasao"
click at [443, 317] on p "289167207" at bounding box center [424, 318] width 57 height 15
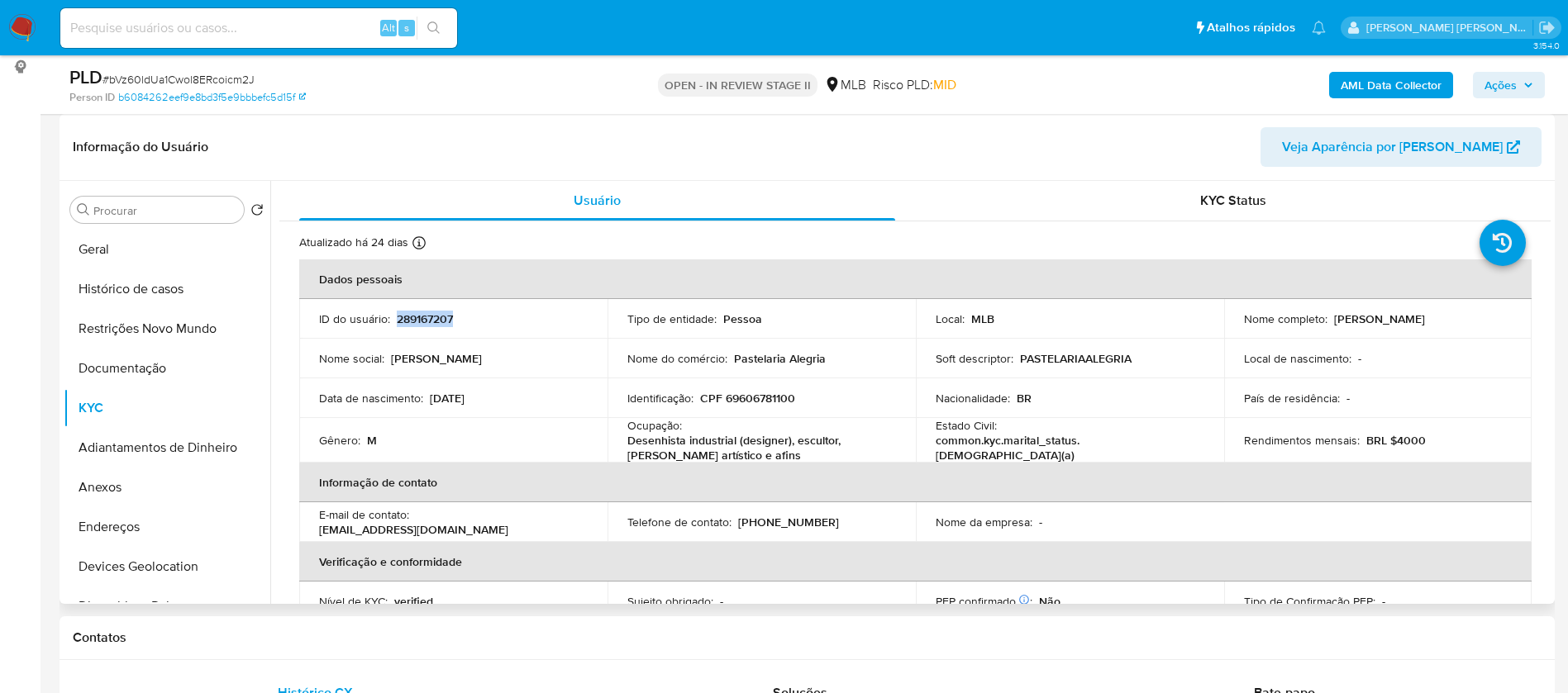
copy p "289167207"
click at [91, 259] on button "Geral" at bounding box center [161, 249] width 194 height 39
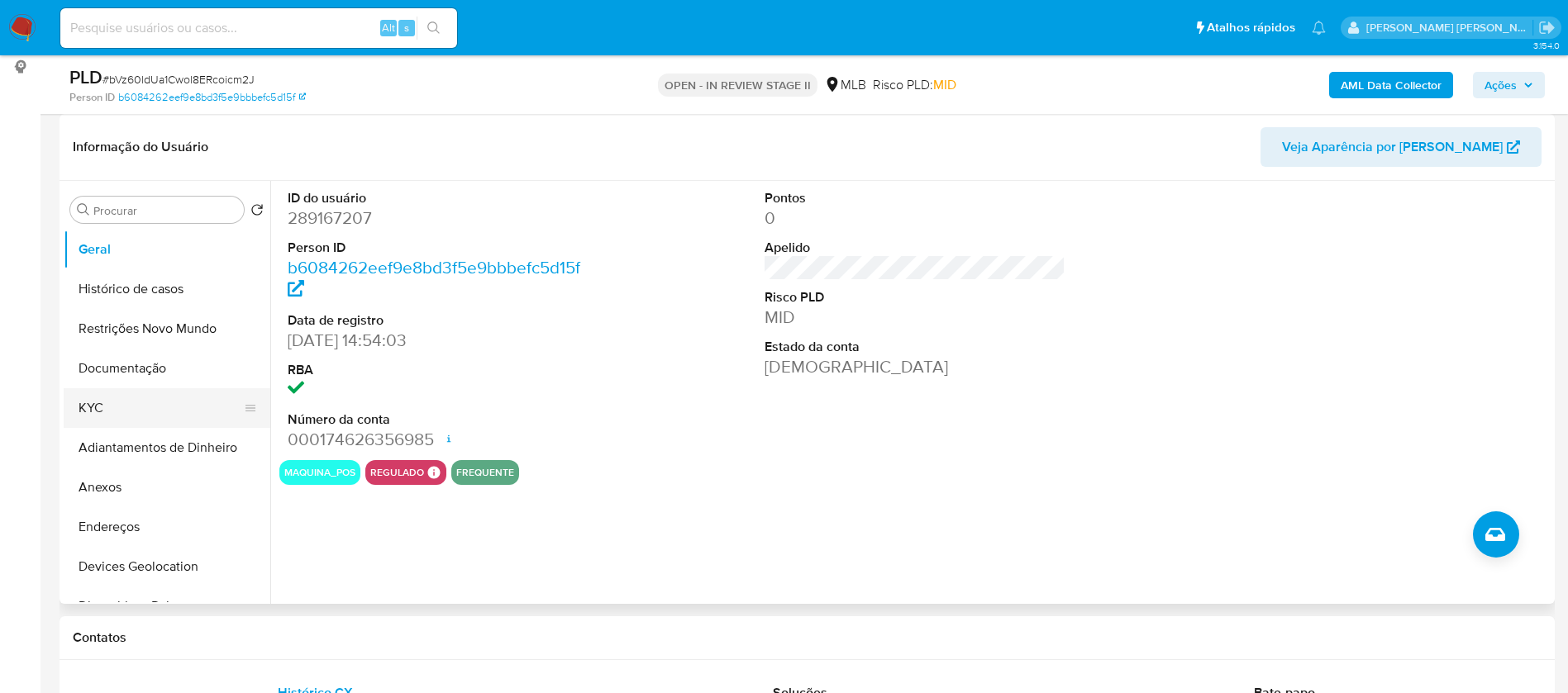
click at [100, 403] on button "KYC" at bounding box center [161, 408] width 194 height 39
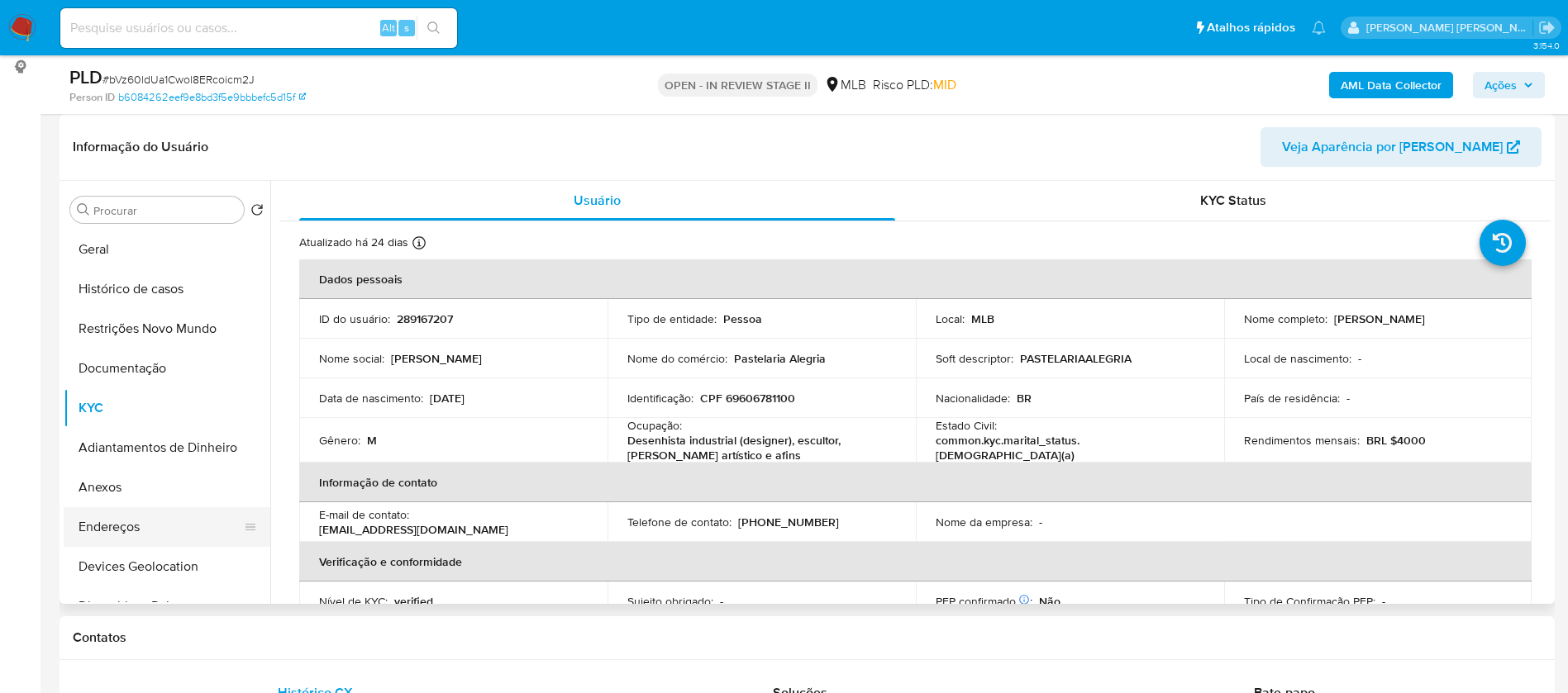
click at [170, 534] on button "Endereços" at bounding box center [161, 527] width 194 height 39
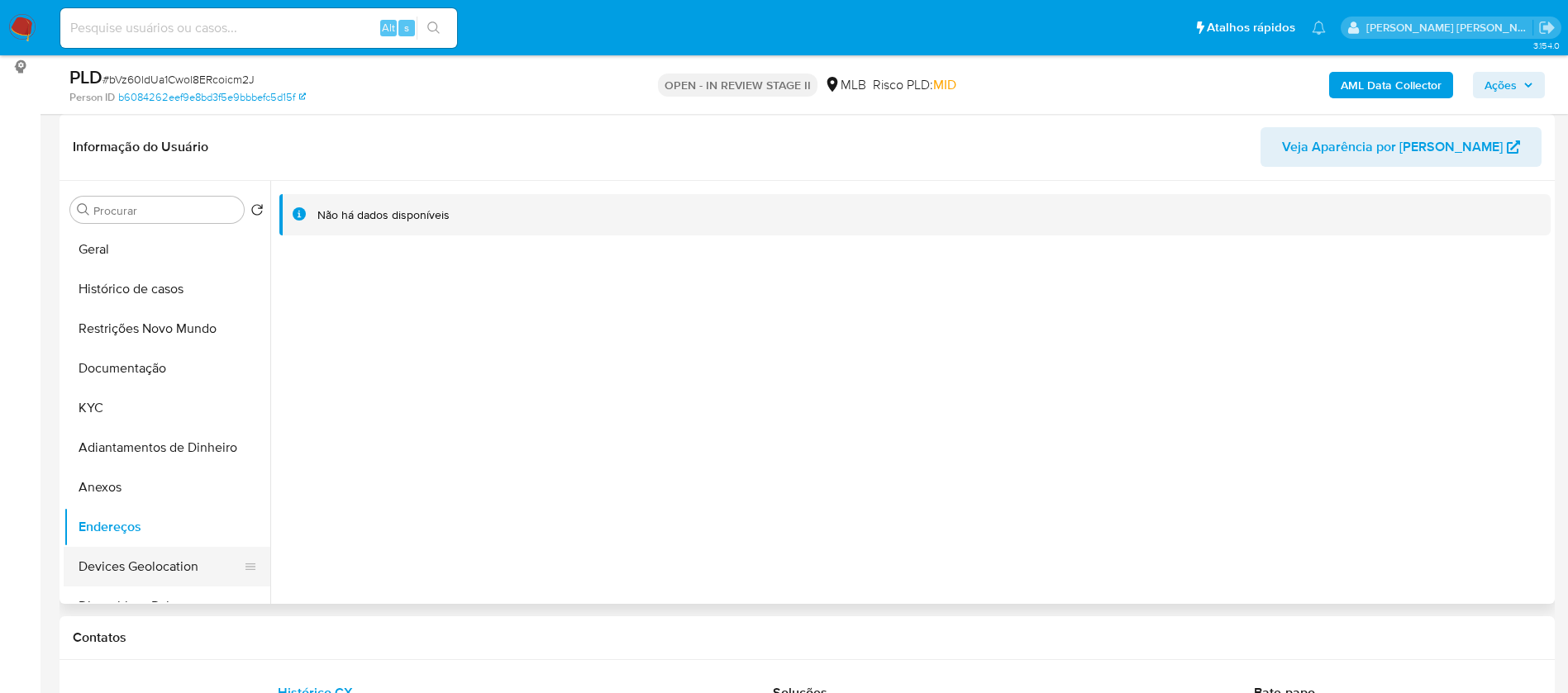
click at [171, 583] on button "Devices Geolocation" at bounding box center [161, 567] width 194 height 39
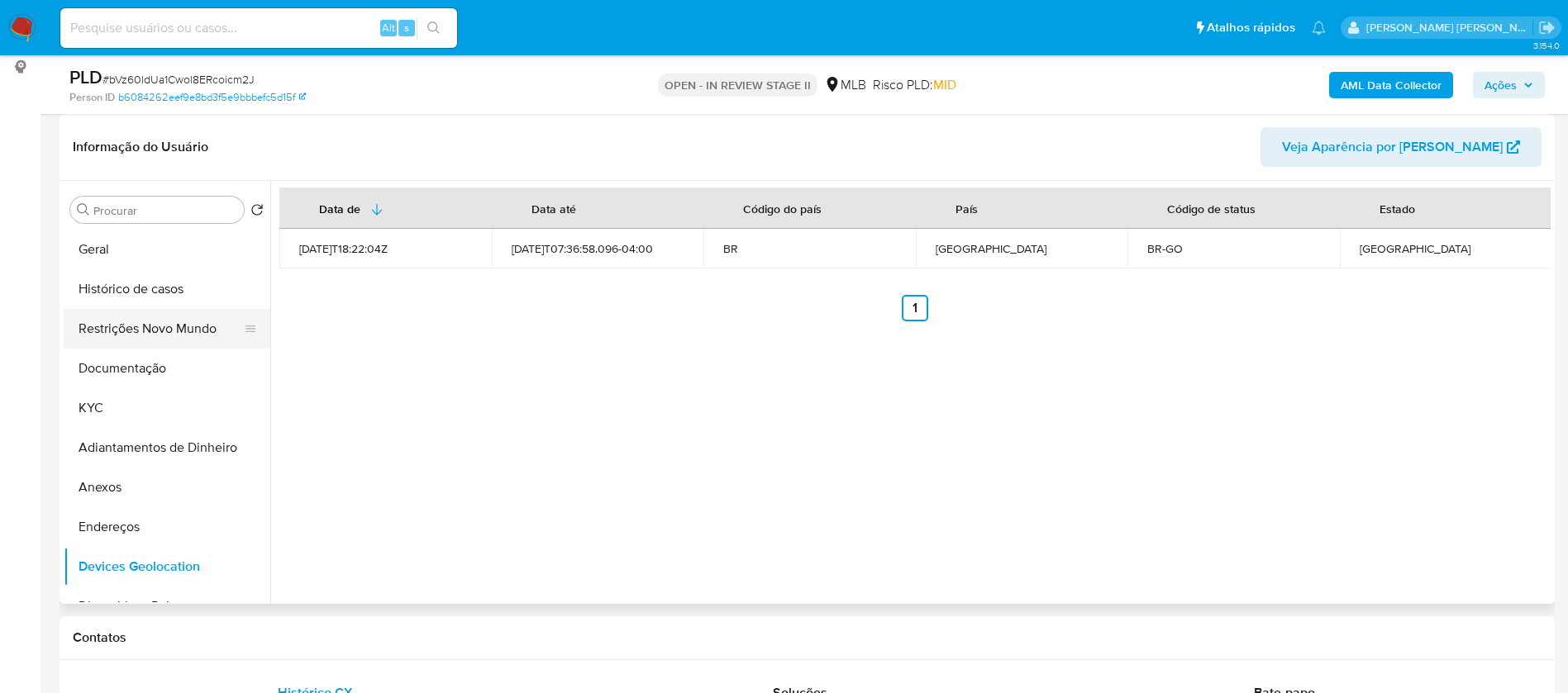
click at [185, 334] on button "Restrições Novo Mundo" at bounding box center [161, 329] width 194 height 39
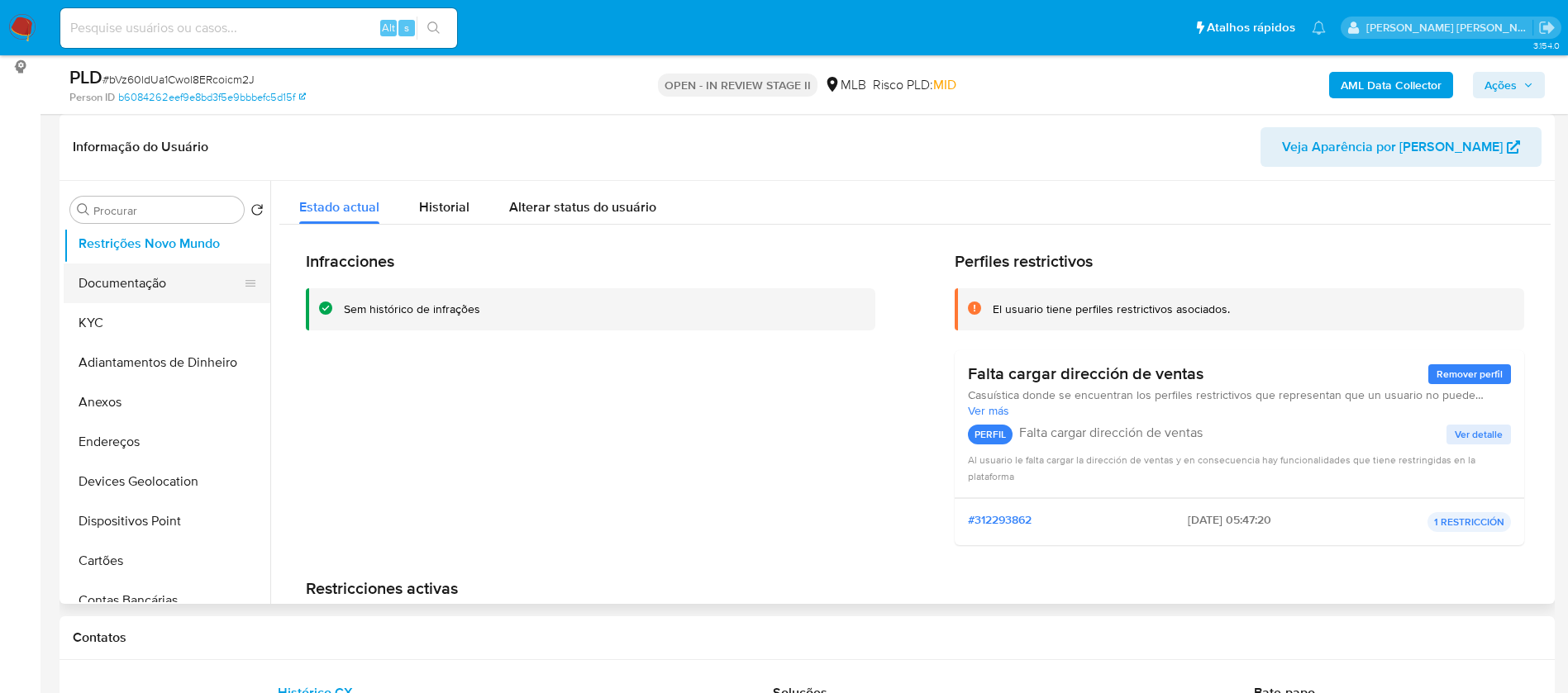
scroll to position [124, 0]
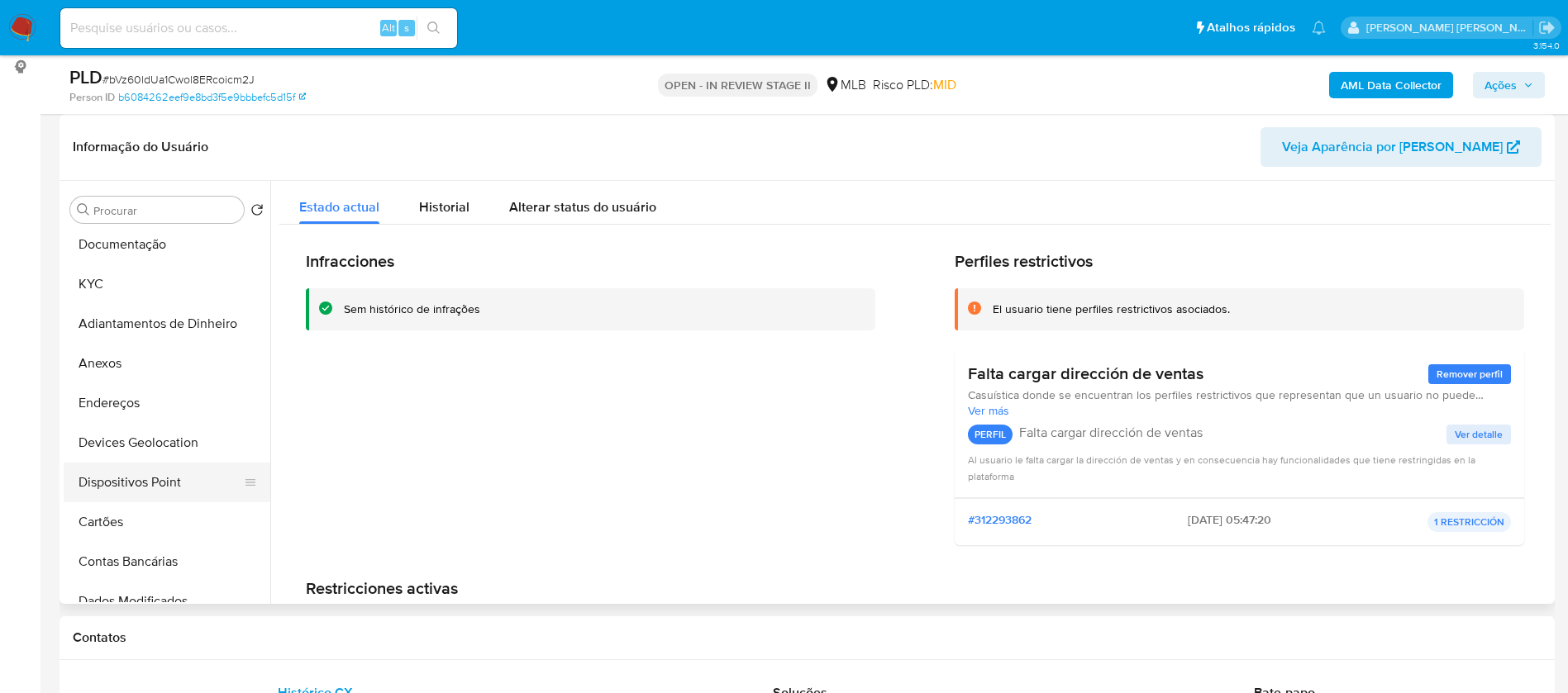
click at [173, 489] on button "Dispositivos Point" at bounding box center [161, 482] width 194 height 39
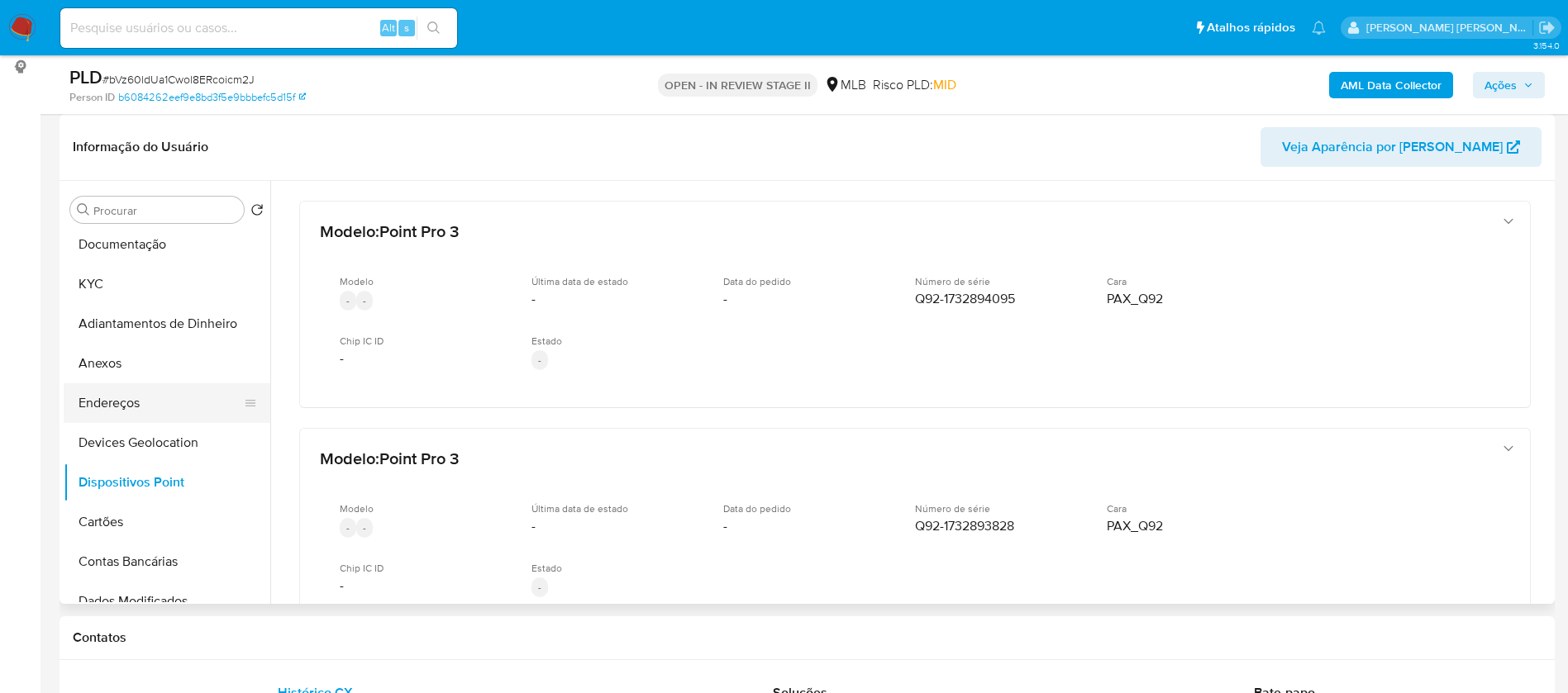
click at [141, 394] on button "Endereços" at bounding box center [161, 403] width 194 height 39
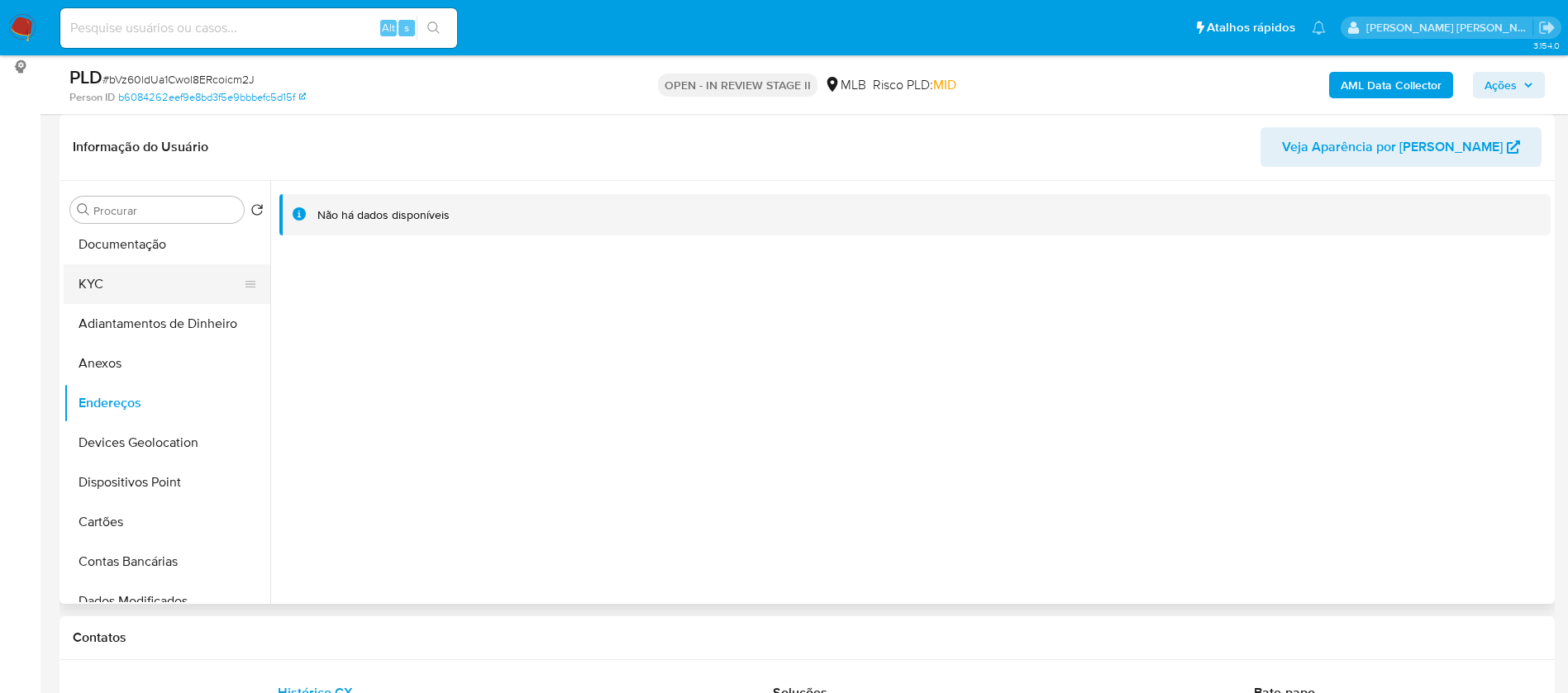
click at [132, 272] on button "KYC" at bounding box center [161, 284] width 194 height 39
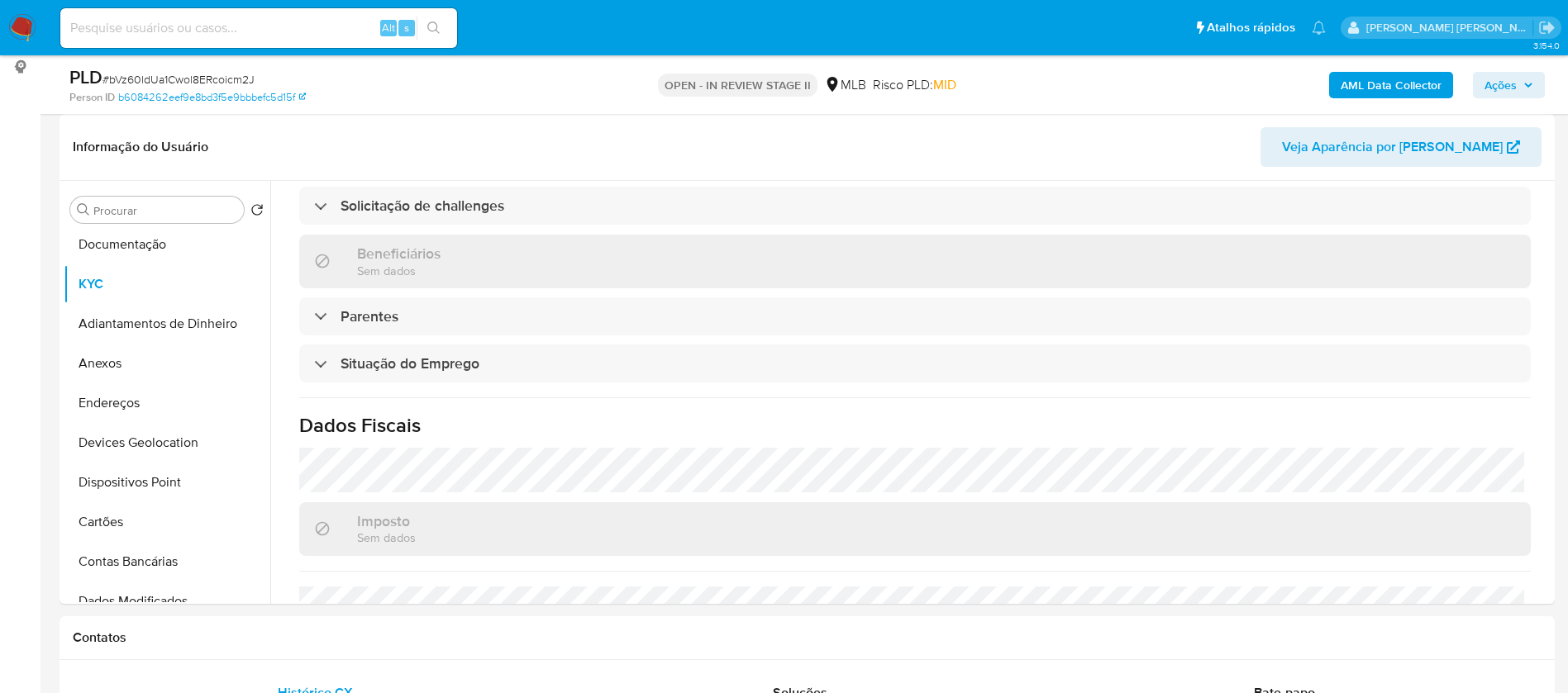
scroll to position [693, 0]
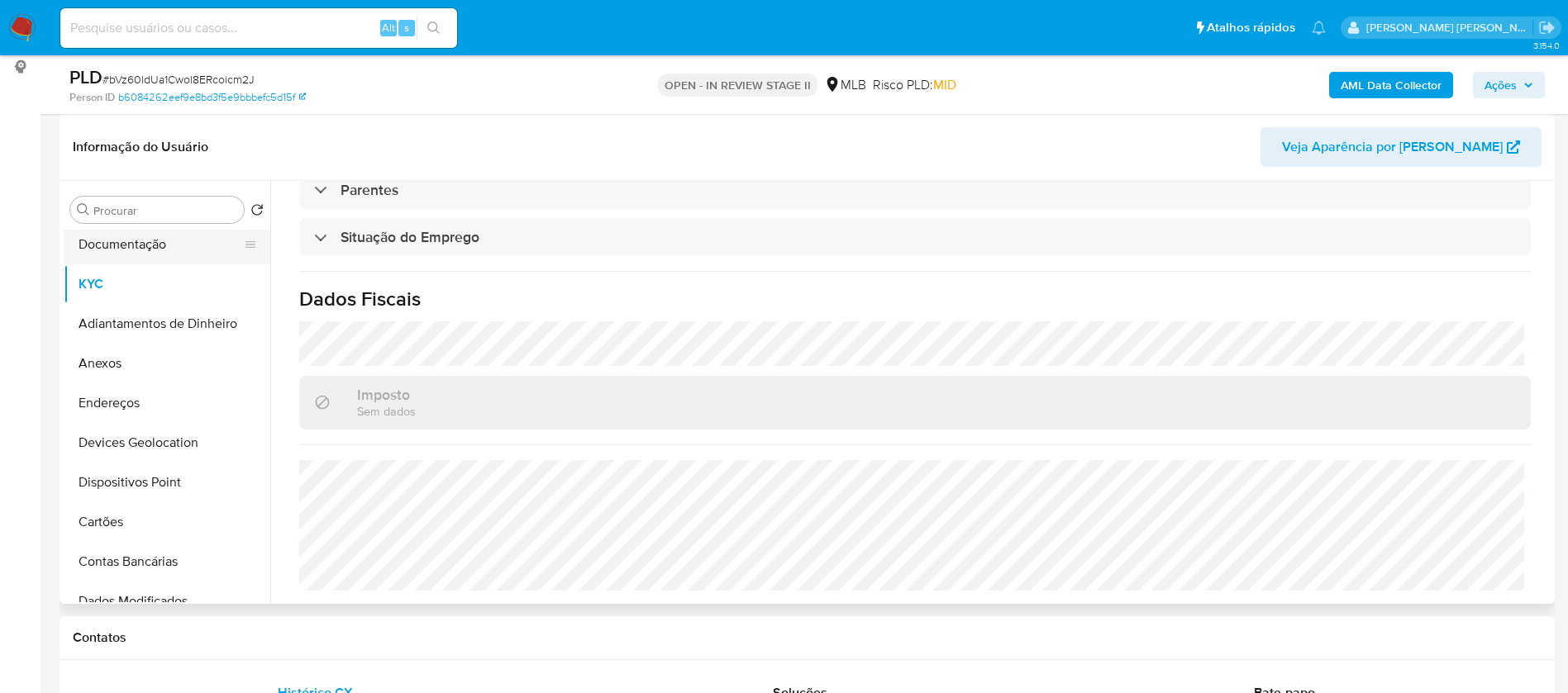
click at [160, 257] on button "Documentação" at bounding box center [161, 245] width 194 height 39
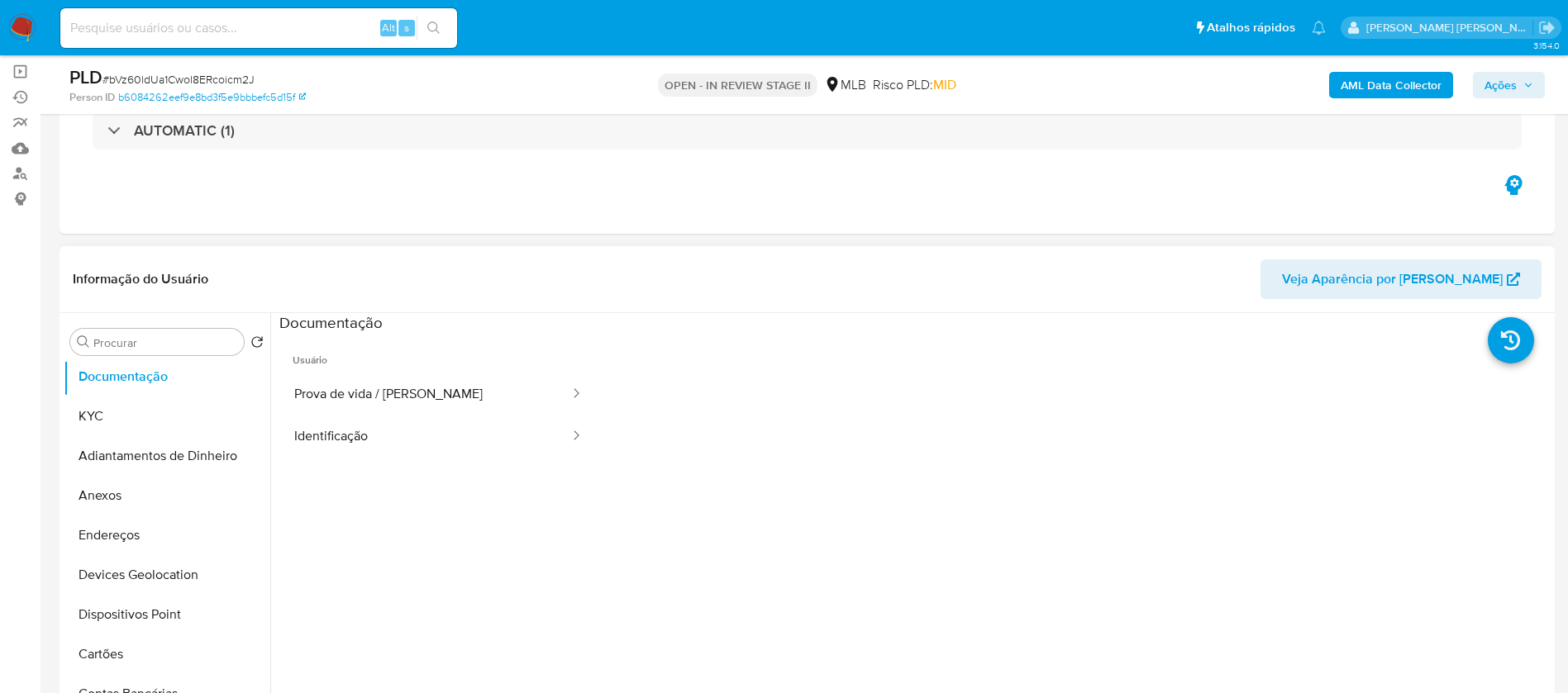
scroll to position [0, 0]
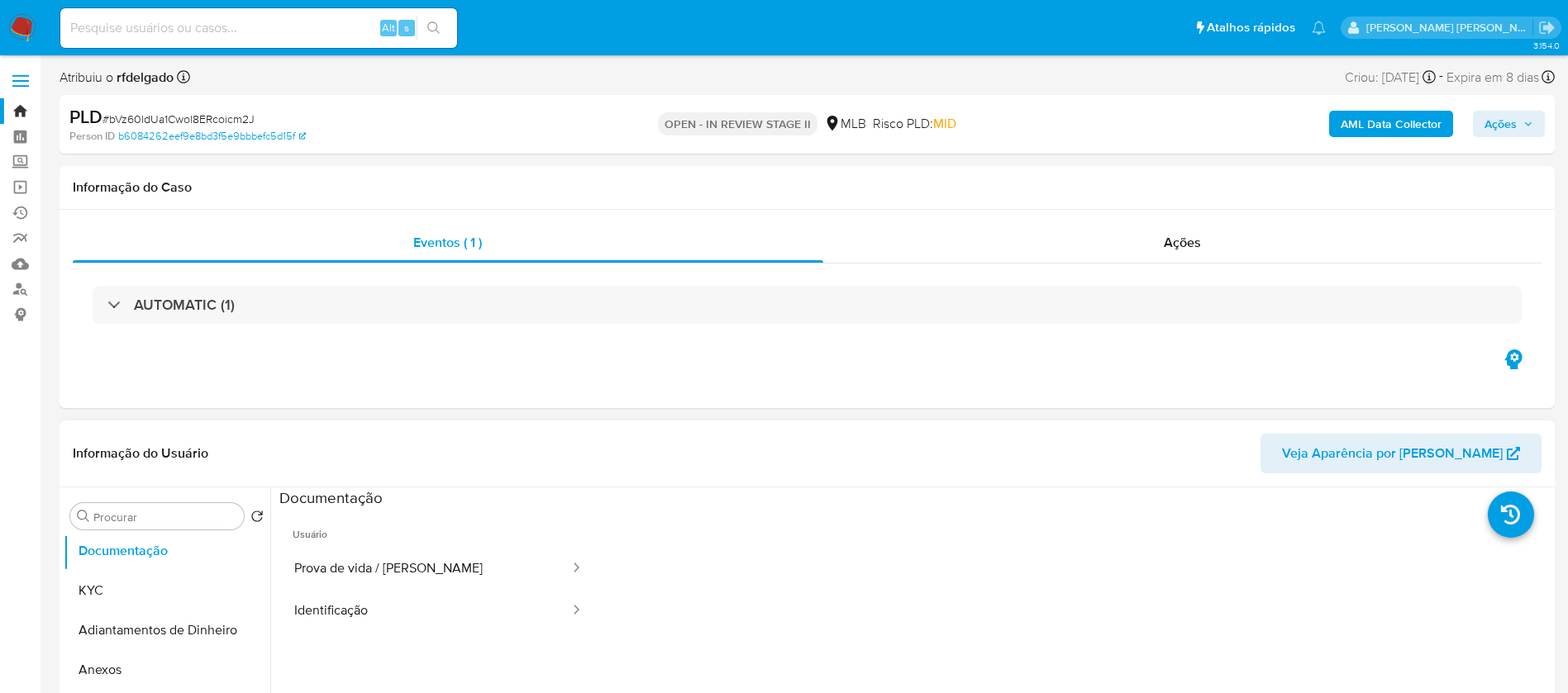
click at [732, 301] on div "AUTOMATIC (1)" at bounding box center [806, 305] width 1429 height 38
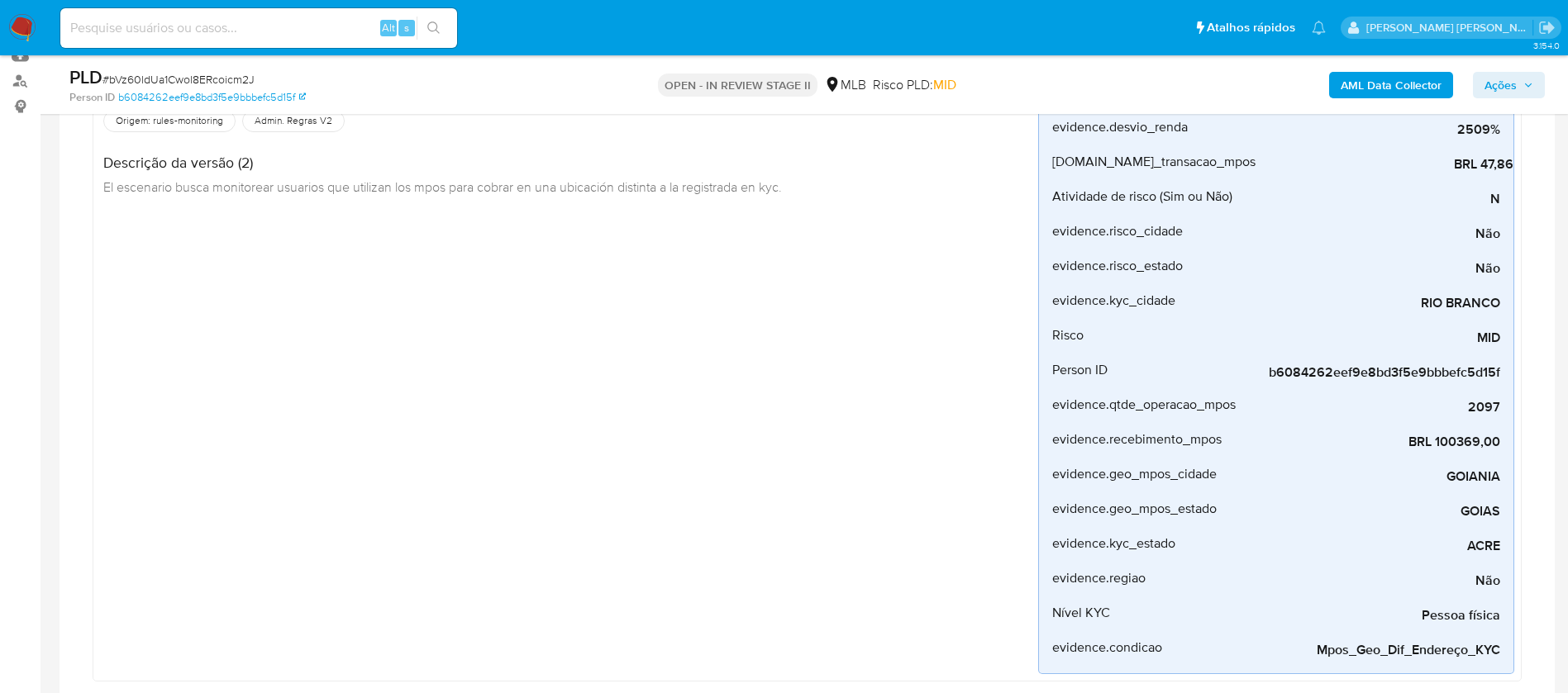
scroll to position [213, 0]
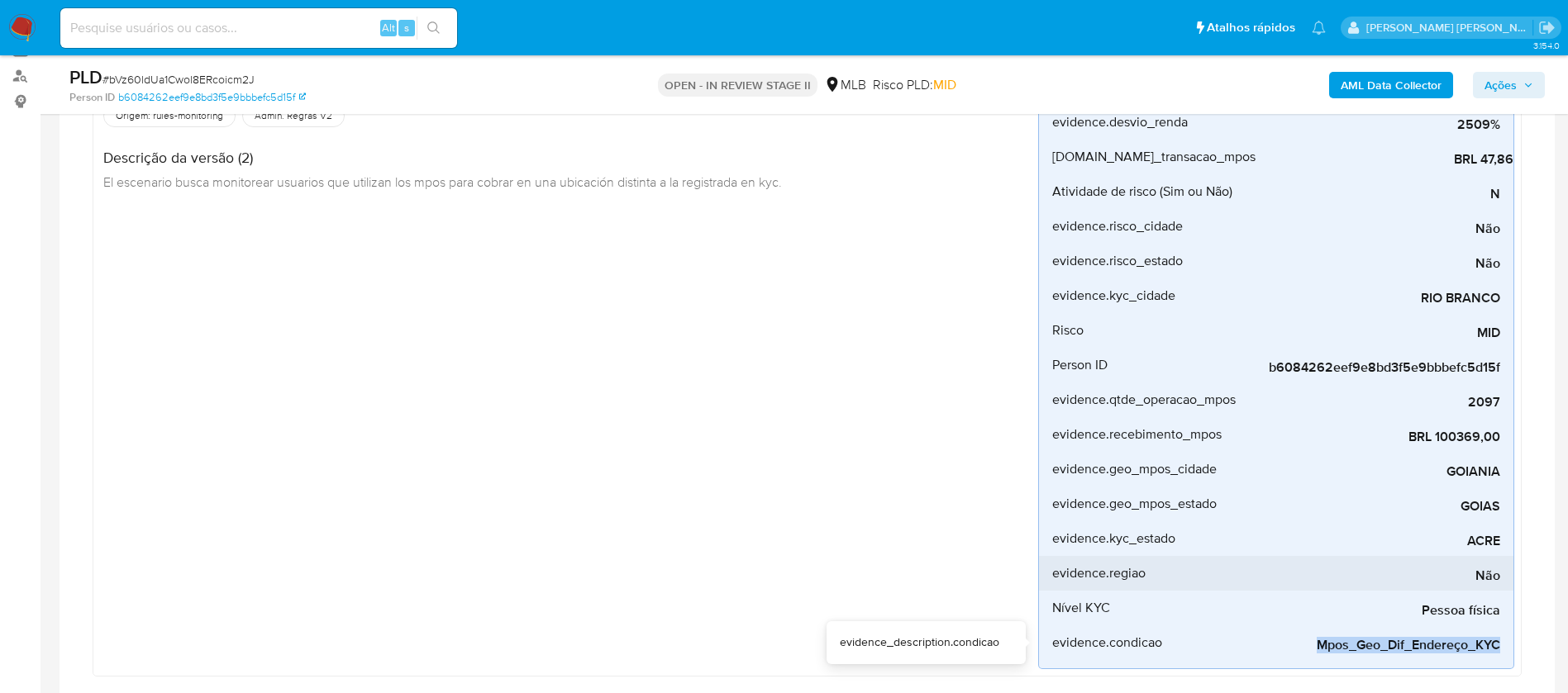
drag, startPoint x: 1317, startPoint y: 645, endPoint x: 1345, endPoint y: 573, distance: 77.3
click at [1498, 651] on span "Mpos_Geo_Dif_Endereço_KYC" at bounding box center [1376, 645] width 248 height 16
copy span "Mpos_Geo_Dif_Endereço_KYC"
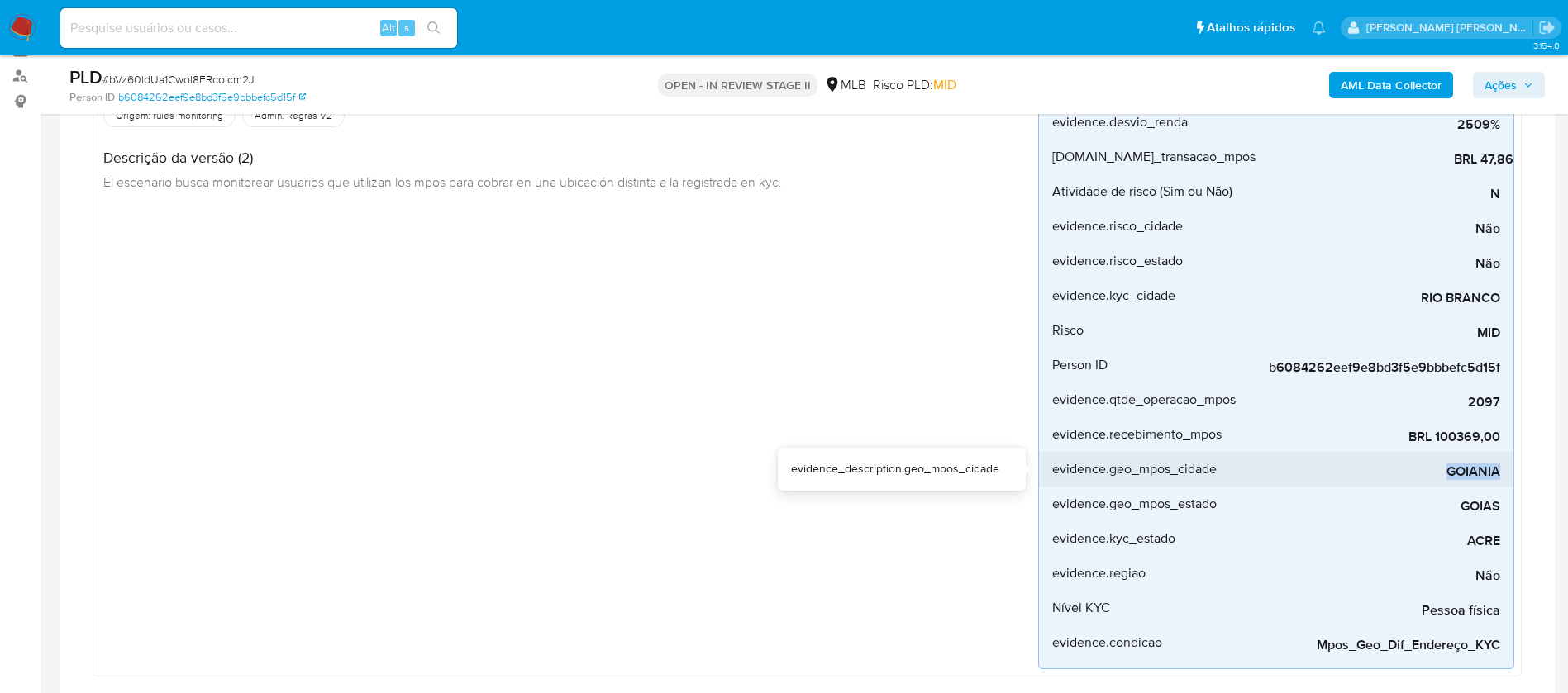
drag, startPoint x: 1444, startPoint y: 472, endPoint x: 1507, endPoint y: 475, distance: 63.1
click at [1507, 475] on li "evidence.geo_mpos_cidade GOIANIA" at bounding box center [1276, 469] width 475 height 35
copy span "GOIANIA"
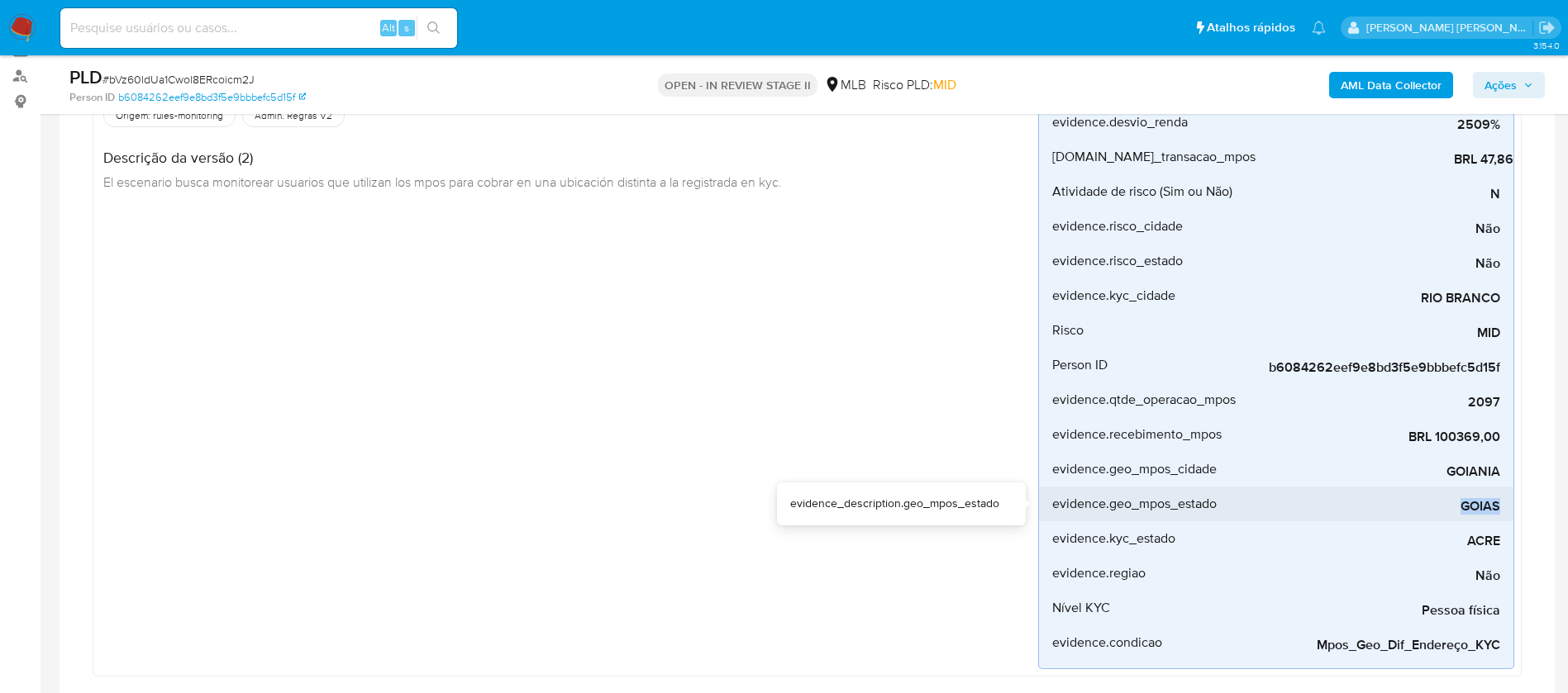
drag, startPoint x: 1463, startPoint y: 507, endPoint x: 1500, endPoint y: 507, distance: 37.0
click at [1500, 507] on li "evidence.geo_mpos_estado GOIAS" at bounding box center [1276, 504] width 475 height 35
copy span "GOIAS"
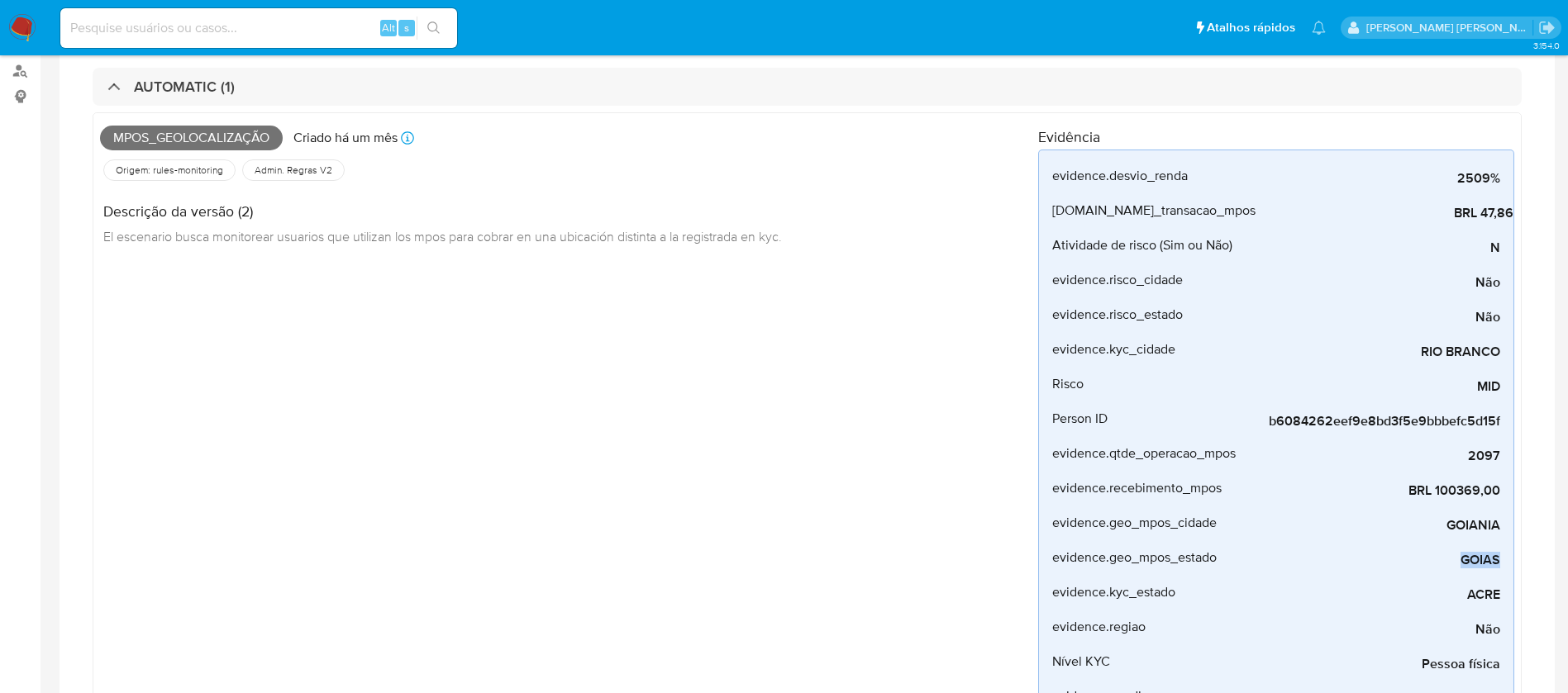
scroll to position [0, 0]
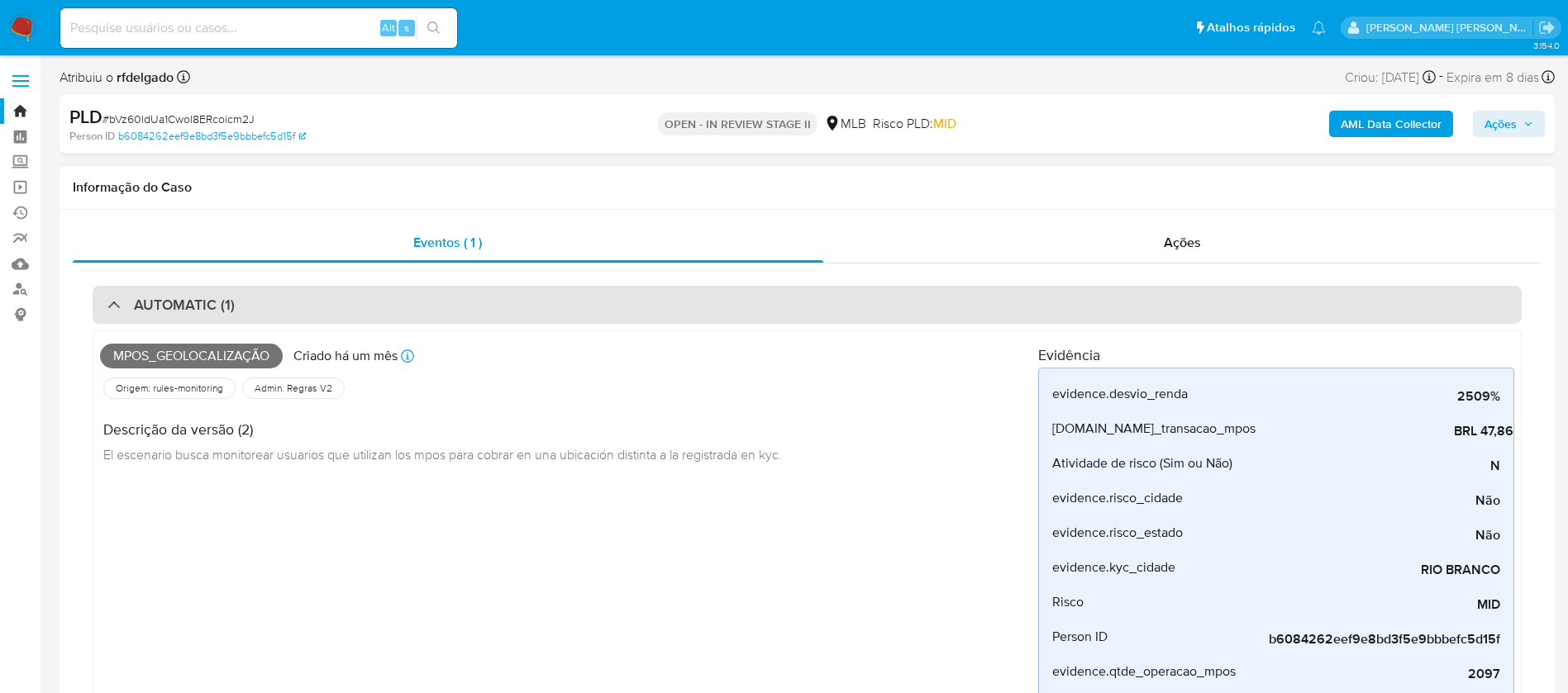
click at [110, 303] on div "AUTOMATIC (1)" at bounding box center [171, 305] width 127 height 18
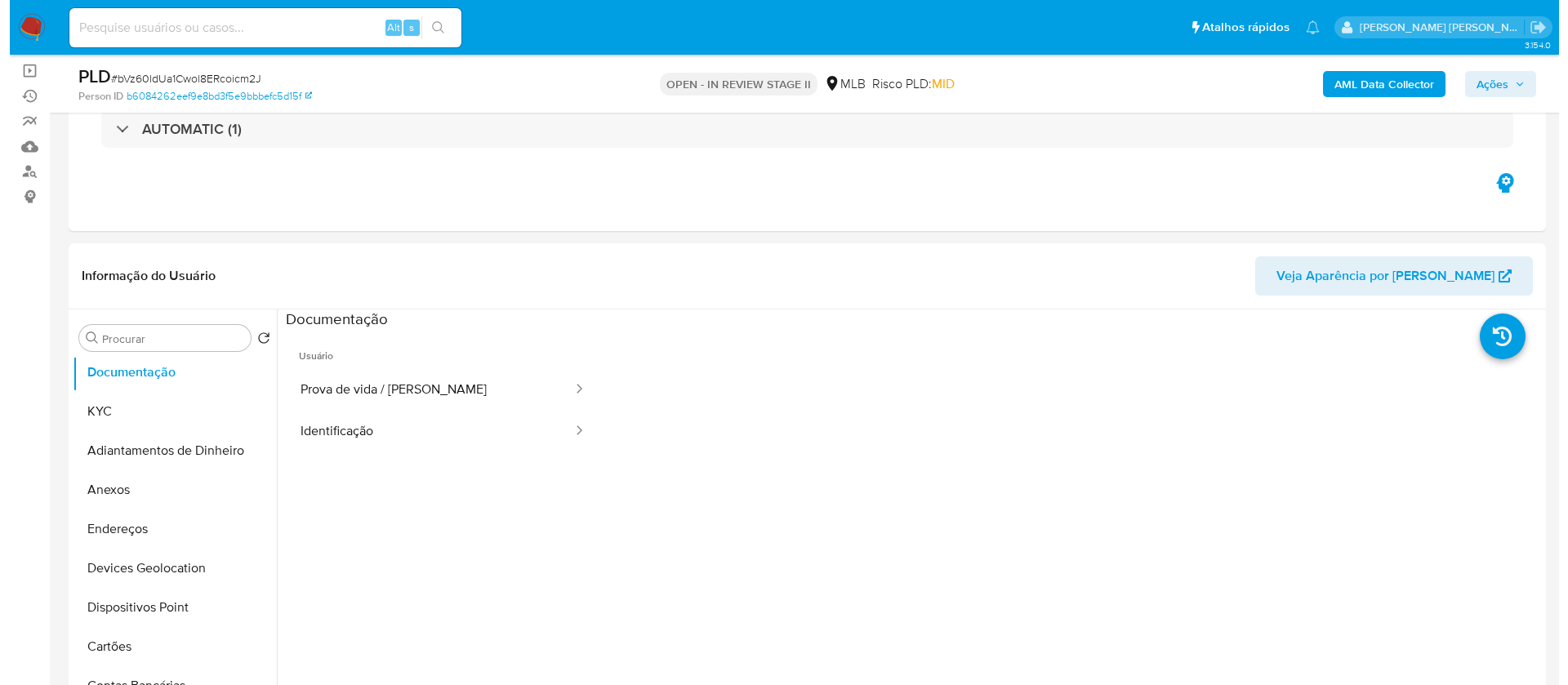
scroll to position [245, 0]
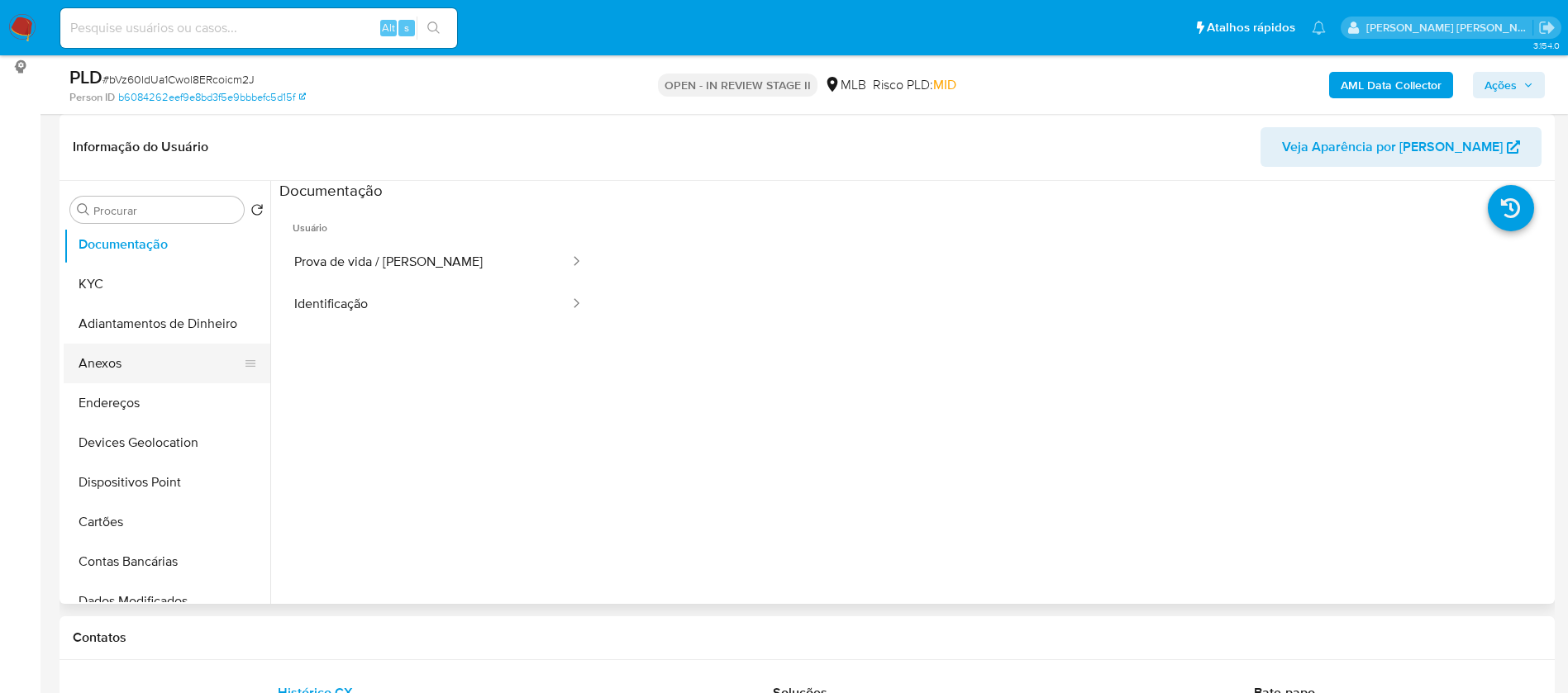
click at [89, 363] on button "Anexos" at bounding box center [161, 363] width 194 height 39
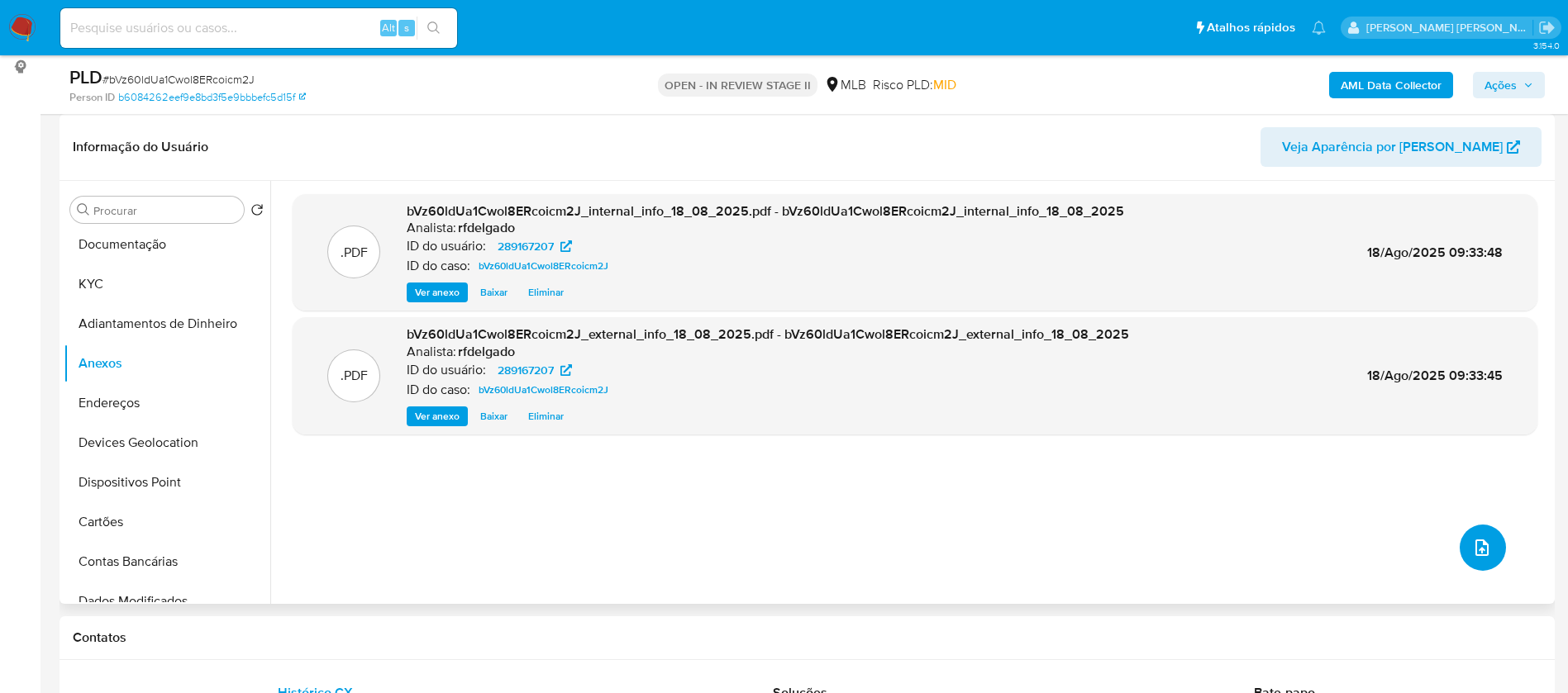
click at [1494, 542] on button "upload-file" at bounding box center [1483, 548] width 47 height 47
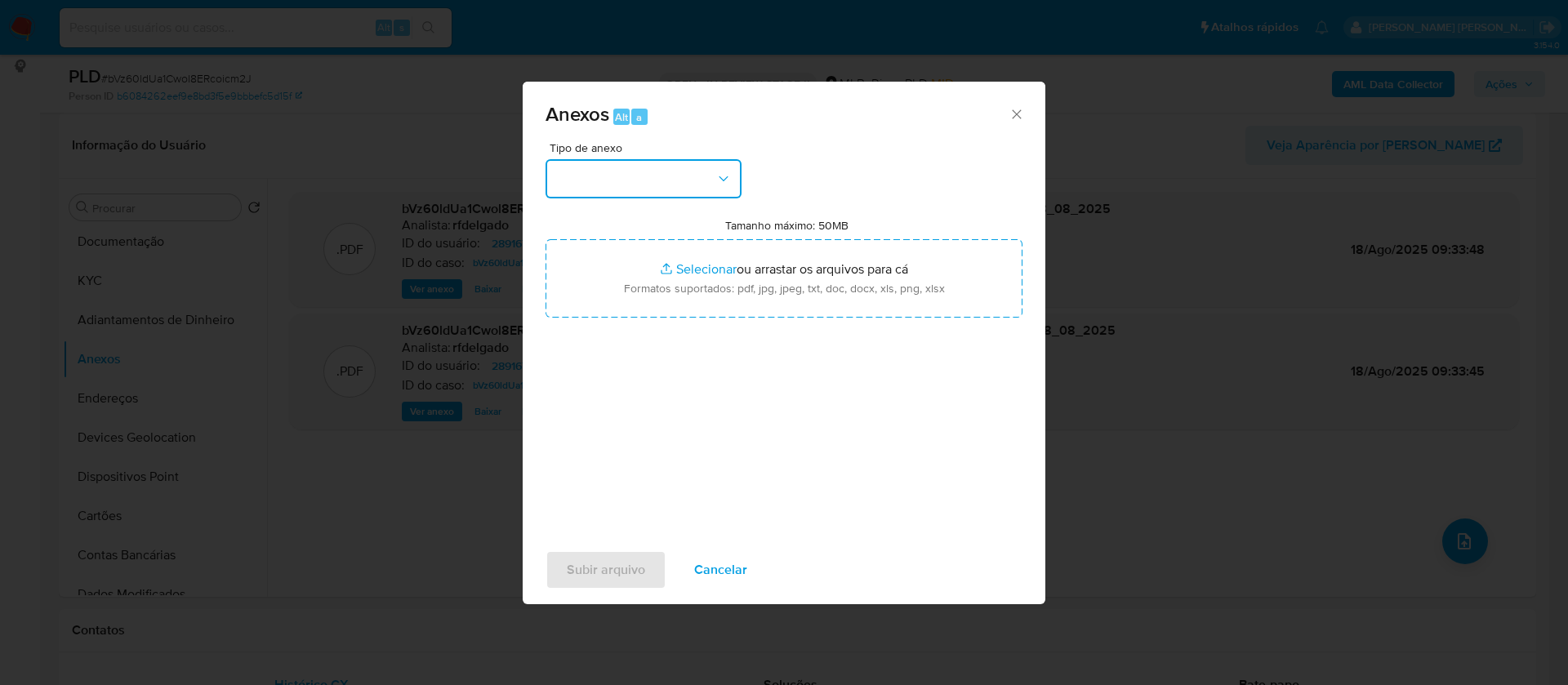
click at [675, 177] on button "button" at bounding box center [643, 179] width 196 height 39
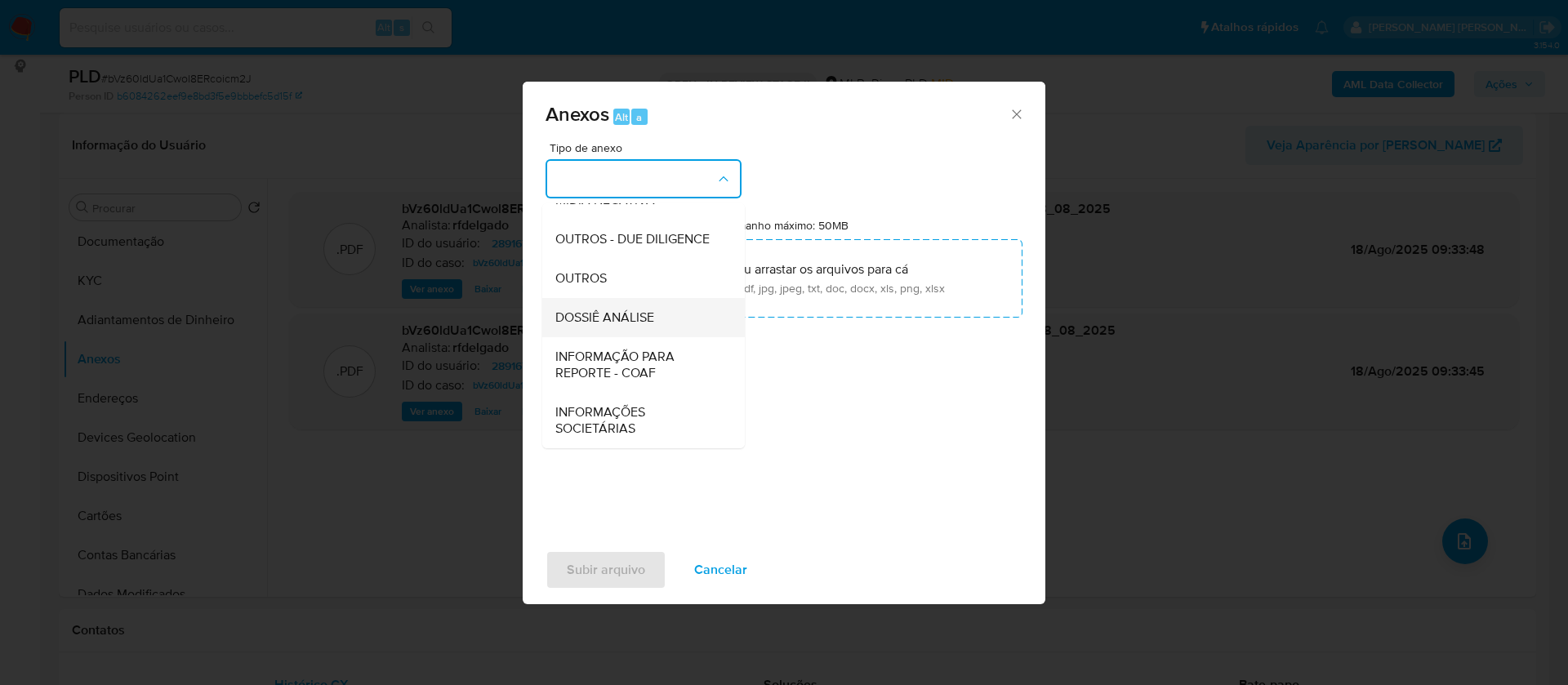
click at [648, 321] on span "DOSSIÊ ANÁLISE" at bounding box center [604, 317] width 98 height 16
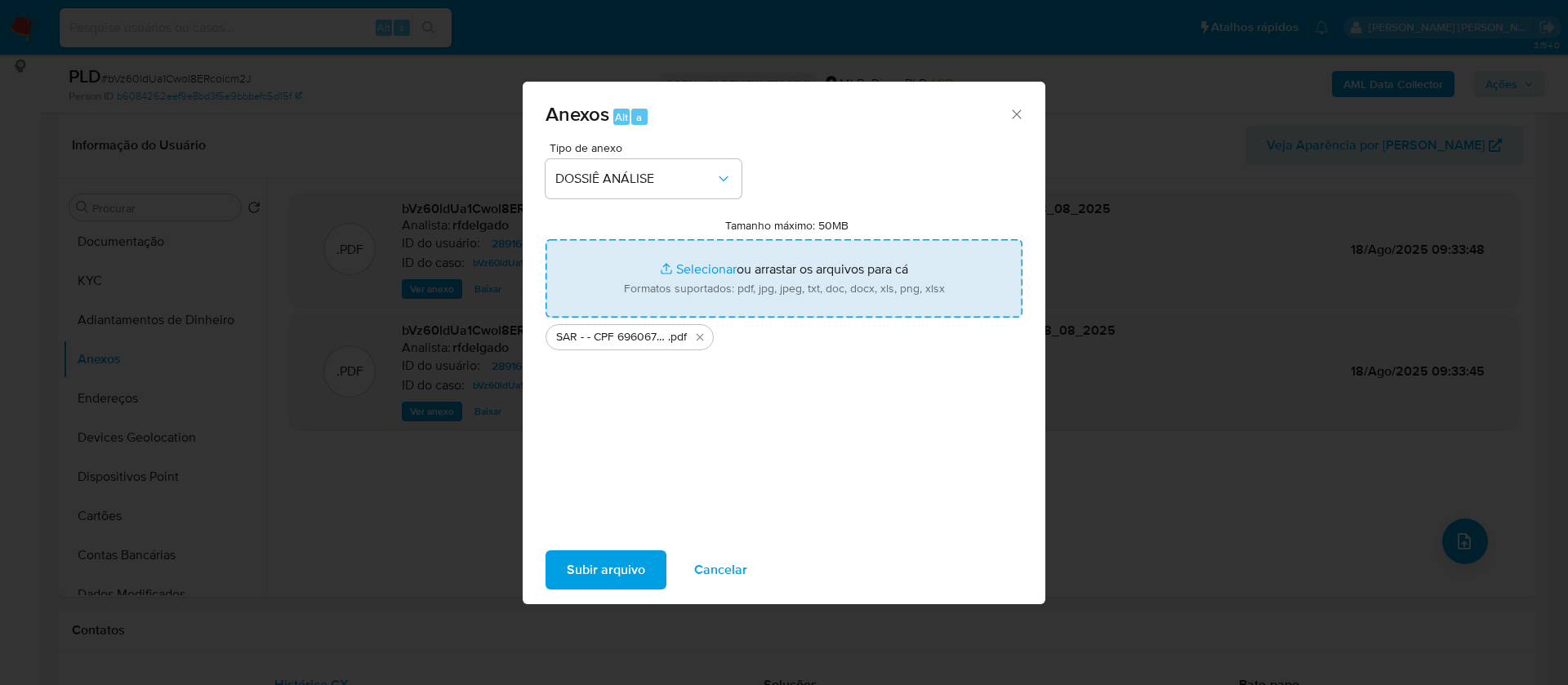
type input "C:\fakepath\Mulan 289167207_2025_08_15_14_28_43.xlsx"
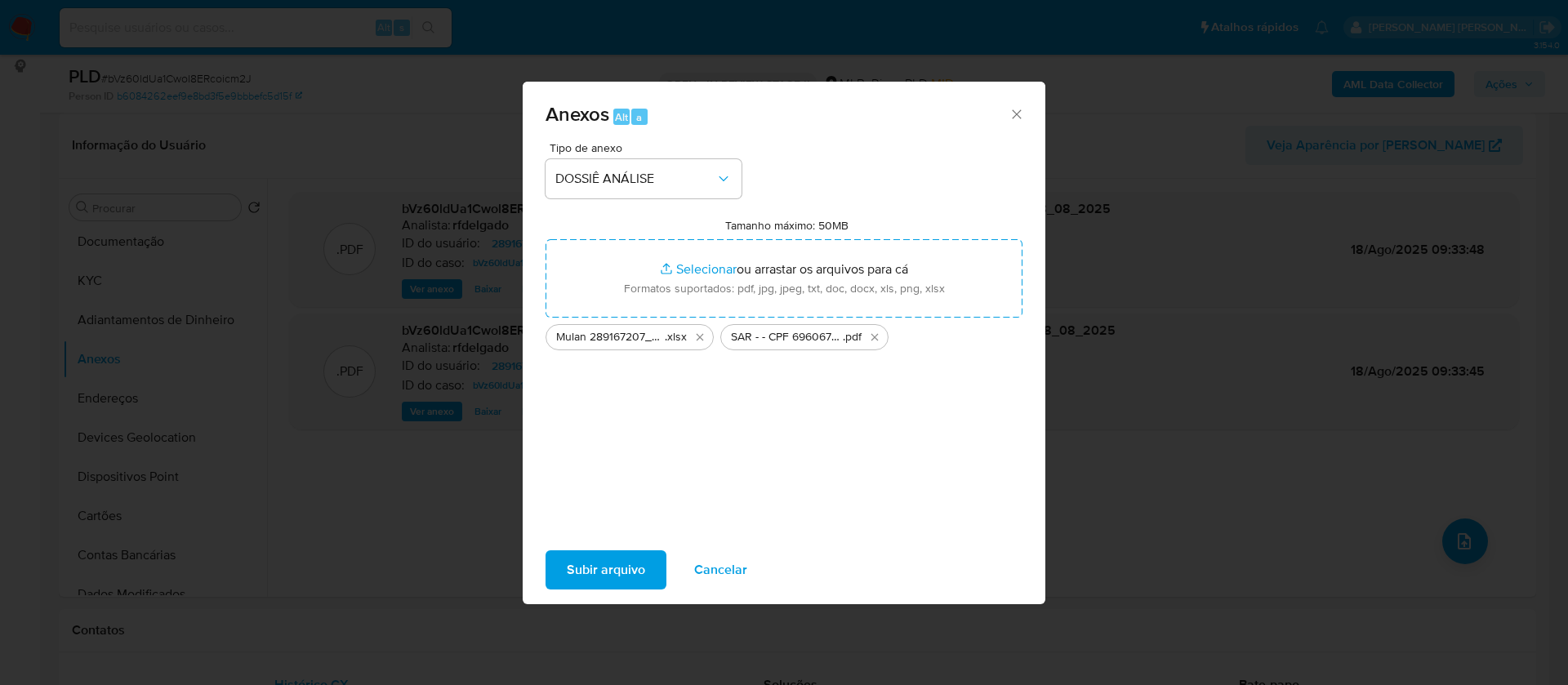
click at [617, 555] on span "Subir arquivo" at bounding box center [605, 570] width 78 height 36
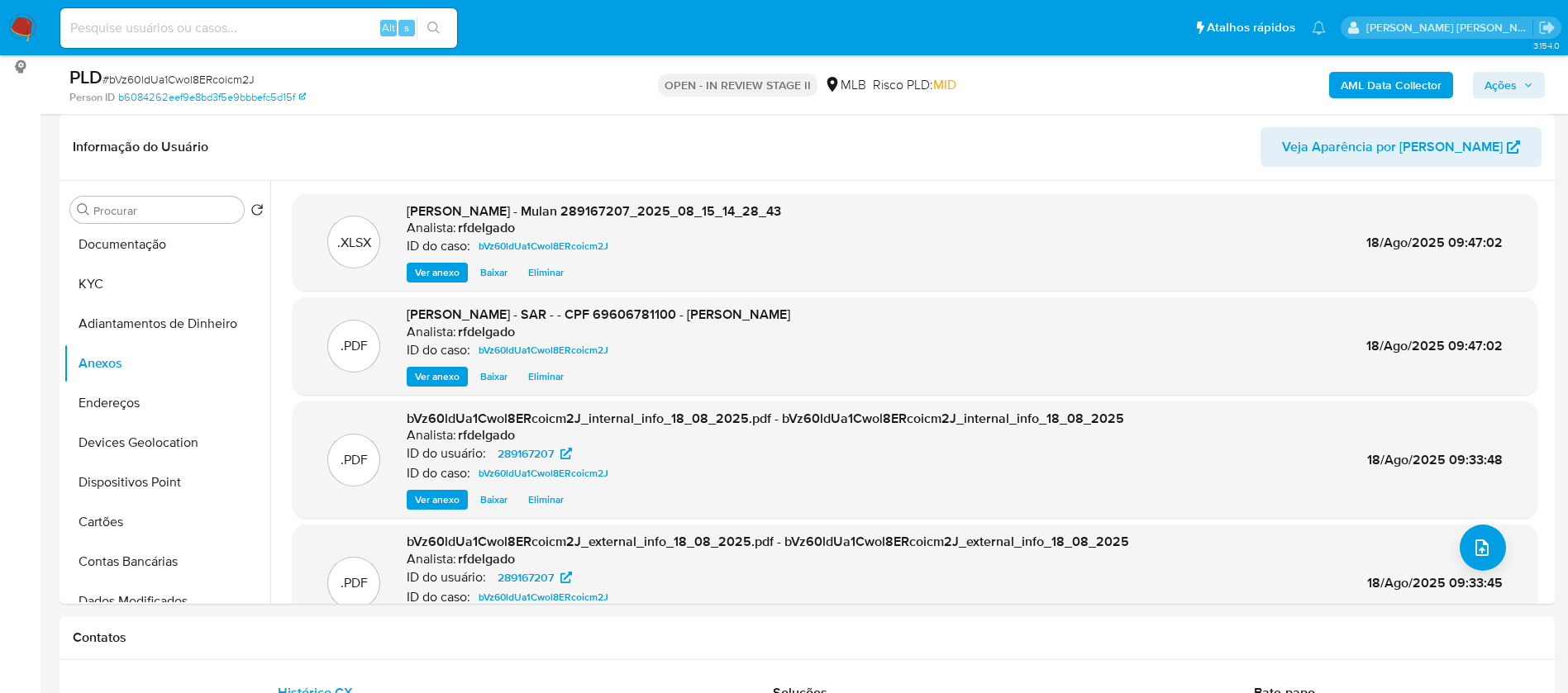
click at [1518, 79] on span "Ações" at bounding box center [1509, 85] width 48 height 23
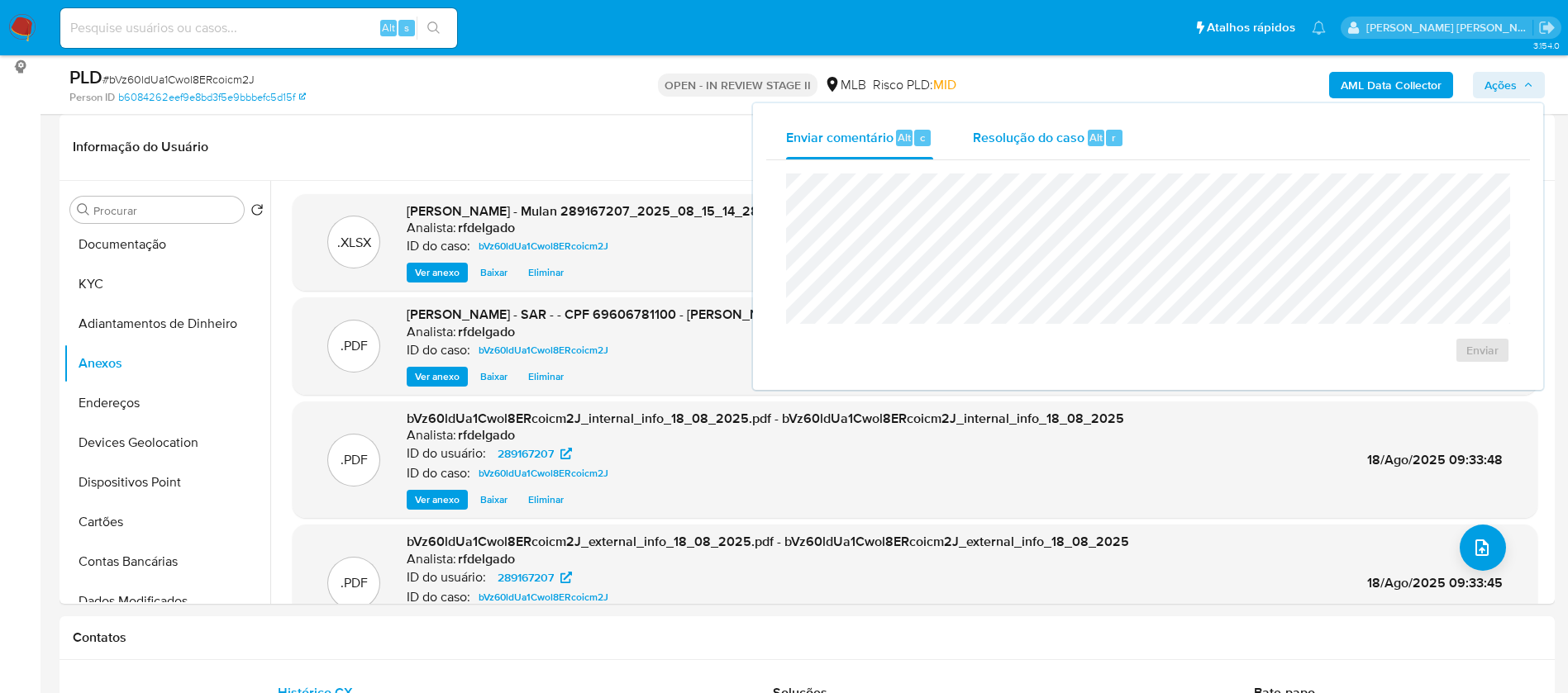
click at [1089, 141] on span "Alt" at bounding box center [1095, 138] width 13 height 16
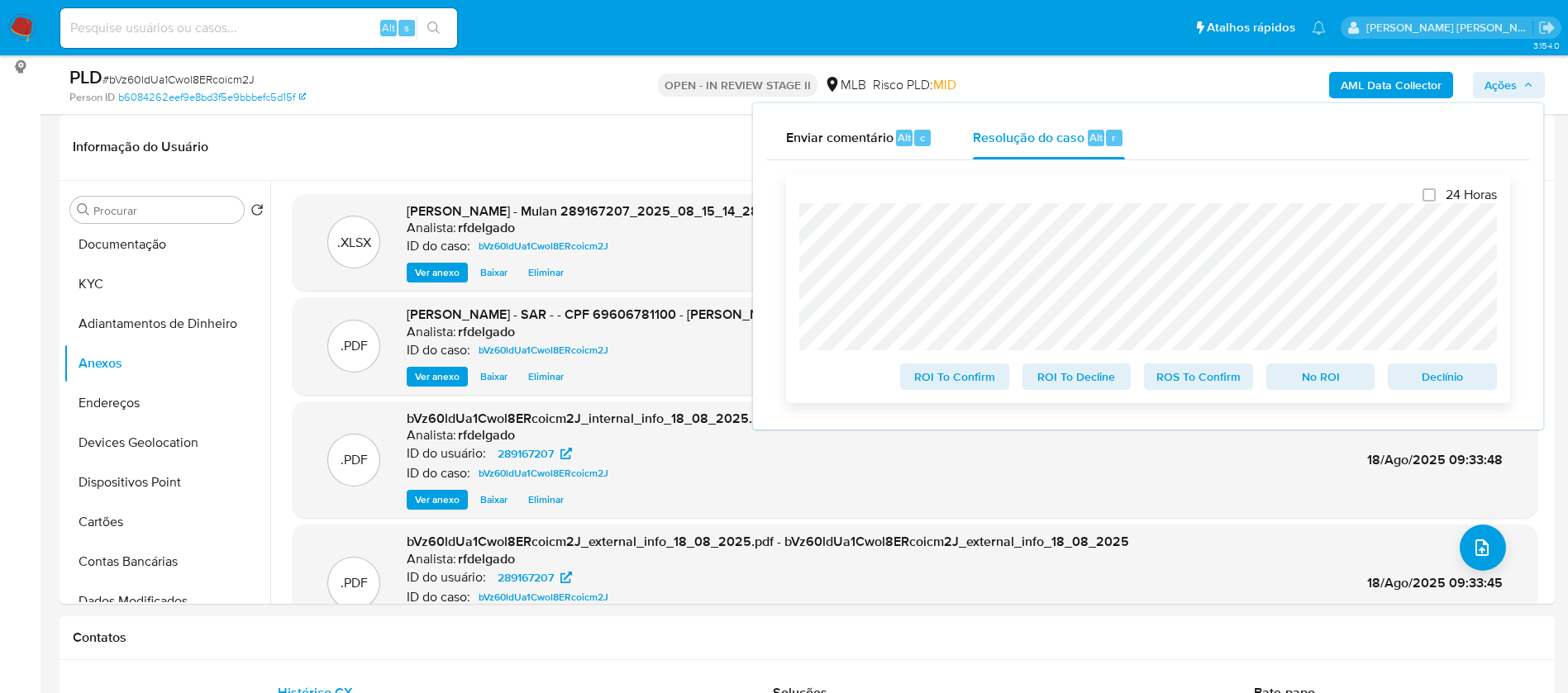
click at [1445, 377] on span "Declínio" at bounding box center [1442, 377] width 86 height 23
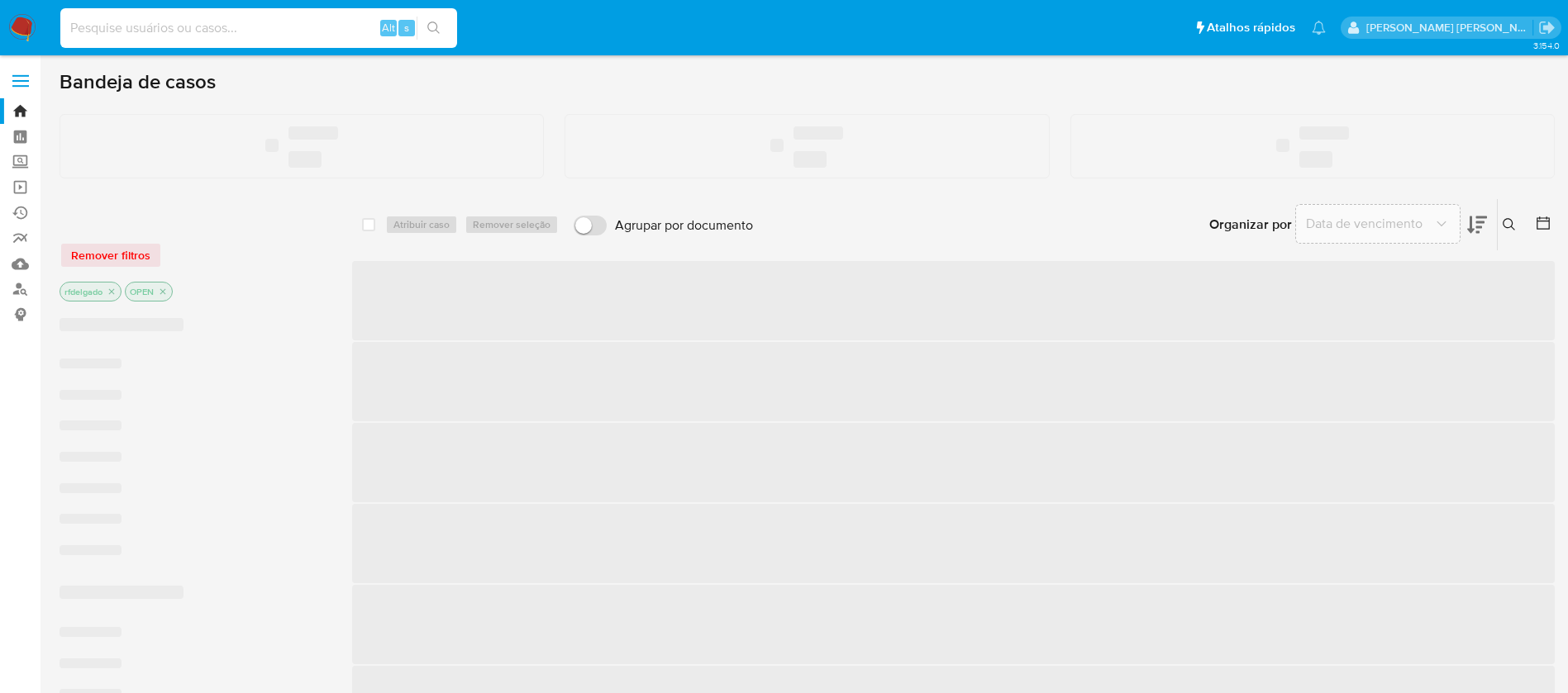
click at [280, 26] on input at bounding box center [258, 28] width 396 height 22
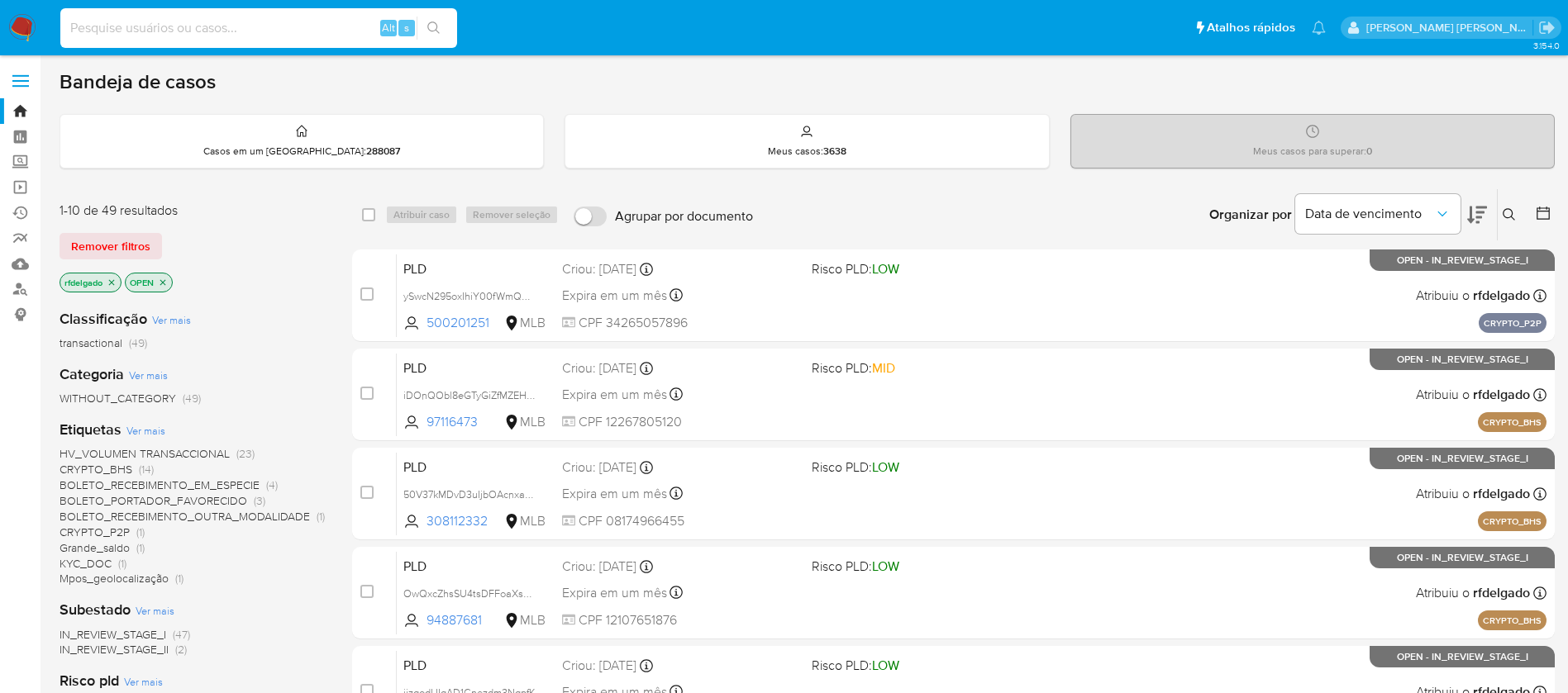
paste input "86029426"
type input "86029426"
click at [440, 29] on icon "search-icon" at bounding box center [433, 28] width 13 height 13
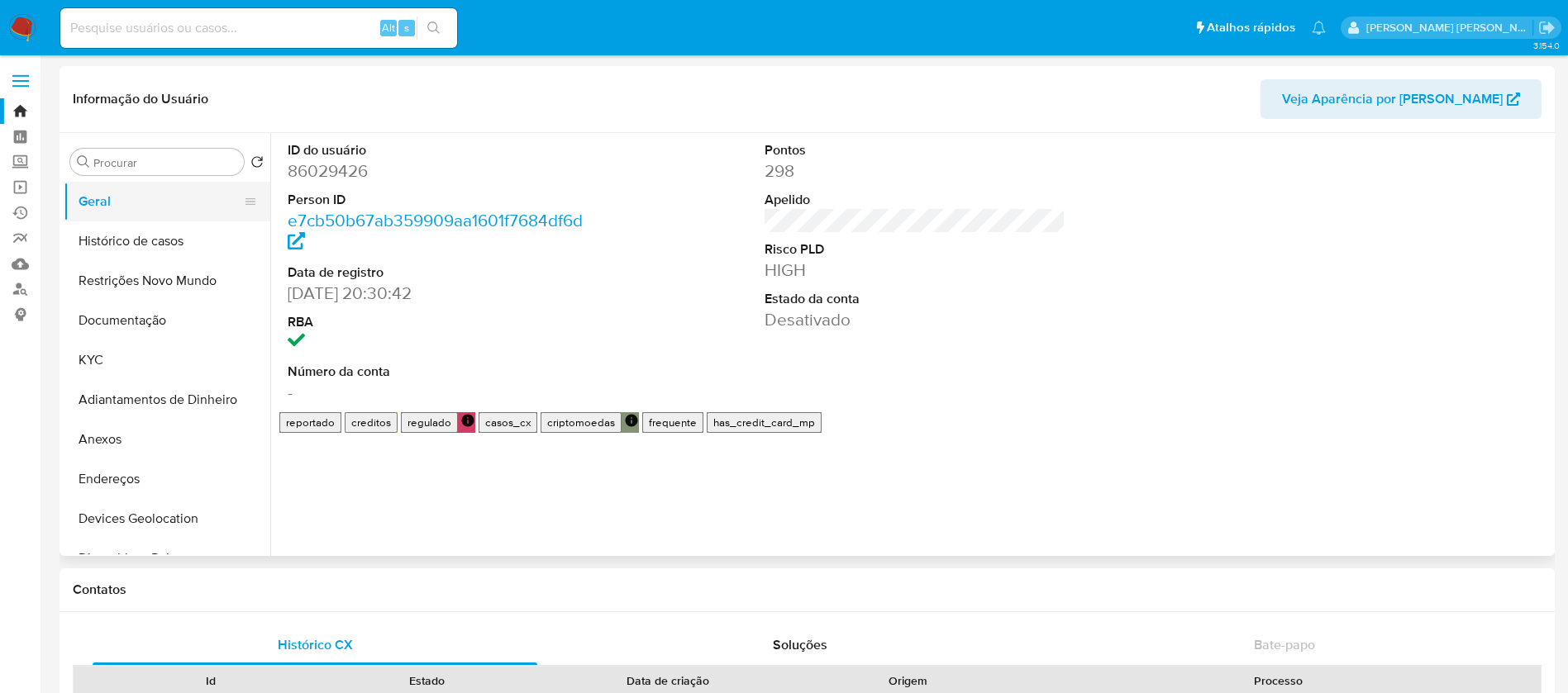
select select "10"
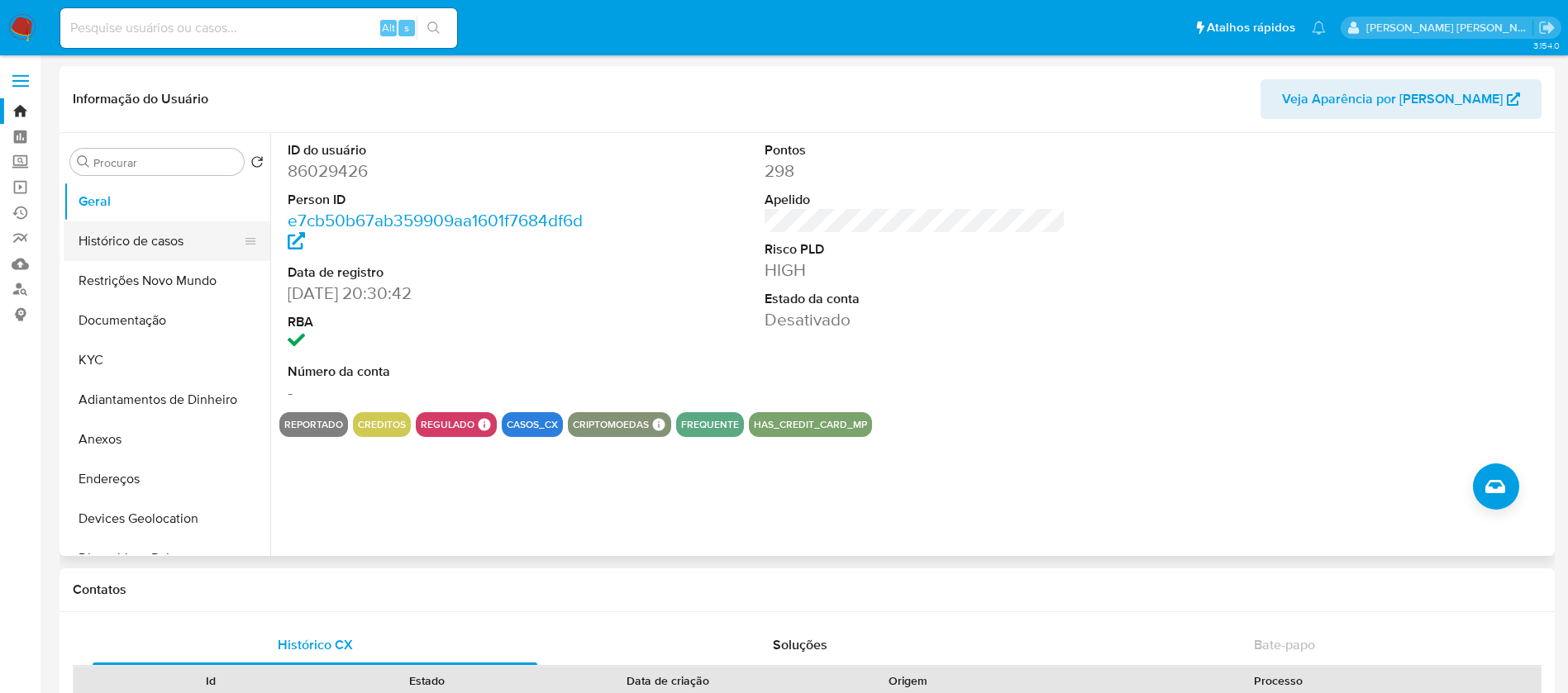
click at [142, 245] on button "Histórico de casos" at bounding box center [161, 241] width 194 height 39
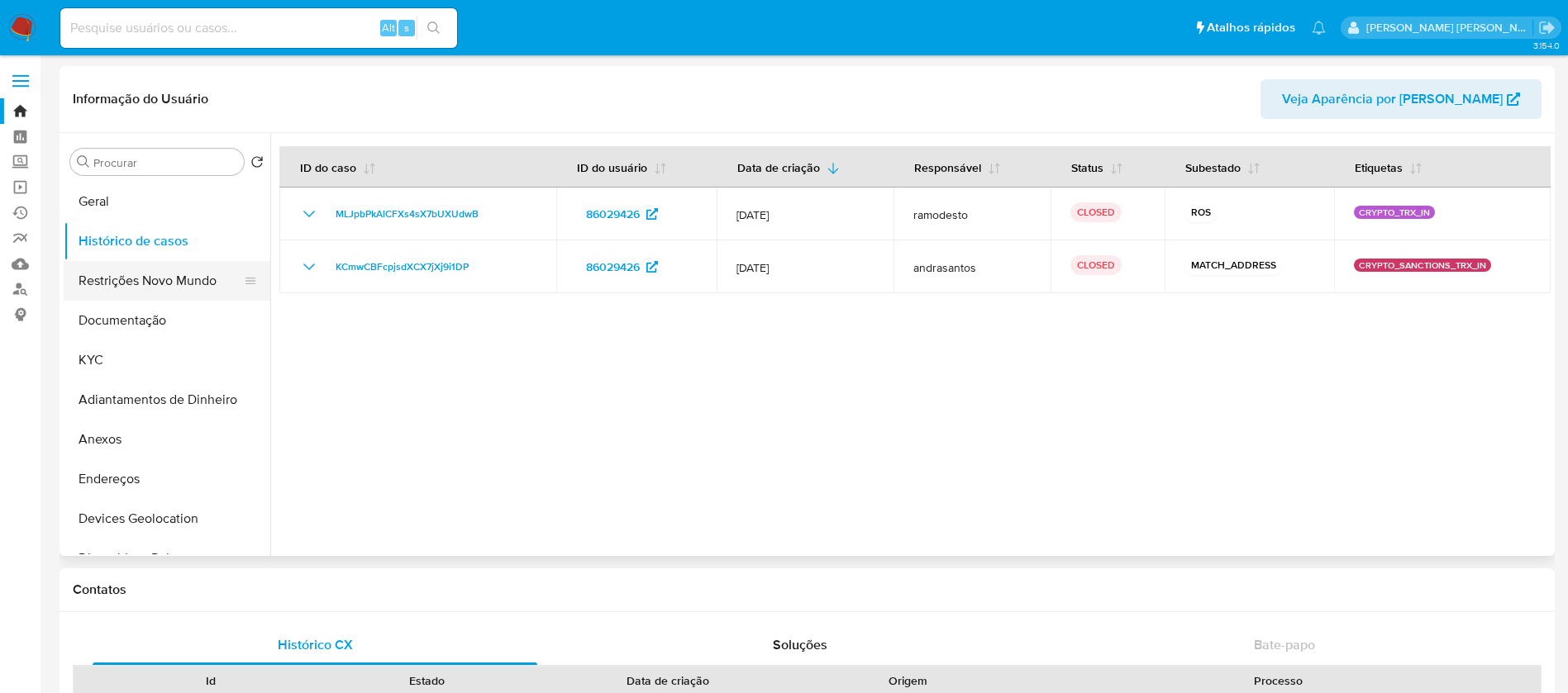
click at [105, 278] on button "Restrições Novo Mundo" at bounding box center [161, 281] width 194 height 39
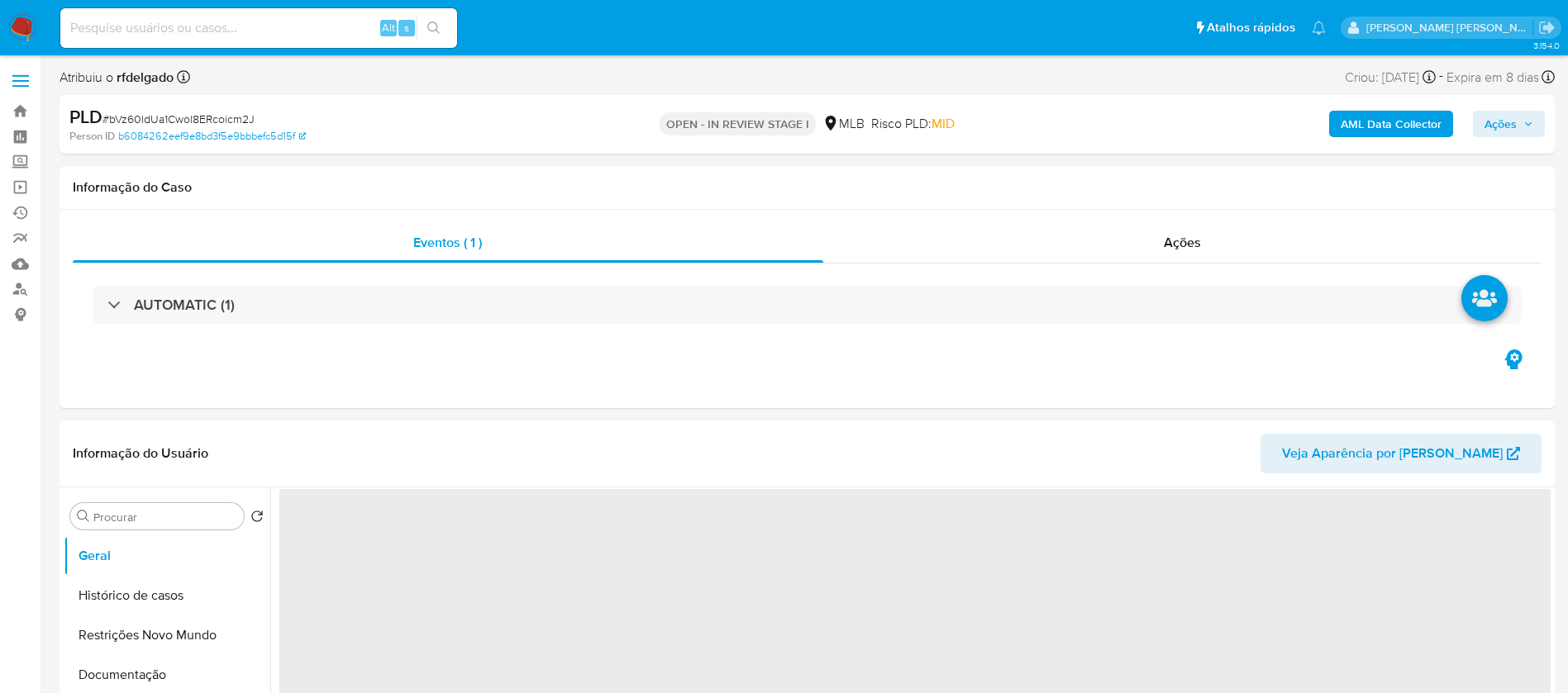
click at [1522, 118] on span "Ações" at bounding box center [1509, 124] width 48 height 23
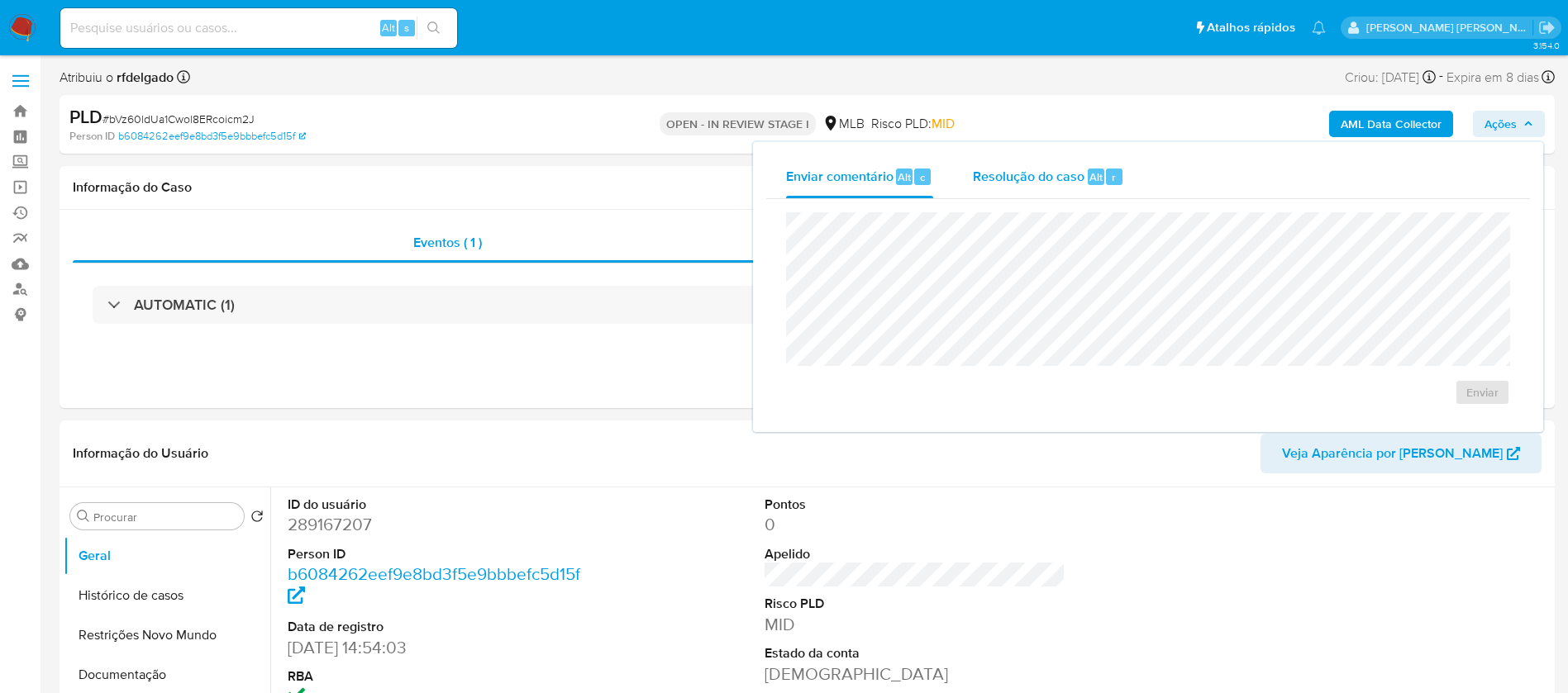
click at [1052, 175] on span "Resolução do caso" at bounding box center [1028, 176] width 111 height 19
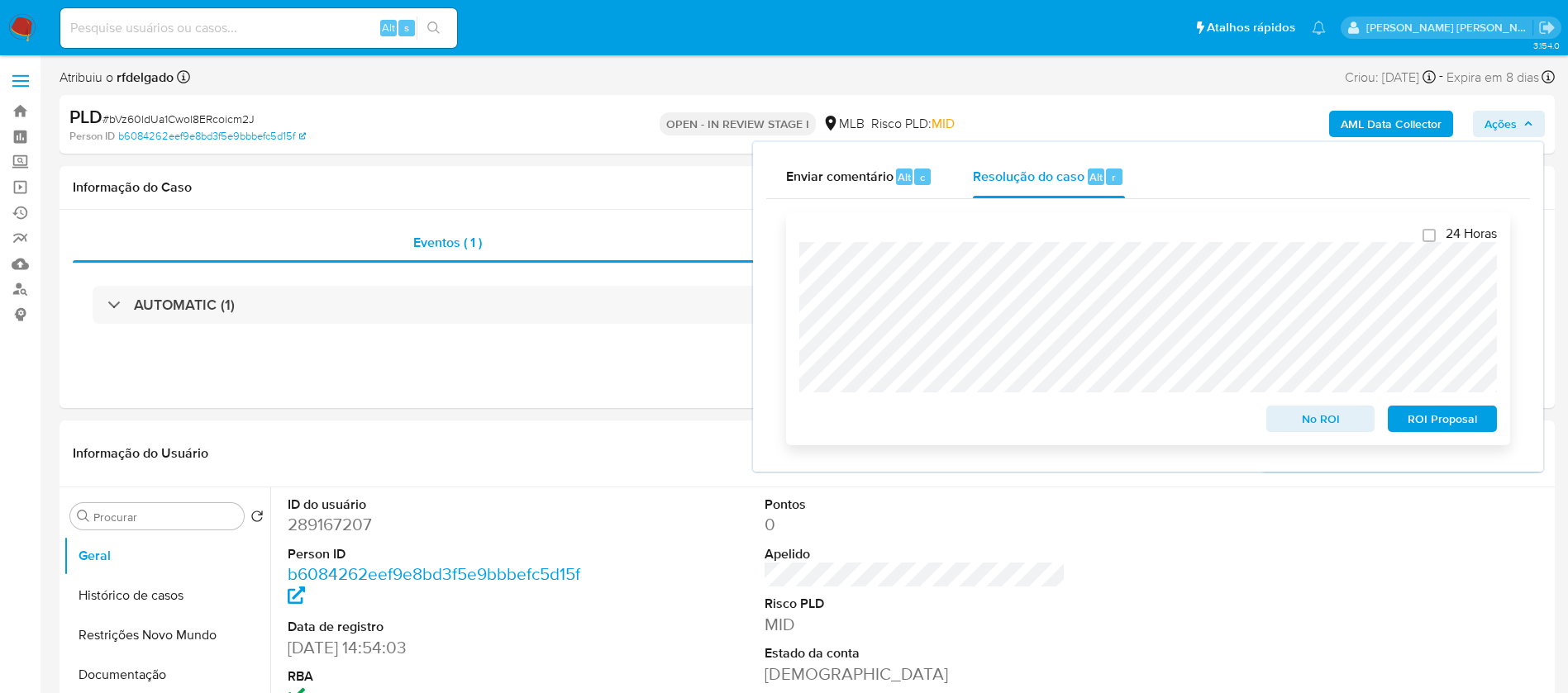
select select "10"
click at [1411, 416] on span "ROI Proposal" at bounding box center [1442, 419] width 86 height 23
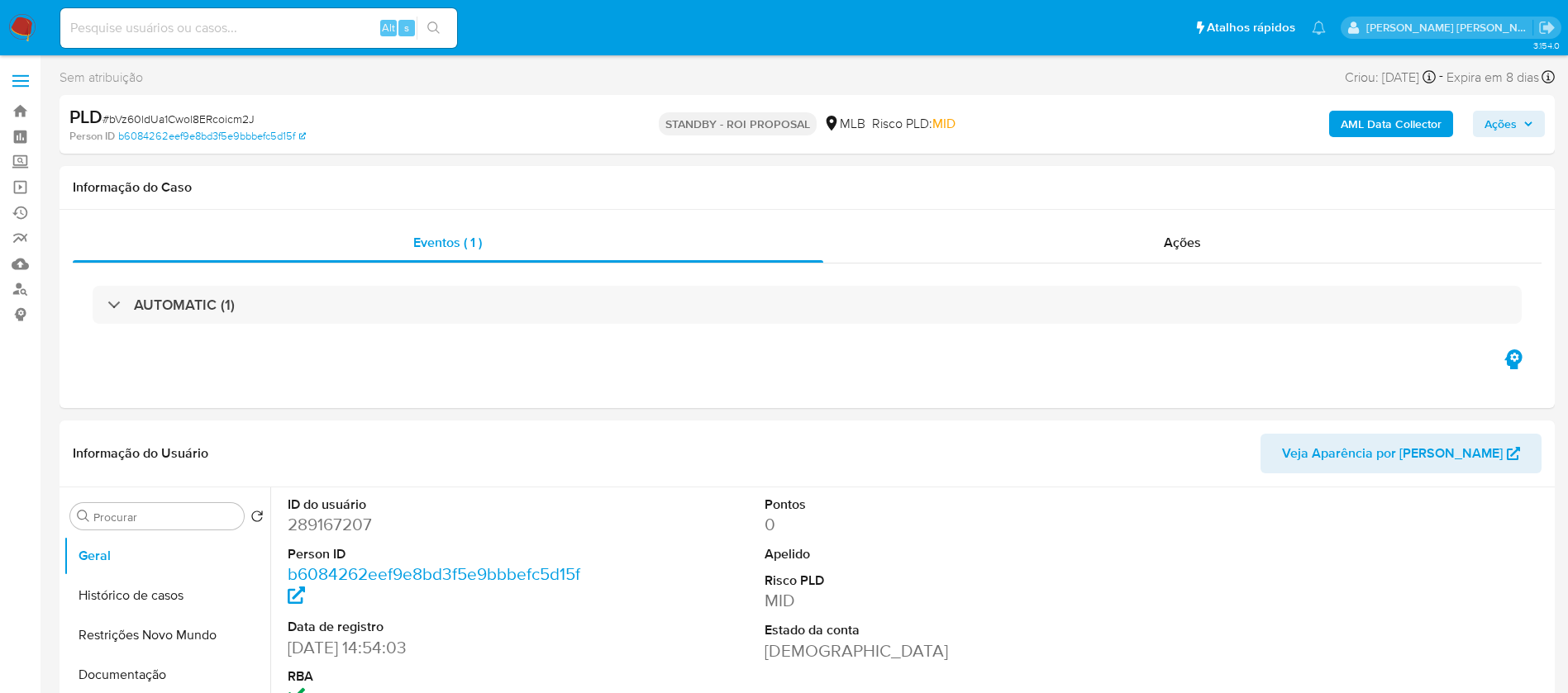
select select "10"
click at [20, 26] on img at bounding box center [22, 28] width 28 height 28
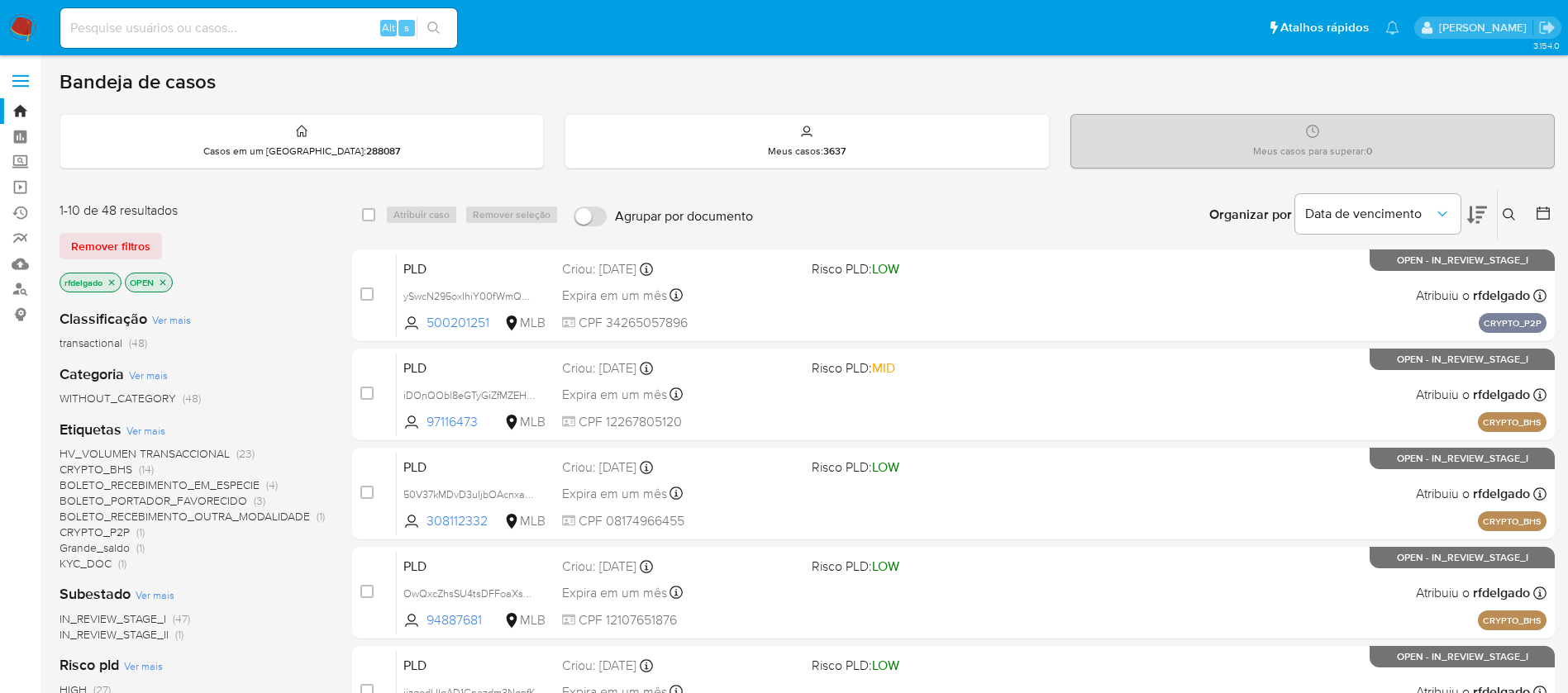
click at [1475, 212] on icon at bounding box center [1477, 214] width 20 height 20
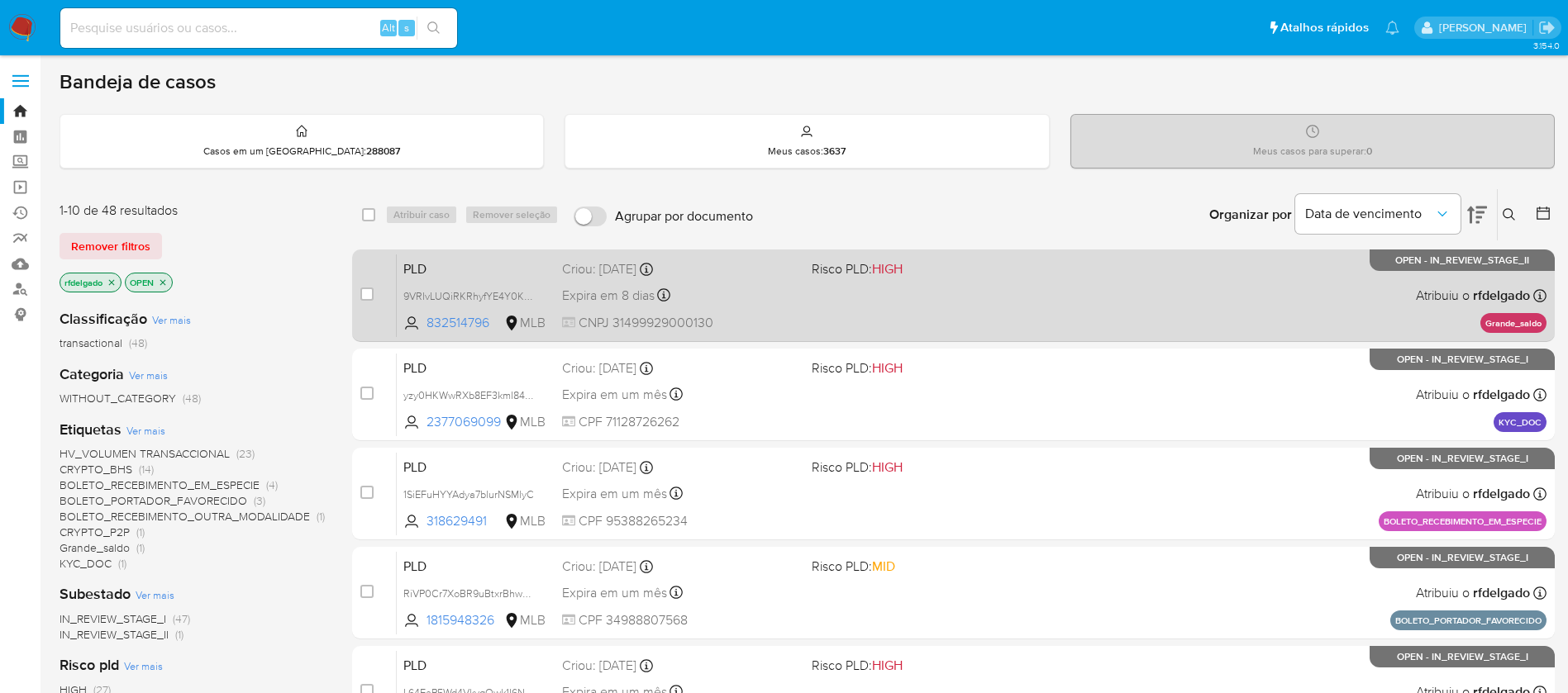
click at [835, 321] on div "PLD 9VRIvLUQiRKRhyfYE4Y0KHpP 832514796 MLB Risco PLD: HIGH Criou: 12/07/2025 Cr…" at bounding box center [971, 295] width 1149 height 83
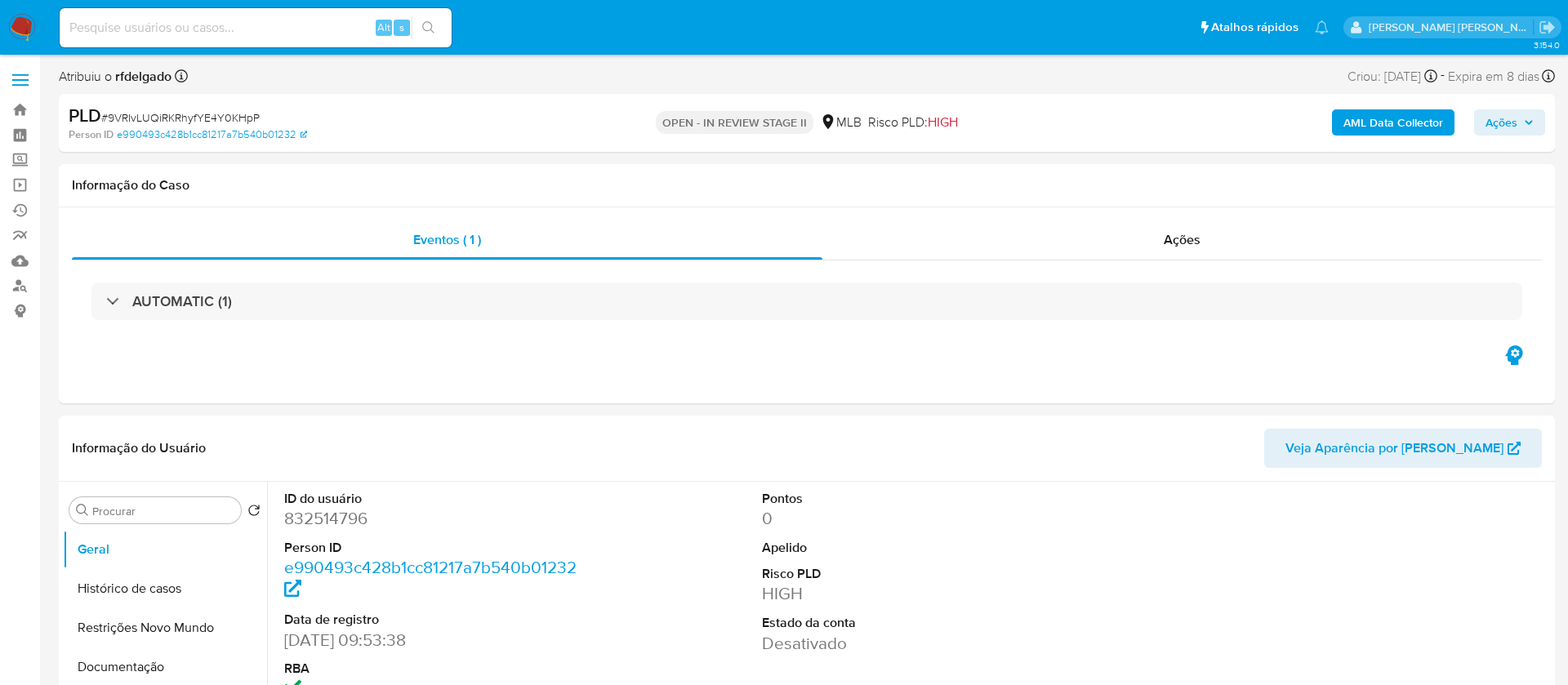
select select "10"
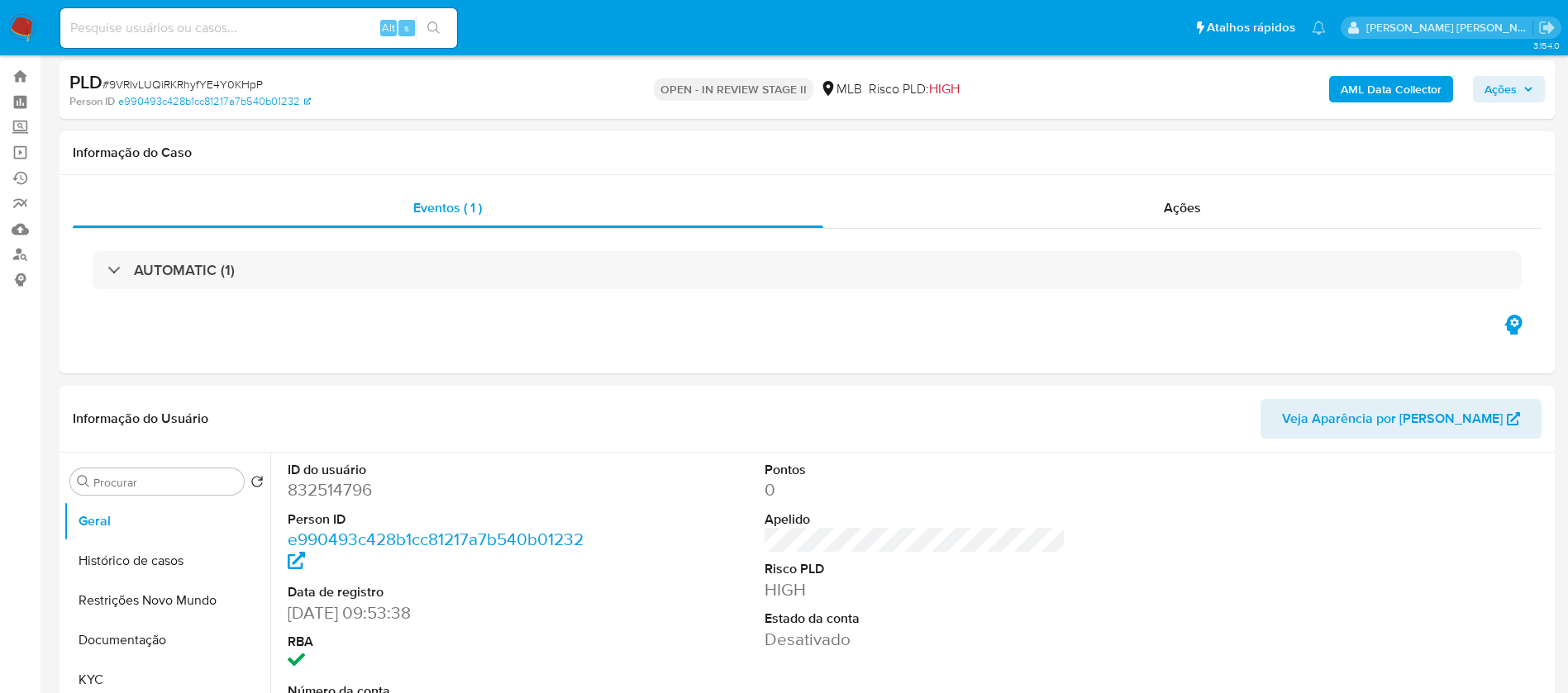
scroll to position [124, 0]
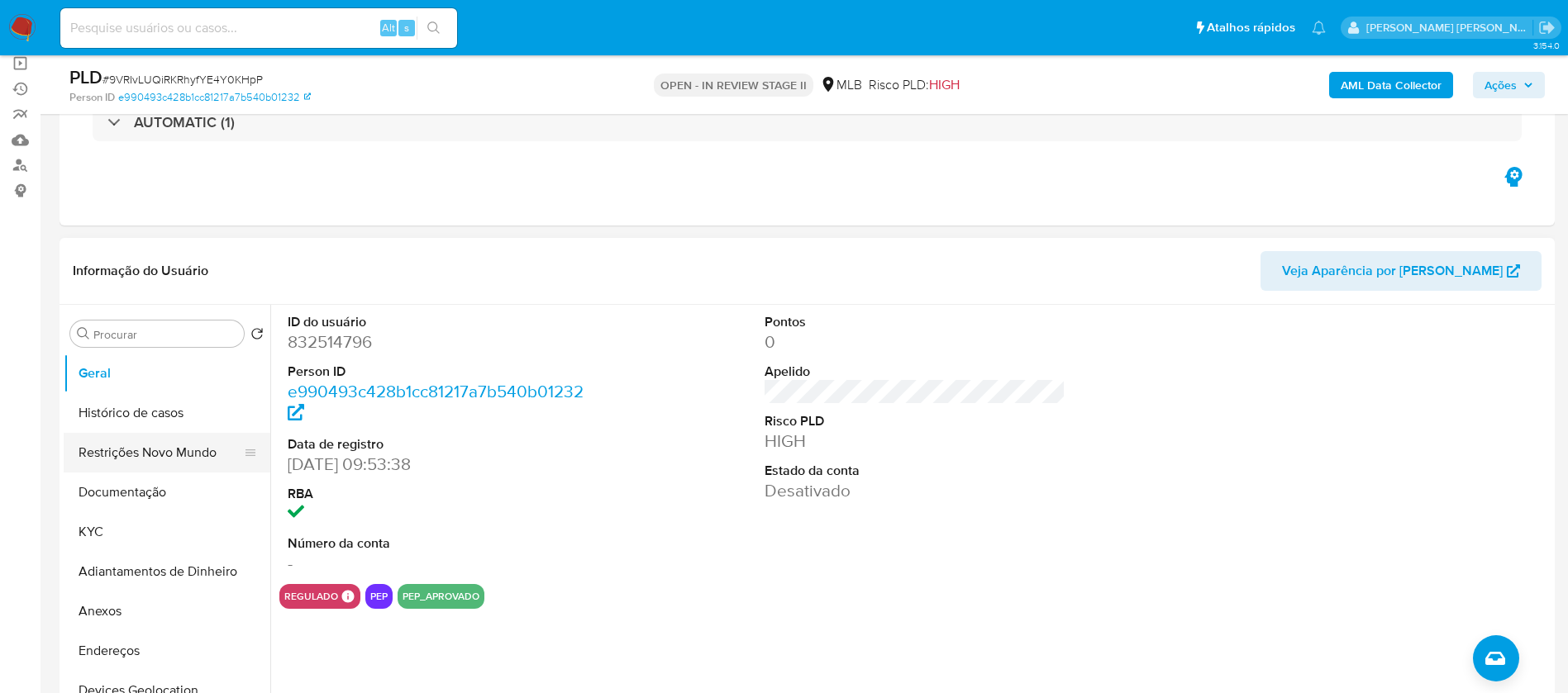
click at [90, 448] on button "Restrições Novo Mundo" at bounding box center [161, 453] width 194 height 39
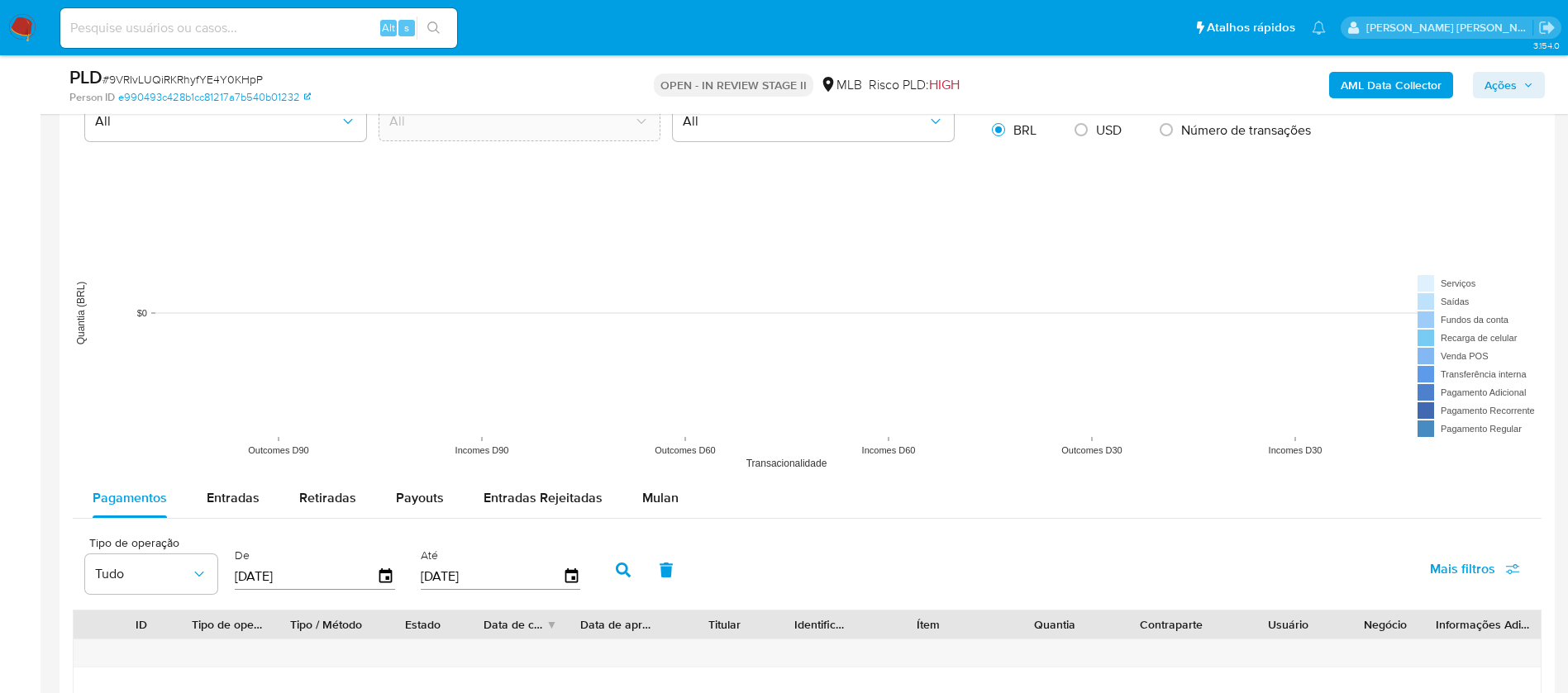
scroll to position [1610, 0]
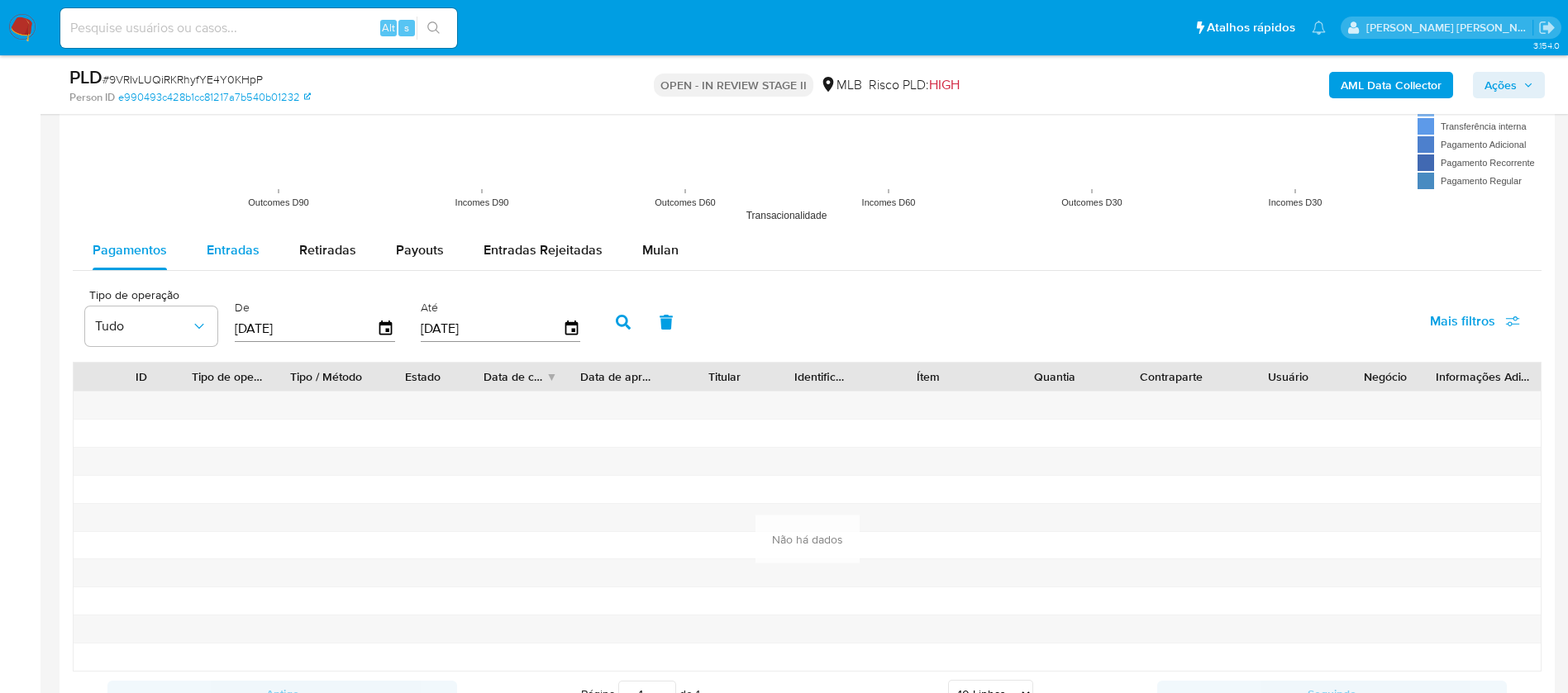
click at [240, 241] on span "Entradas" at bounding box center [232, 249] width 53 height 19
select select "10"
click at [389, 329] on icon "button" at bounding box center [386, 327] width 13 height 15
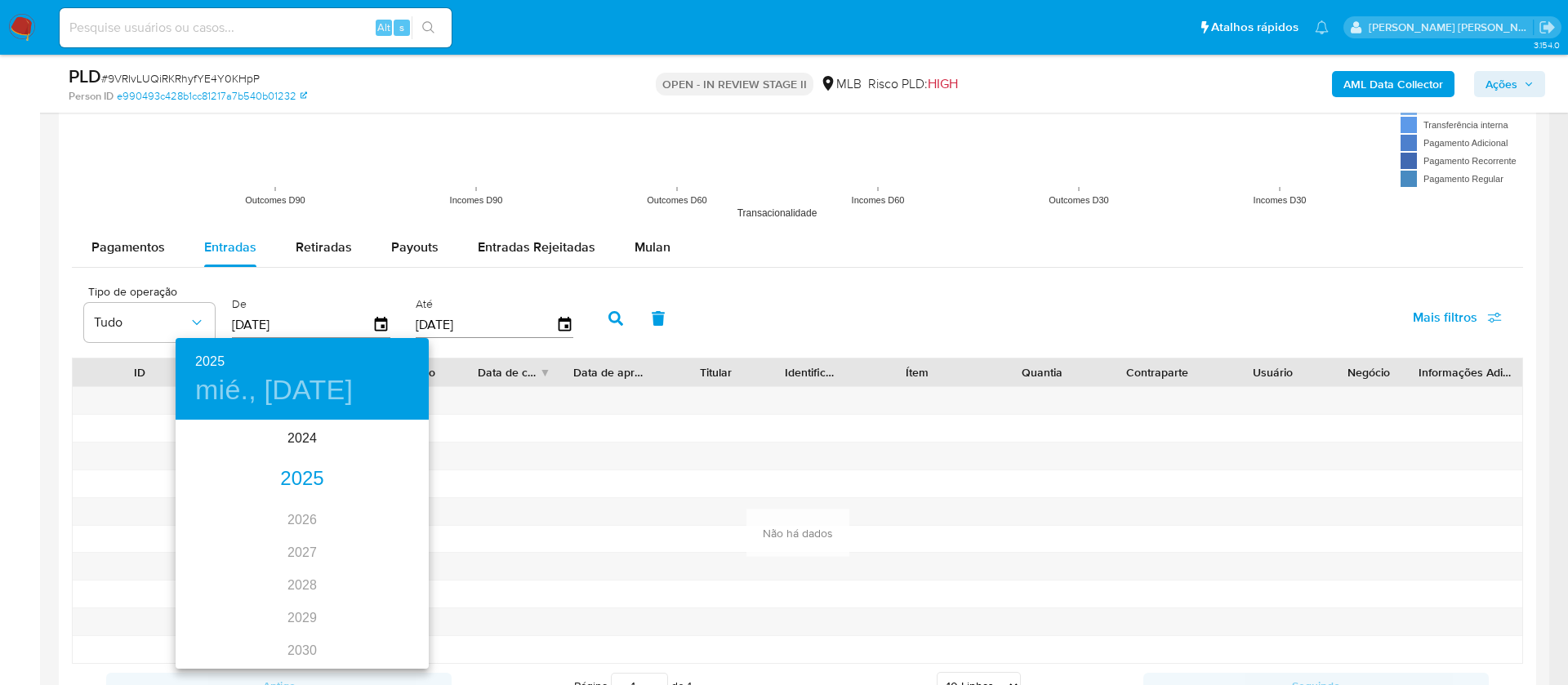
click at [300, 477] on div "2025" at bounding box center [302, 479] width 254 height 33
click at [885, 289] on div at bounding box center [784, 342] width 1568 height 685
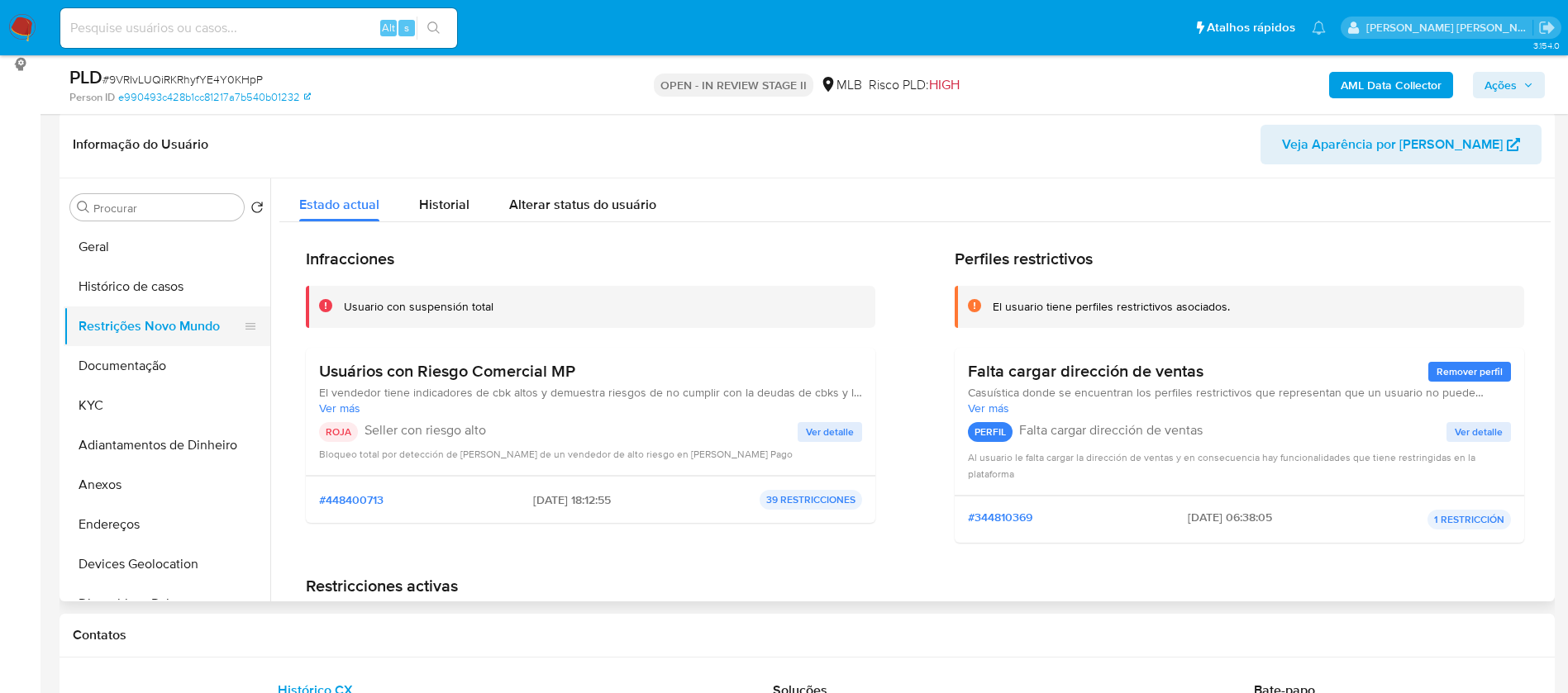
scroll to position [247, 0]
click at [129, 293] on button "Histórico de casos" at bounding box center [161, 289] width 194 height 39
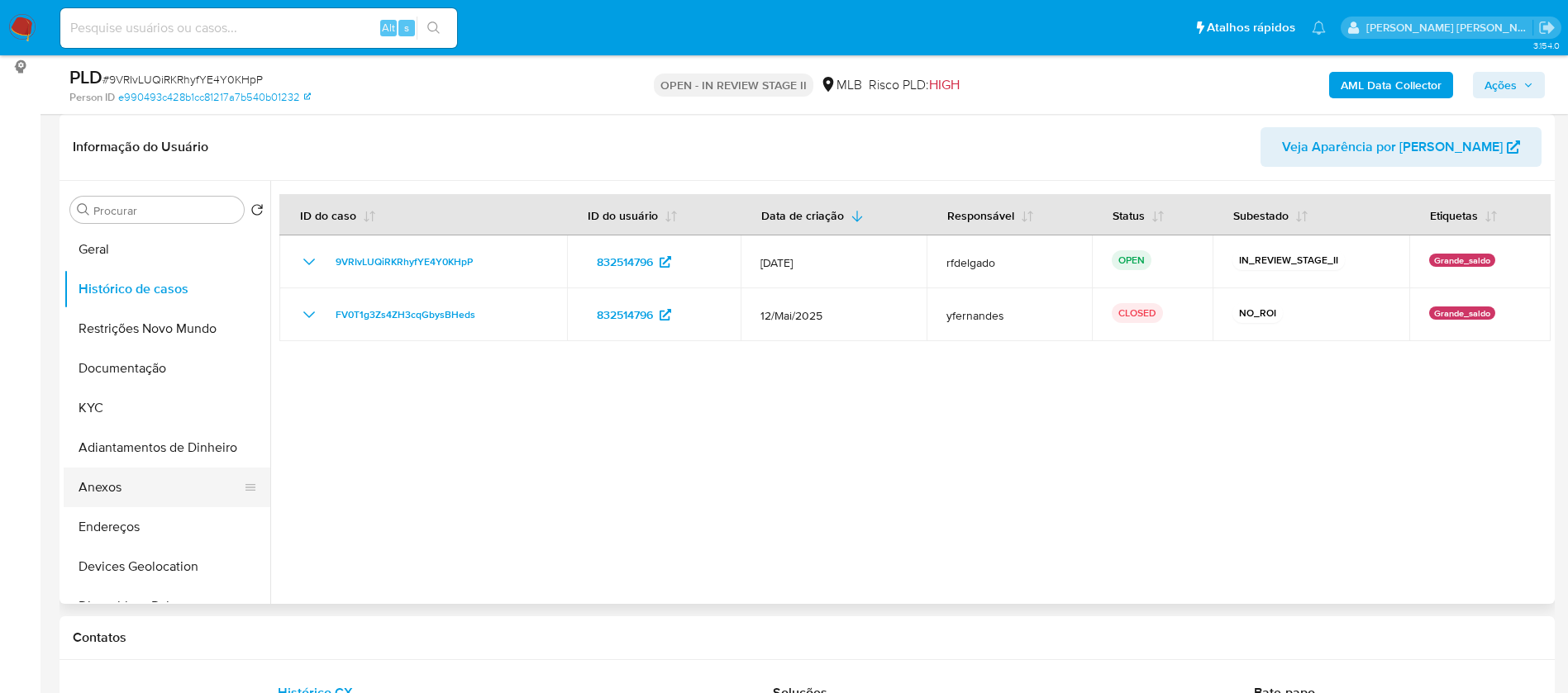
click at [161, 489] on button "Anexos" at bounding box center [161, 487] width 194 height 39
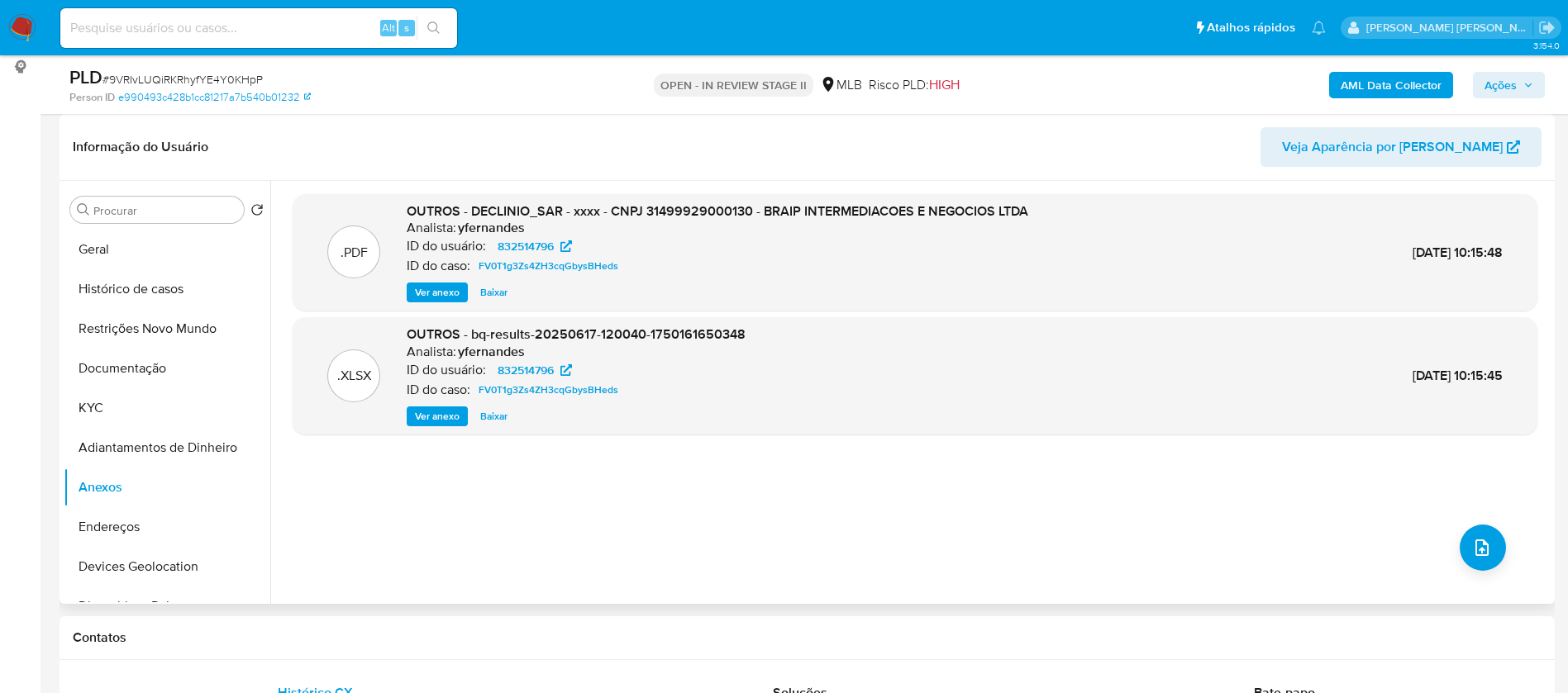
click at [451, 290] on span "Ver anexo" at bounding box center [437, 292] width 45 height 16
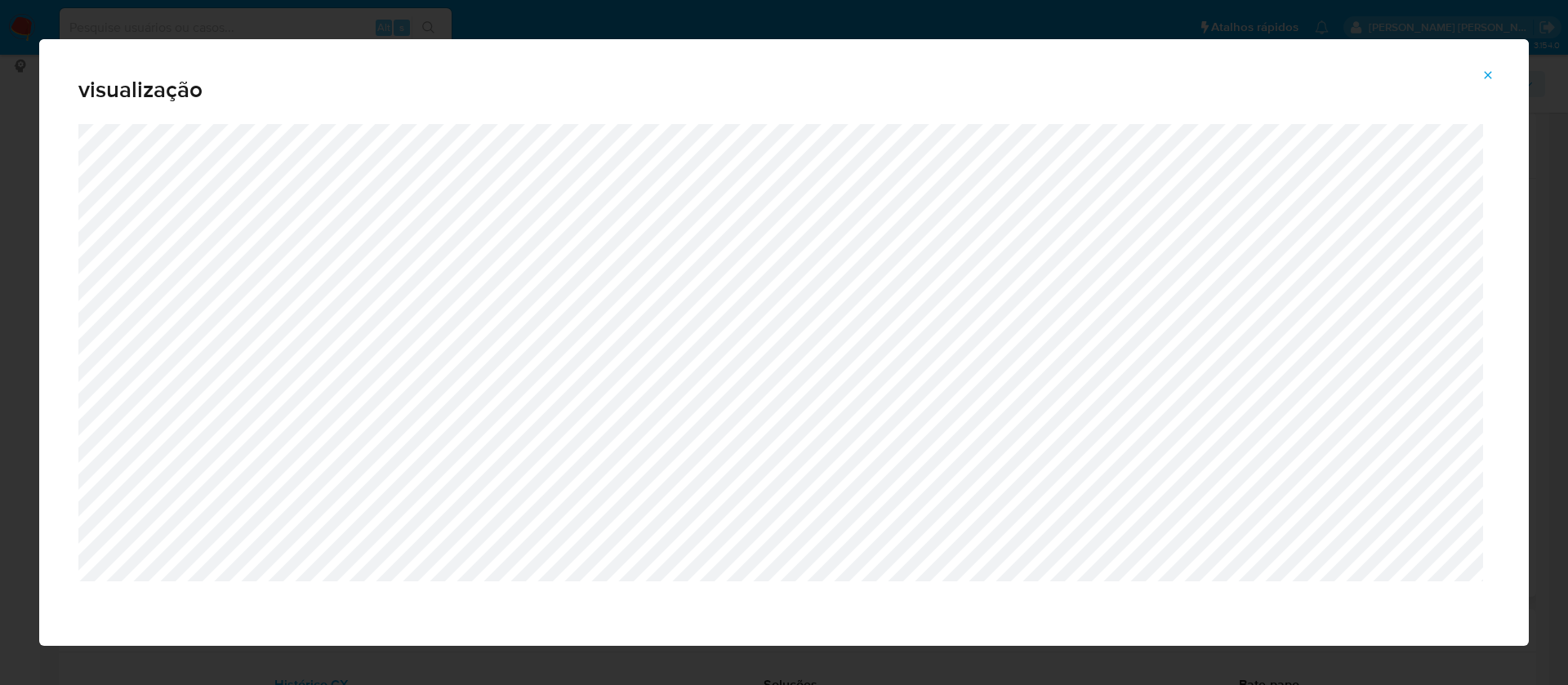
drag, startPoint x: 1487, startPoint y: 78, endPoint x: 1219, endPoint y: 276, distance: 333.2
click at [1486, 77] on icon "Attachment preview" at bounding box center [1487, 74] width 13 height 13
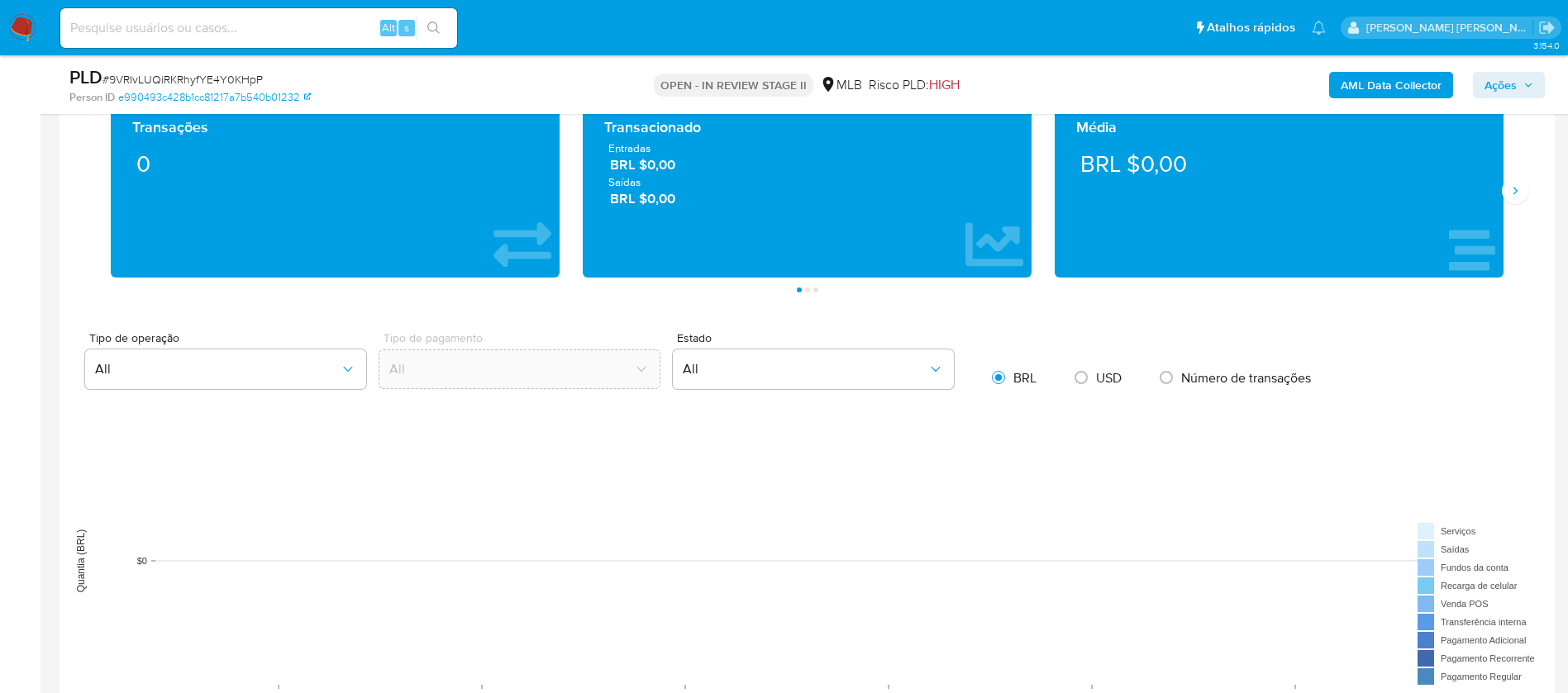
scroll to position [992, 0]
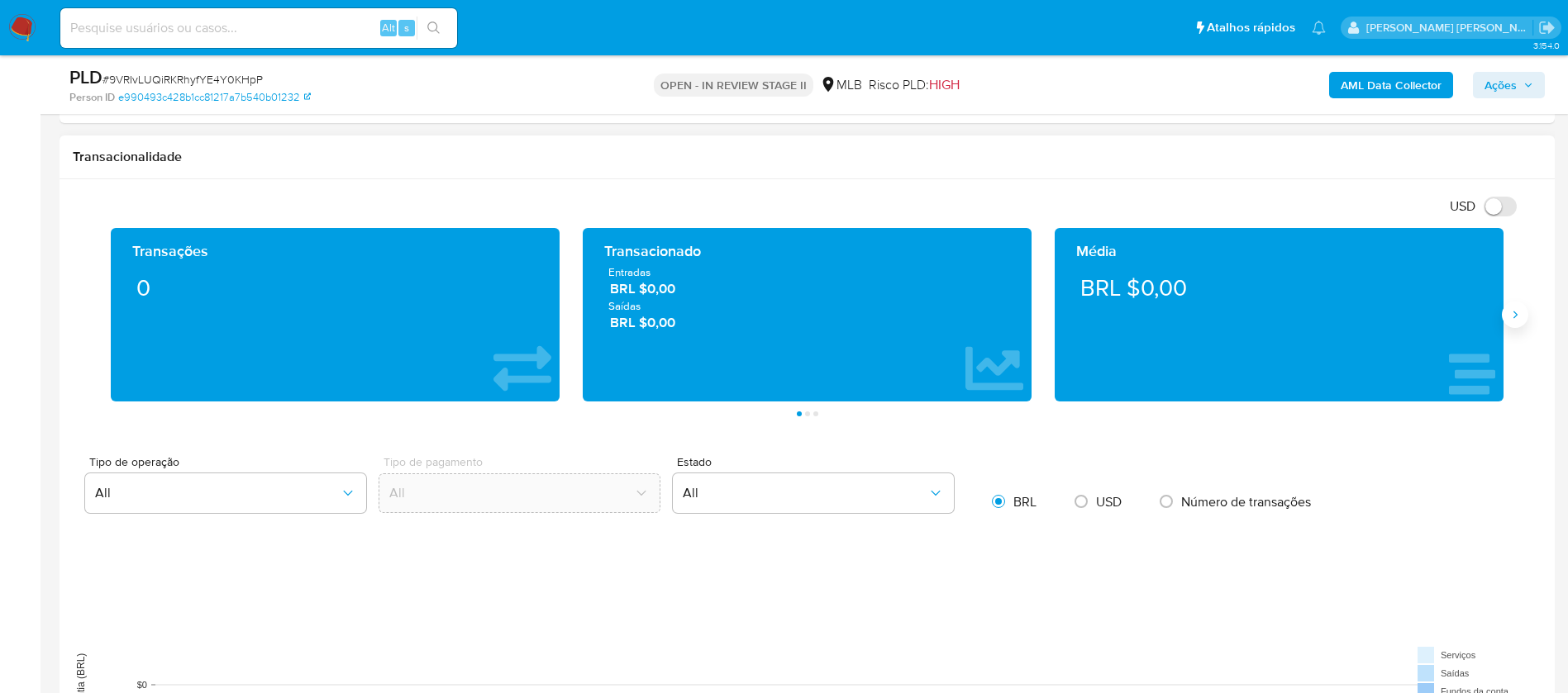
click at [1507, 314] on button "Siguiente" at bounding box center [1514, 314] width 26 height 26
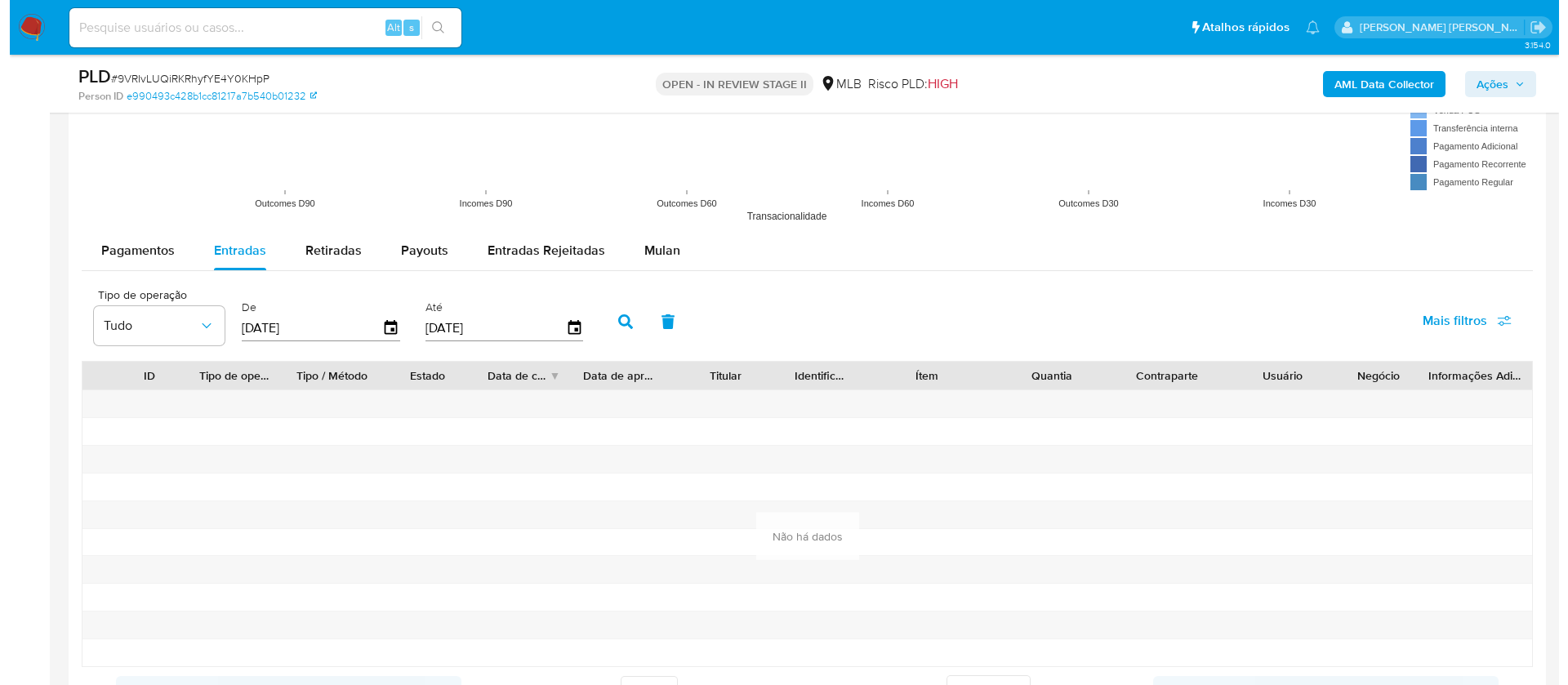
scroll to position [1592, 0]
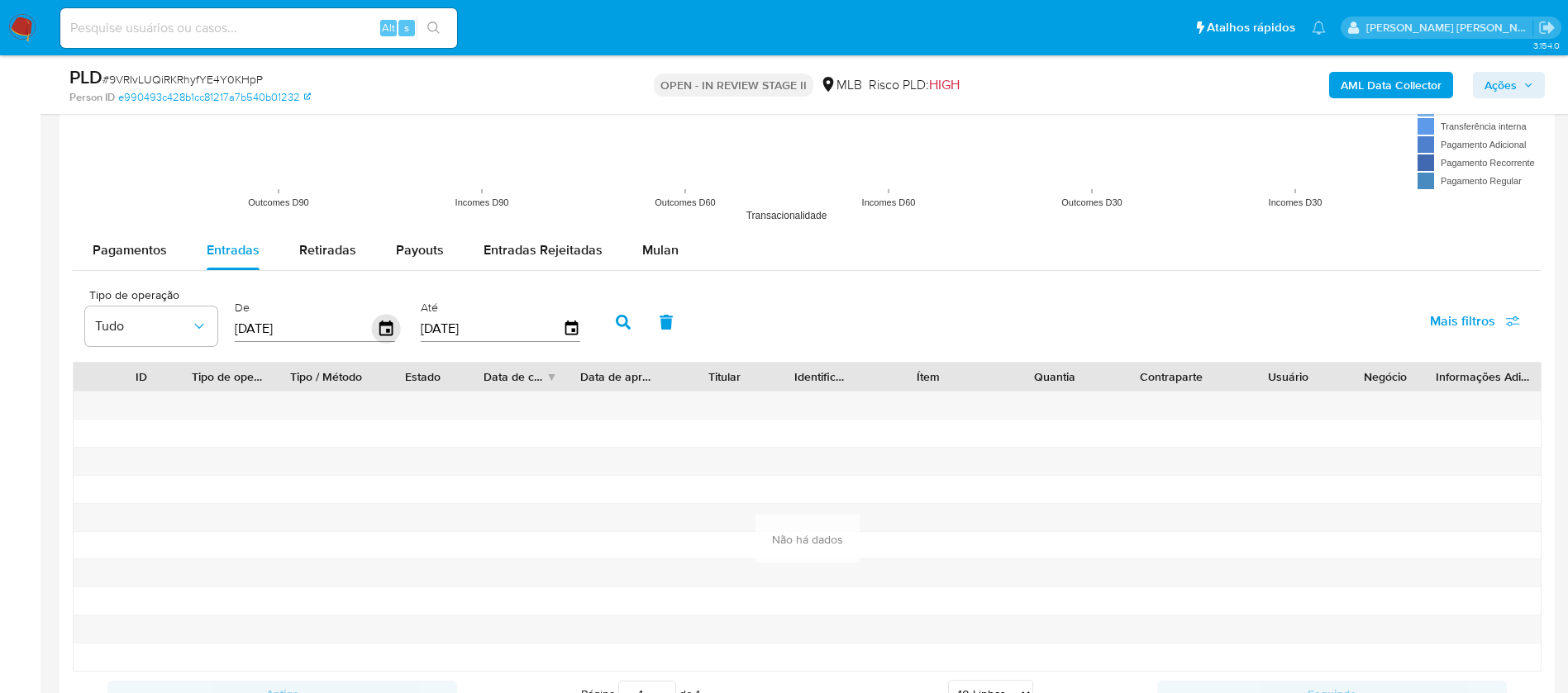
click at [390, 329] on icon "button" at bounding box center [387, 328] width 29 height 29
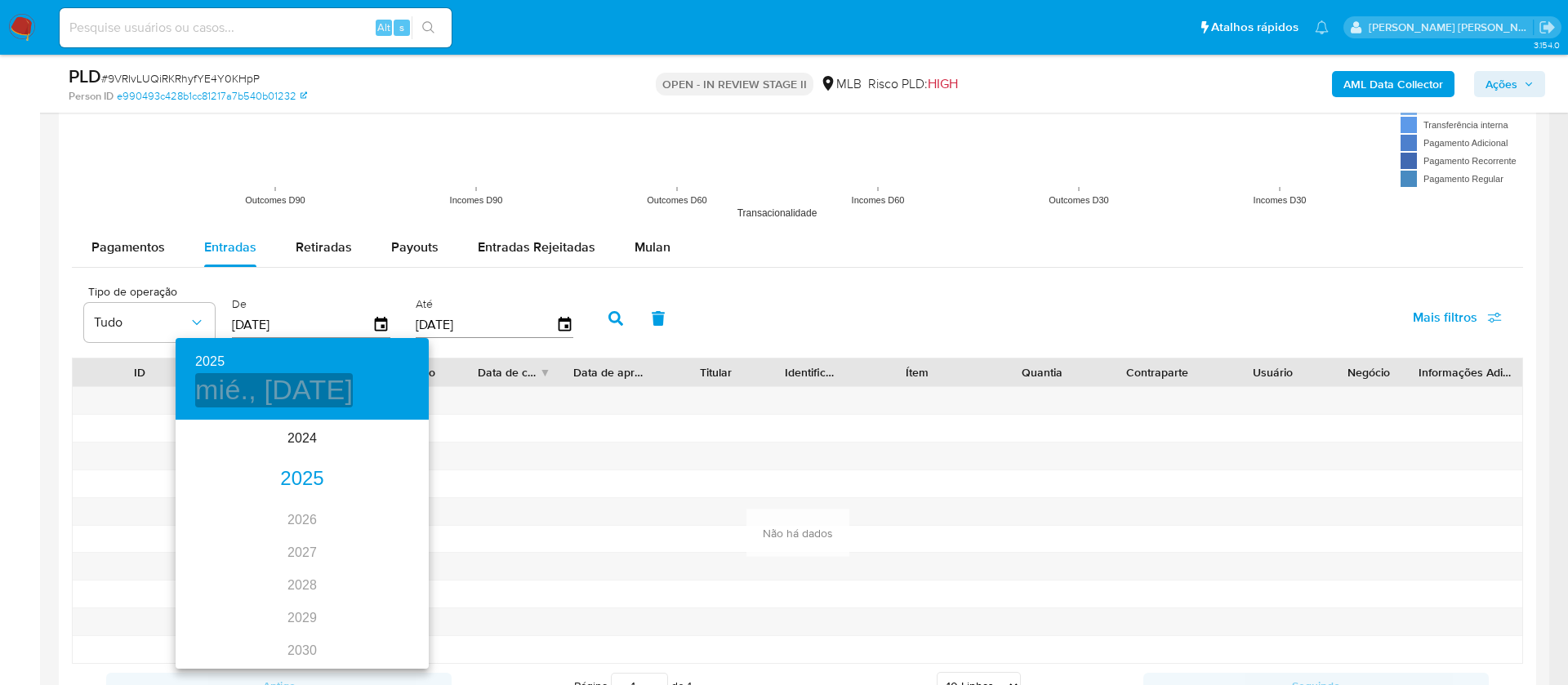
click at [350, 382] on h4 "mié., may. 21" at bounding box center [274, 390] width 158 height 35
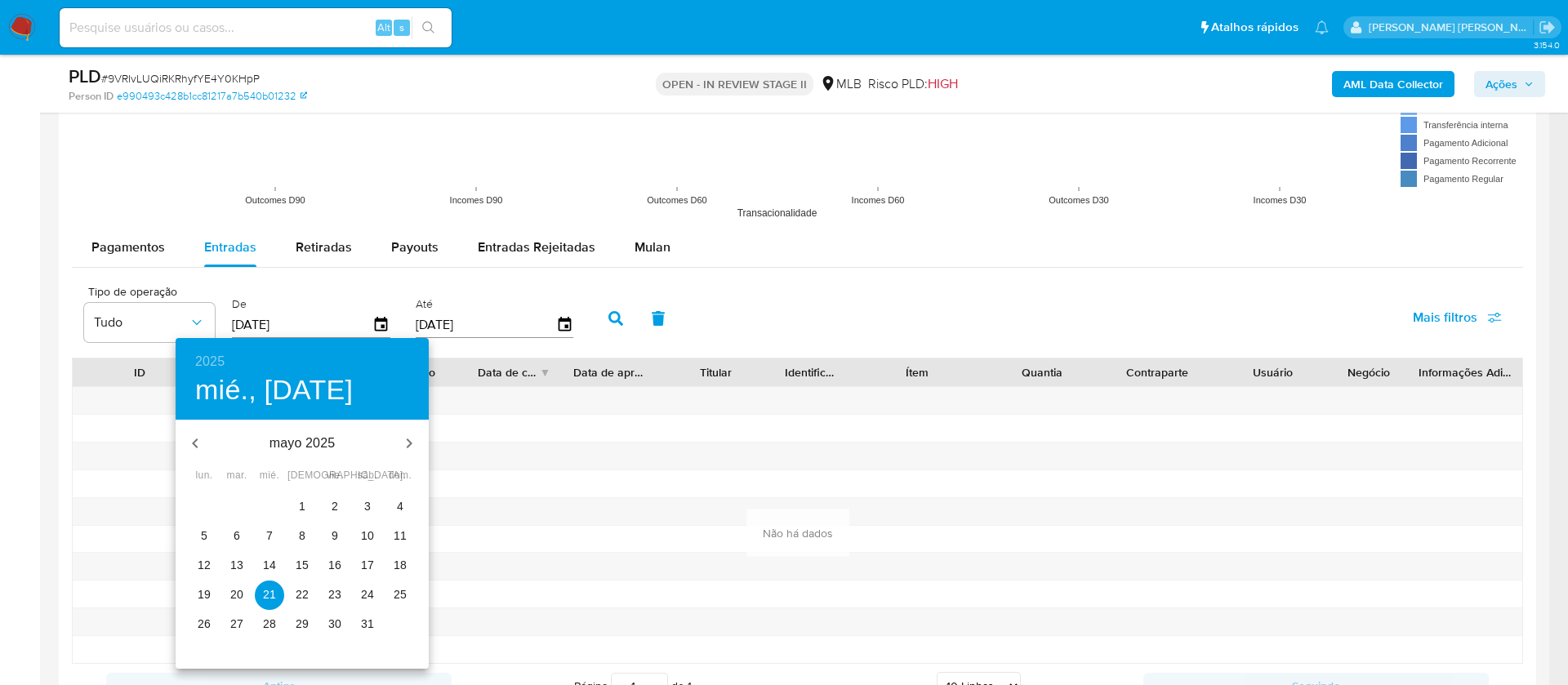
click at [199, 440] on icon "button" at bounding box center [195, 443] width 20 height 19
click at [410, 440] on icon "button" at bounding box center [409, 443] width 20 height 19
click at [206, 352] on h6 "2025" at bounding box center [209, 362] width 29 height 23
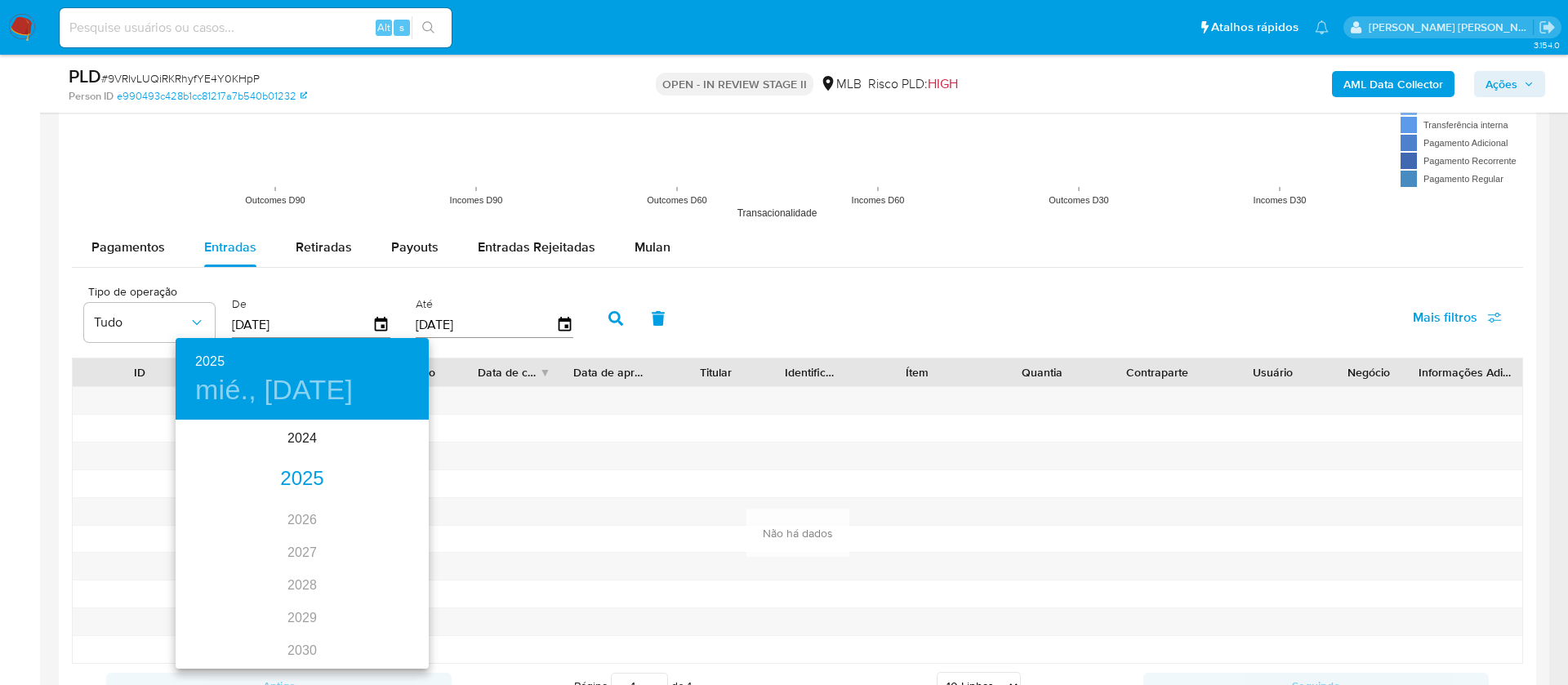
click at [305, 479] on div "2025" at bounding box center [302, 479] width 254 height 33
click at [222, 455] on div "ene." at bounding box center [217, 452] width 84 height 61
type input "21/01/2025"
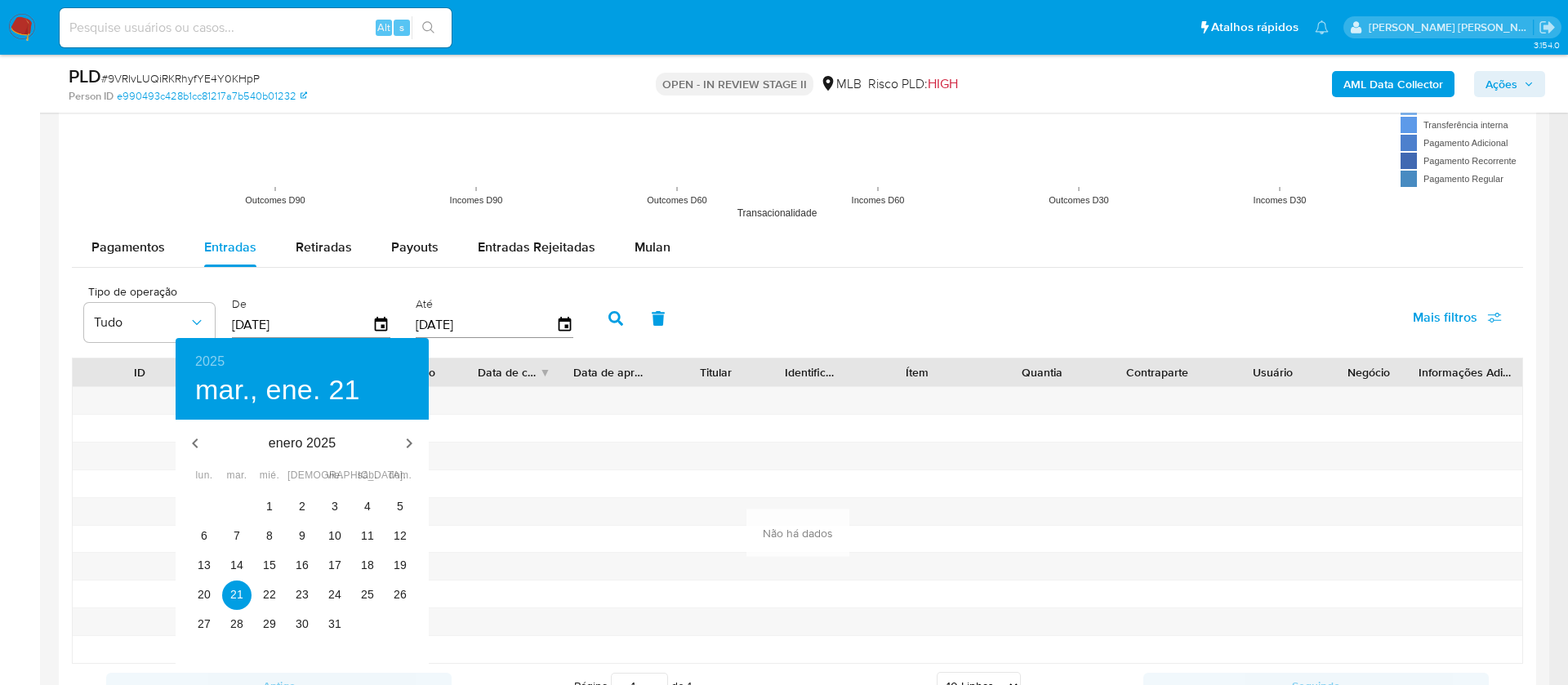
click at [308, 437] on p "enero 2025" at bounding box center [301, 443] width 175 height 19
click at [306, 383] on h4 "mar., ene. 21" at bounding box center [277, 390] width 165 height 35
click at [188, 443] on icon "button" at bounding box center [195, 443] width 20 height 19
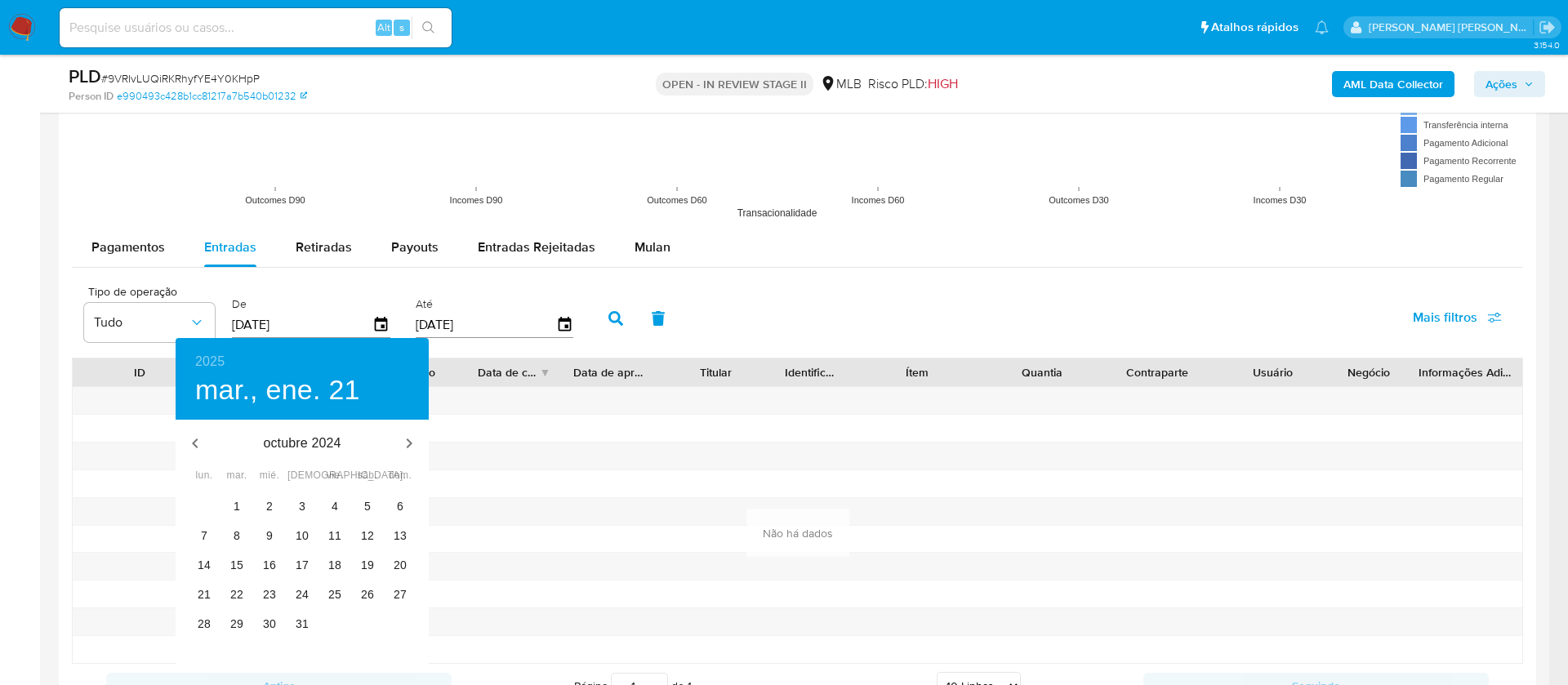
click at [940, 321] on div at bounding box center [784, 342] width 1568 height 685
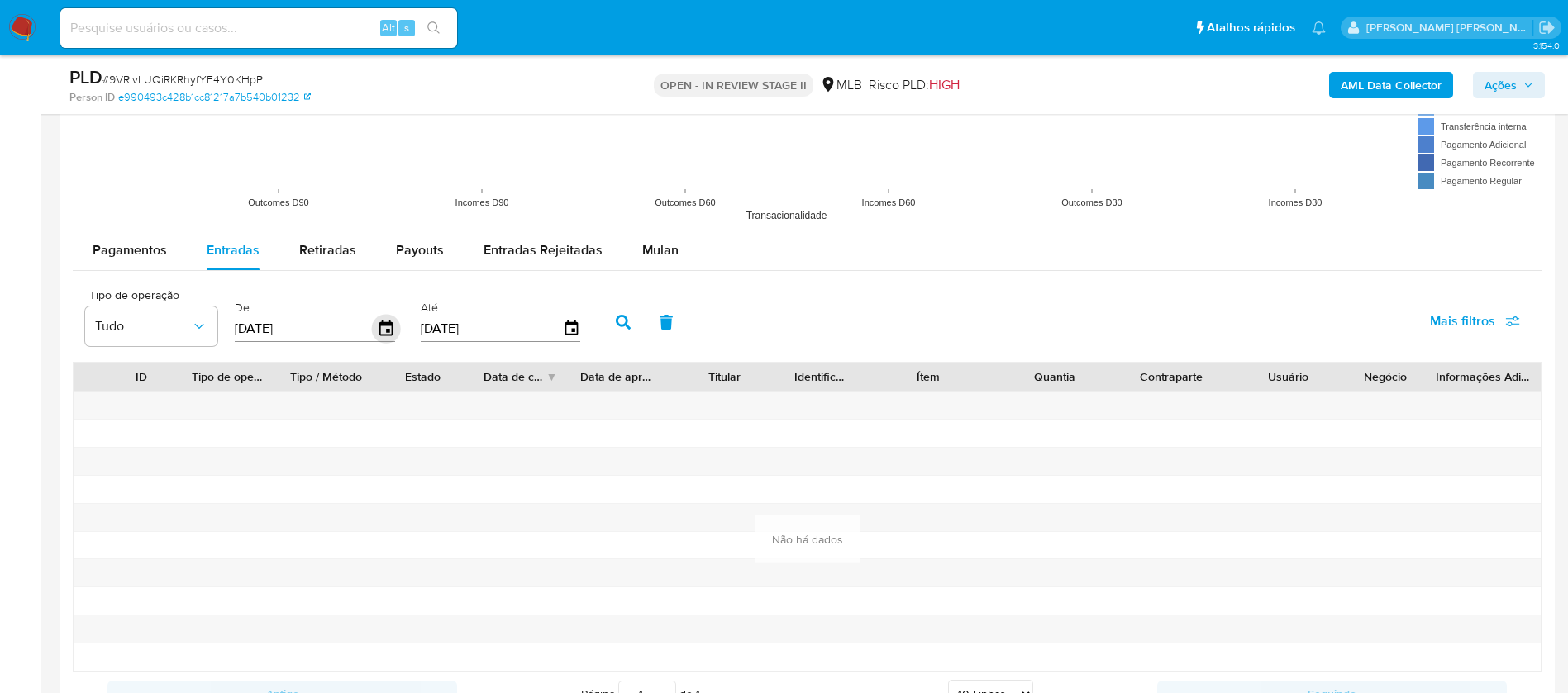
click at [390, 325] on icon "button" at bounding box center [387, 328] width 29 height 29
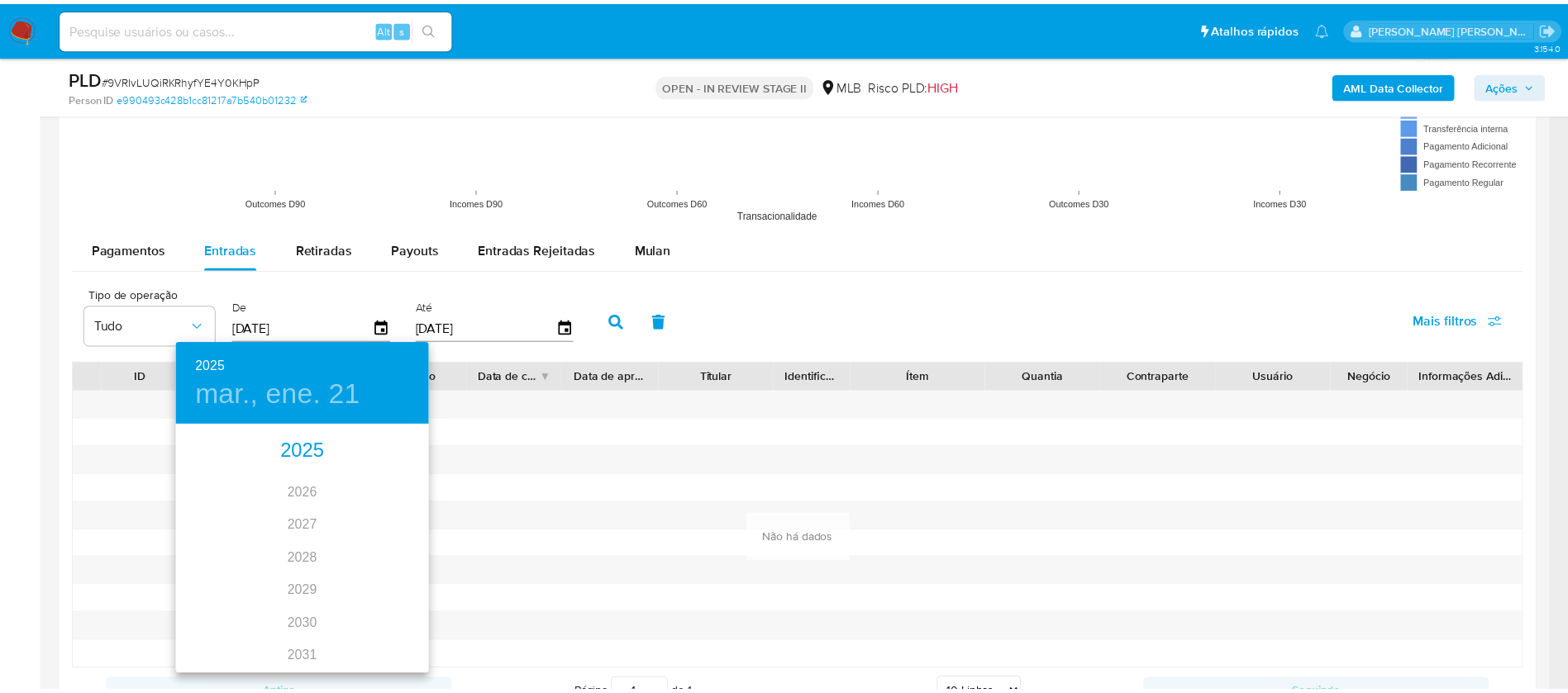
scroll to position [0, 0]
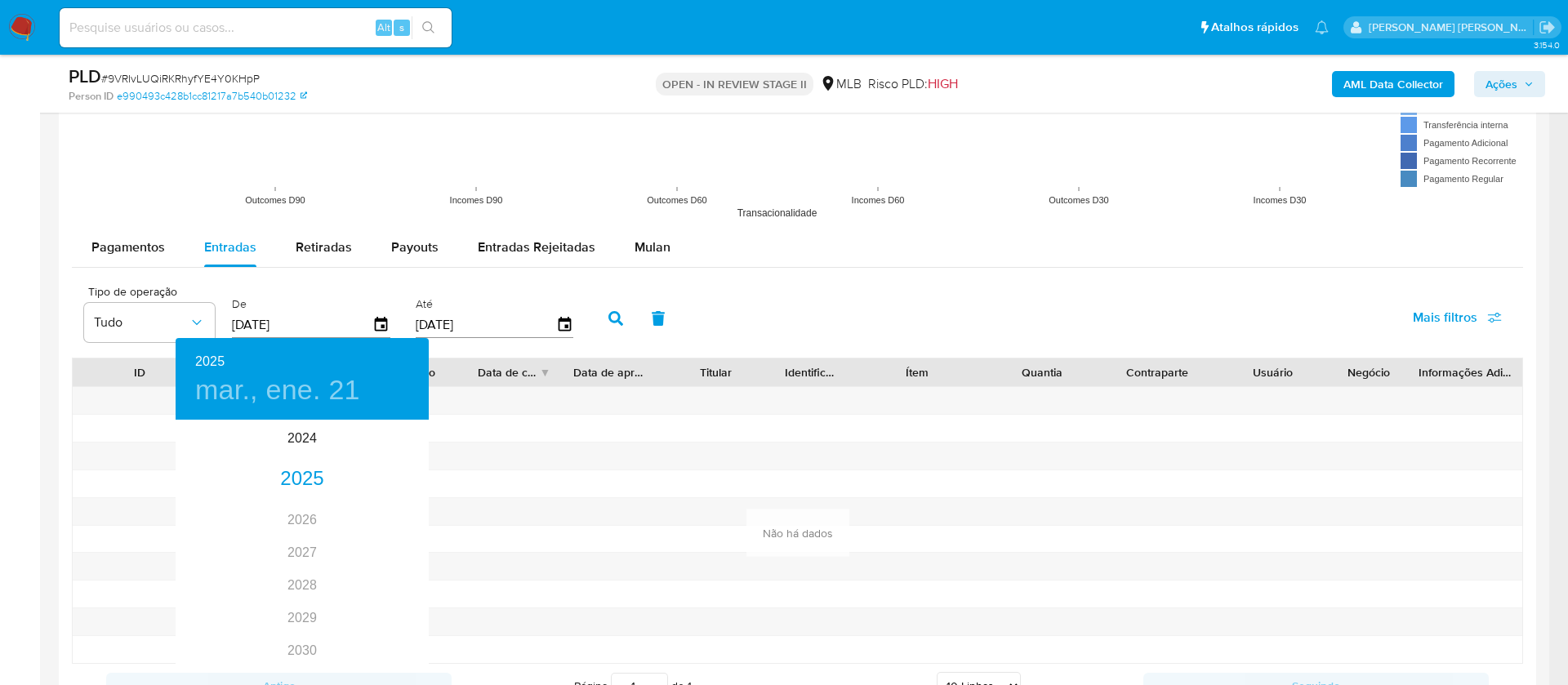
click at [897, 282] on div at bounding box center [784, 342] width 1568 height 685
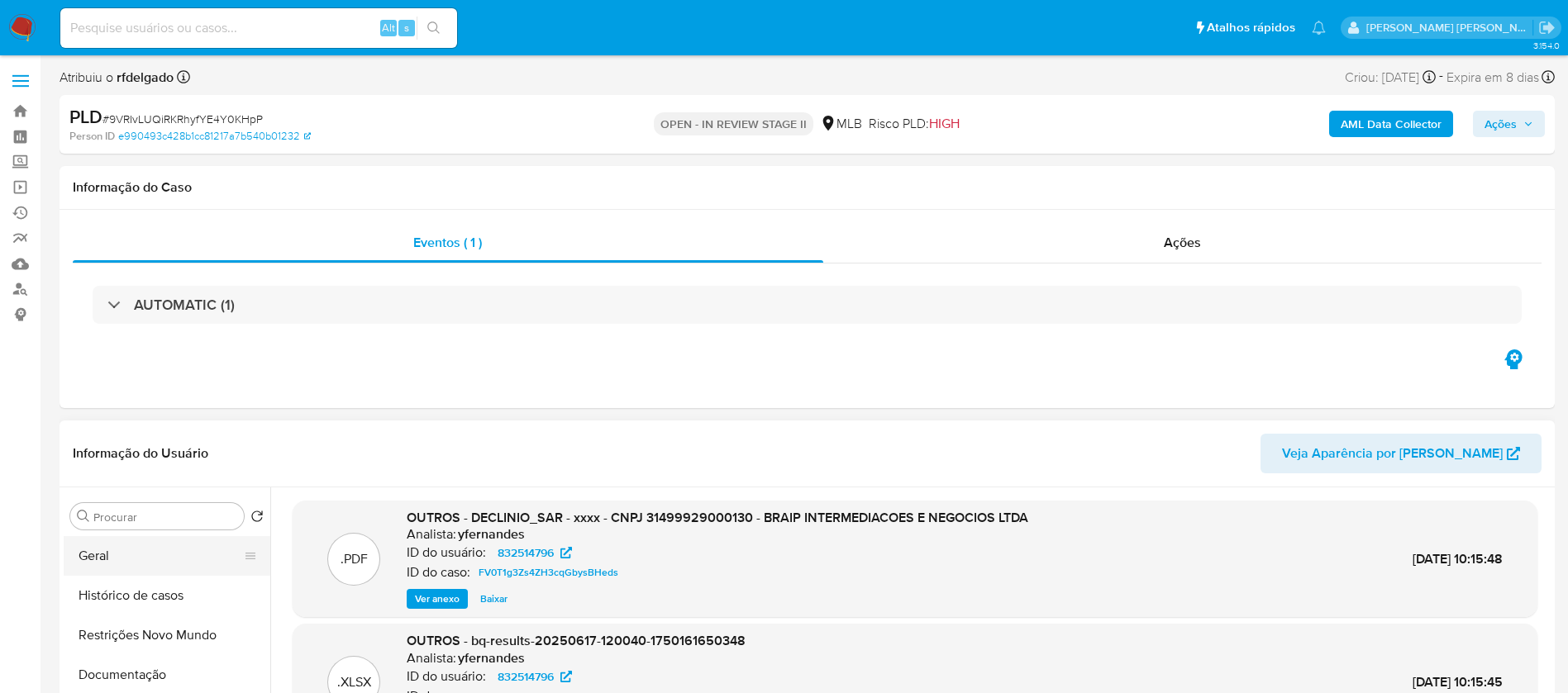
click at [113, 554] on button "Geral" at bounding box center [161, 556] width 194 height 39
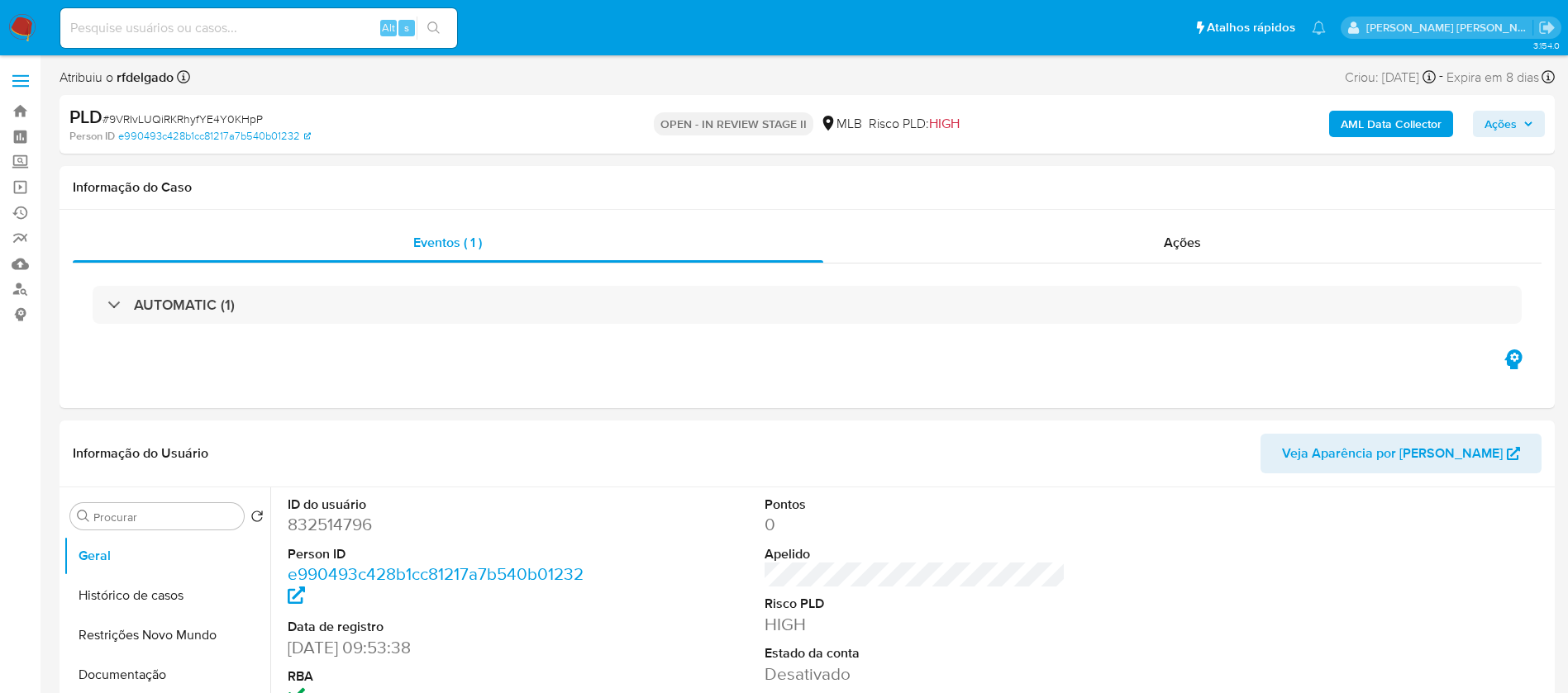
click at [352, 519] on dd "832514796" at bounding box center [439, 524] width 301 height 23
copy dd "832514796"
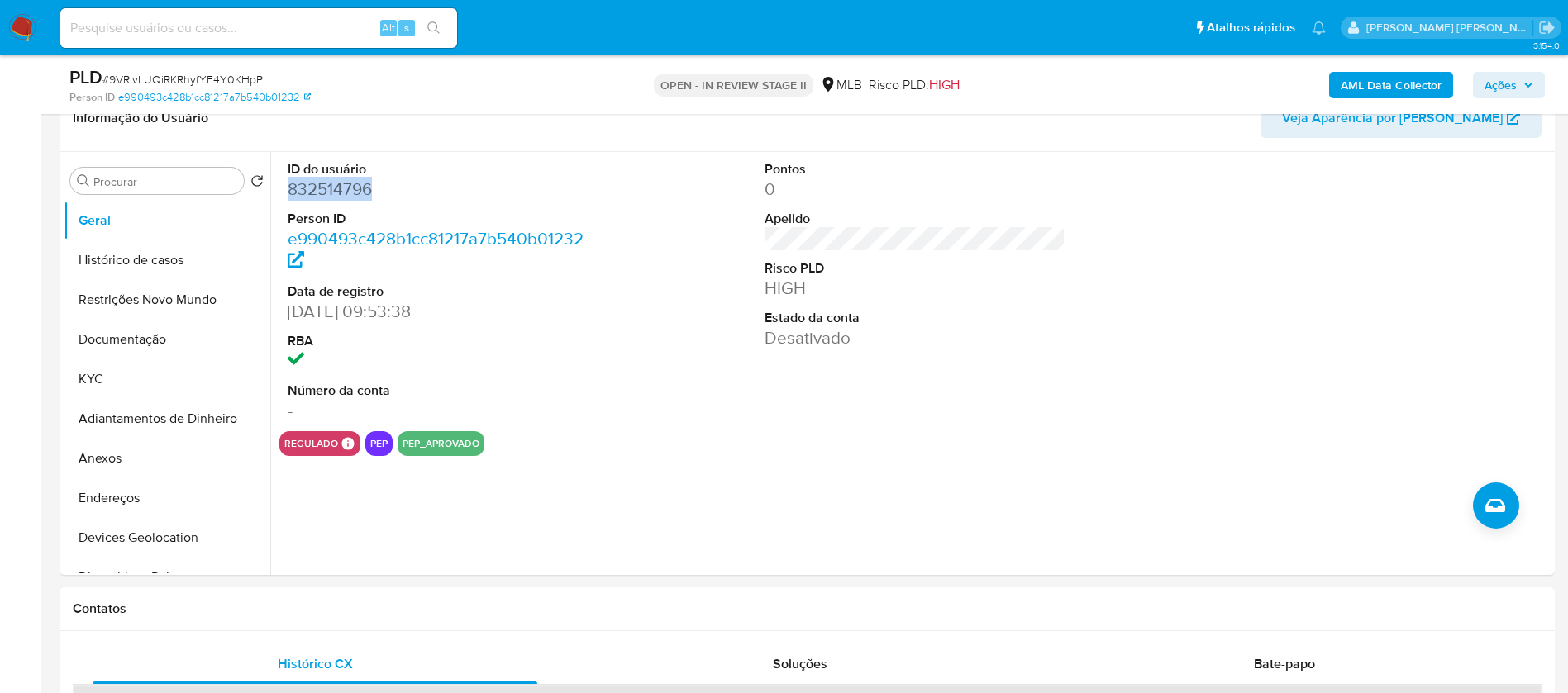
scroll to position [372, 0]
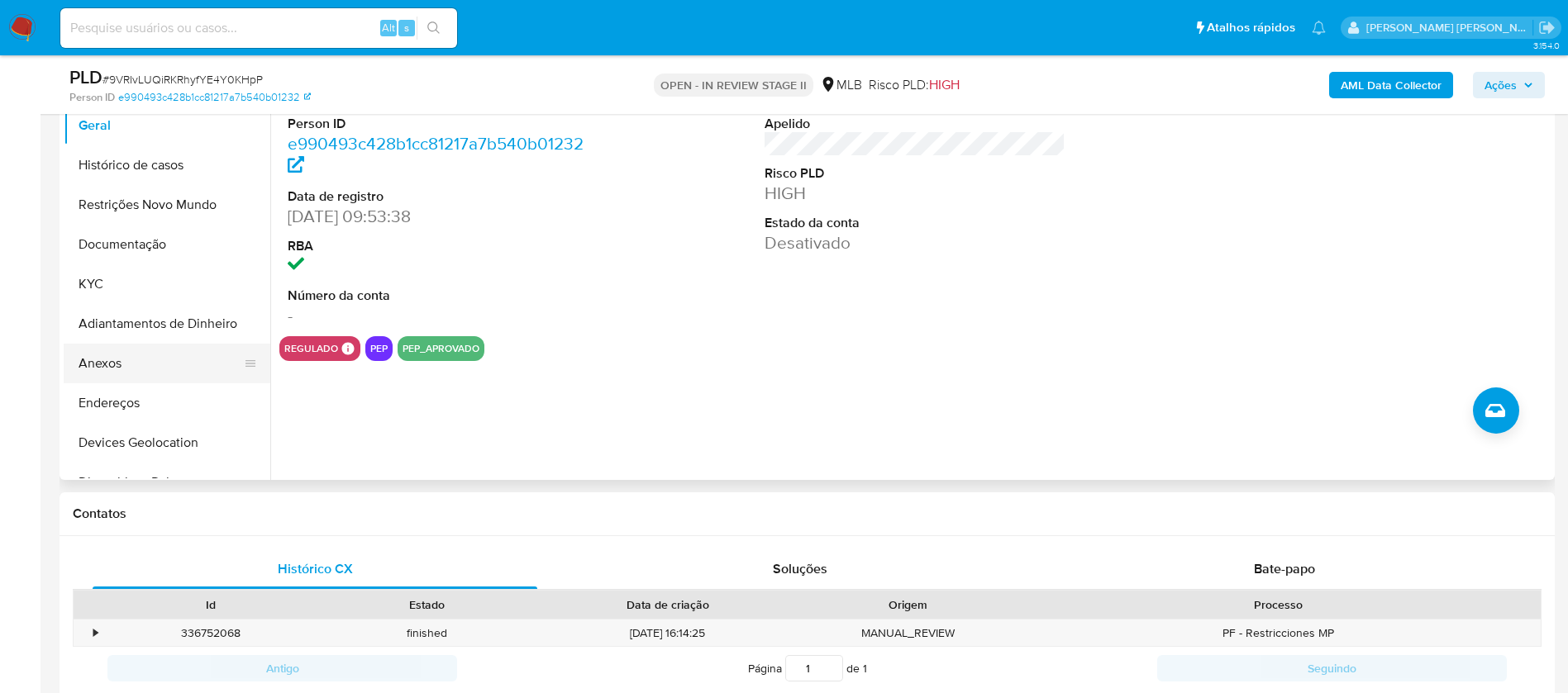
click at [97, 364] on button "Anexos" at bounding box center [161, 363] width 194 height 39
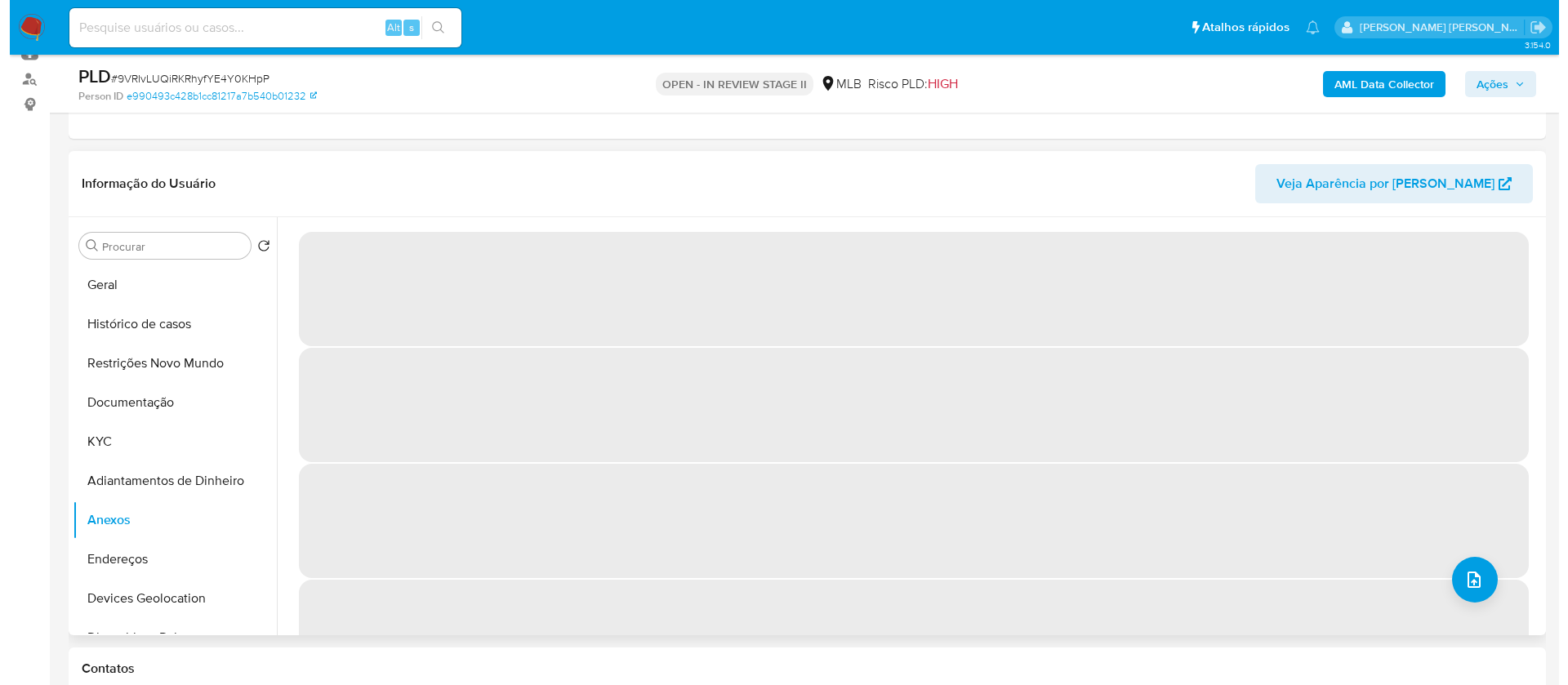
scroll to position [245, 0]
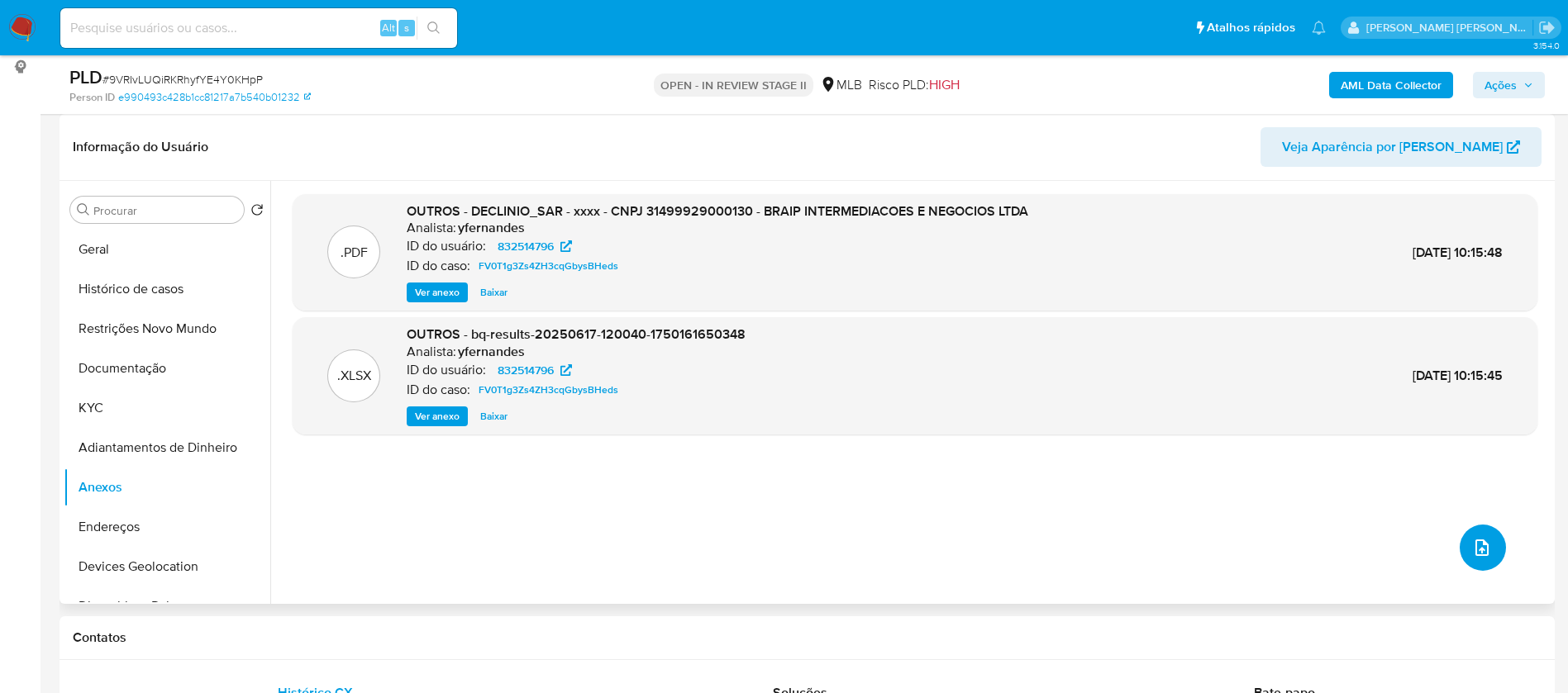
click at [1485, 545] on button "upload-file" at bounding box center [1483, 548] width 47 height 47
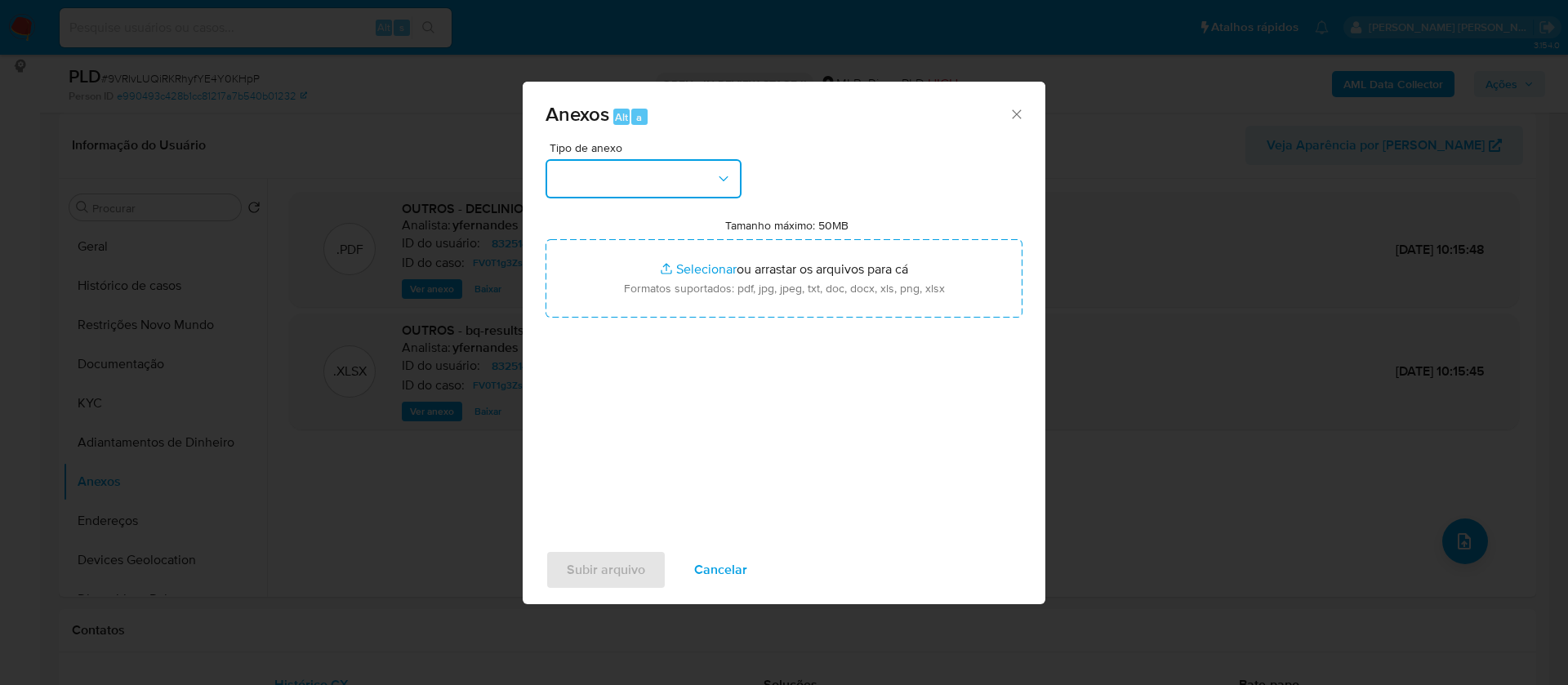
click at [695, 170] on button "button" at bounding box center [643, 179] width 196 height 39
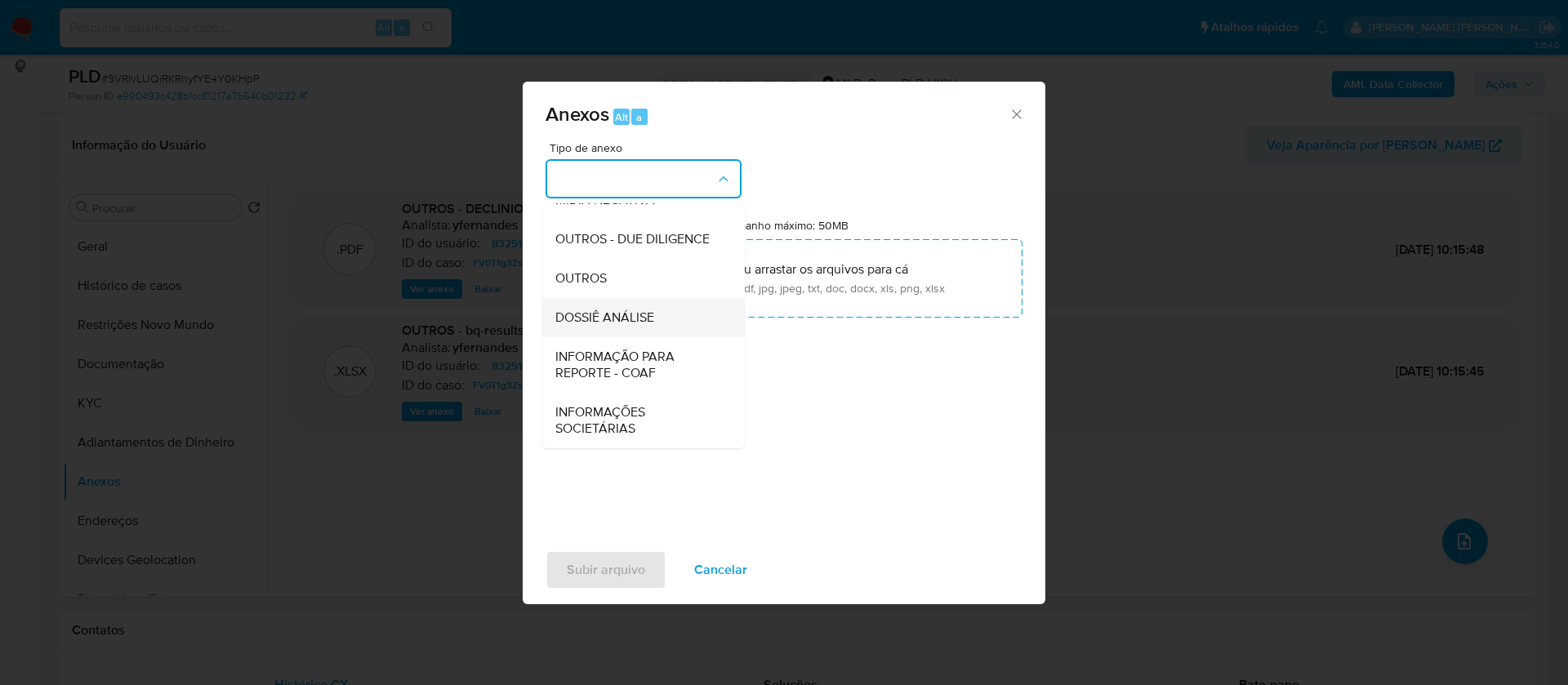
click at [622, 315] on span "DOSSIÊ ANÁLISE" at bounding box center [604, 317] width 98 height 16
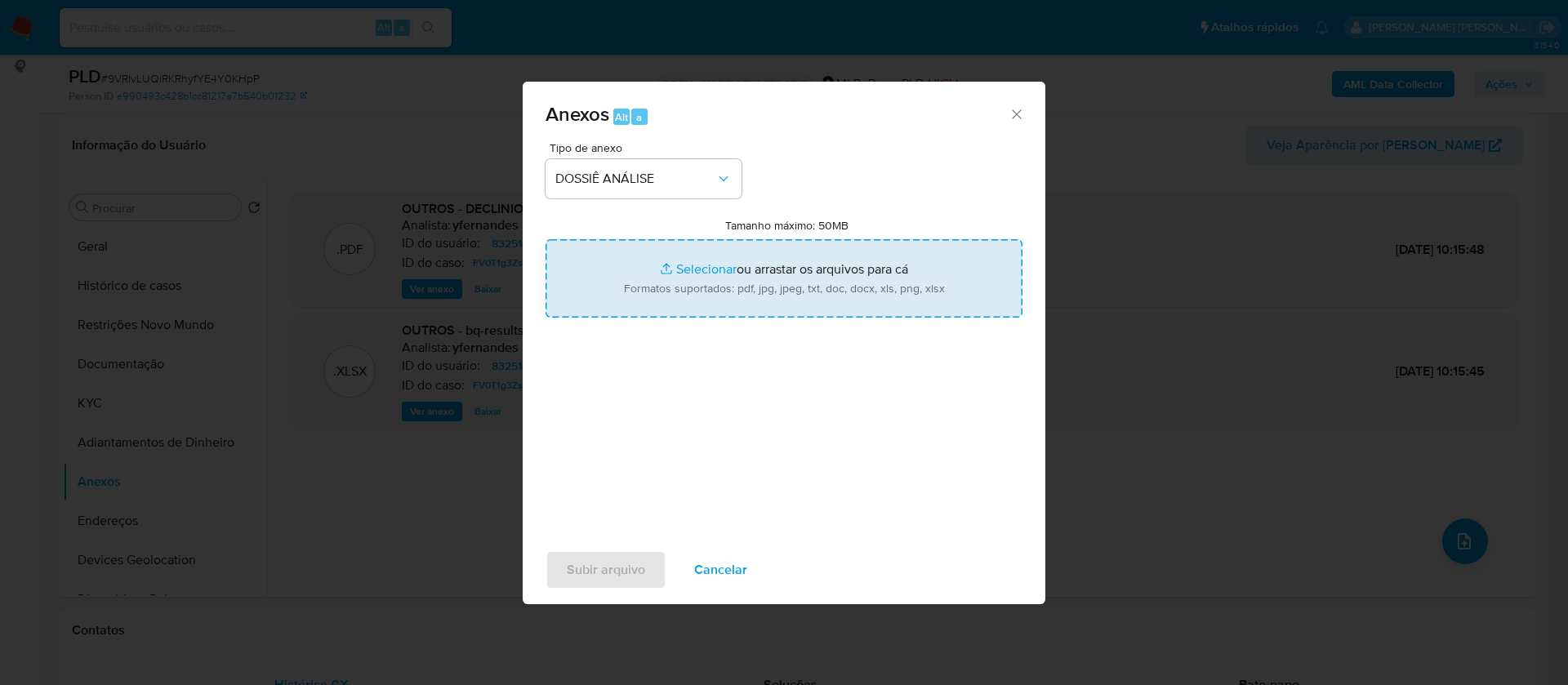
type input "C:\fakepath\8bd17349-3d47-4ab5-b51b-ea171d085028.pdf"
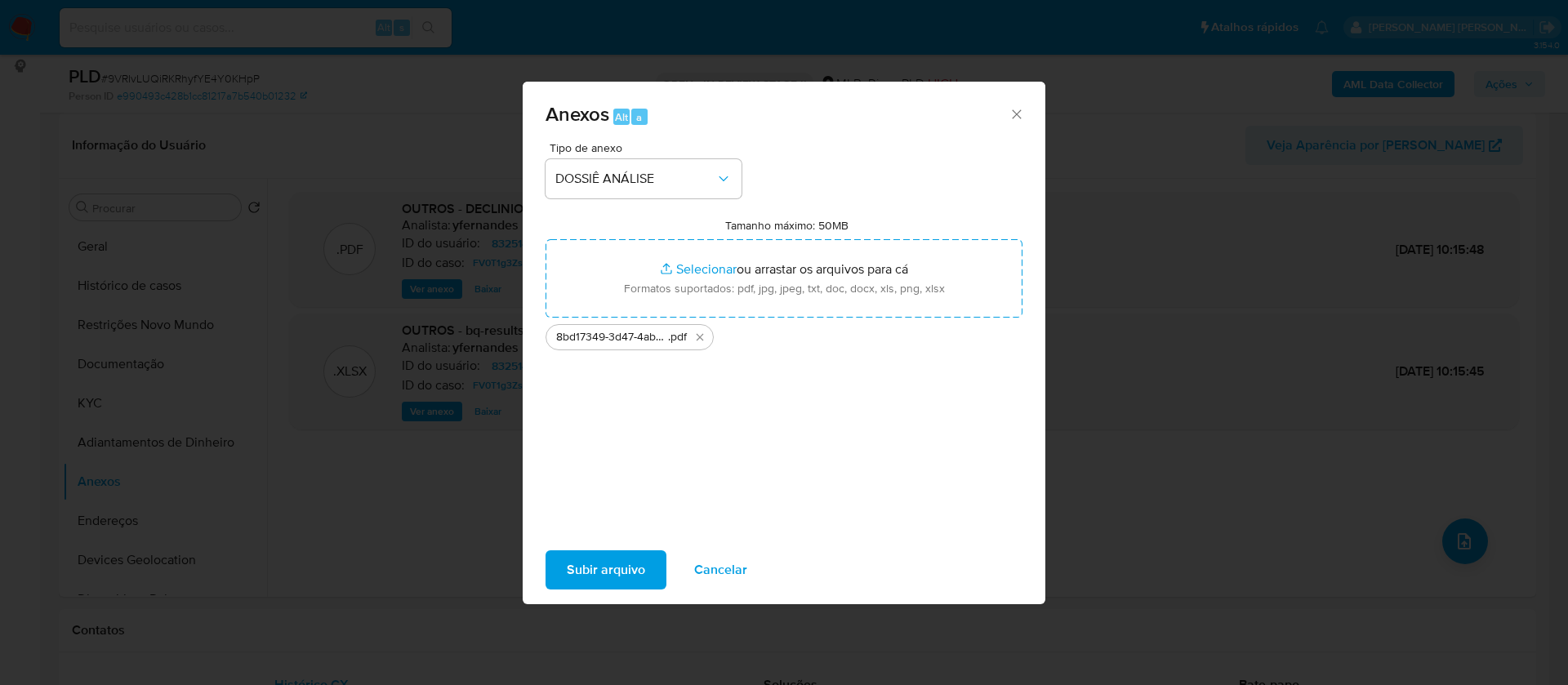
click at [604, 572] on span "Subir arquivo" at bounding box center [605, 570] width 78 height 36
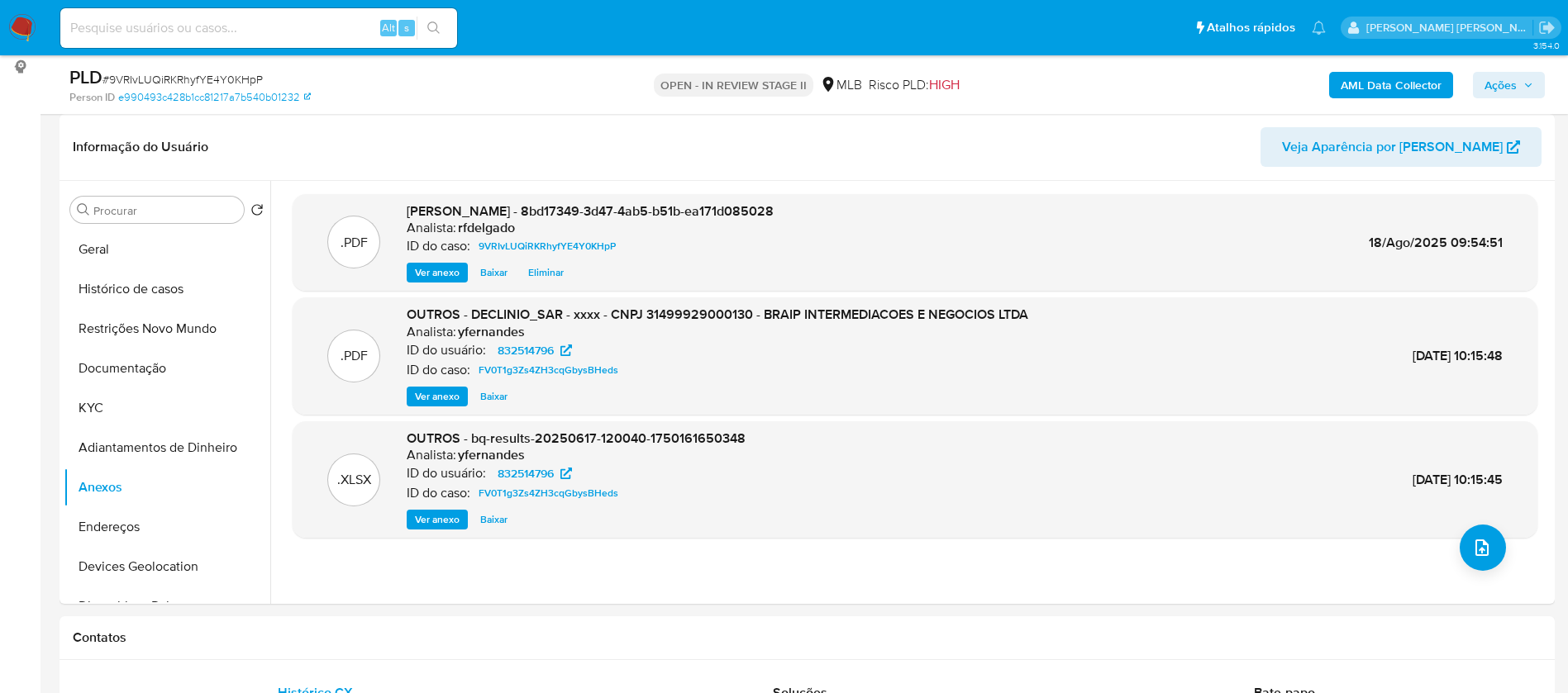
click at [1509, 86] on span "Ações" at bounding box center [1501, 84] width 32 height 26
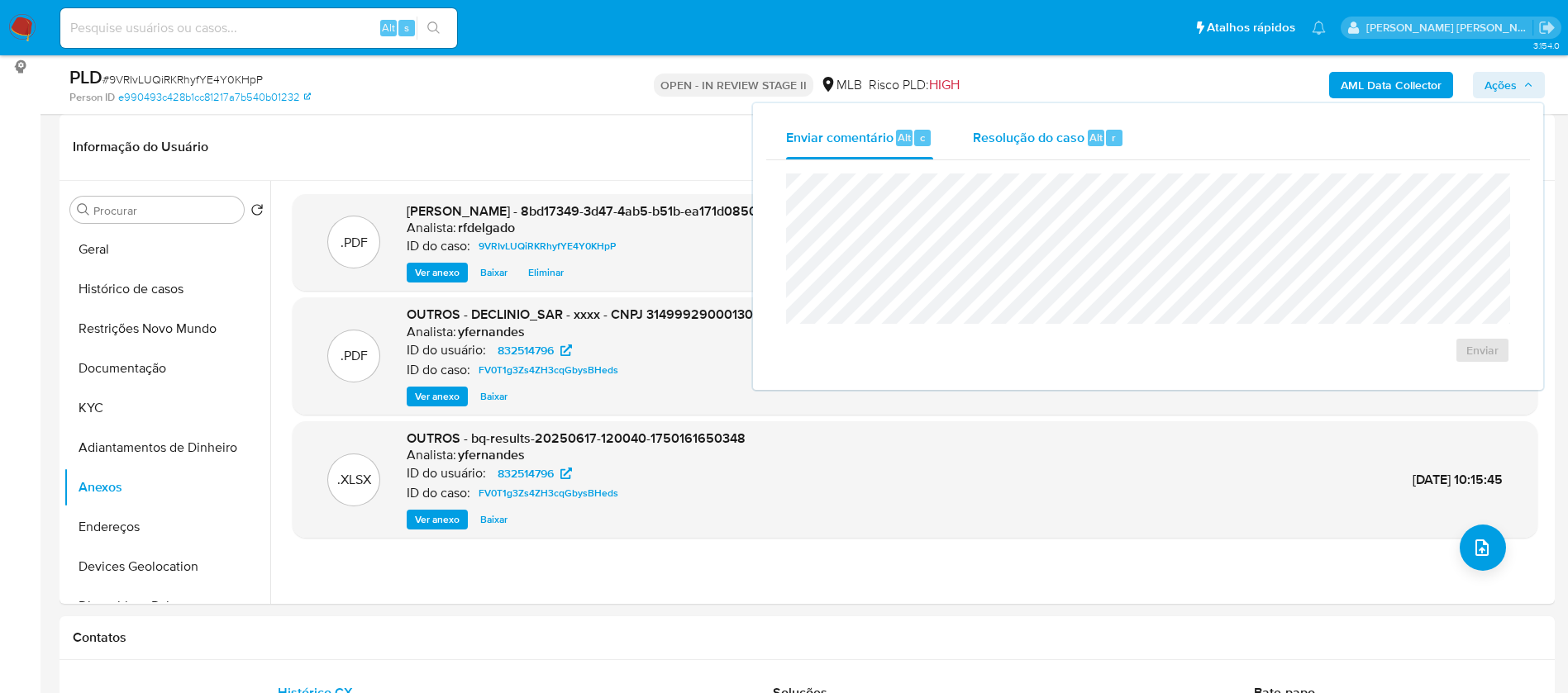
click at [1037, 145] on div "Resolução do caso Alt r" at bounding box center [1048, 138] width 152 height 43
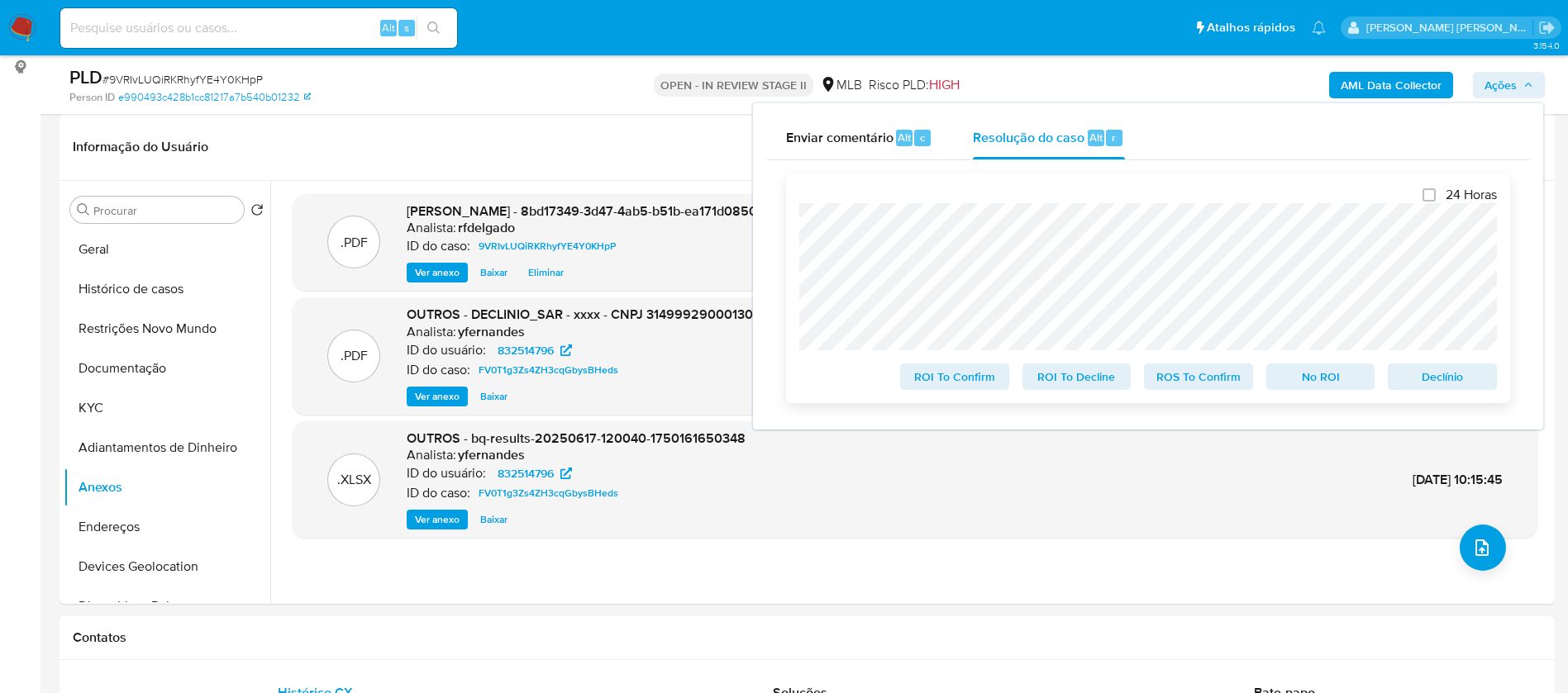
click at [1327, 382] on span "No ROI" at bounding box center [1320, 377] width 86 height 23
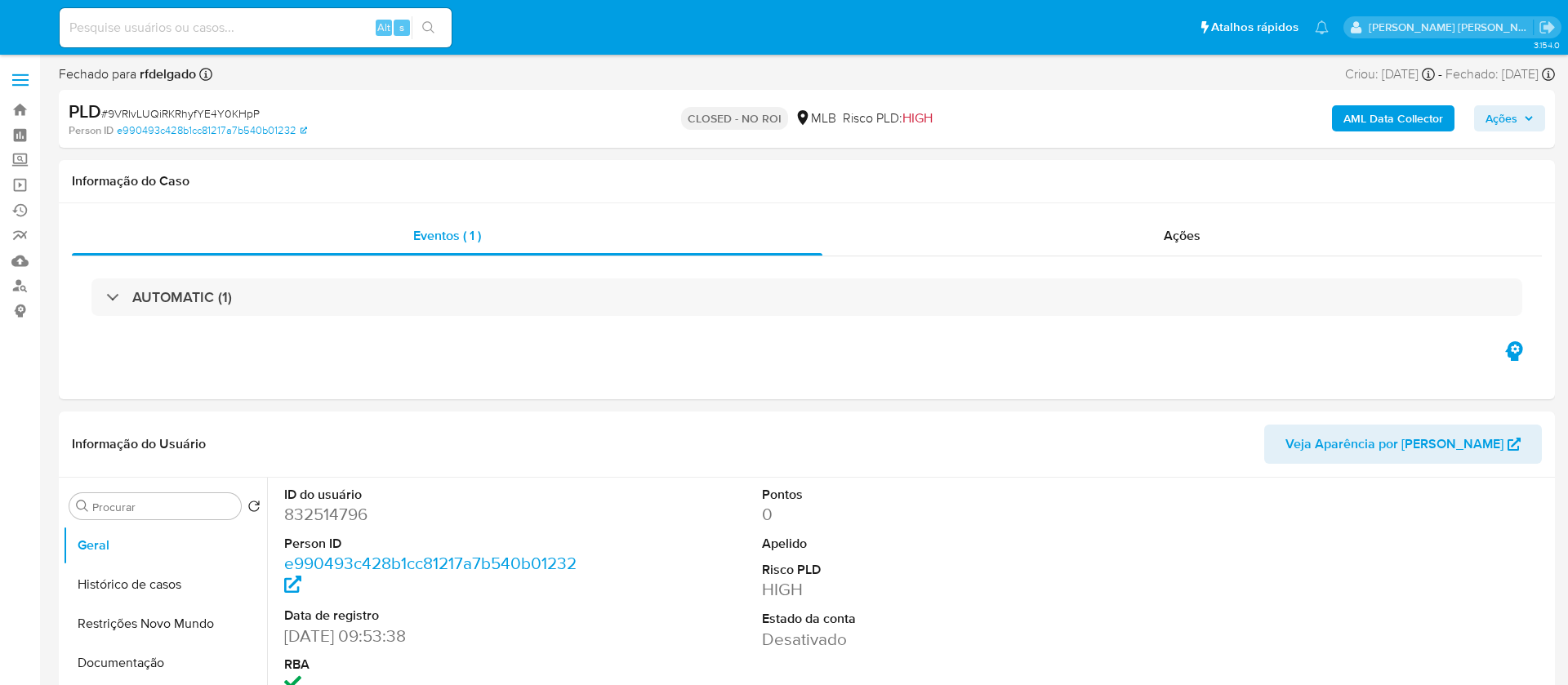
select select "10"
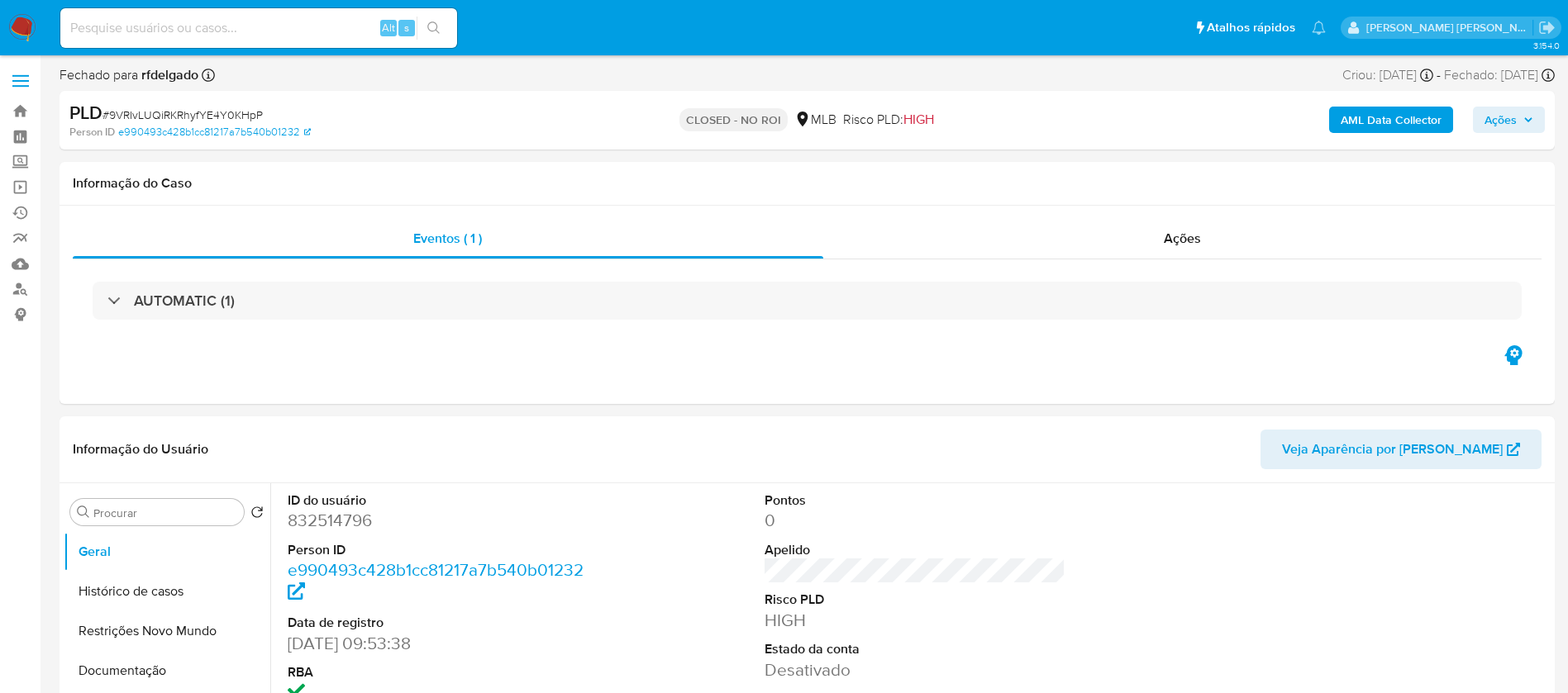
click at [30, 22] on img at bounding box center [22, 28] width 28 height 28
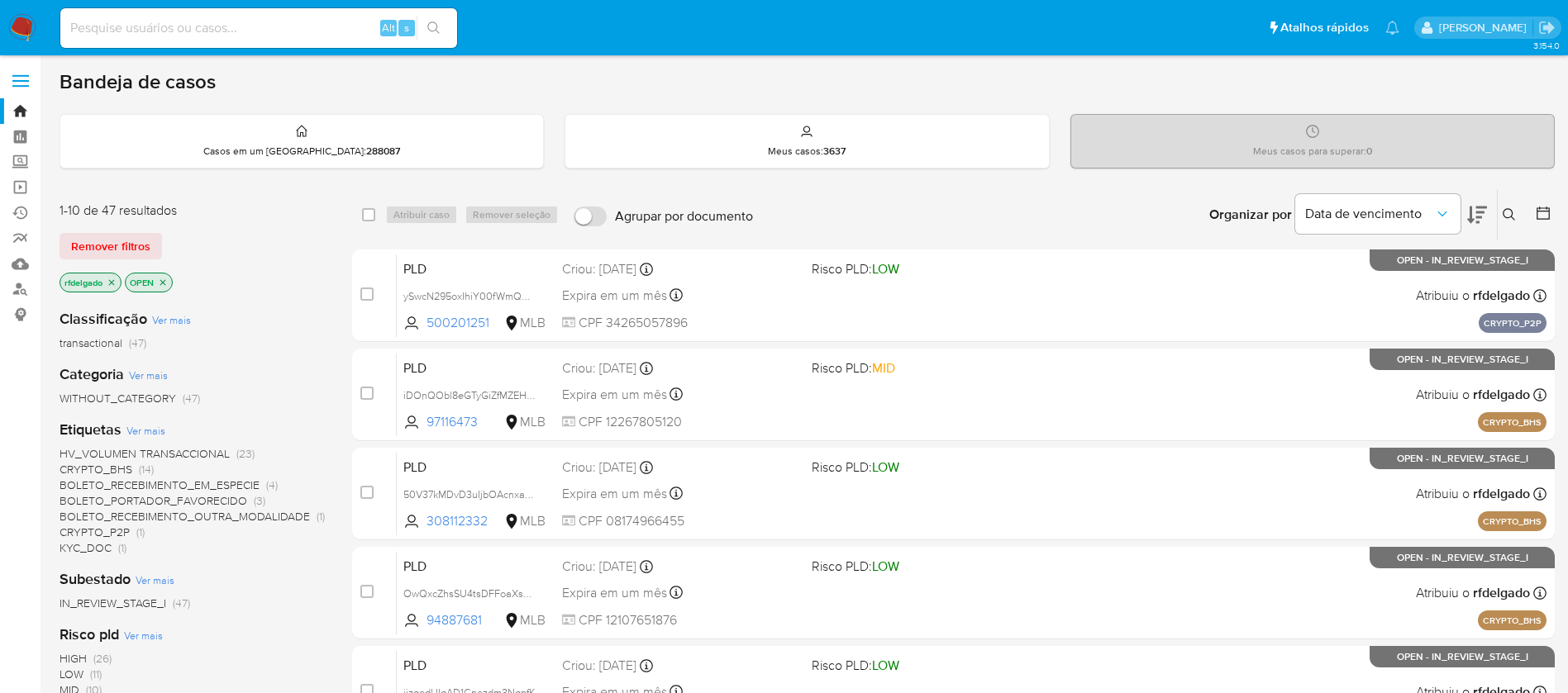
click at [1478, 209] on icon at bounding box center [1477, 214] width 20 height 20
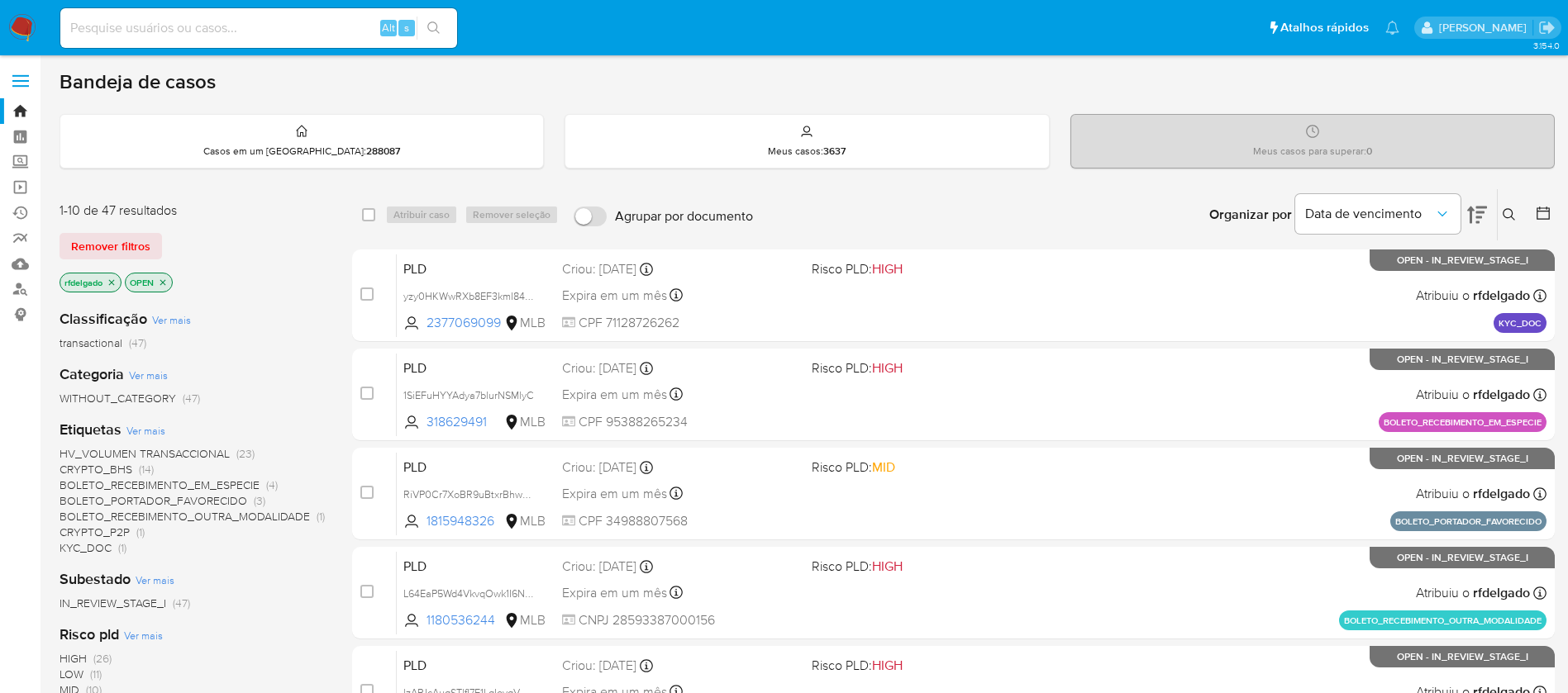
click at [1478, 209] on icon at bounding box center [1477, 214] width 20 height 20
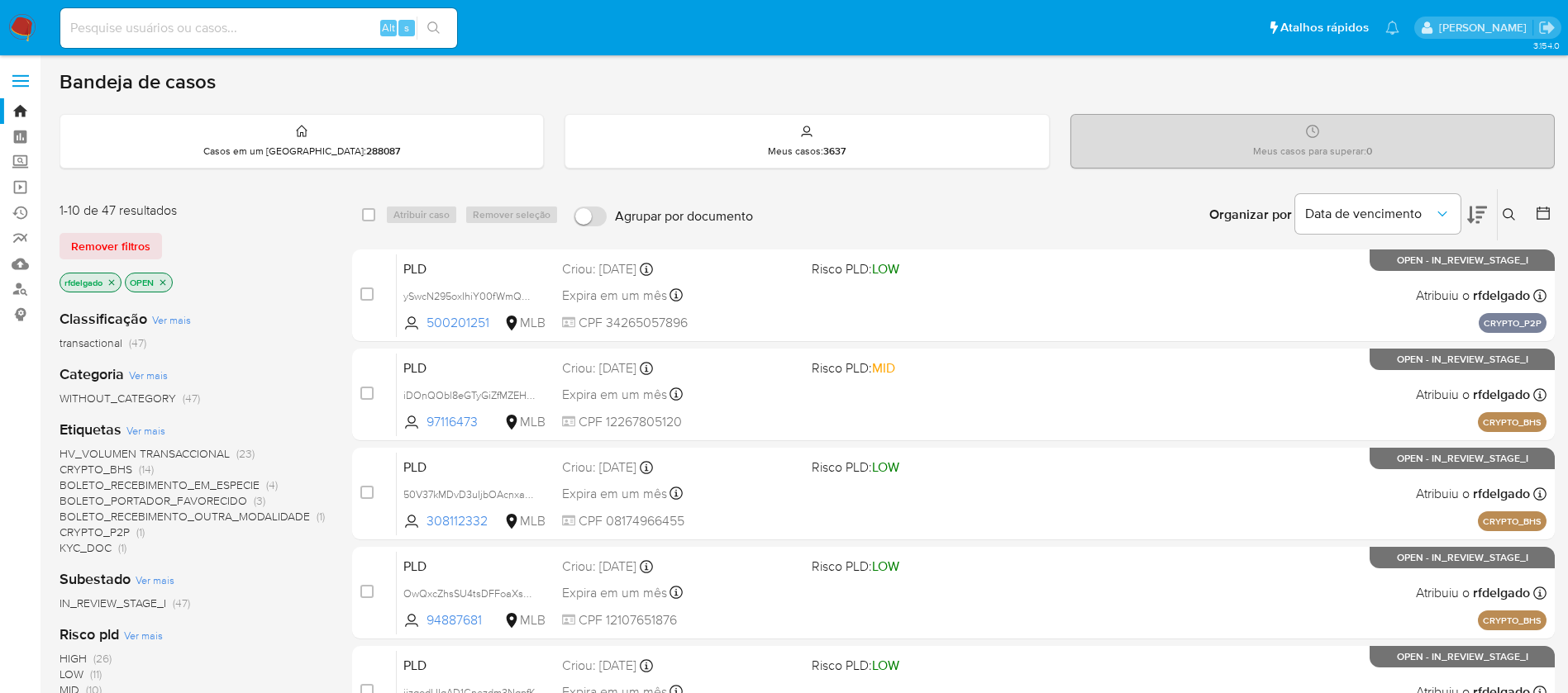
click at [30, 30] on img at bounding box center [22, 28] width 28 height 28
